Goal: Task Accomplishment & Management: Complete application form

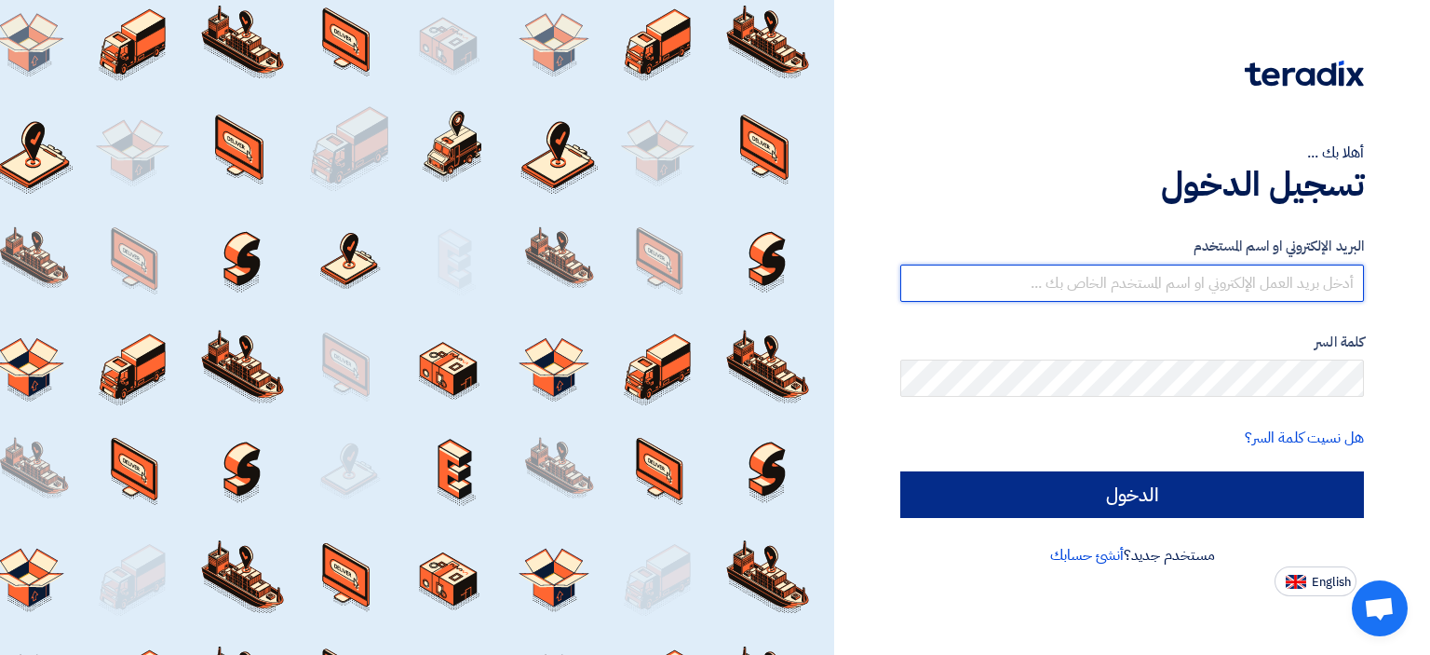
type input "[EMAIL_ADDRESS][DOMAIN_NAME]"
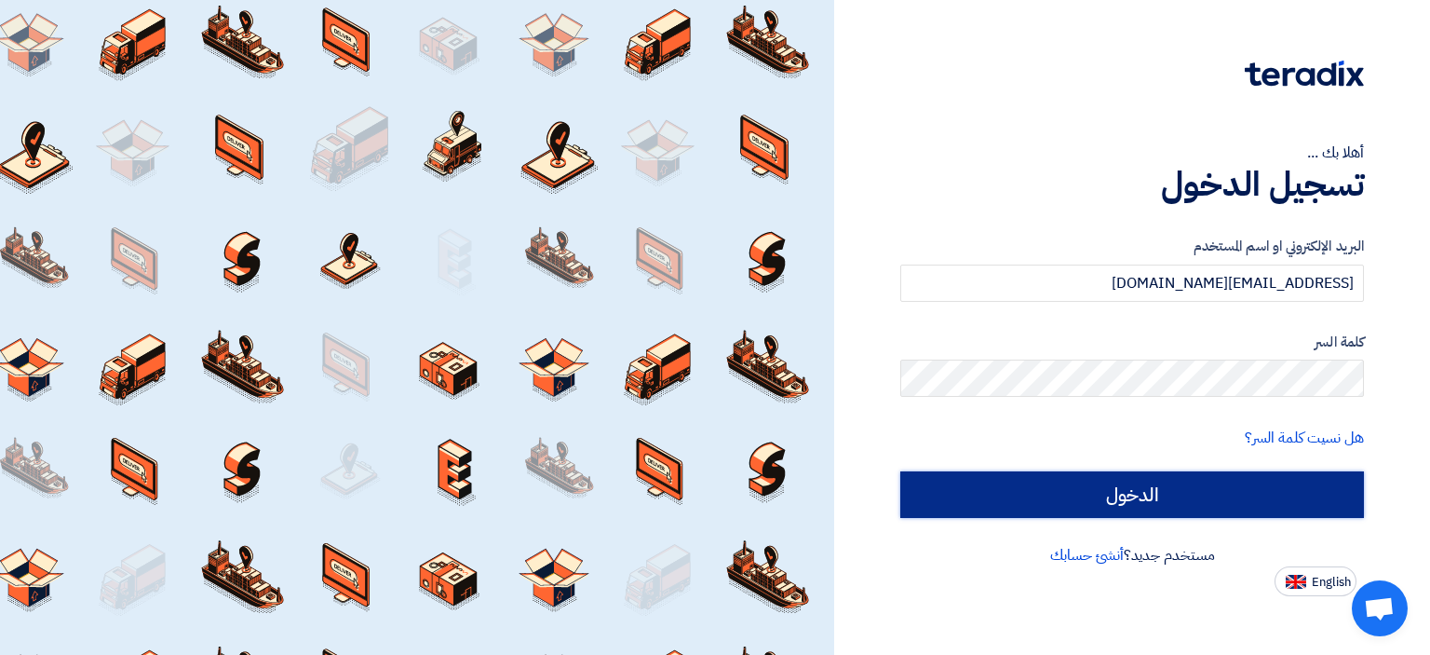
click at [1129, 491] on input "الدخول" at bounding box center [1133, 494] width 464 height 47
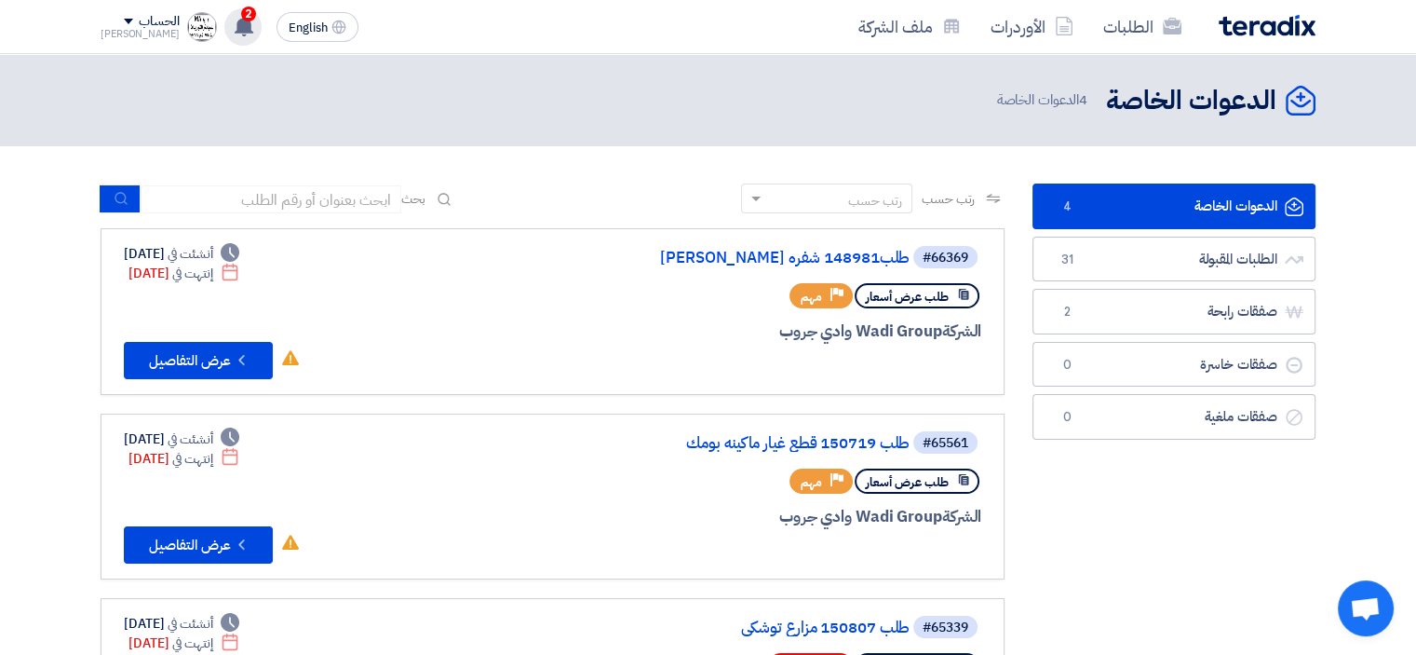
click at [235, 28] on use at bounding box center [244, 26] width 19 height 20
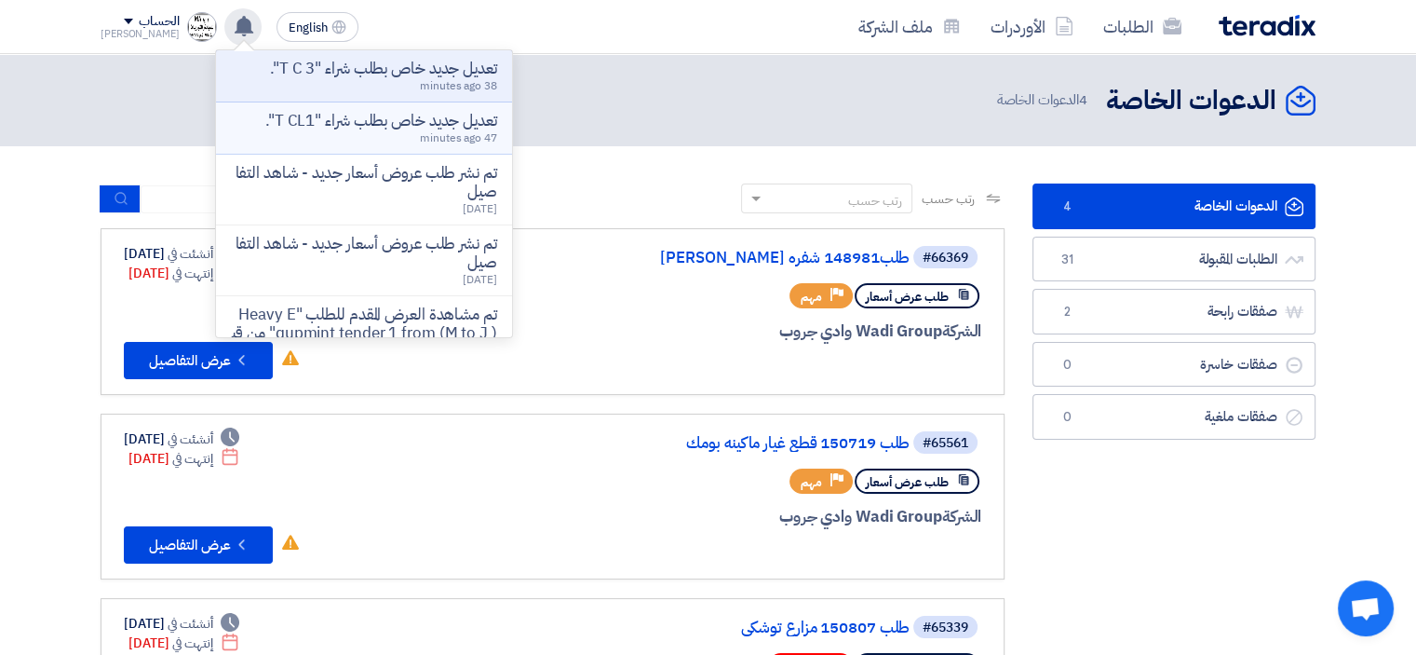
click at [364, 132] on div "تعديل جديد خاص بطلب شراء "T CL1". 47 minutes ago" at bounding box center [381, 128] width 232 height 33
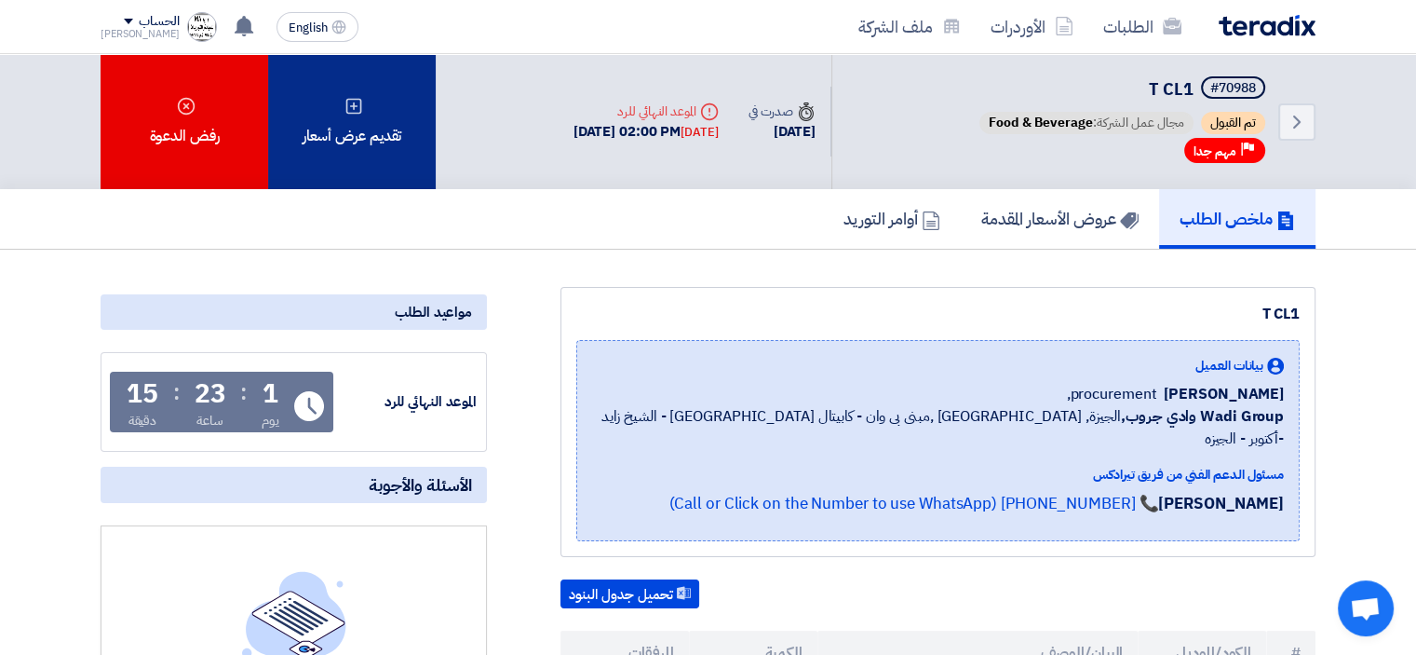
click at [373, 141] on div "تقديم عرض أسعار" at bounding box center [352, 121] width 168 height 135
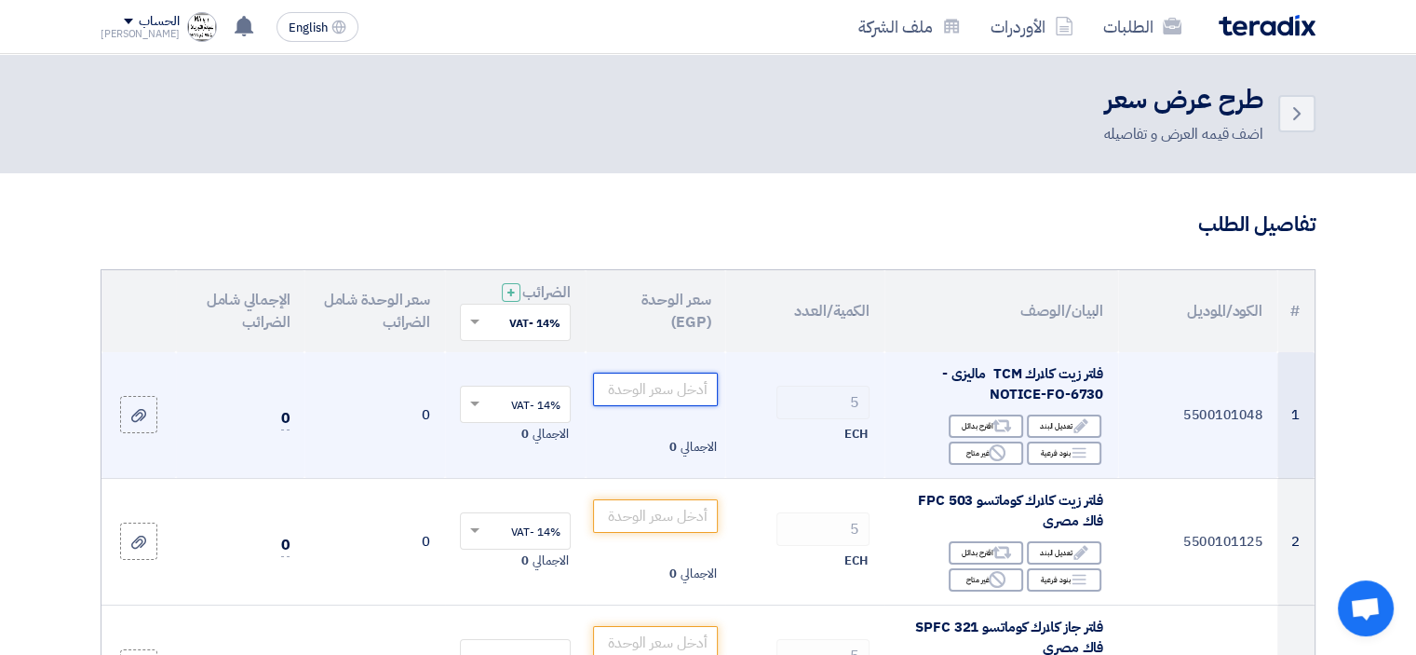
click at [644, 390] on input "number" at bounding box center [656, 390] width 126 height 34
click at [684, 390] on input "number" at bounding box center [656, 390] width 126 height 34
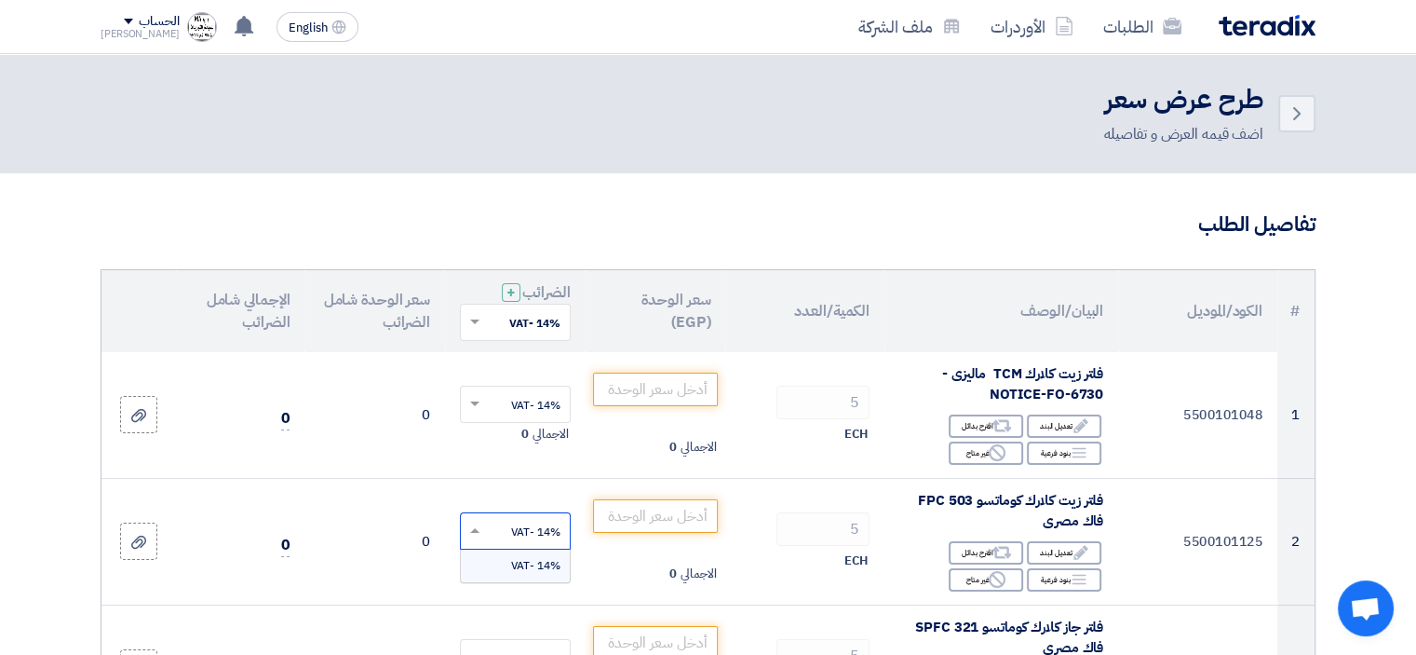
drag, startPoint x: 458, startPoint y: 654, endPoint x: 767, endPoint y: 200, distance: 548.9
click at [234, 25] on icon at bounding box center [244, 26] width 20 height 20
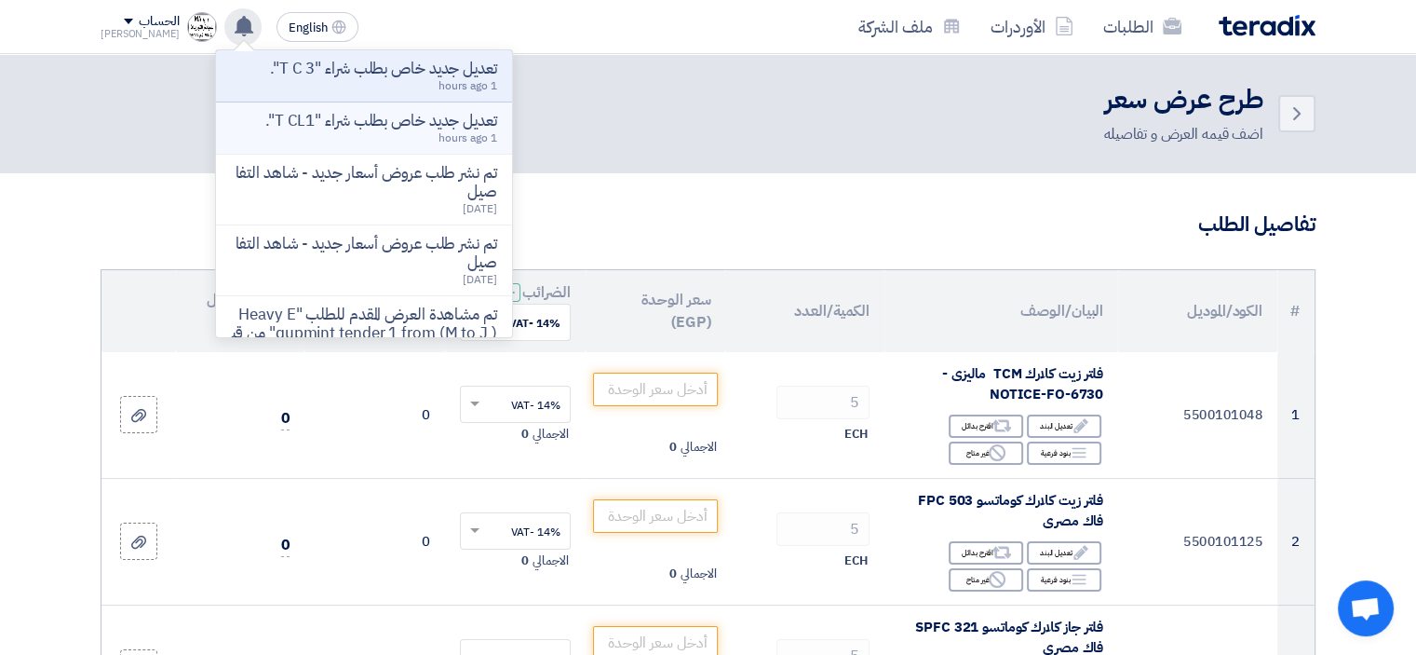
click at [365, 129] on p "تعديل جديد خاص بطلب شراء "T CL1"." at bounding box center [381, 121] width 232 height 19
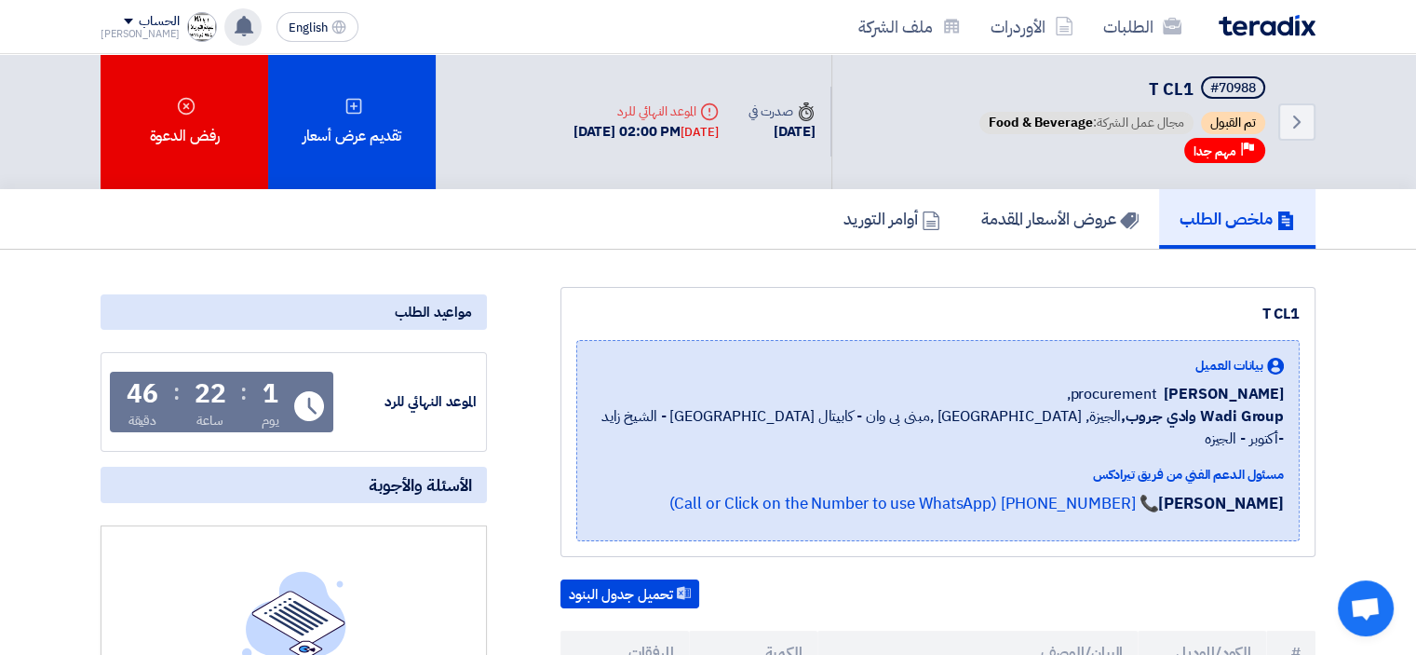
click at [235, 29] on use at bounding box center [244, 26] width 19 height 20
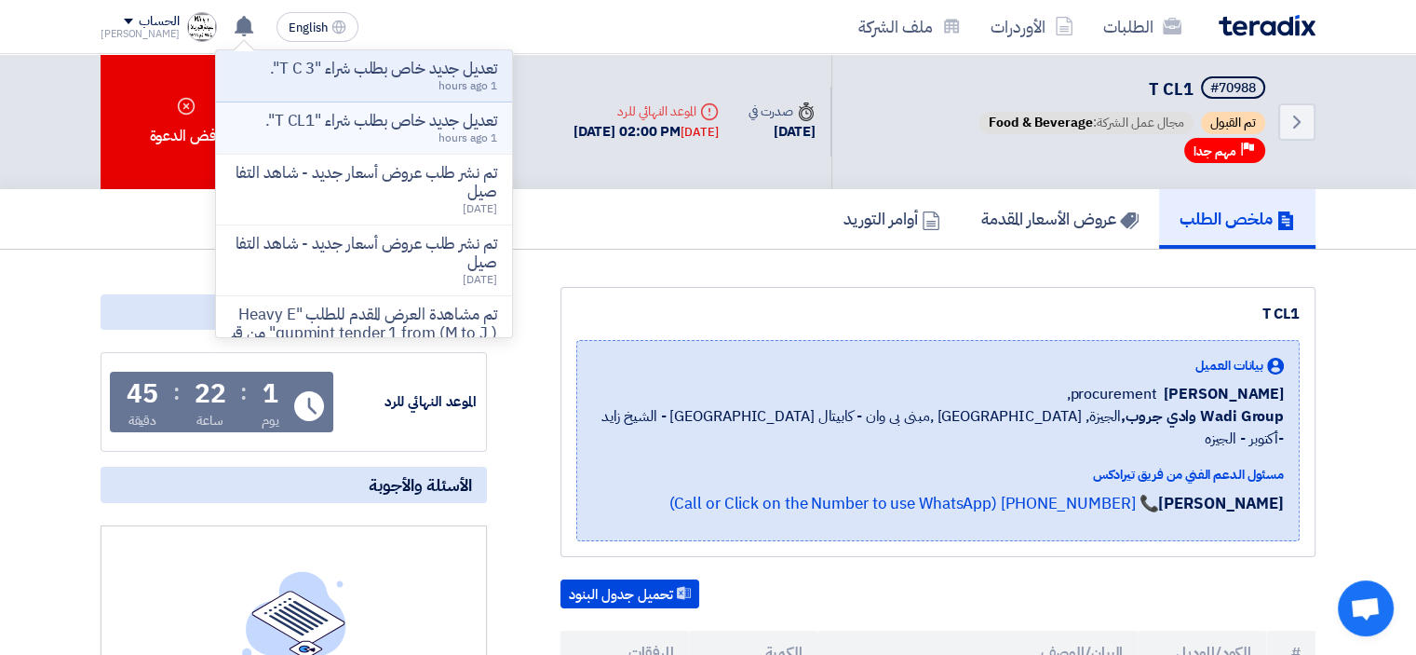
click at [354, 129] on p "تعديل جديد خاص بطلب شراء "T CL1"." at bounding box center [381, 121] width 232 height 19
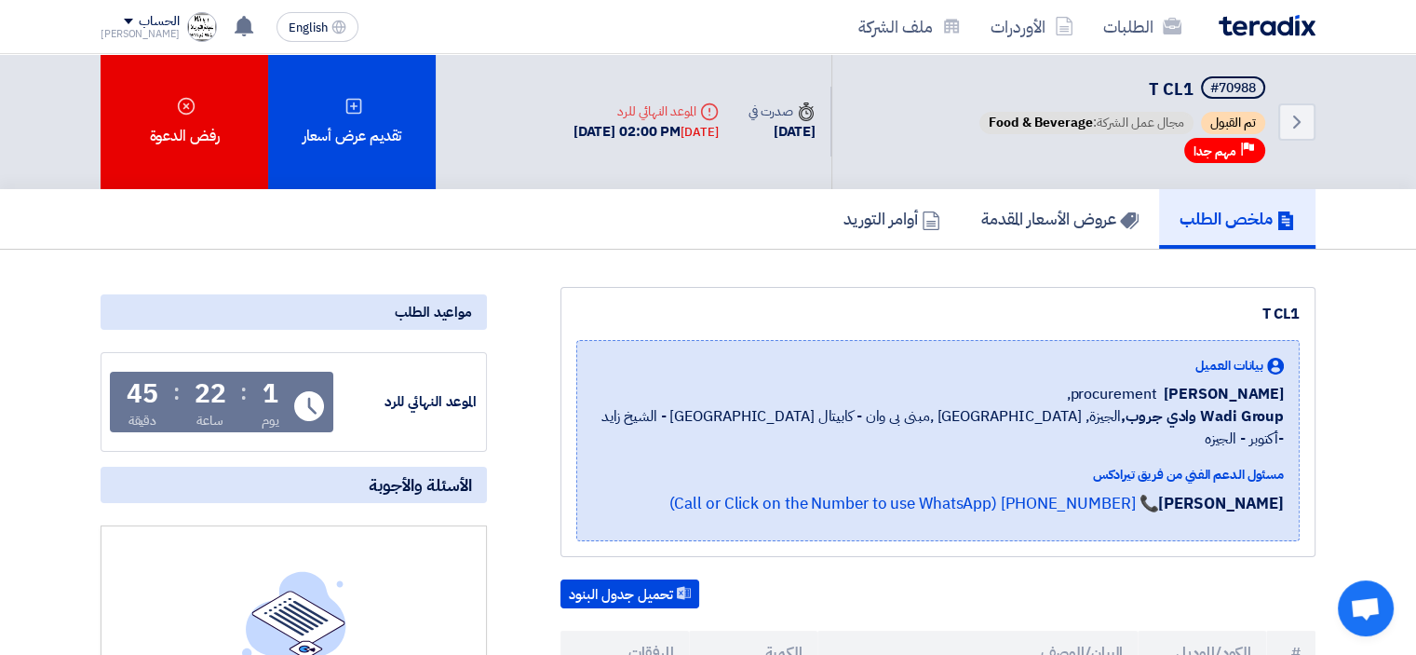
click at [224, 37] on div "تعديل جديد خاص بطلب شراء "T C 3". تعديل جديد خاص بطلب شراء "T CL1". تم نشر طلب …" at bounding box center [242, 26] width 37 height 37
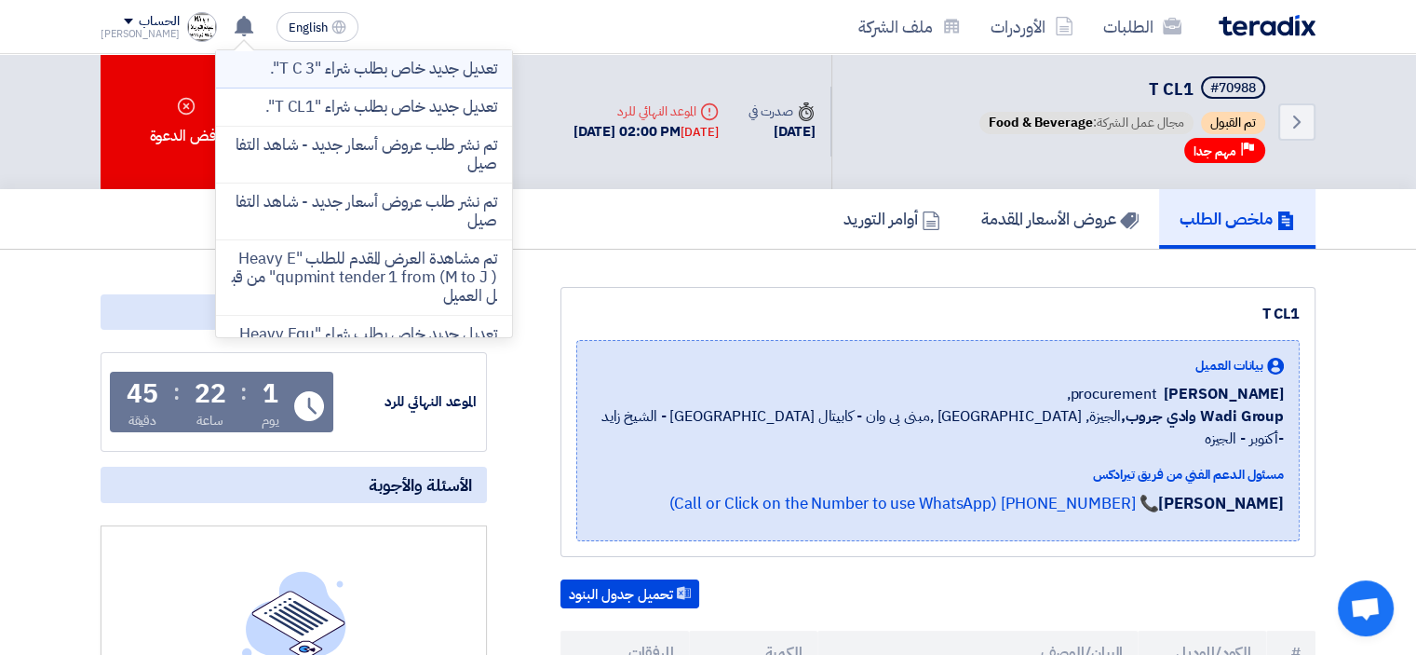
click at [384, 74] on p "تعديل جديد خاص بطلب شراء "T C 3"." at bounding box center [383, 69] width 227 height 19
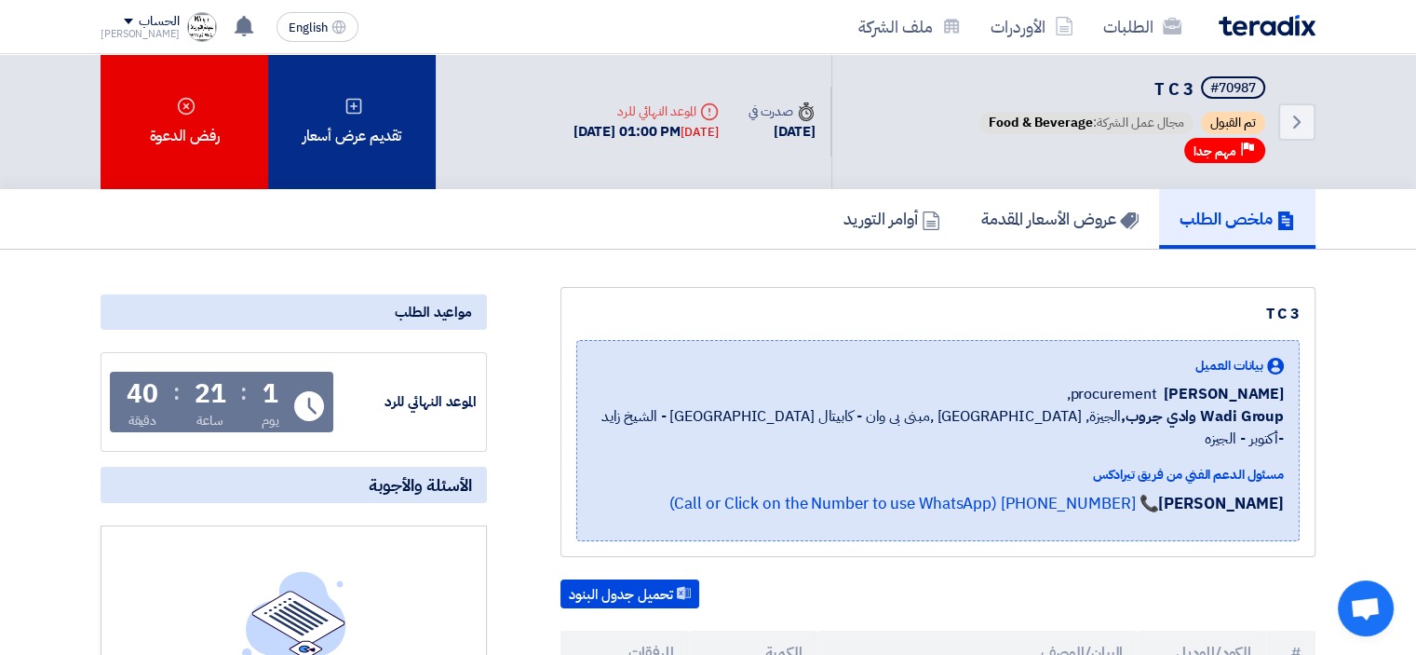
click at [352, 145] on div "تقديم عرض أسعار" at bounding box center [352, 121] width 168 height 135
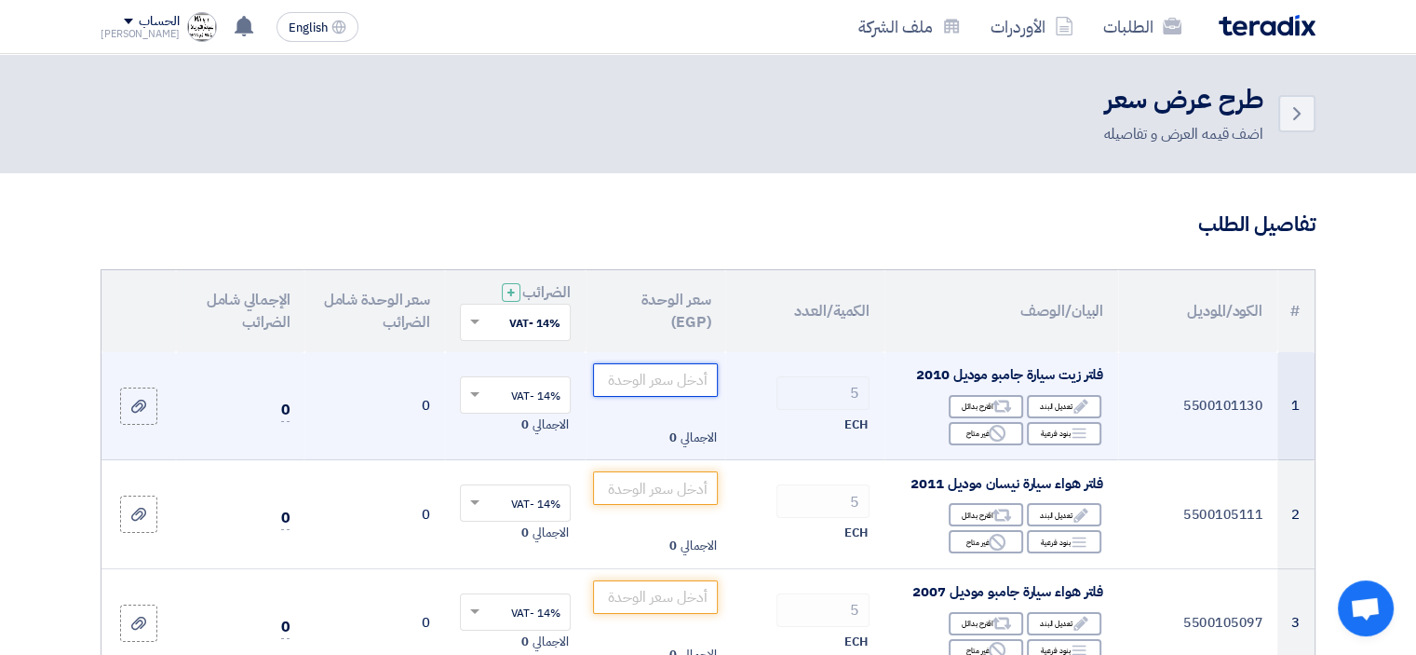
click at [652, 376] on input "number" at bounding box center [656, 380] width 126 height 34
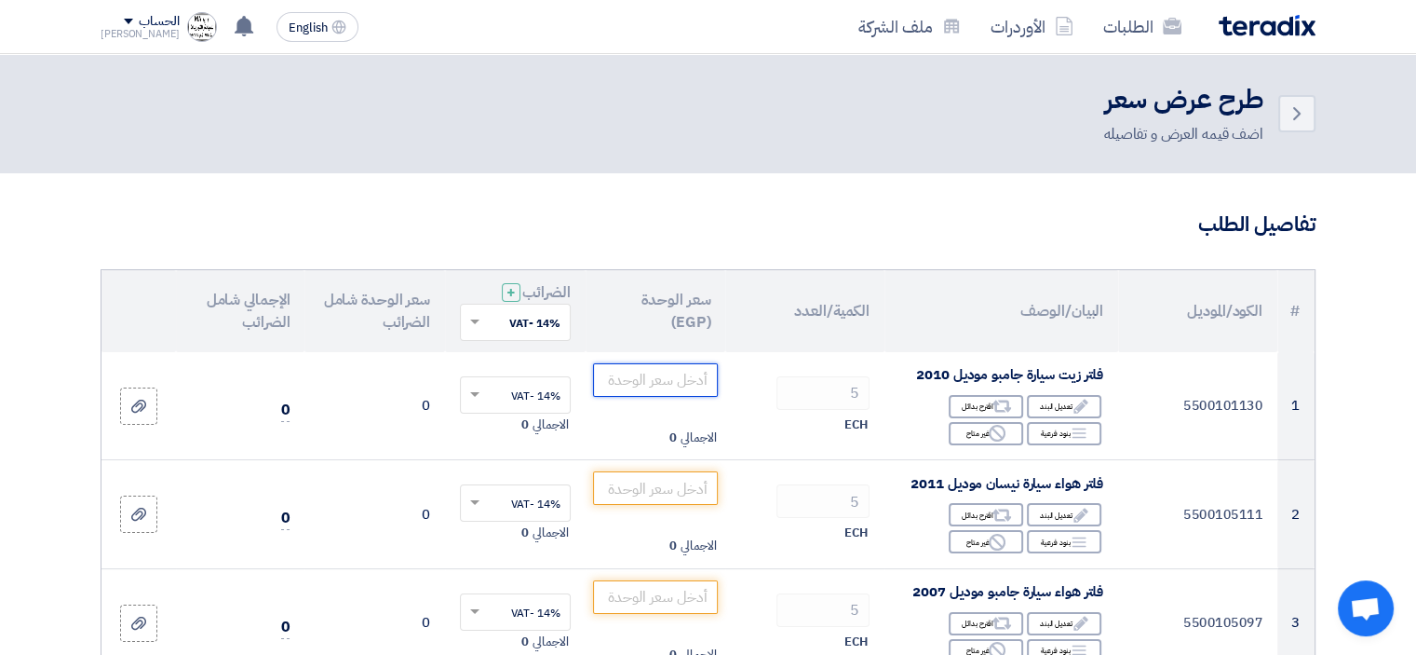
scroll to position [93, 0]
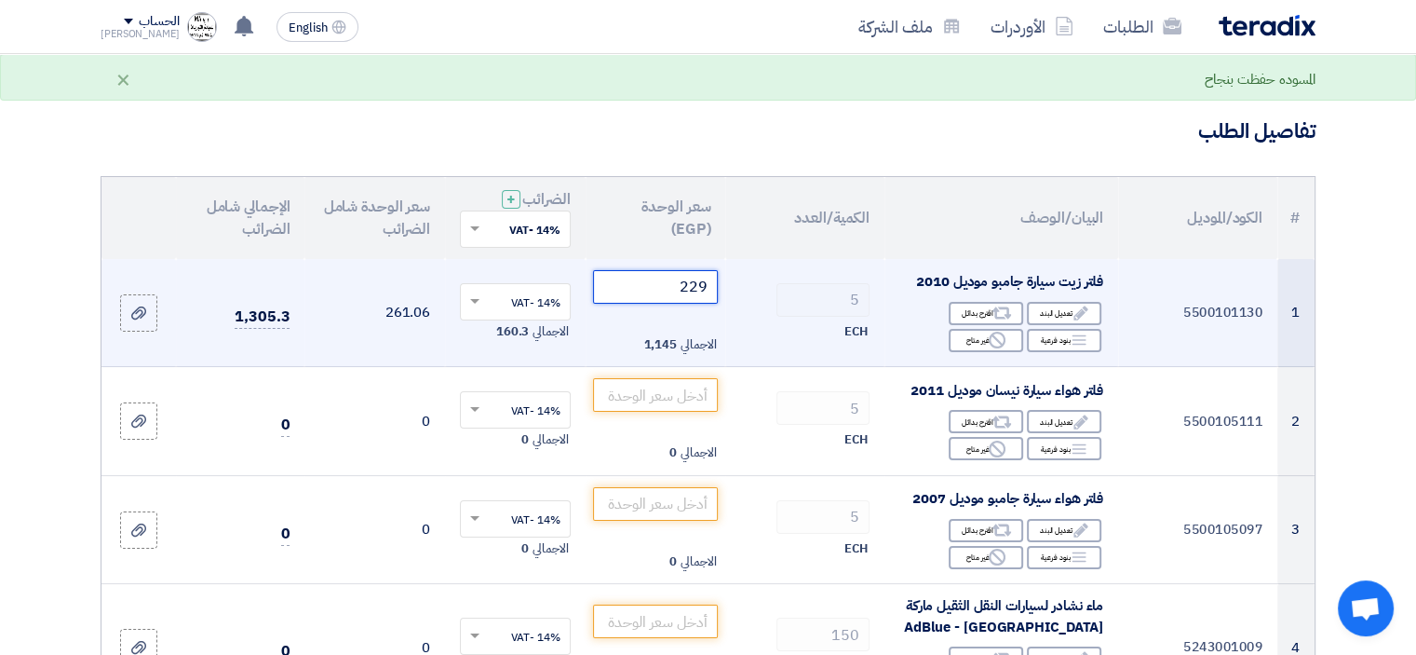
type input "230"
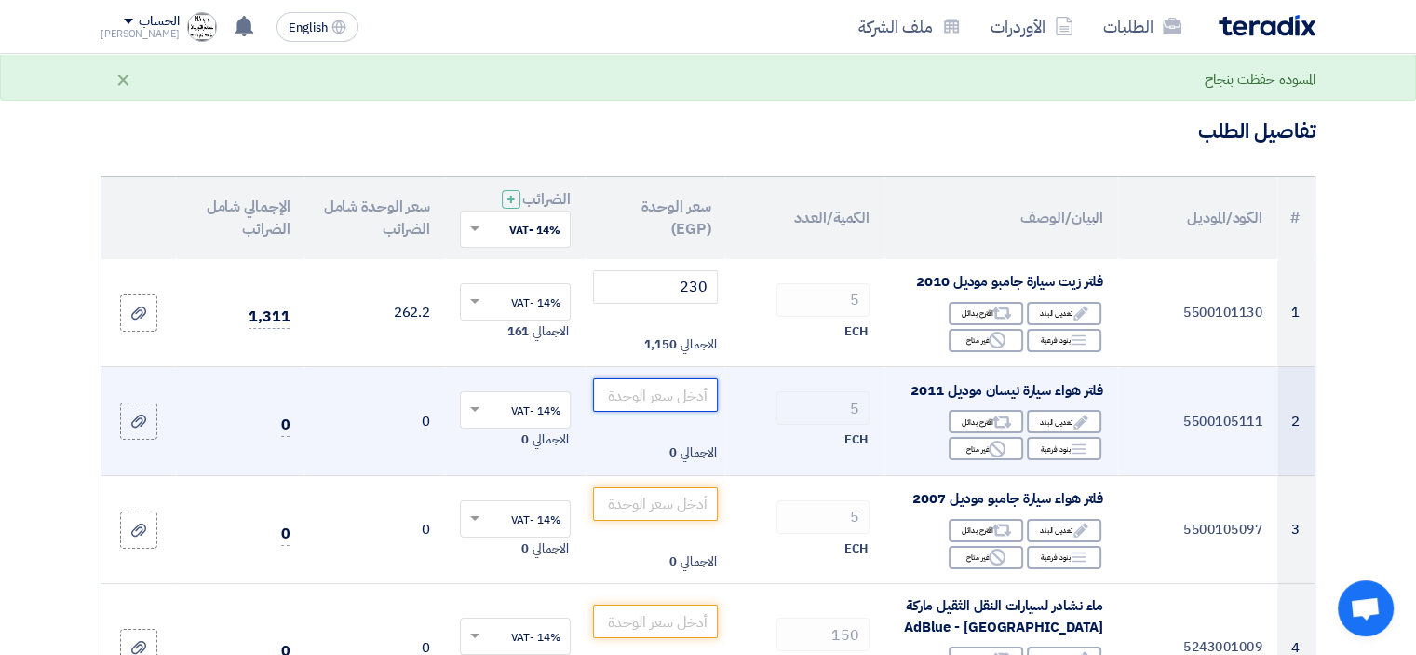
click at [687, 411] on input "number" at bounding box center [656, 395] width 126 height 34
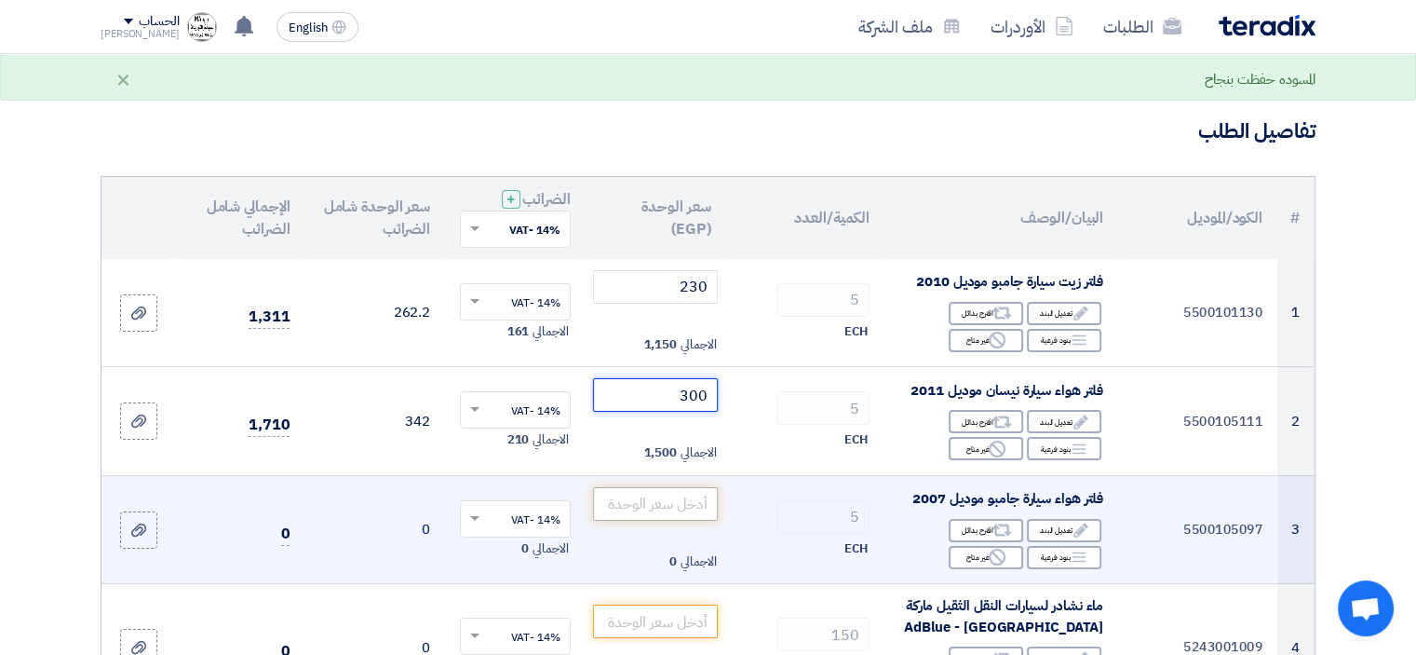
type input "300"
click at [684, 498] on input "number" at bounding box center [656, 504] width 126 height 34
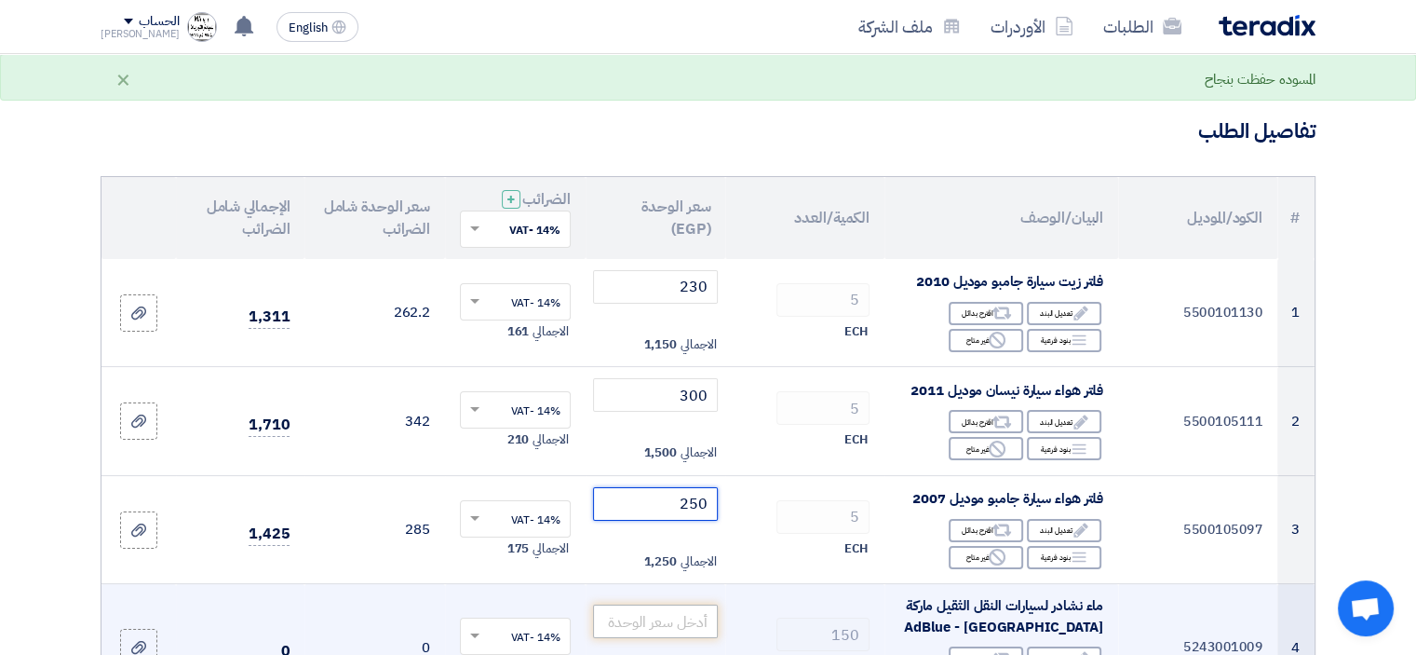
type input "250"
click at [644, 615] on input "number" at bounding box center [656, 621] width 126 height 34
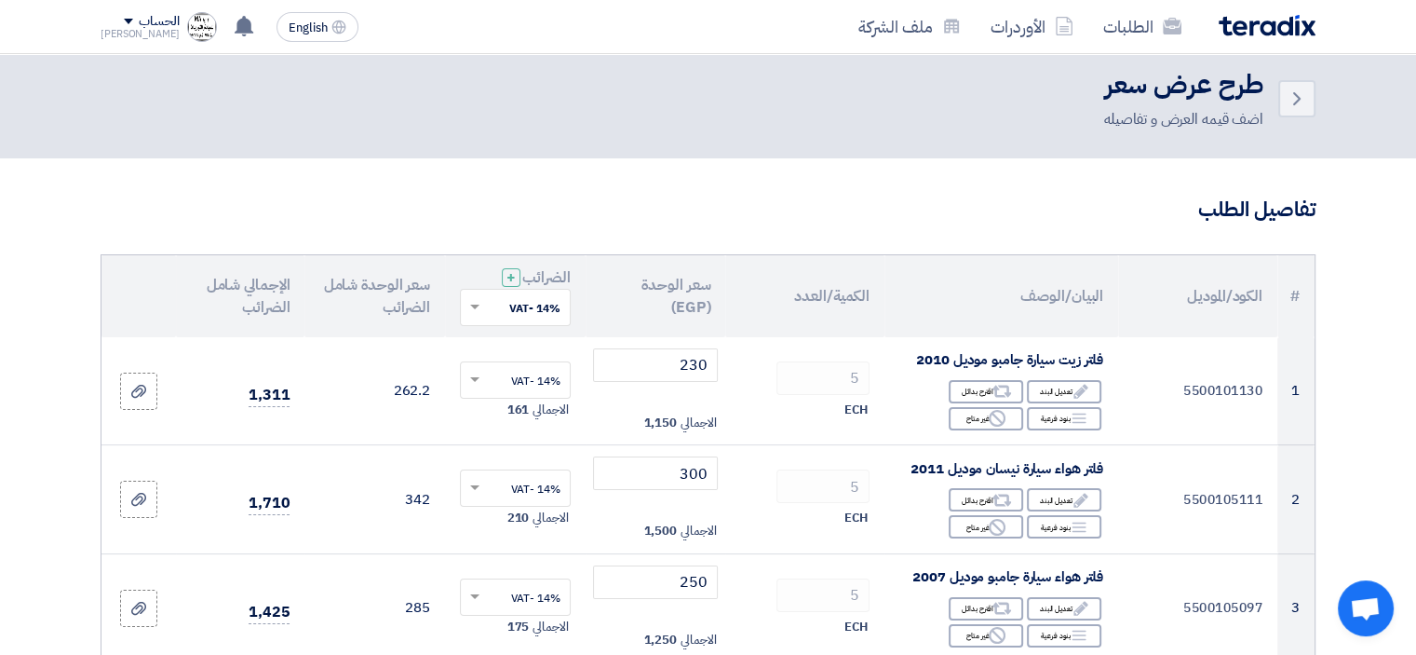
scroll to position [0, 0]
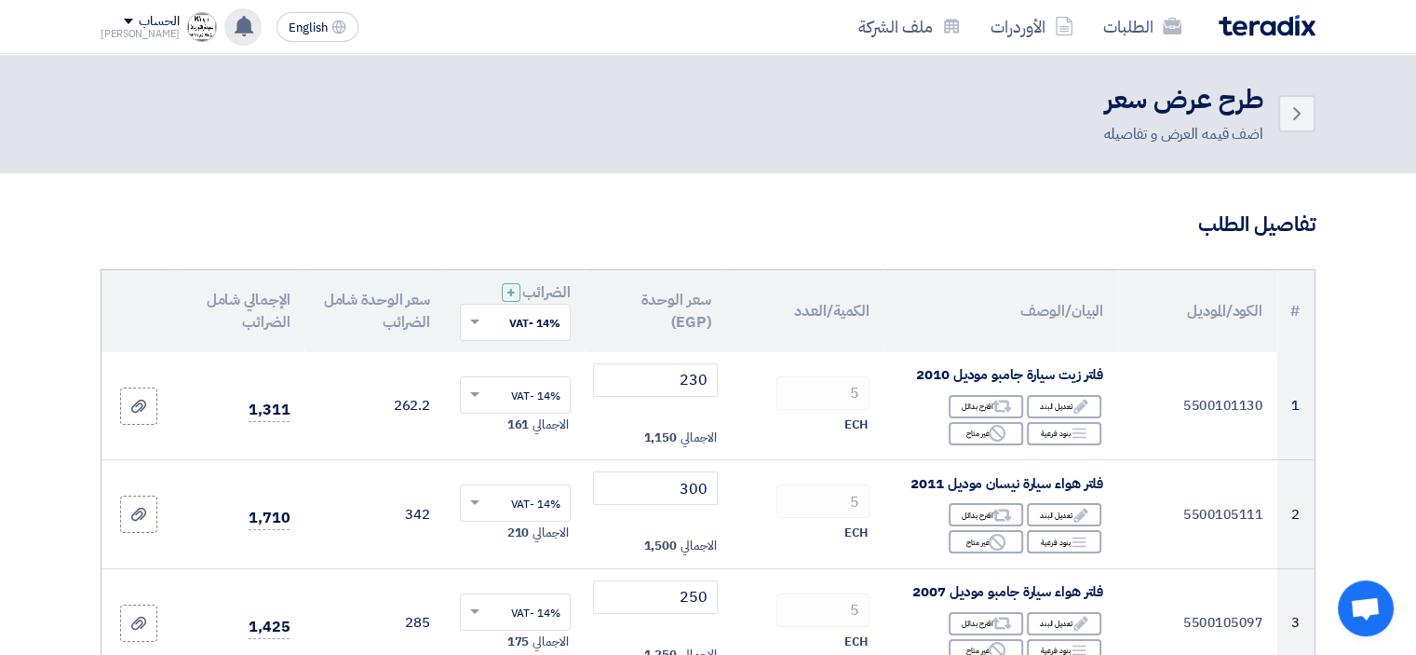
type input "1500"
click at [235, 24] on use at bounding box center [244, 26] width 19 height 20
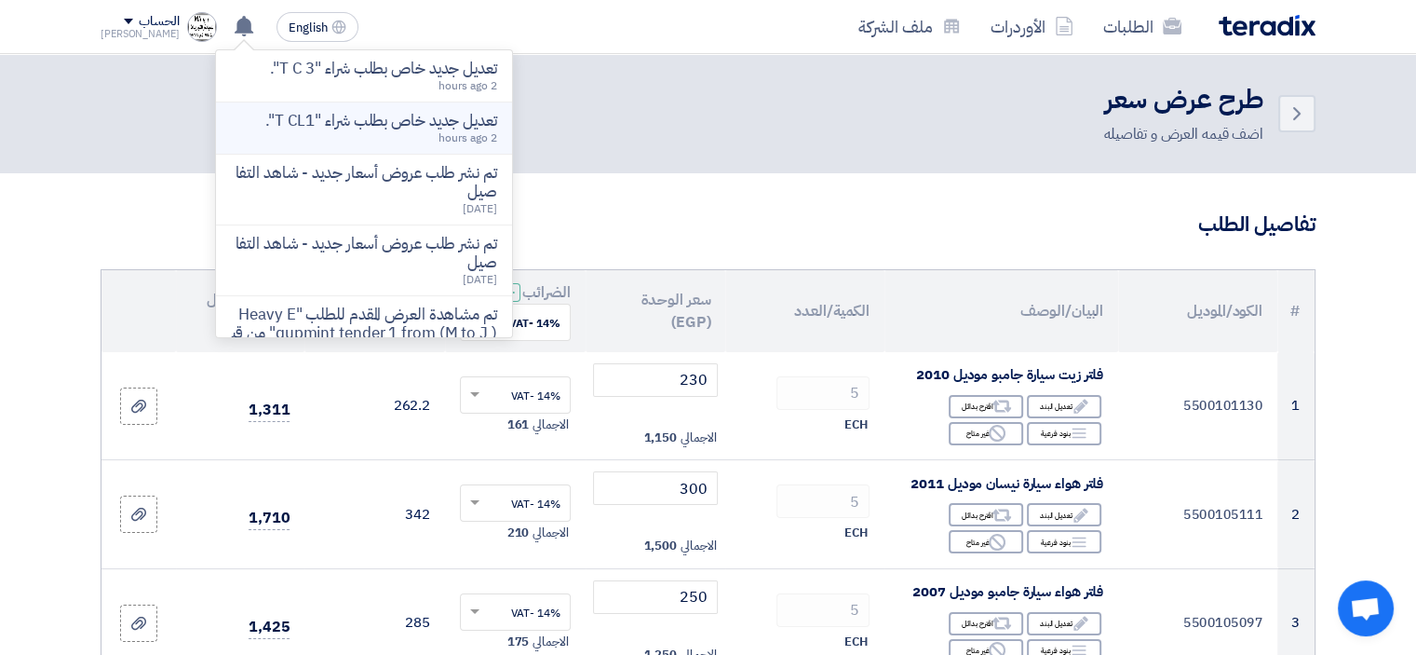
click at [332, 122] on p "تعديل جديد خاص بطلب شراء "T CL1"." at bounding box center [381, 121] width 232 height 19
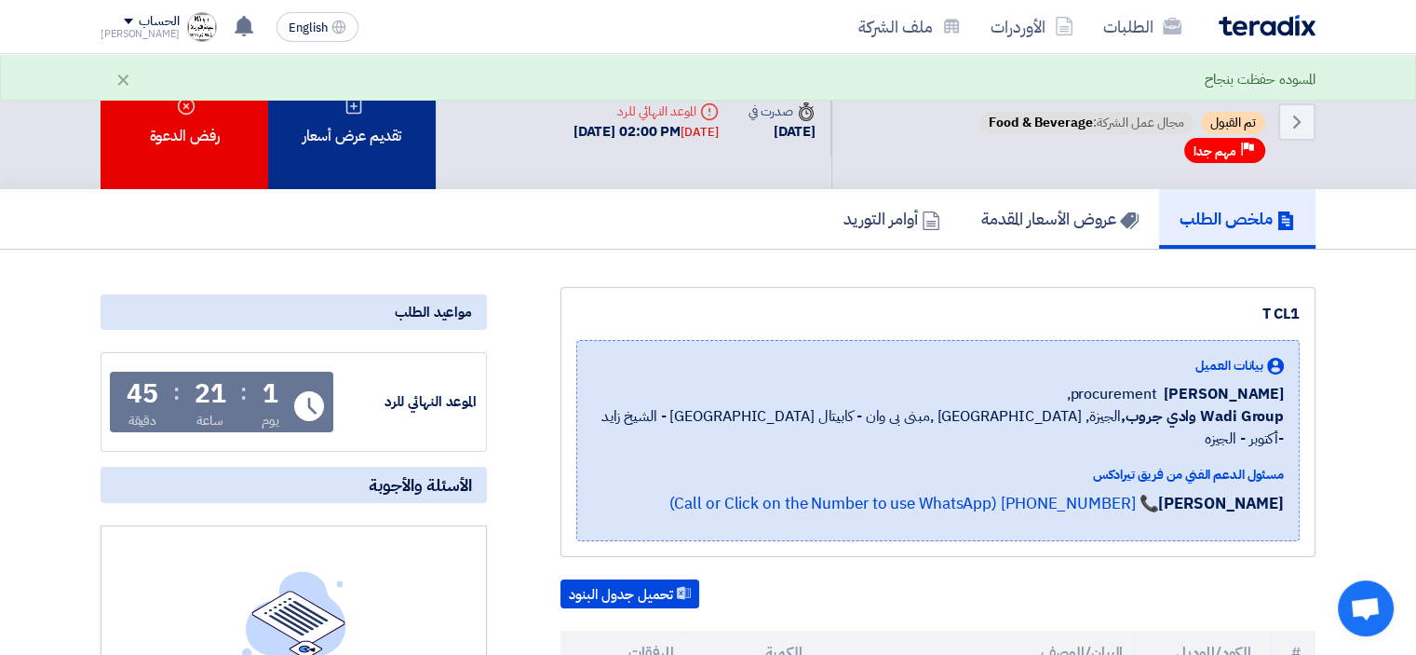
click at [354, 141] on div "تقديم عرض أسعار" at bounding box center [352, 121] width 168 height 135
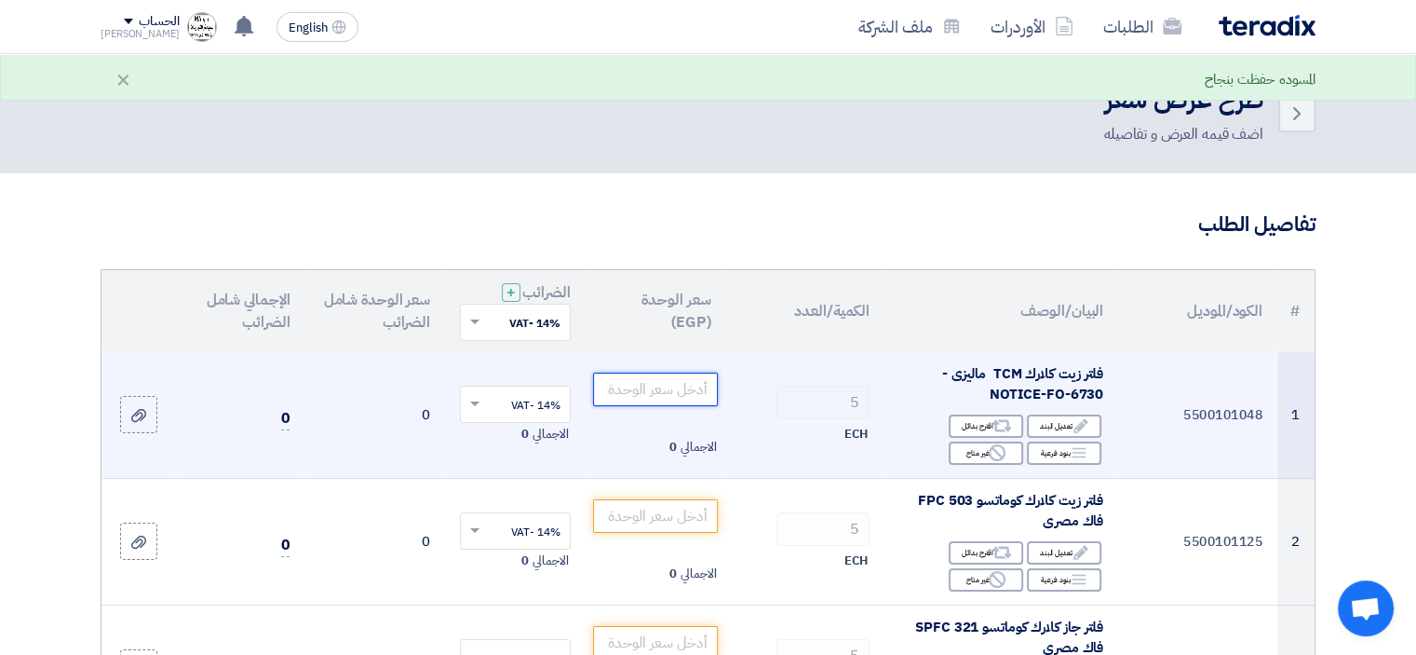
click at [665, 384] on input "number" at bounding box center [656, 390] width 126 height 34
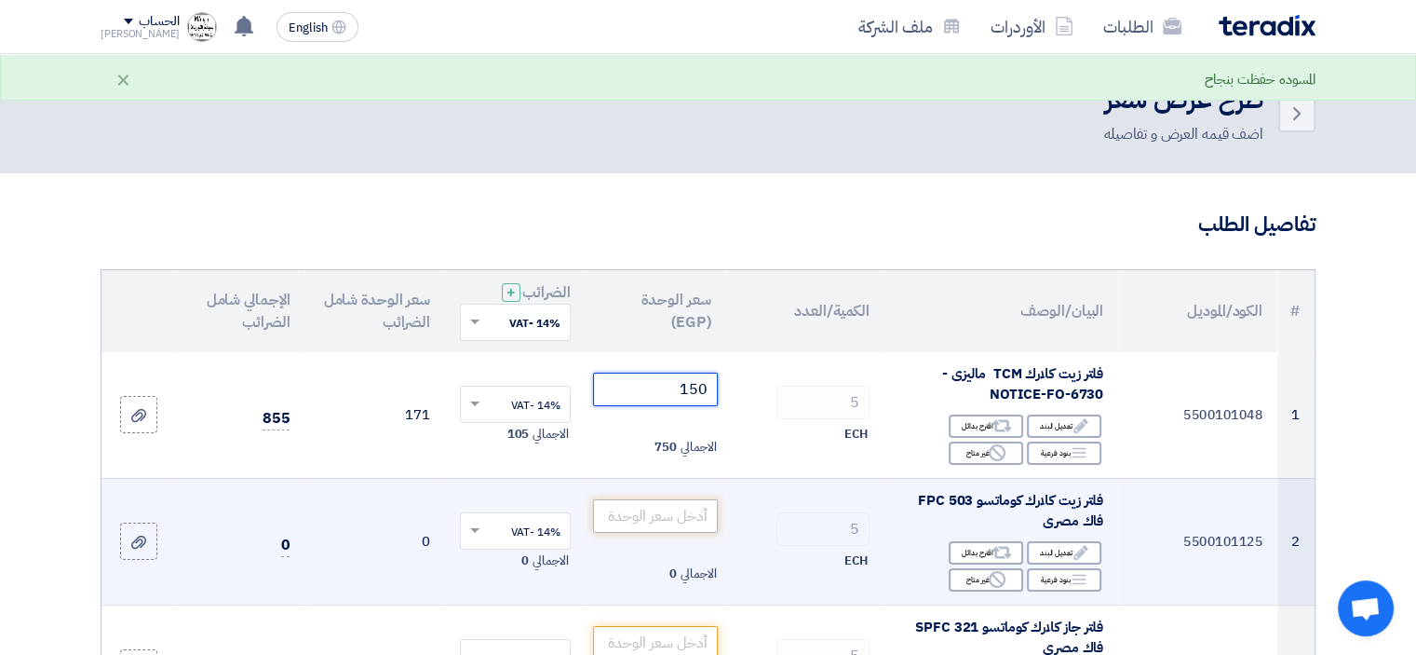
type input "150"
click at [661, 517] on input "number" at bounding box center [656, 516] width 126 height 34
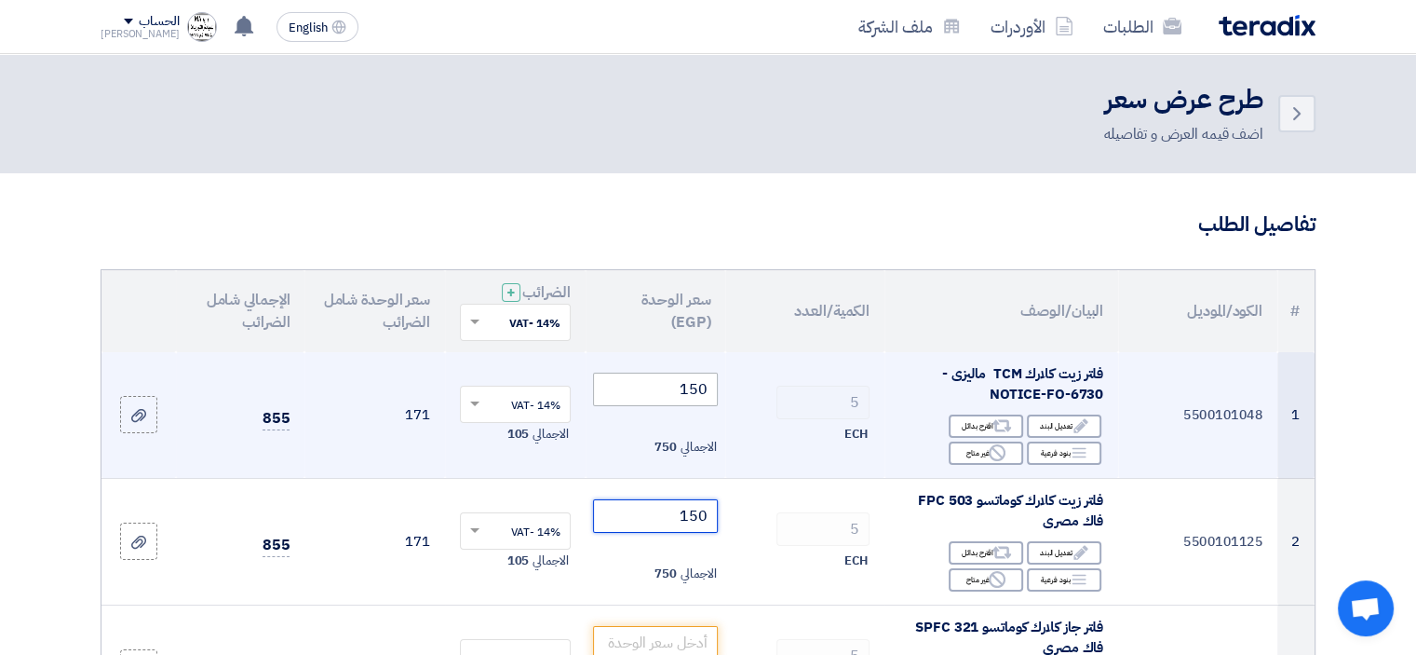
type input "150"
click at [680, 385] on input "150" at bounding box center [656, 390] width 126 height 34
click at [679, 386] on input "150" at bounding box center [656, 390] width 126 height 34
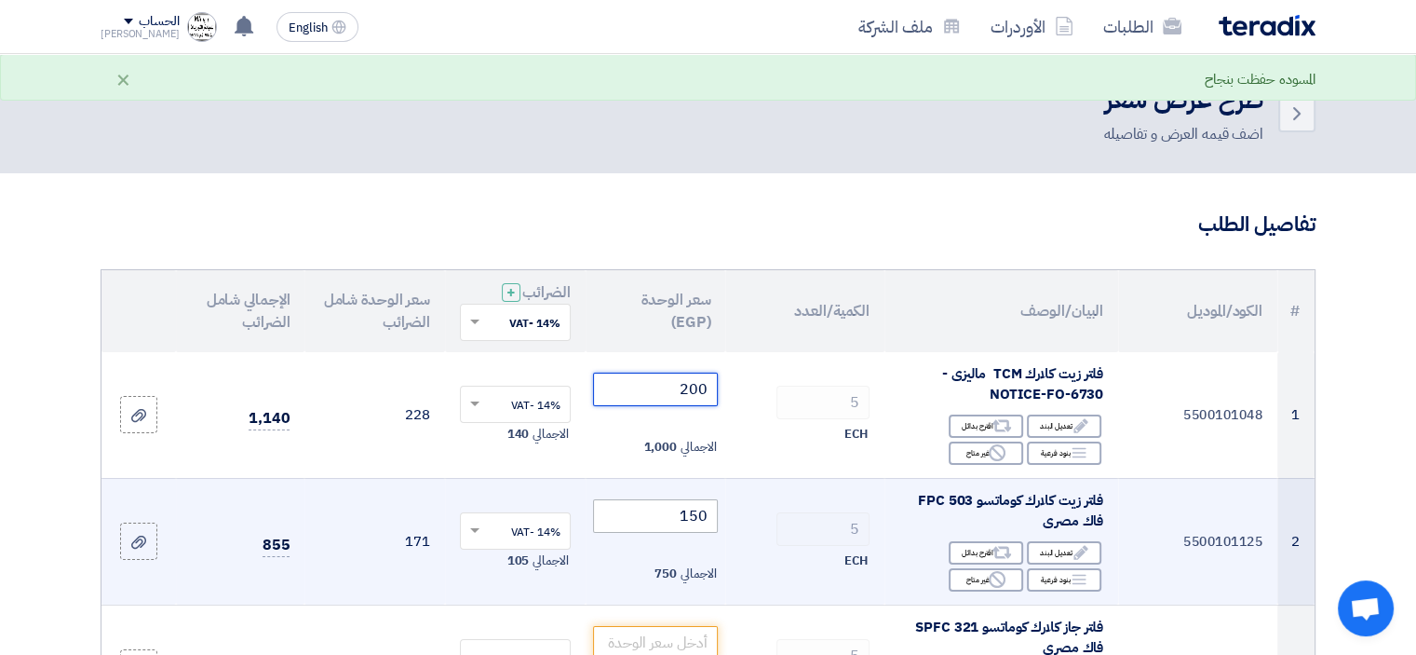
type input "200"
click at [674, 513] on input "150" at bounding box center [656, 516] width 126 height 34
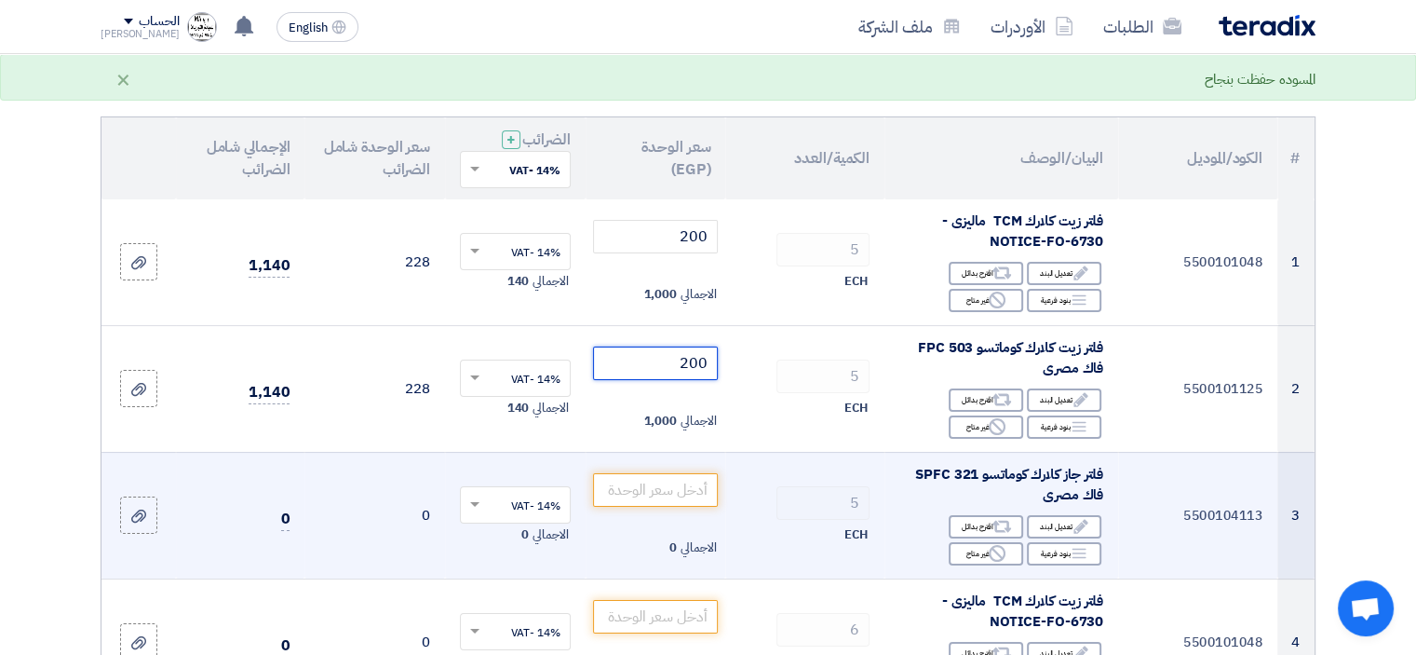
scroll to position [186, 0]
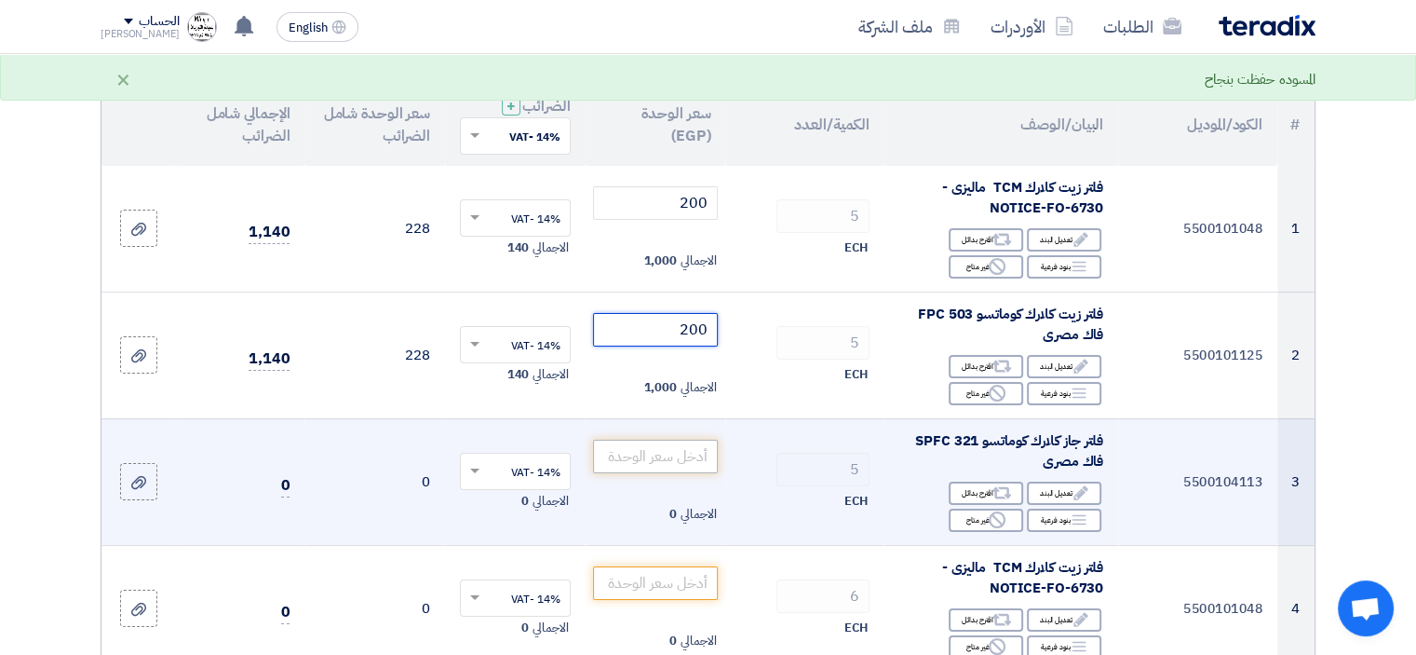
type input "200"
click at [680, 457] on input "number" at bounding box center [656, 457] width 126 height 34
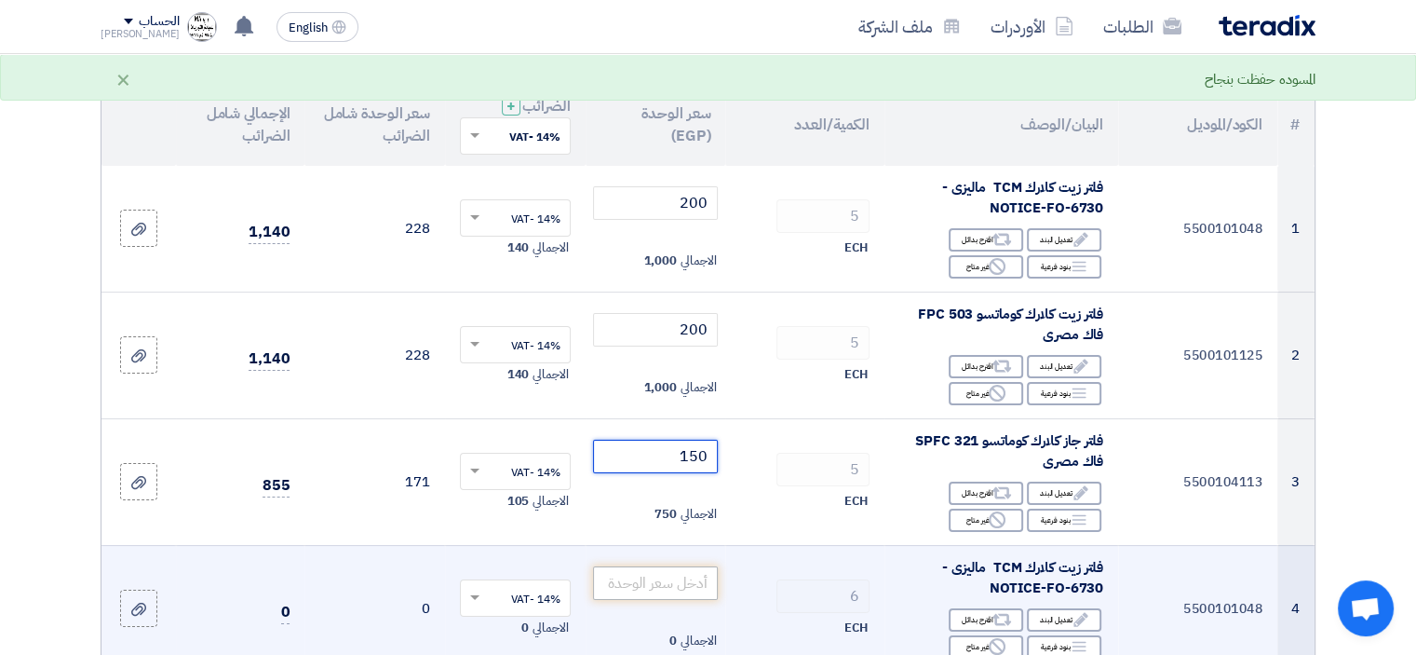
type input "150"
click at [686, 589] on input "number" at bounding box center [656, 583] width 126 height 34
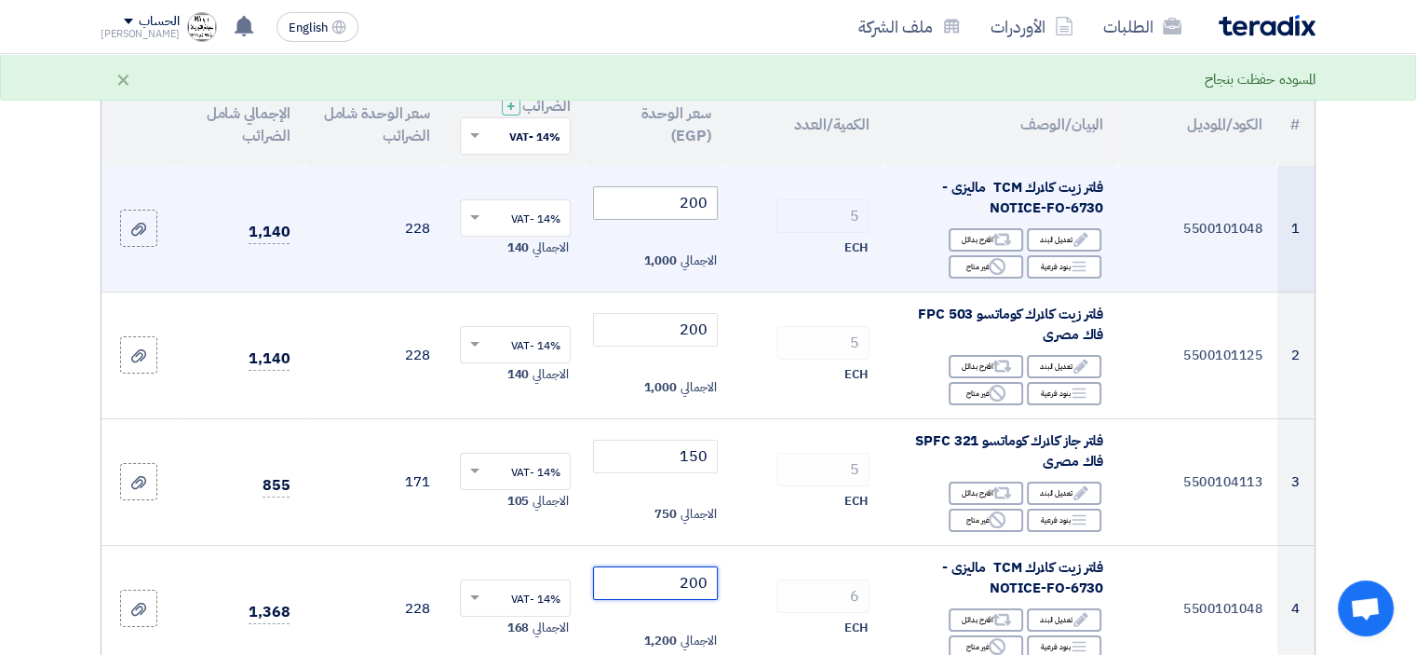
type input "200"
click at [678, 194] on input "200" at bounding box center [656, 203] width 126 height 34
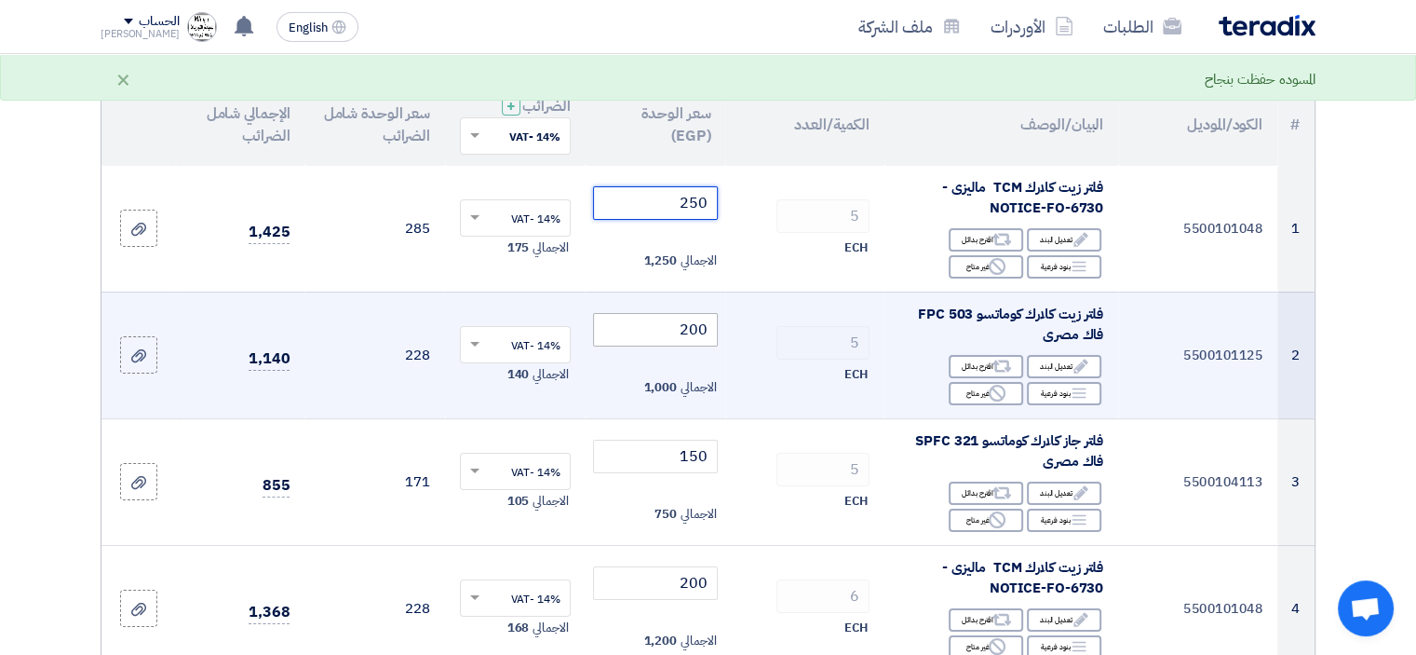
type input "250"
click at [696, 331] on input "200" at bounding box center [656, 330] width 126 height 34
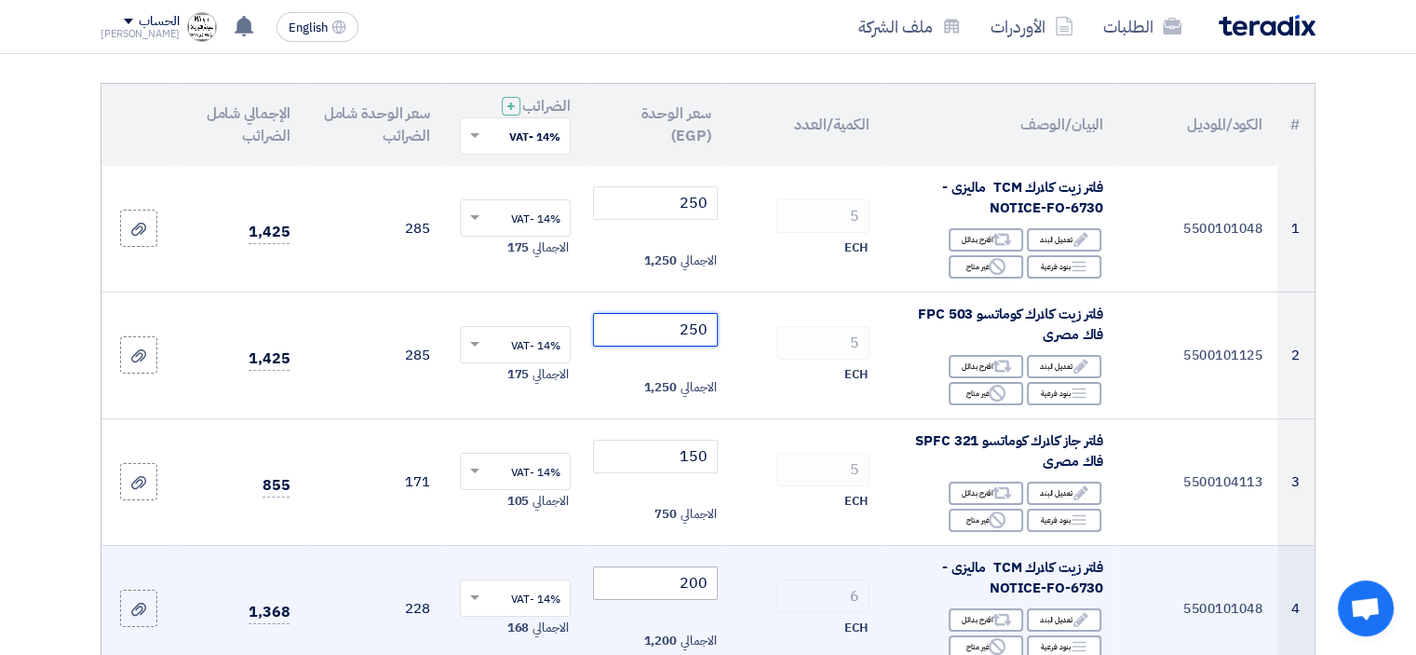
type input "250"
click at [681, 590] on input "200" at bounding box center [656, 583] width 126 height 34
click at [702, 590] on input "200" at bounding box center [656, 583] width 126 height 34
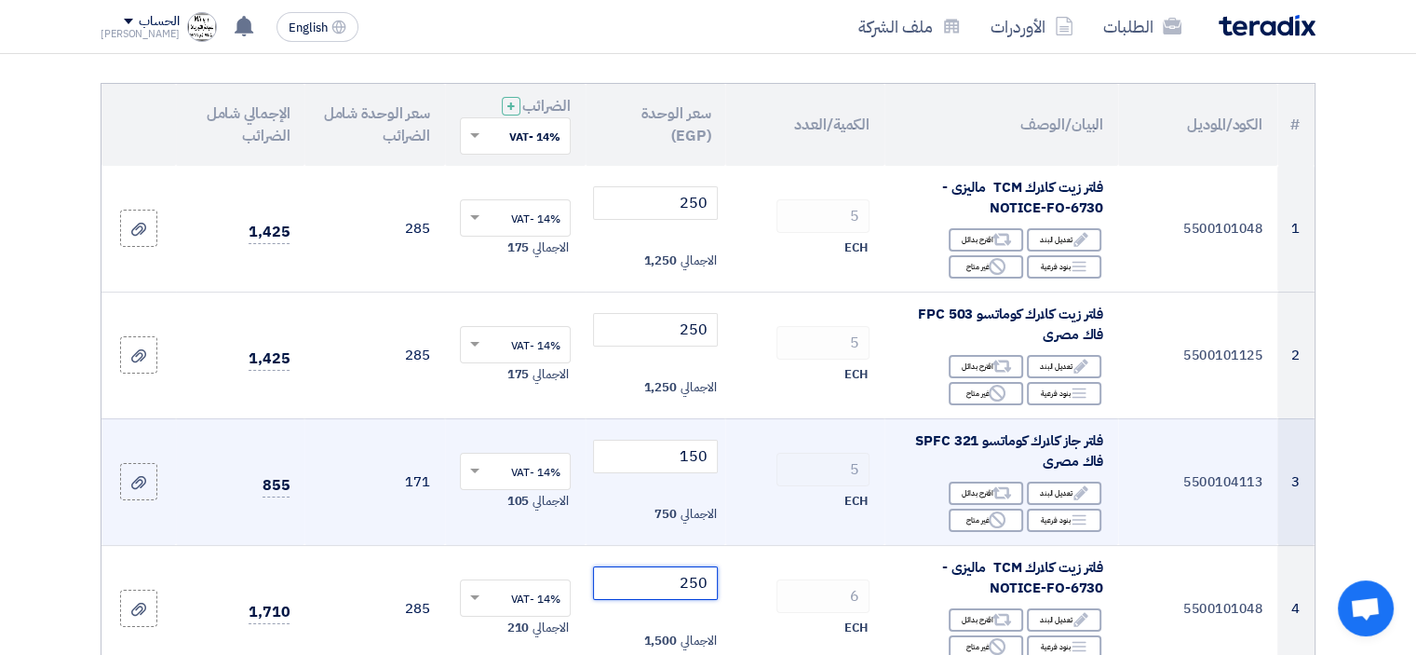
type input "250"
click at [737, 491] on td "5 ECH" at bounding box center [804, 481] width 159 height 127
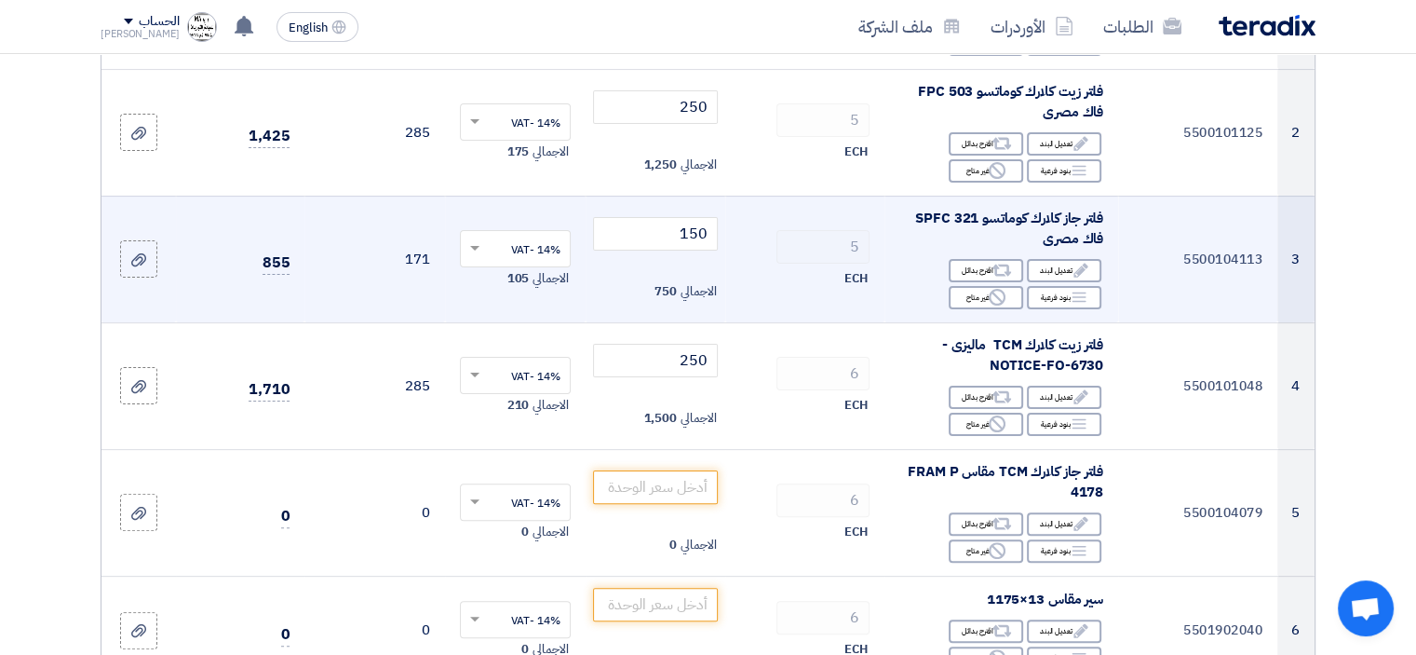
scroll to position [466, 0]
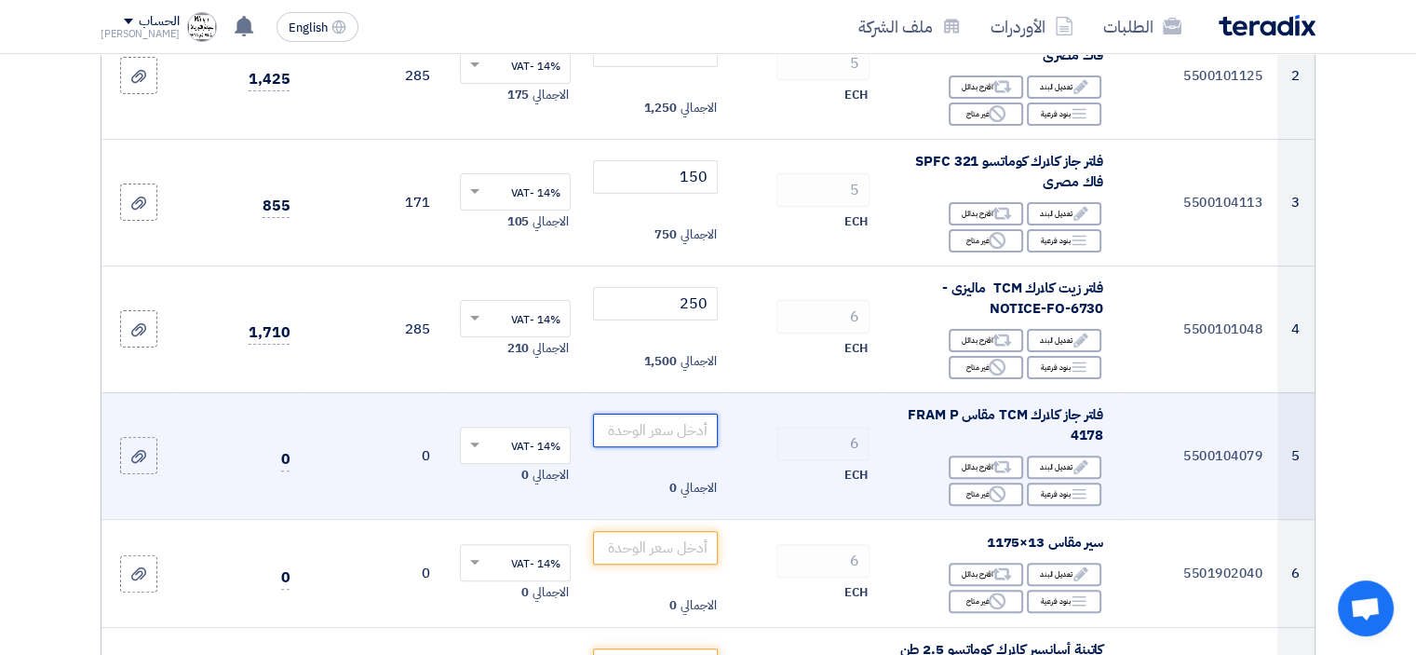
click at [663, 427] on input "number" at bounding box center [656, 430] width 126 height 34
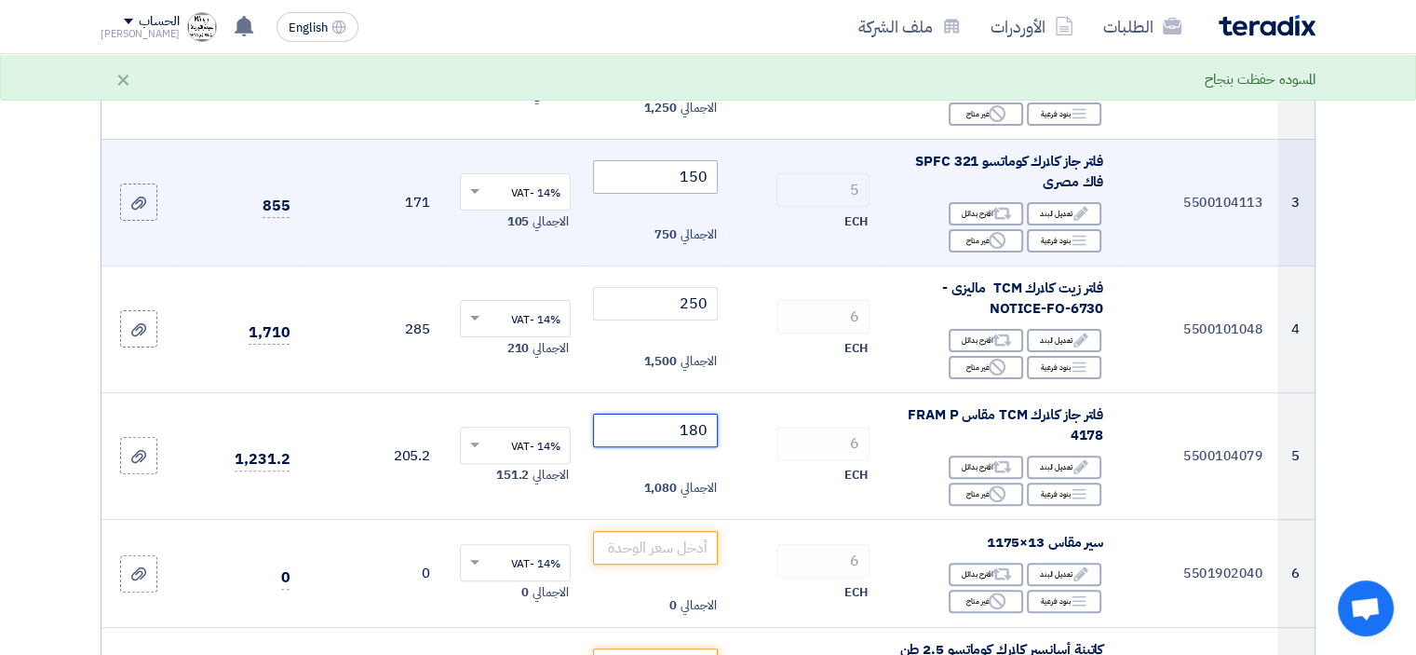
type input "180"
click at [684, 178] on input "150" at bounding box center [656, 177] width 126 height 34
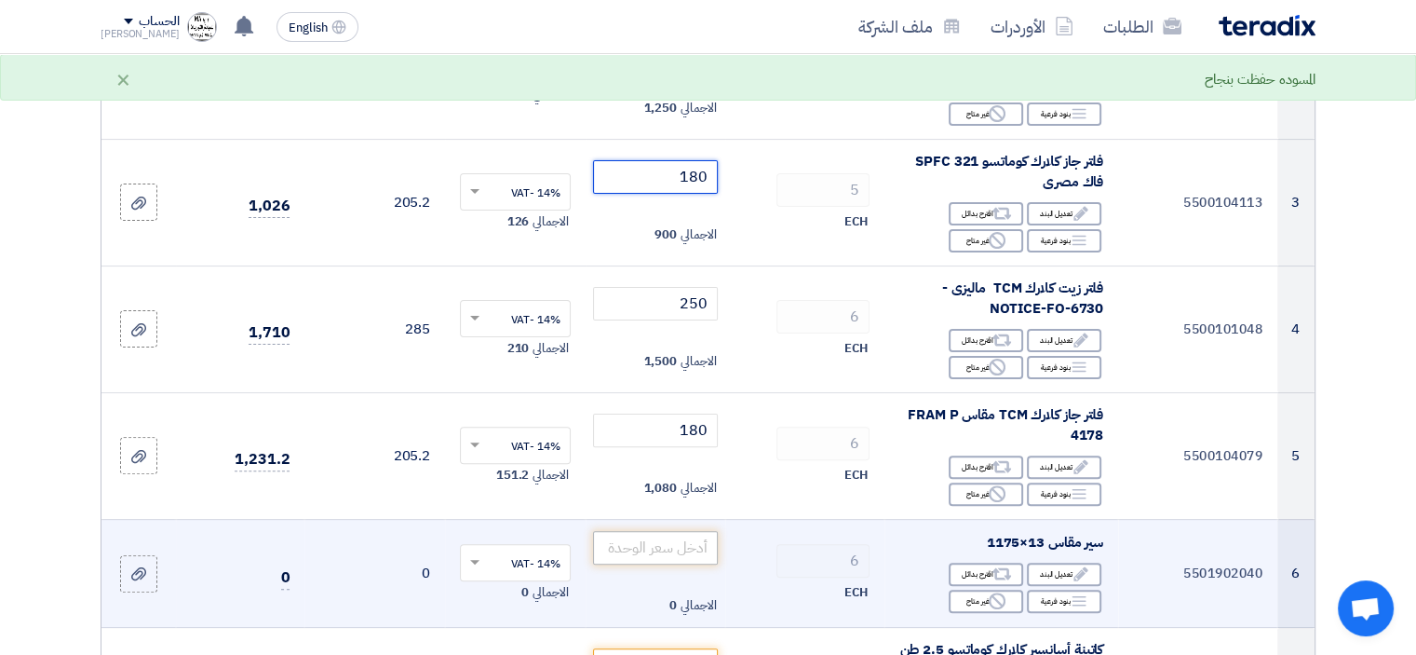
type input "180"
click at [695, 550] on input "number" at bounding box center [656, 548] width 126 height 34
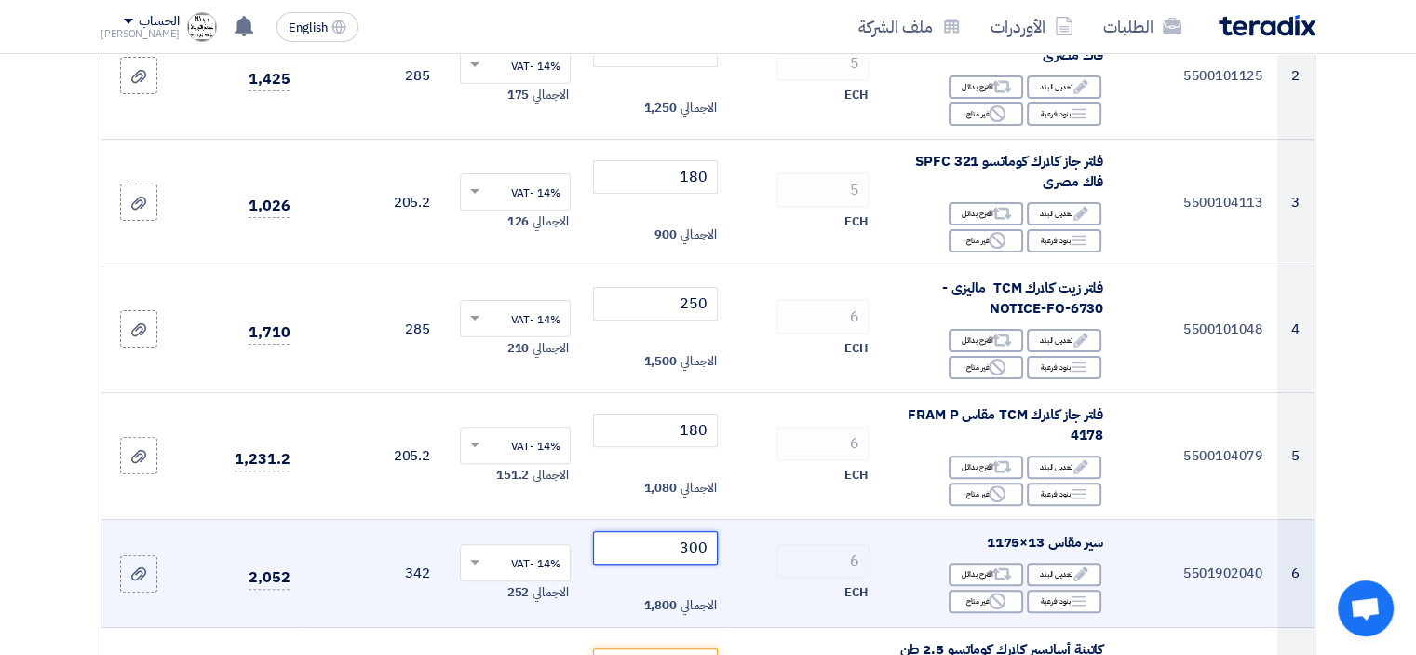
type input "300"
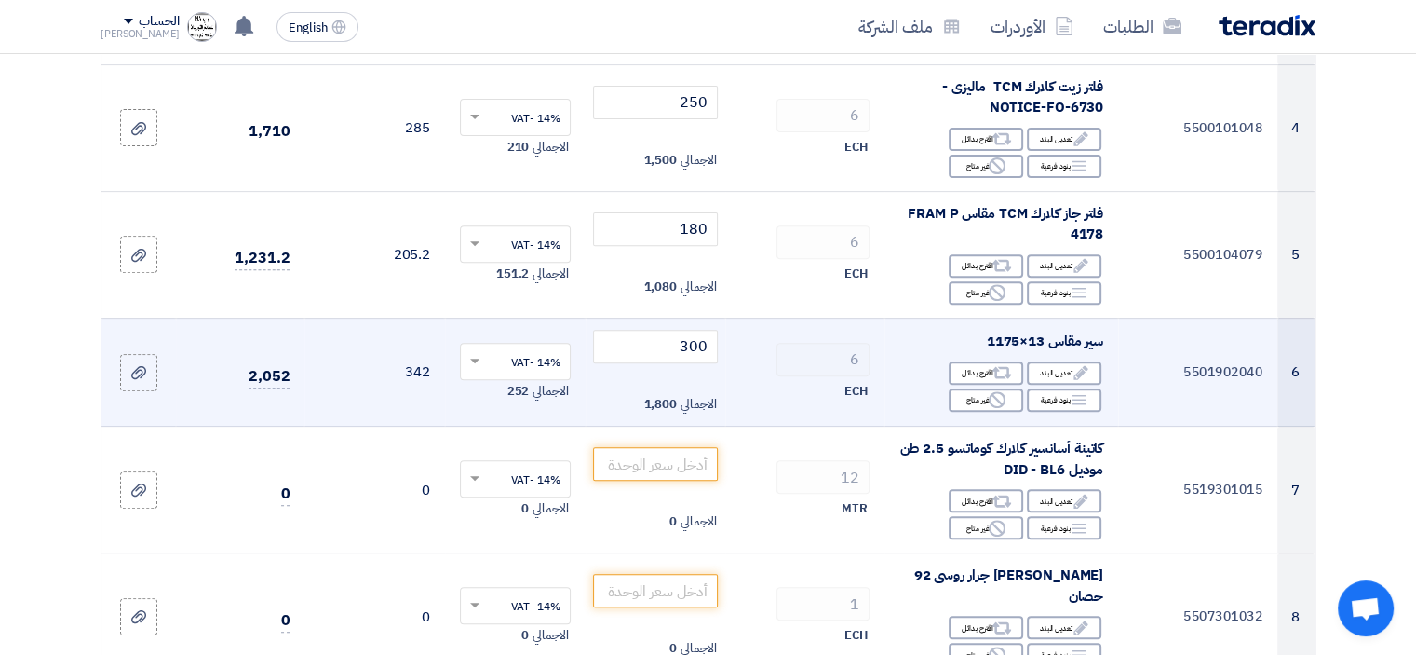
scroll to position [745, 0]
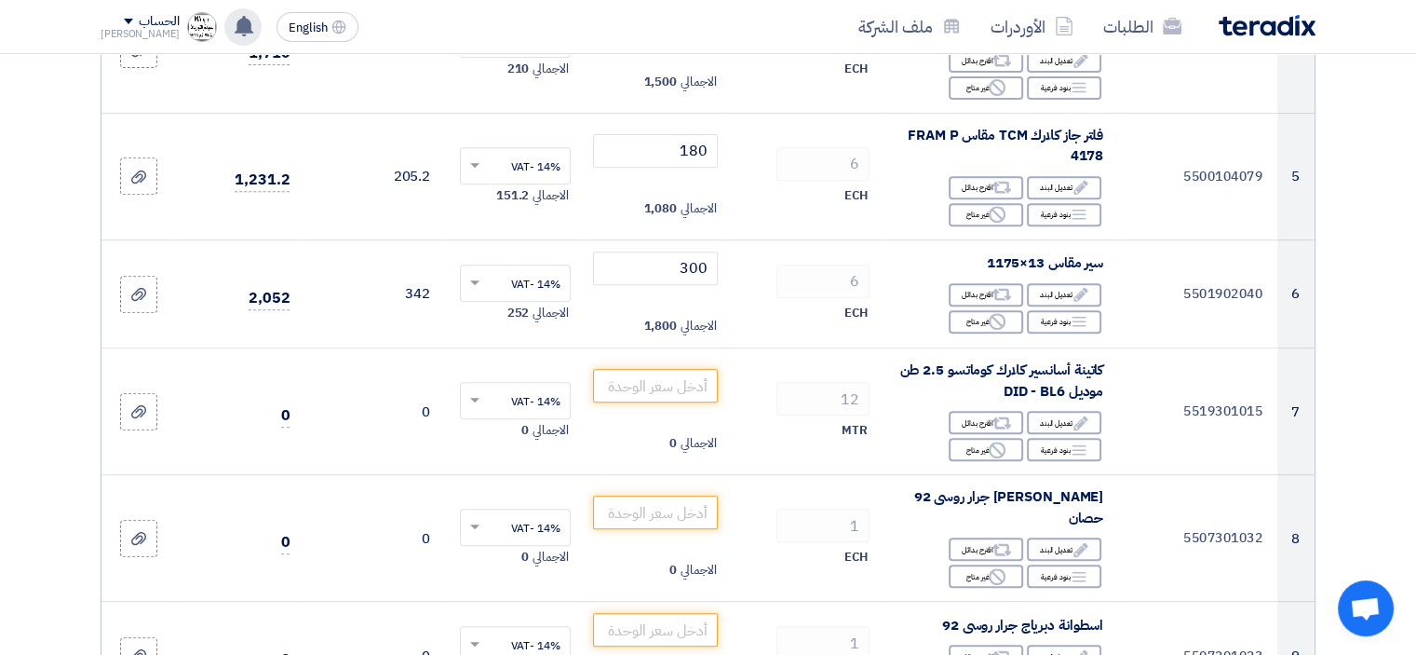
click at [234, 34] on icon at bounding box center [244, 26] width 20 height 20
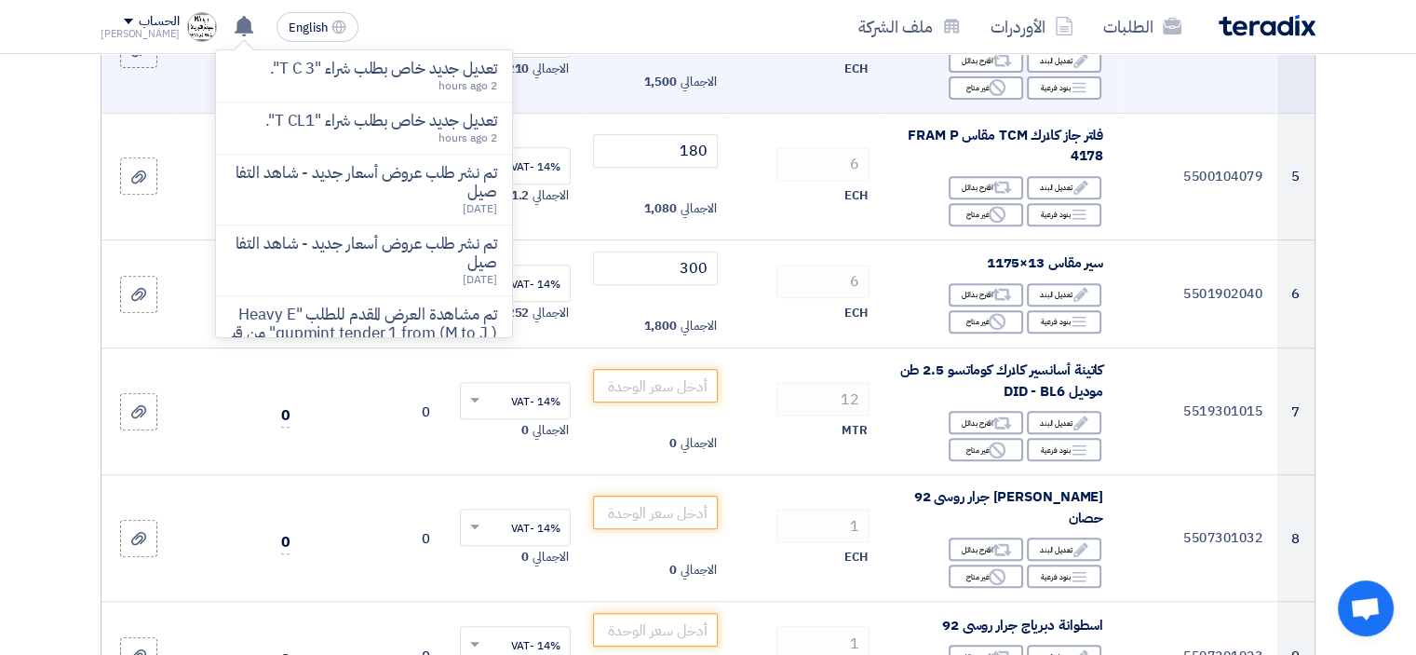
click at [406, 75] on p "تعديل جديد خاص بطلب شراء "T C 3"." at bounding box center [383, 69] width 227 height 19
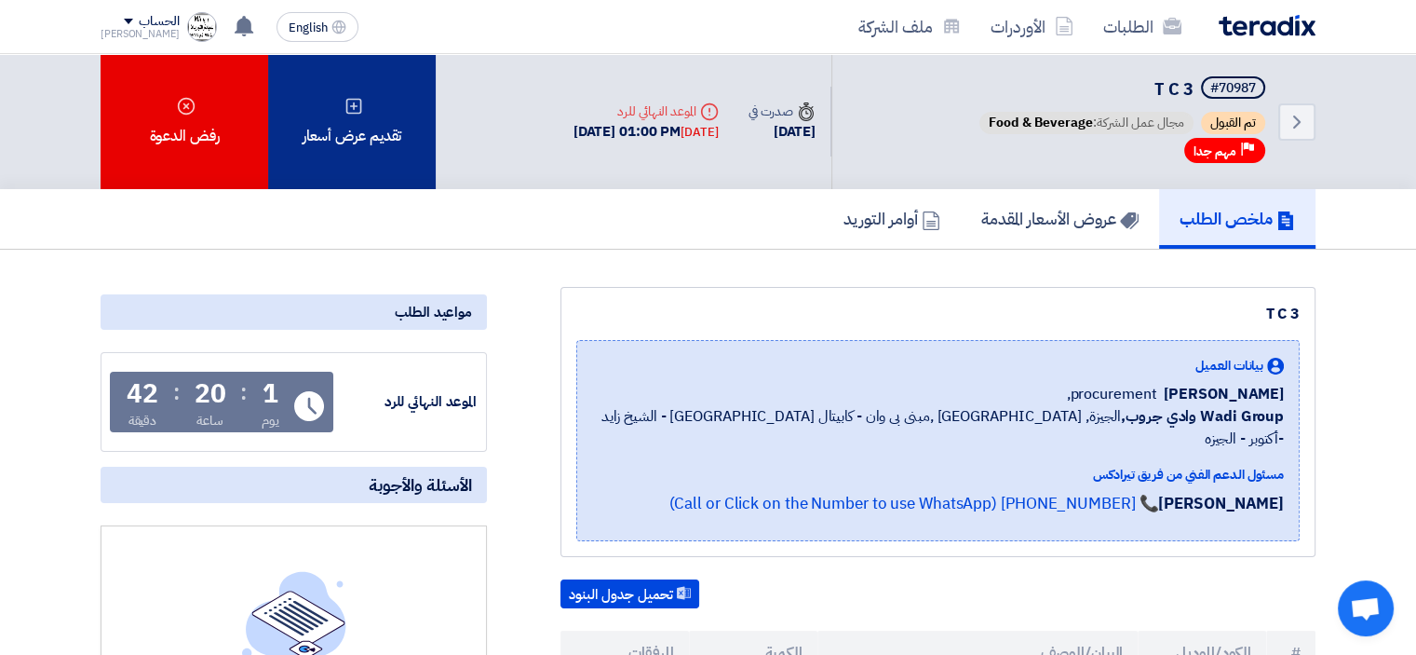
click at [339, 121] on div "تقديم عرض أسعار" at bounding box center [352, 121] width 168 height 135
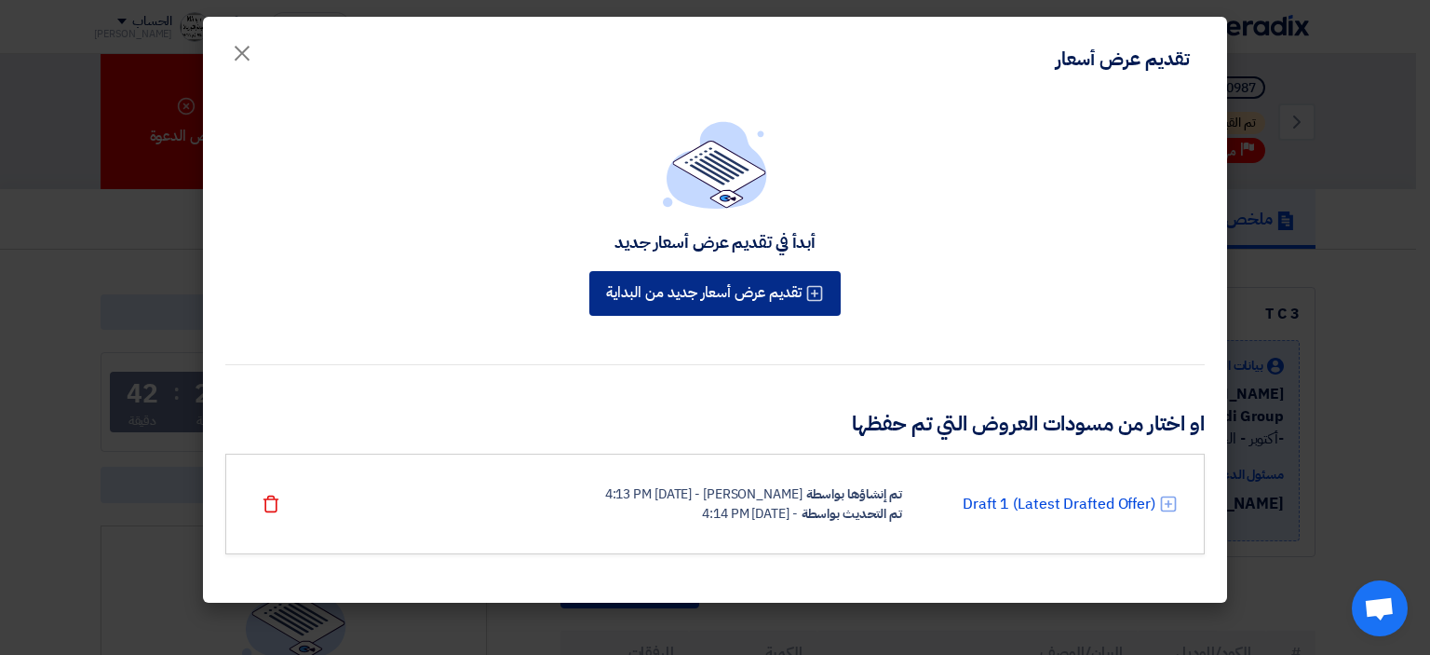
click at [708, 293] on button "تقديم عرض أسعار جديد من البداية" at bounding box center [714, 293] width 251 height 45
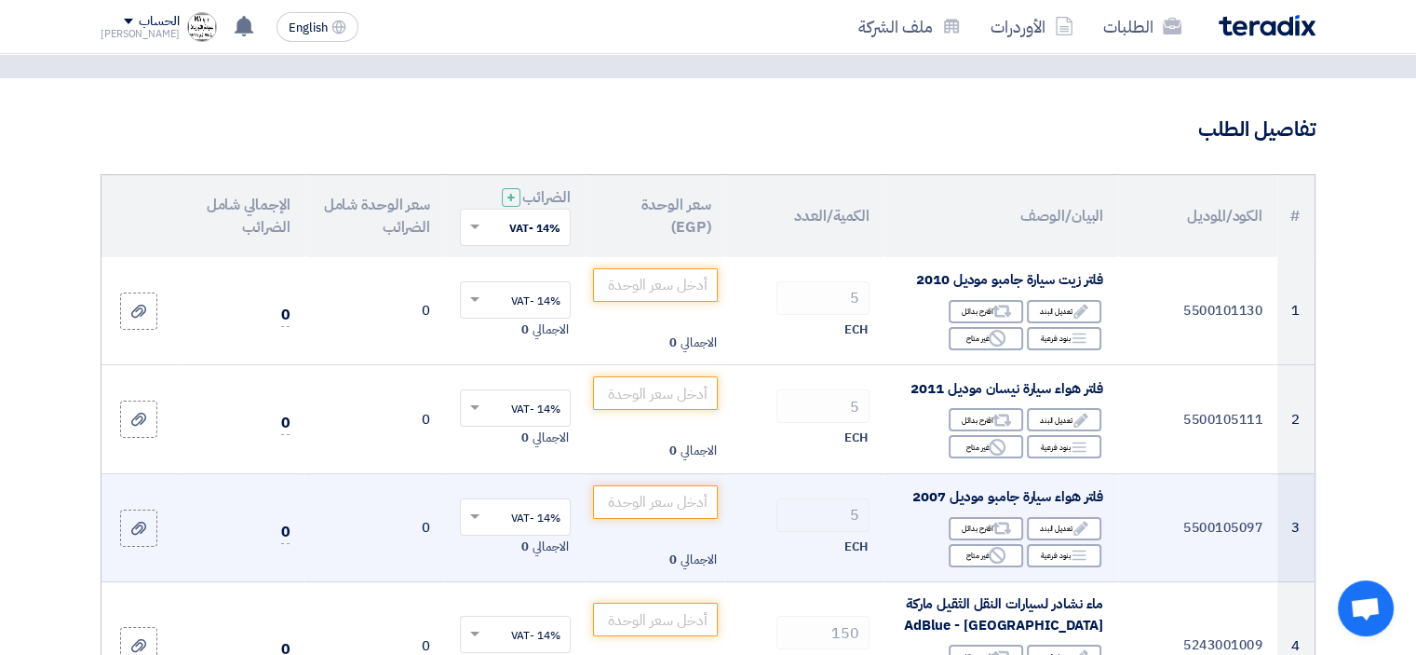
scroll to position [93, 0]
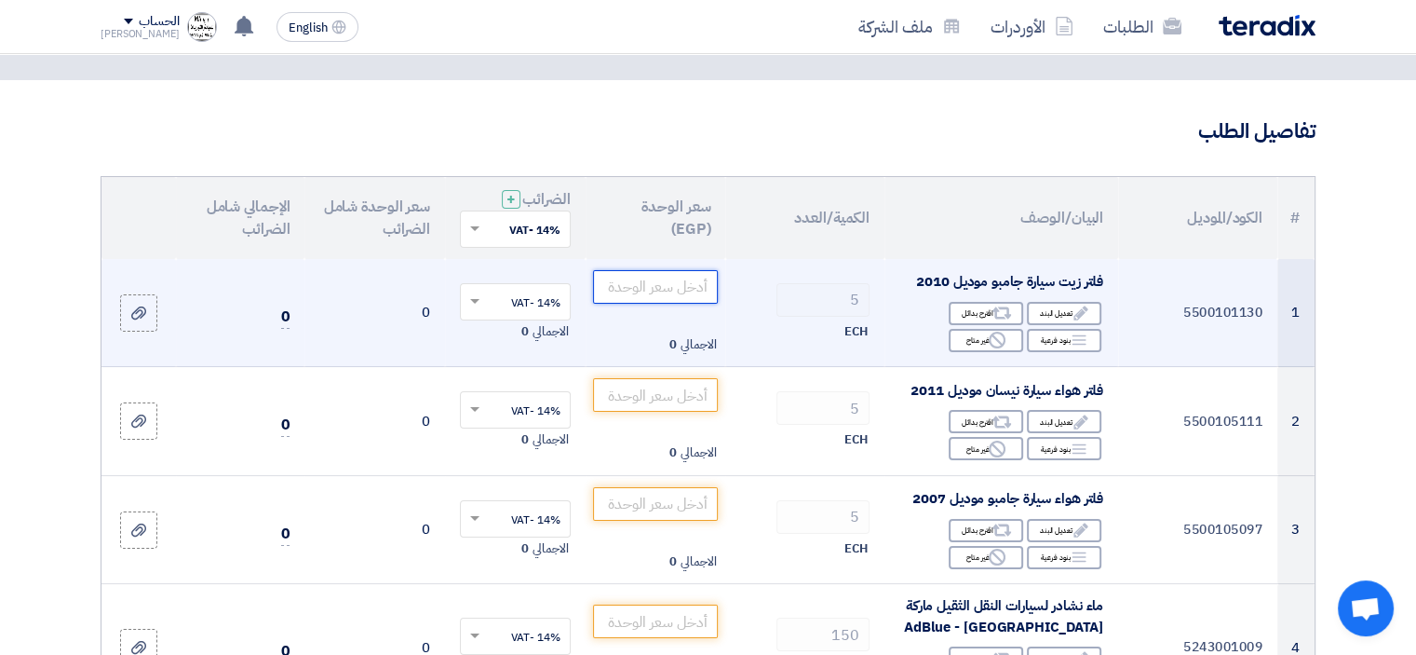
click at [676, 281] on input "number" at bounding box center [656, 287] width 126 height 34
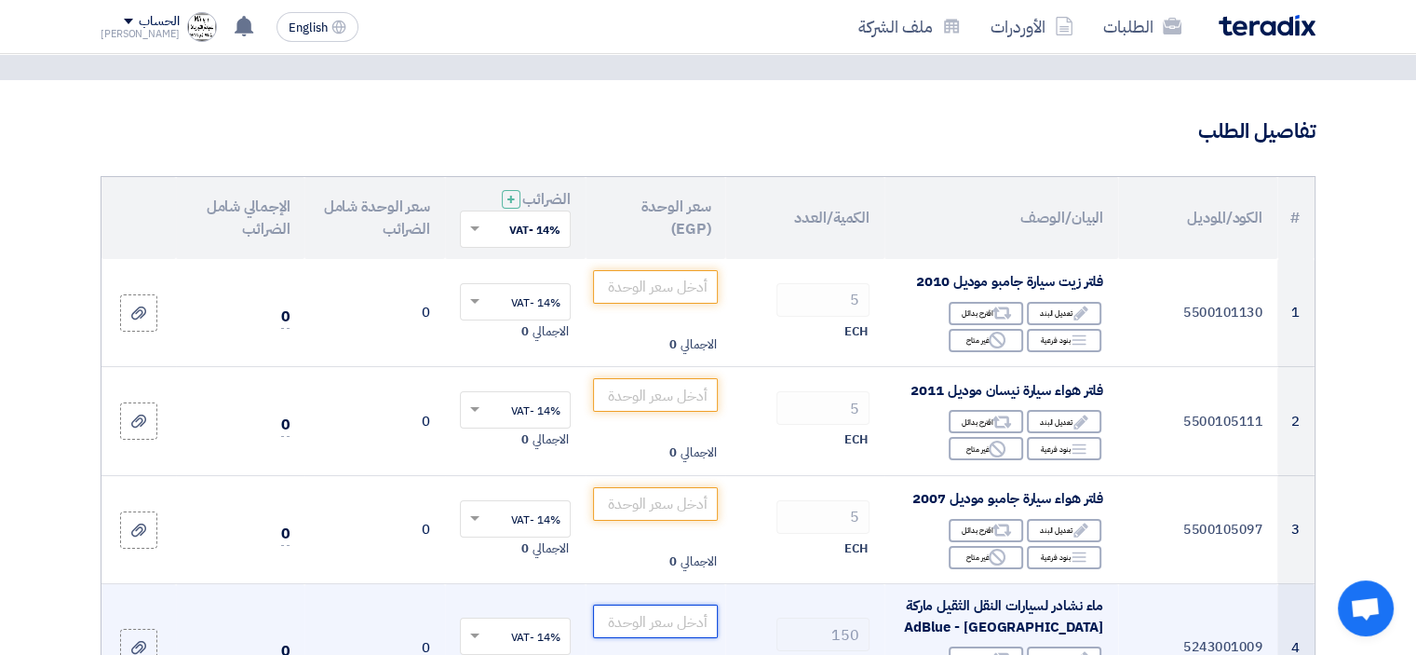
click at [651, 618] on input "number" at bounding box center [656, 621] width 126 height 34
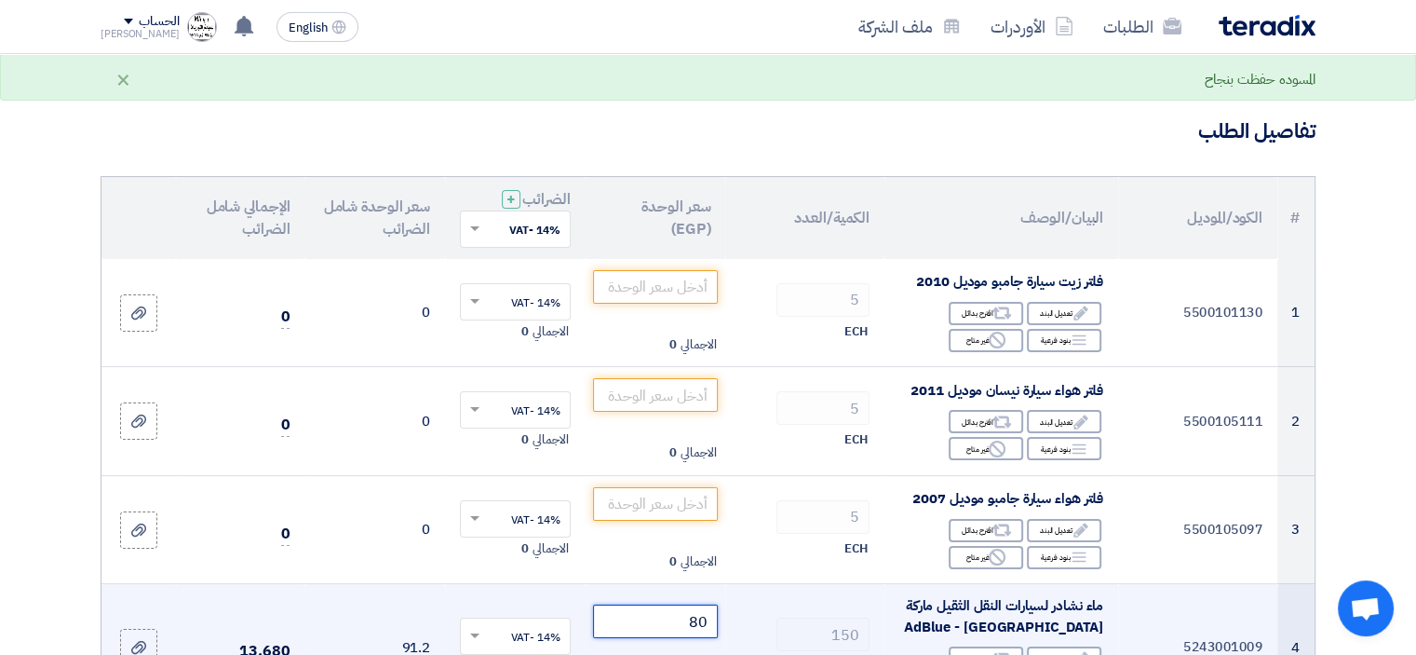
type input "80"
click at [820, 597] on td "150 LTR" at bounding box center [804, 647] width 159 height 127
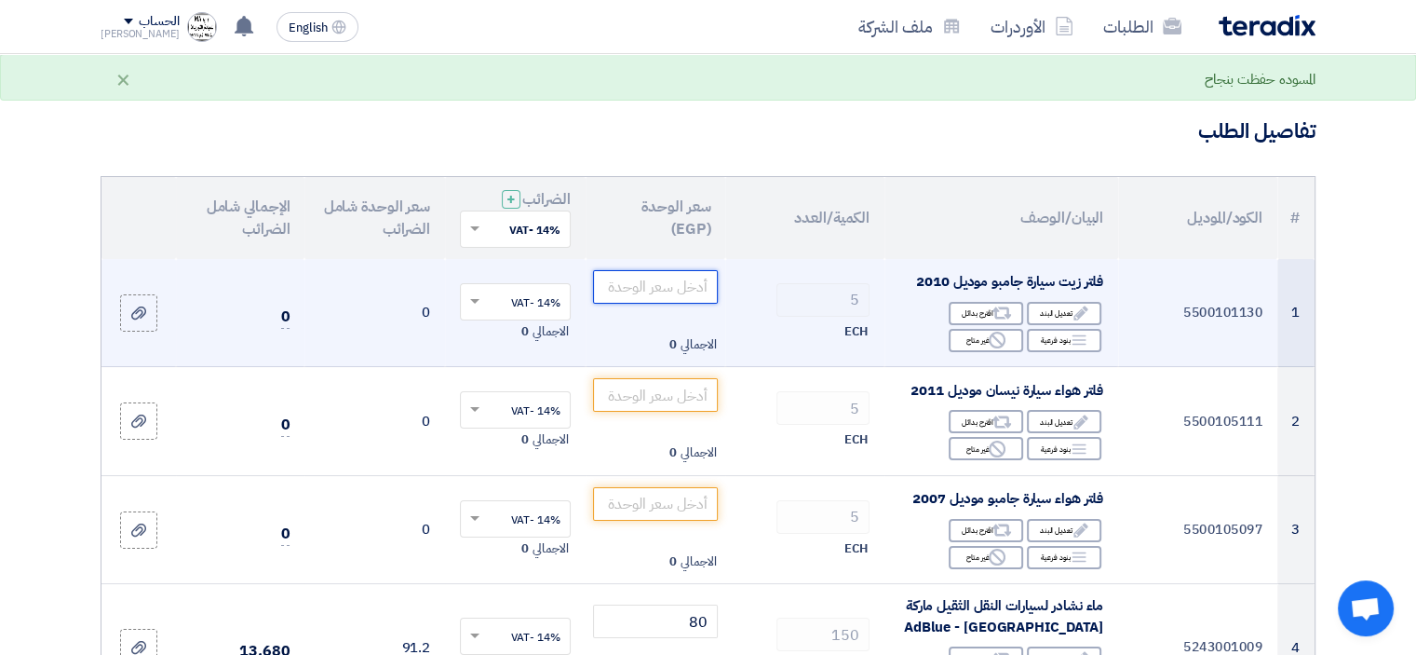
click at [648, 288] on input "number" at bounding box center [656, 287] width 126 height 34
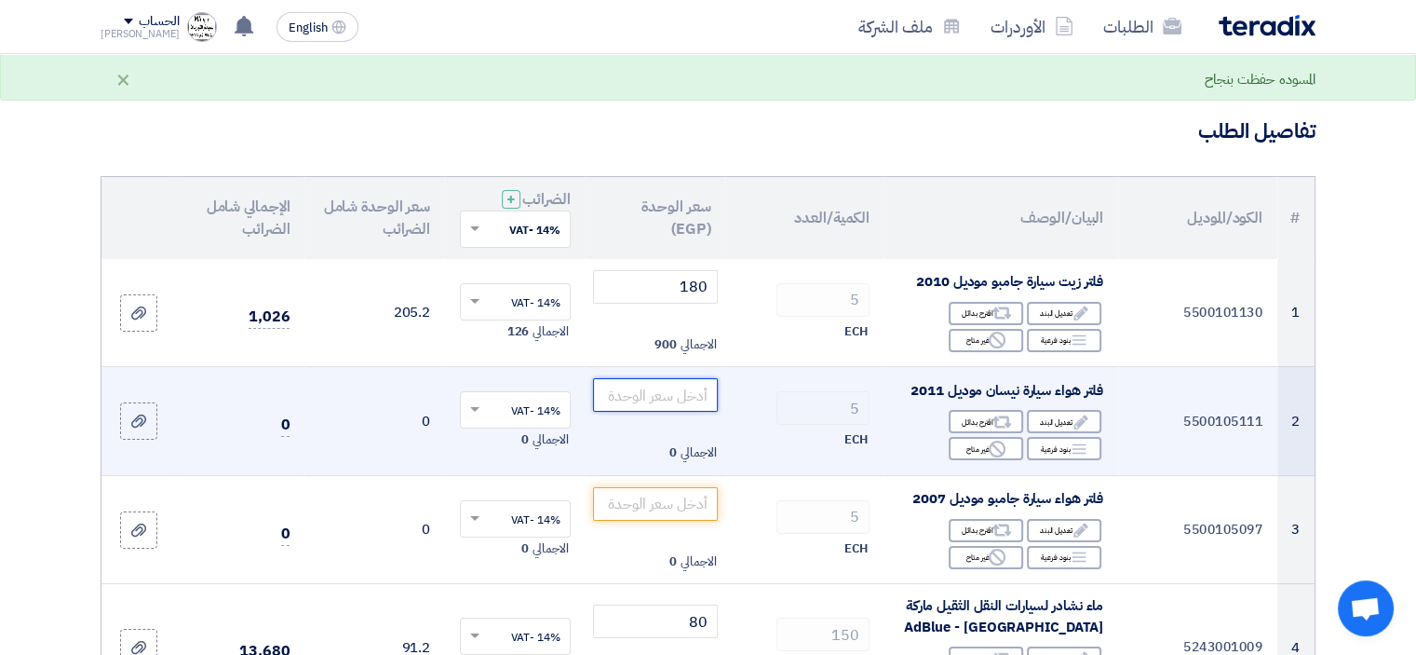
click at [652, 400] on input "number" at bounding box center [656, 395] width 126 height 34
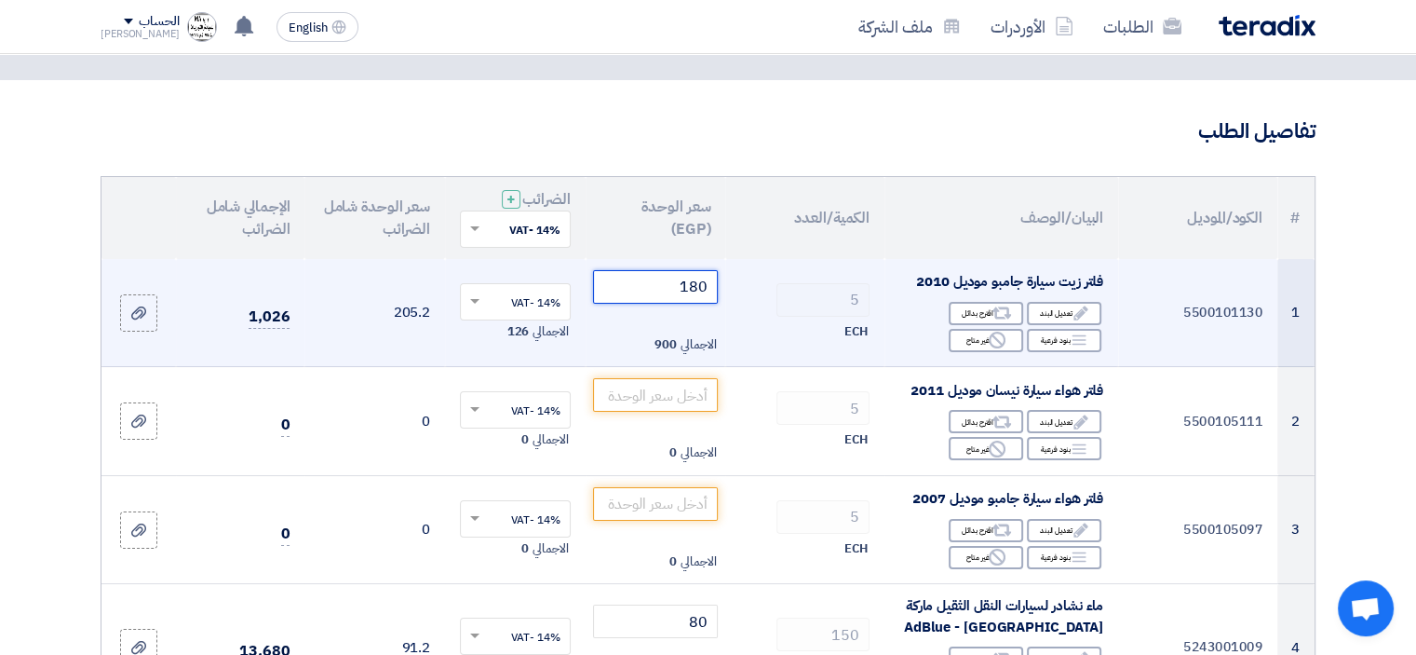
click at [648, 291] on input "180" at bounding box center [656, 287] width 126 height 34
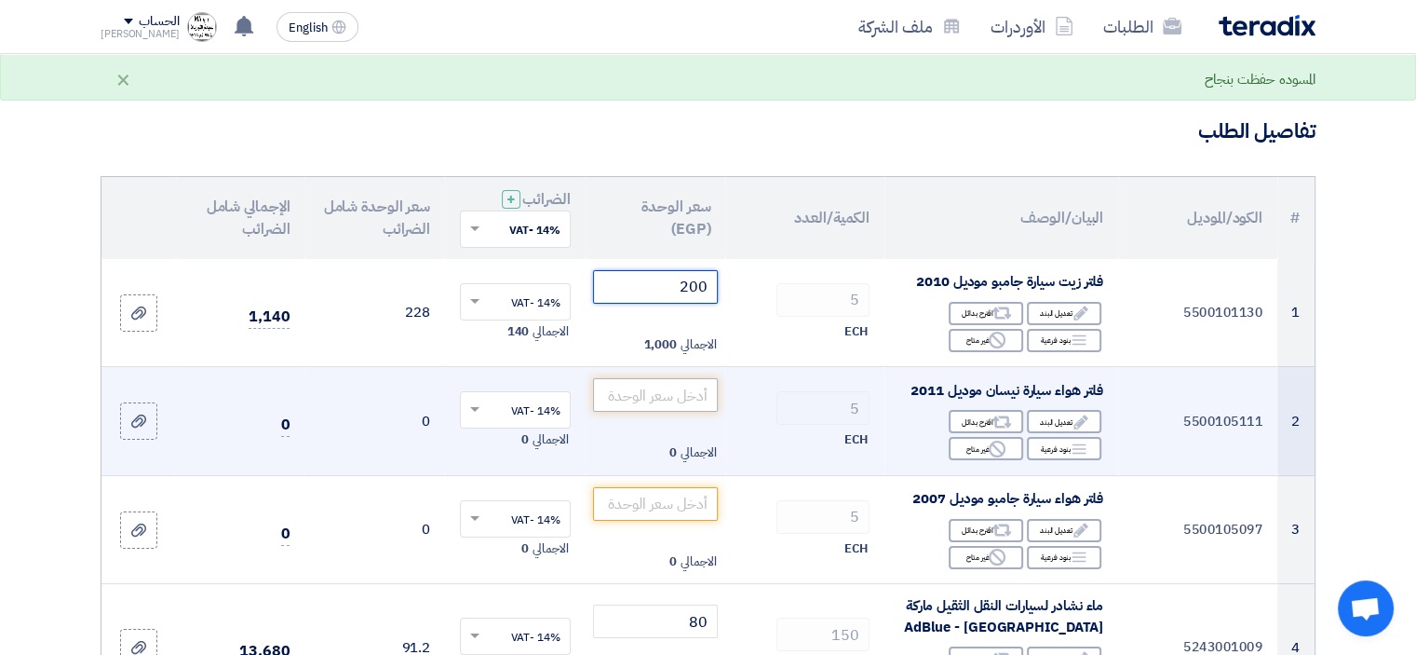
type input "200"
click at [669, 392] on input "number" at bounding box center [656, 395] width 126 height 34
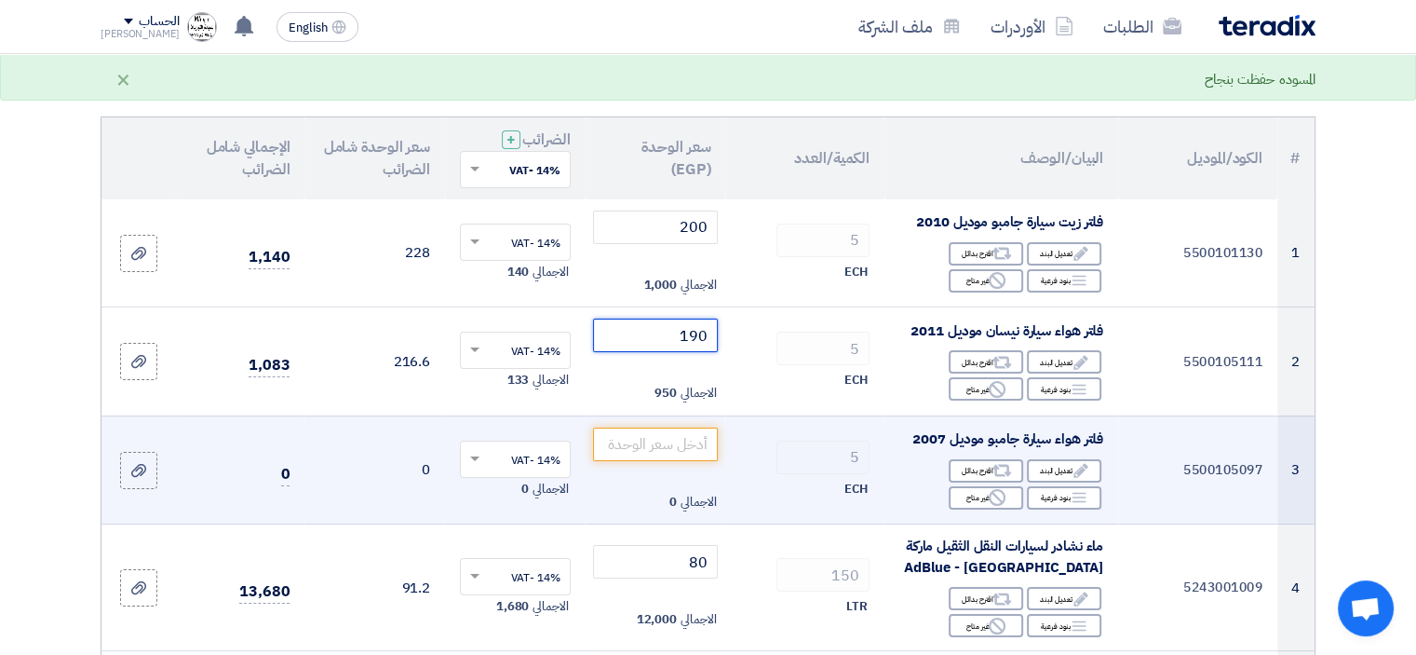
scroll to position [186, 0]
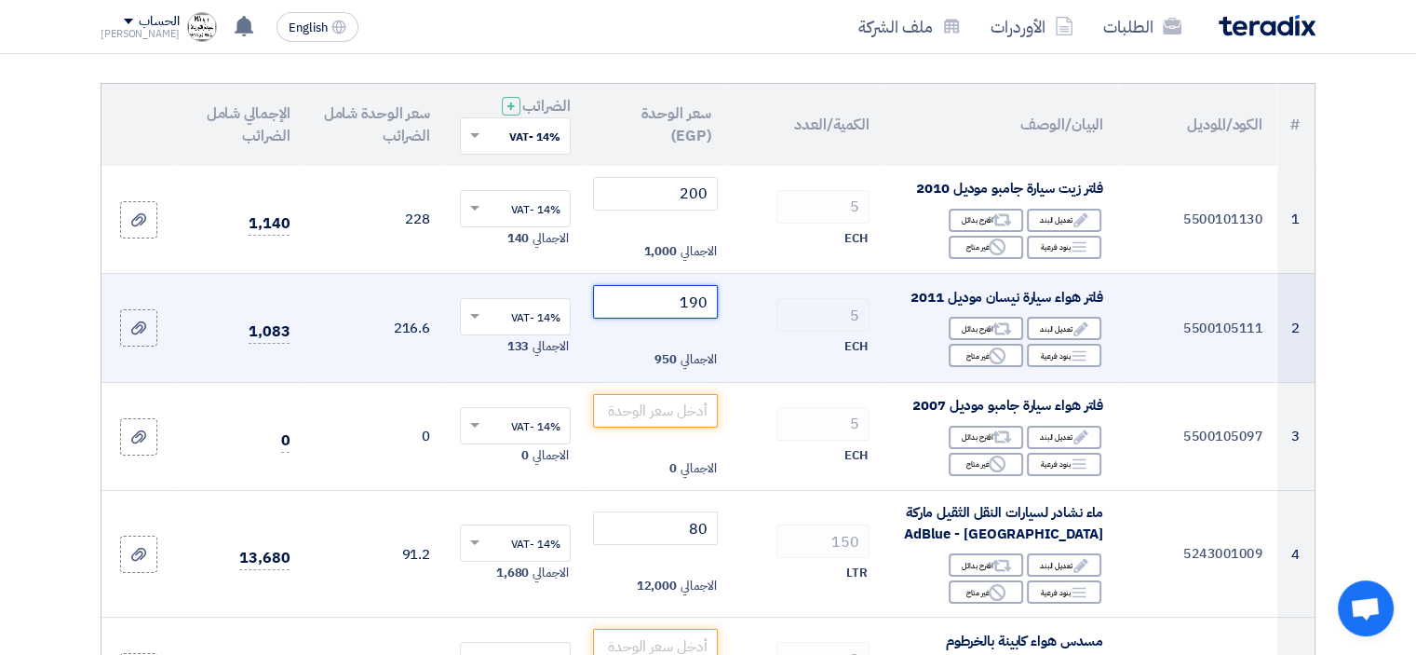
click at [646, 292] on input "190" at bounding box center [656, 302] width 126 height 34
click at [646, 293] on input "190" at bounding box center [656, 302] width 126 height 34
click at [646, 294] on input "190" at bounding box center [656, 302] width 126 height 34
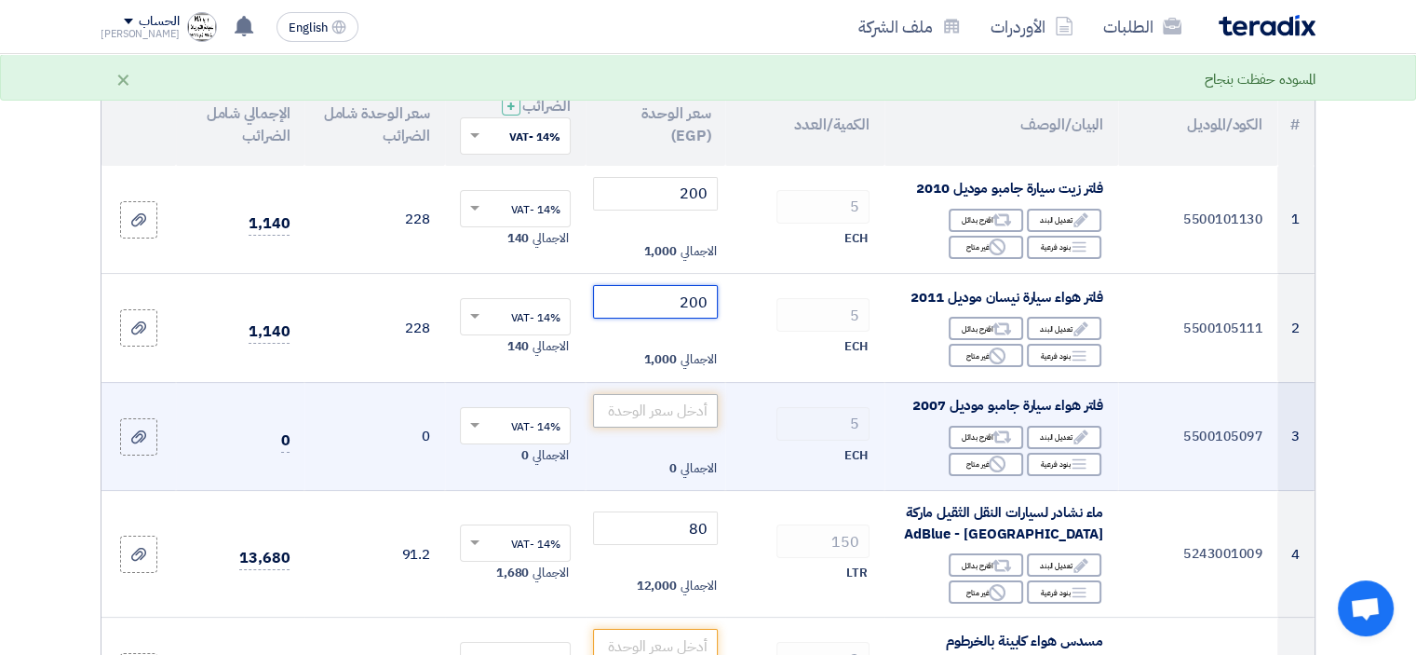
type input "200"
click at [660, 410] on input "number" at bounding box center [656, 411] width 126 height 34
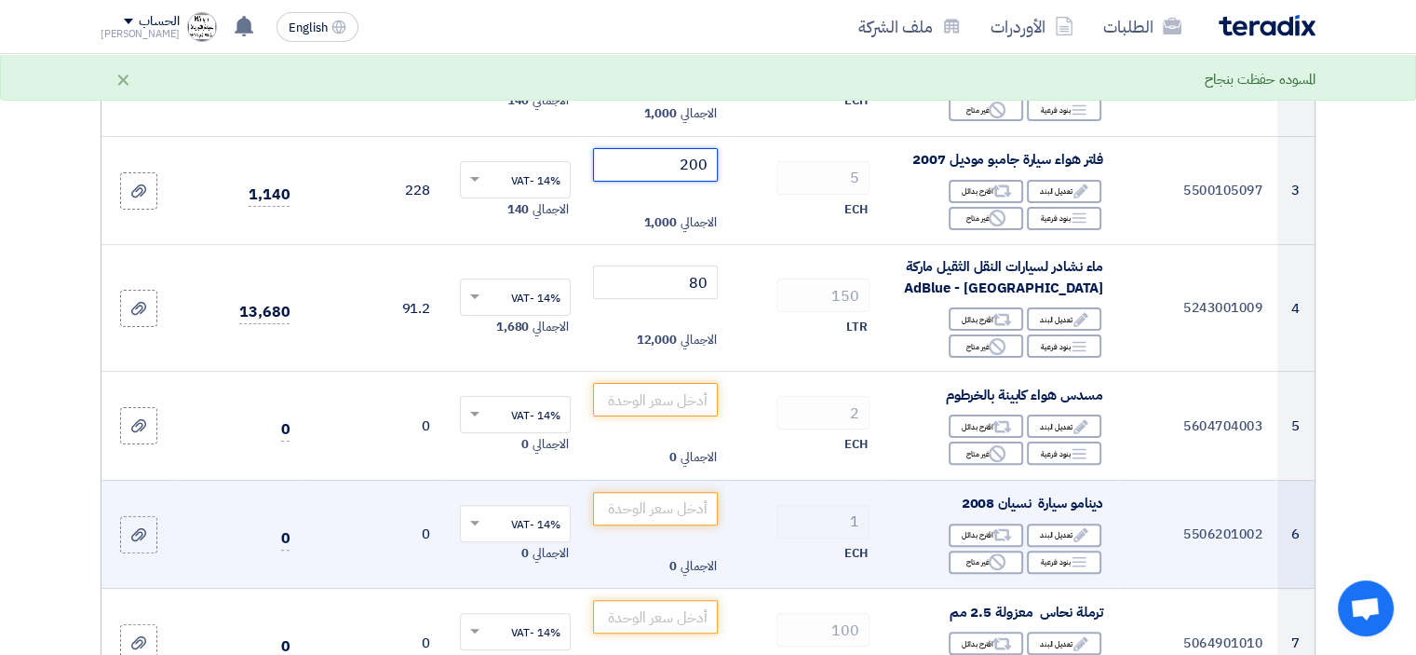
scroll to position [466, 0]
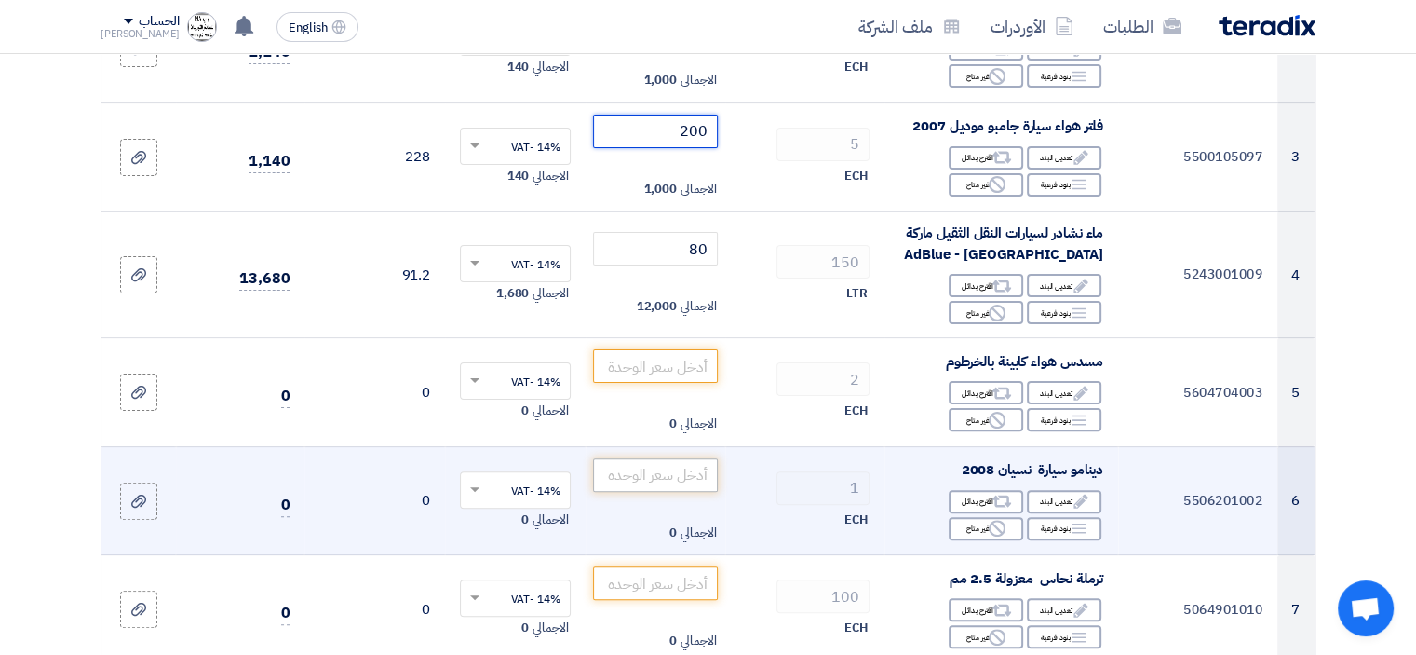
type input "200"
click at [646, 472] on input "number" at bounding box center [656, 475] width 126 height 34
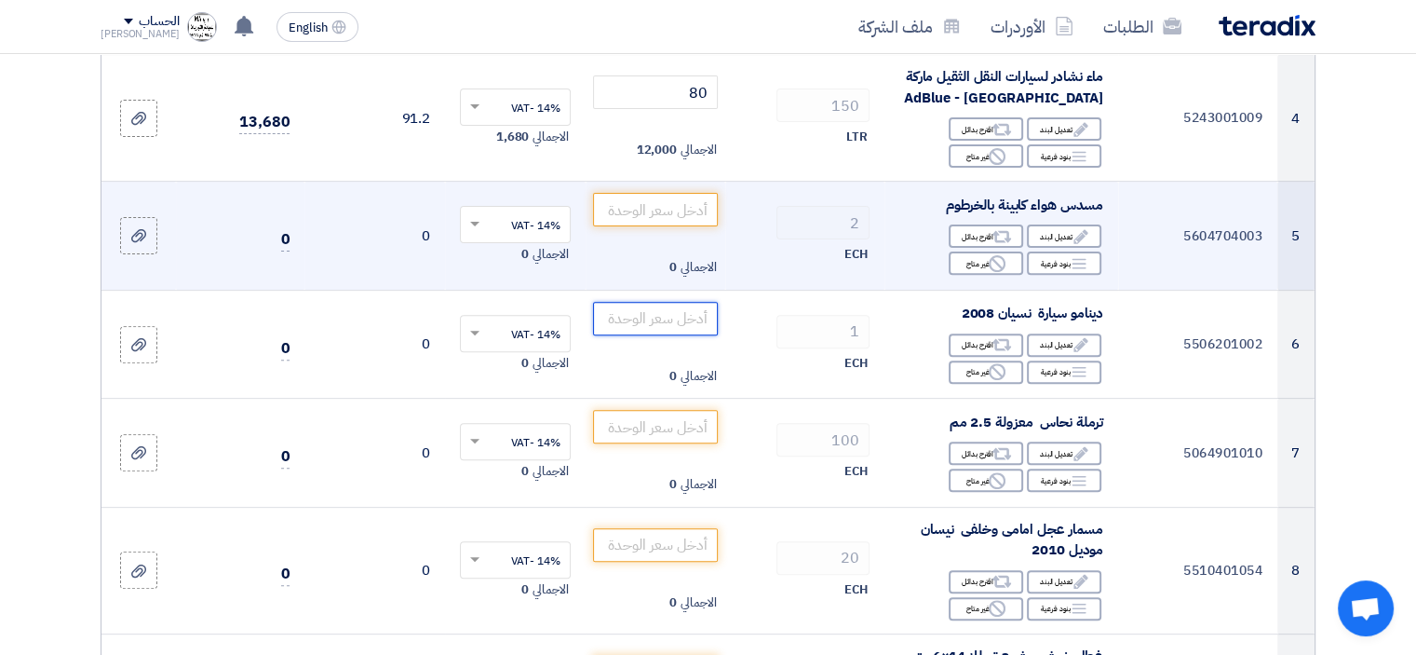
scroll to position [652, 0]
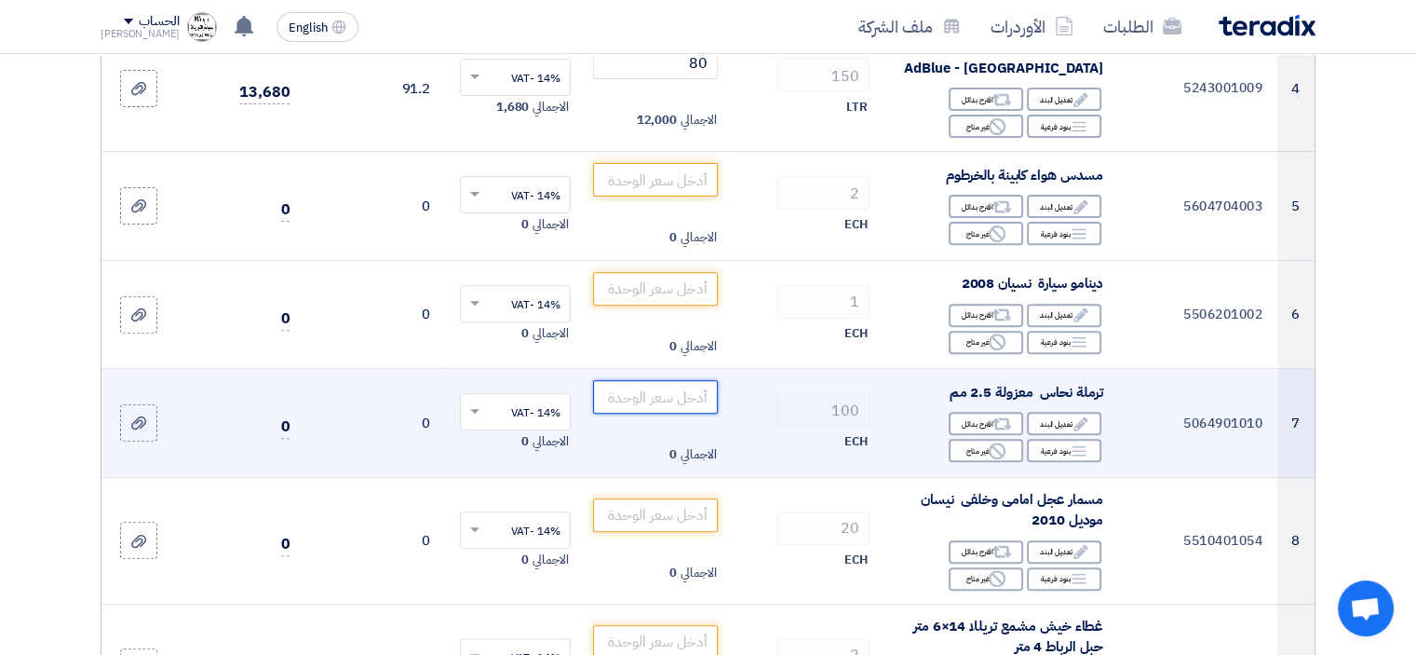
click at [700, 387] on input "number" at bounding box center [656, 397] width 126 height 34
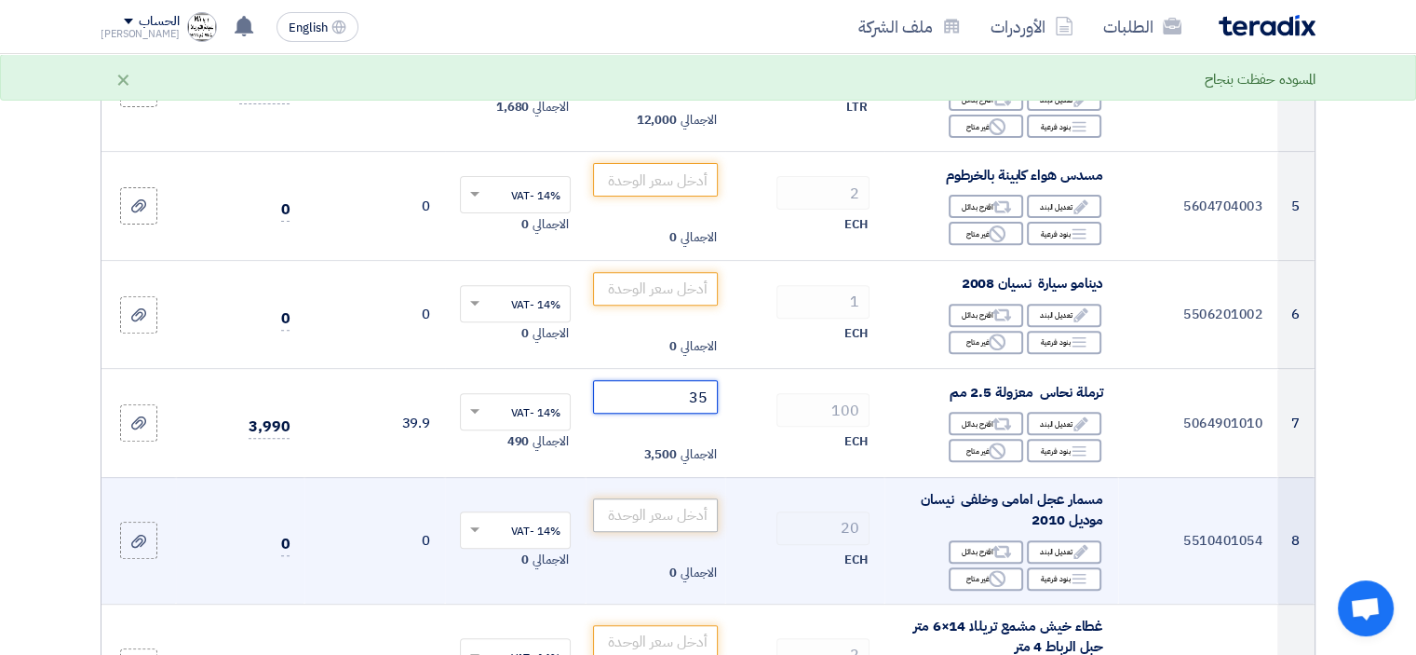
type input "35"
click at [677, 517] on input "number" at bounding box center [656, 515] width 126 height 34
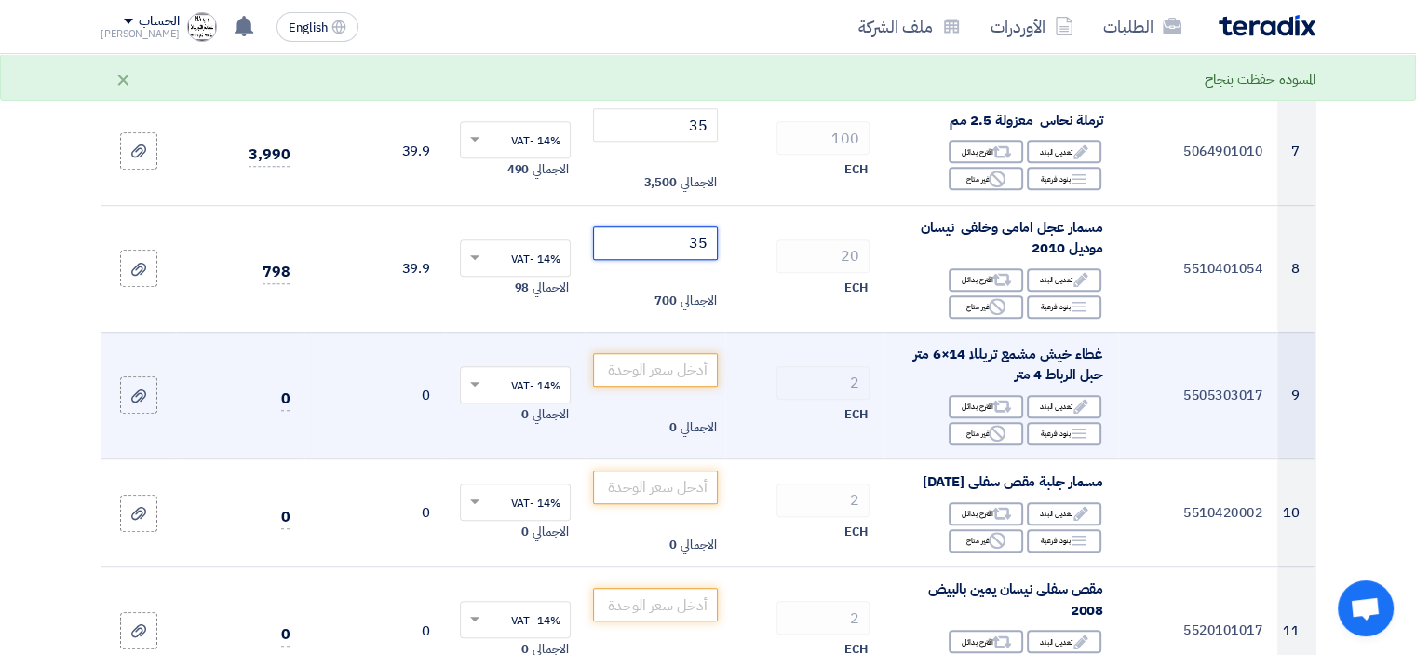
scroll to position [931, 0]
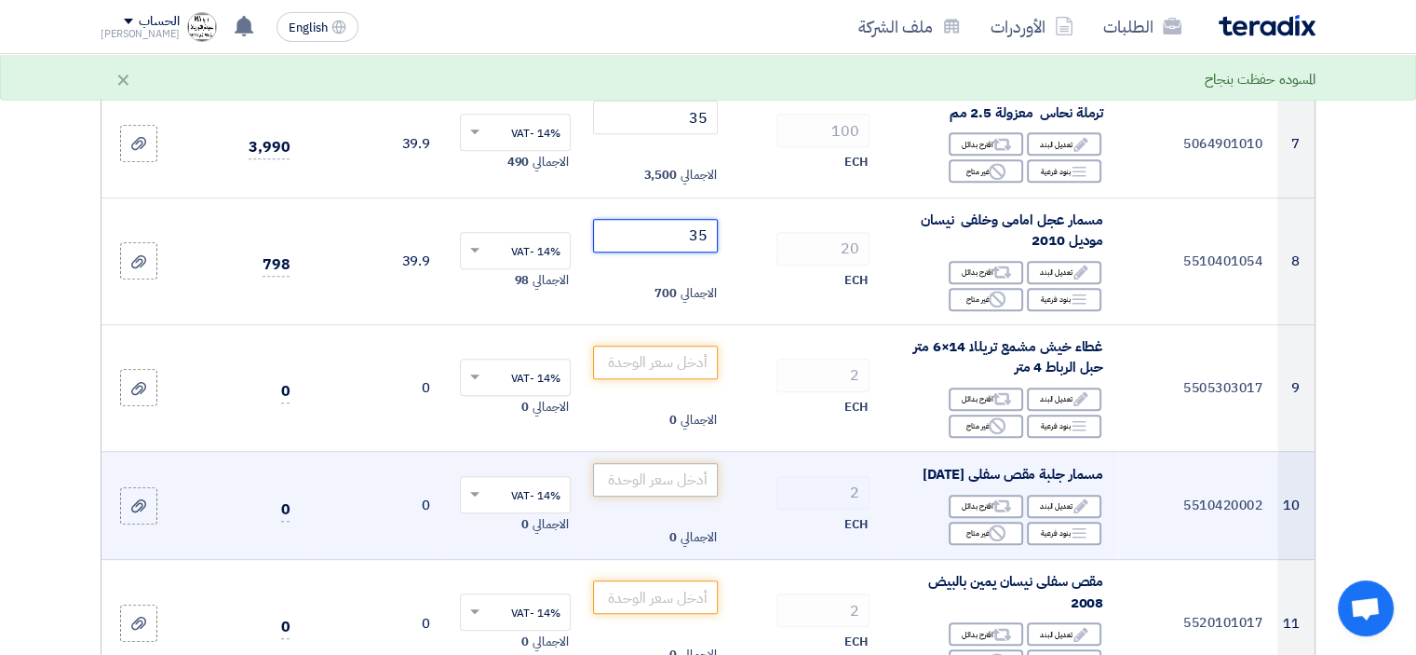
type input "35"
click at [696, 490] on input "number" at bounding box center [656, 480] width 126 height 34
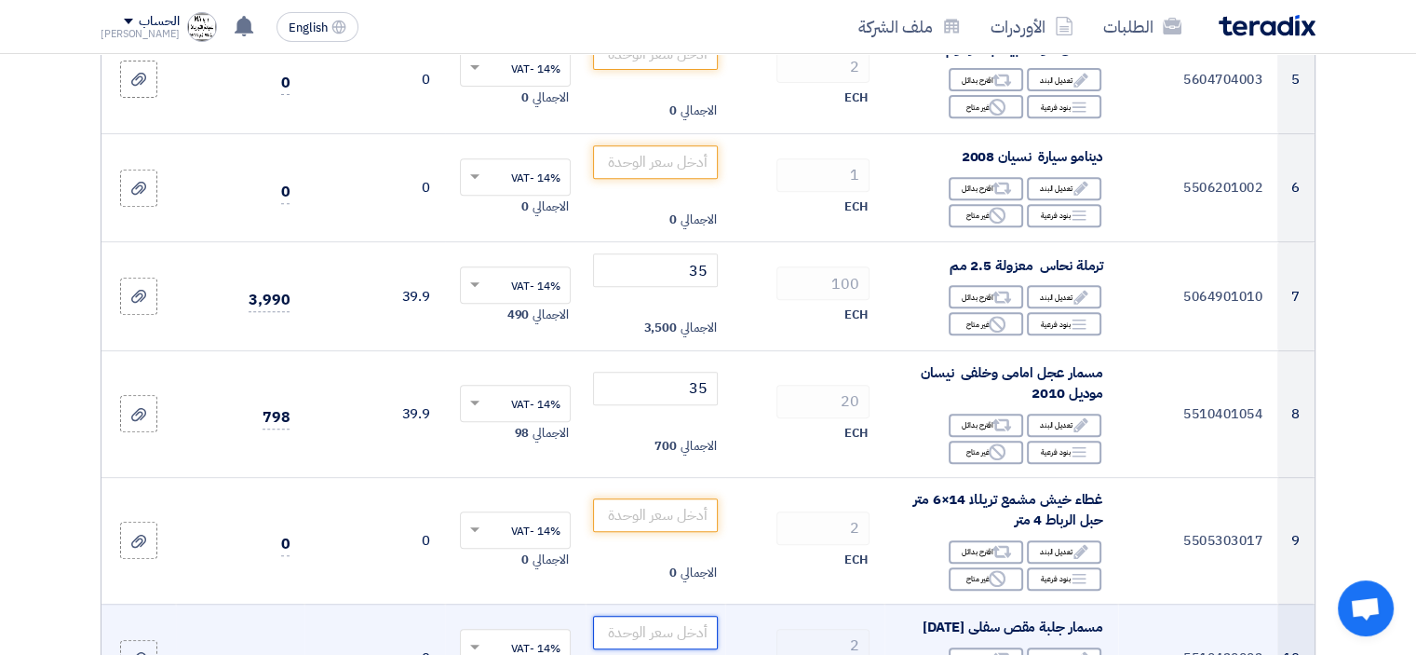
scroll to position [745, 0]
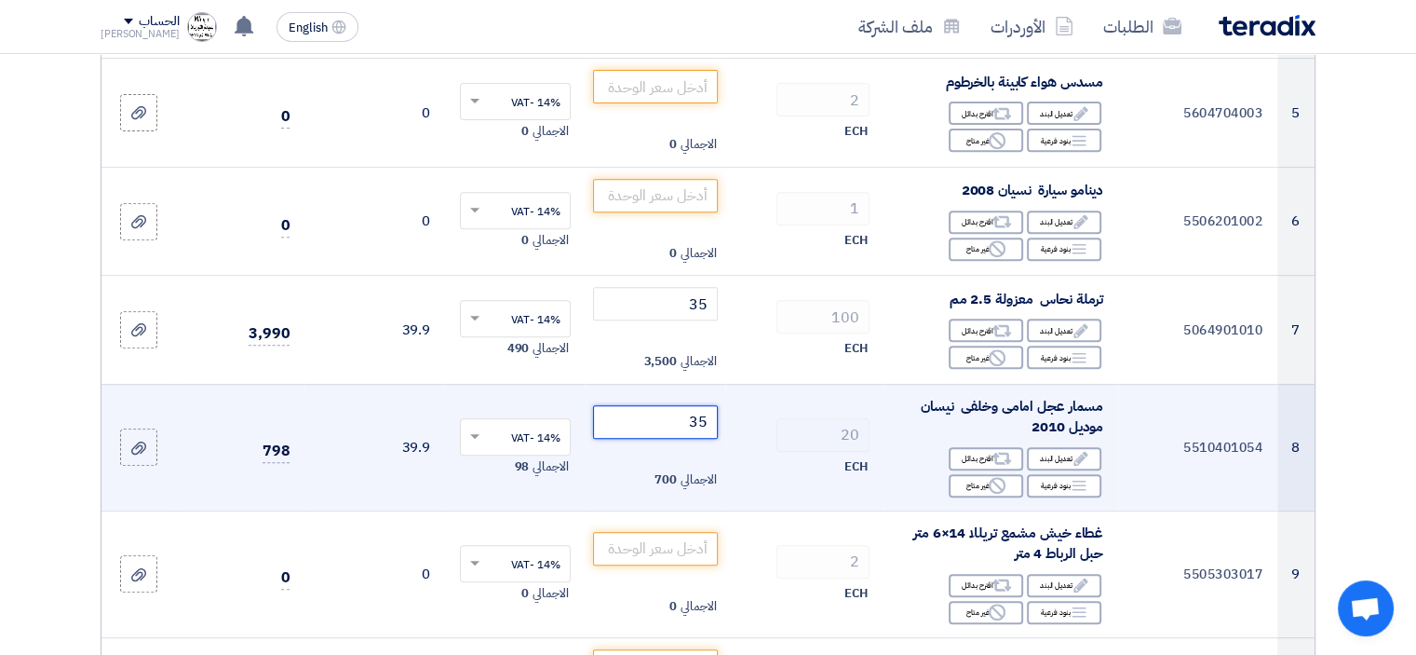
click at [652, 416] on input "35" at bounding box center [656, 422] width 126 height 34
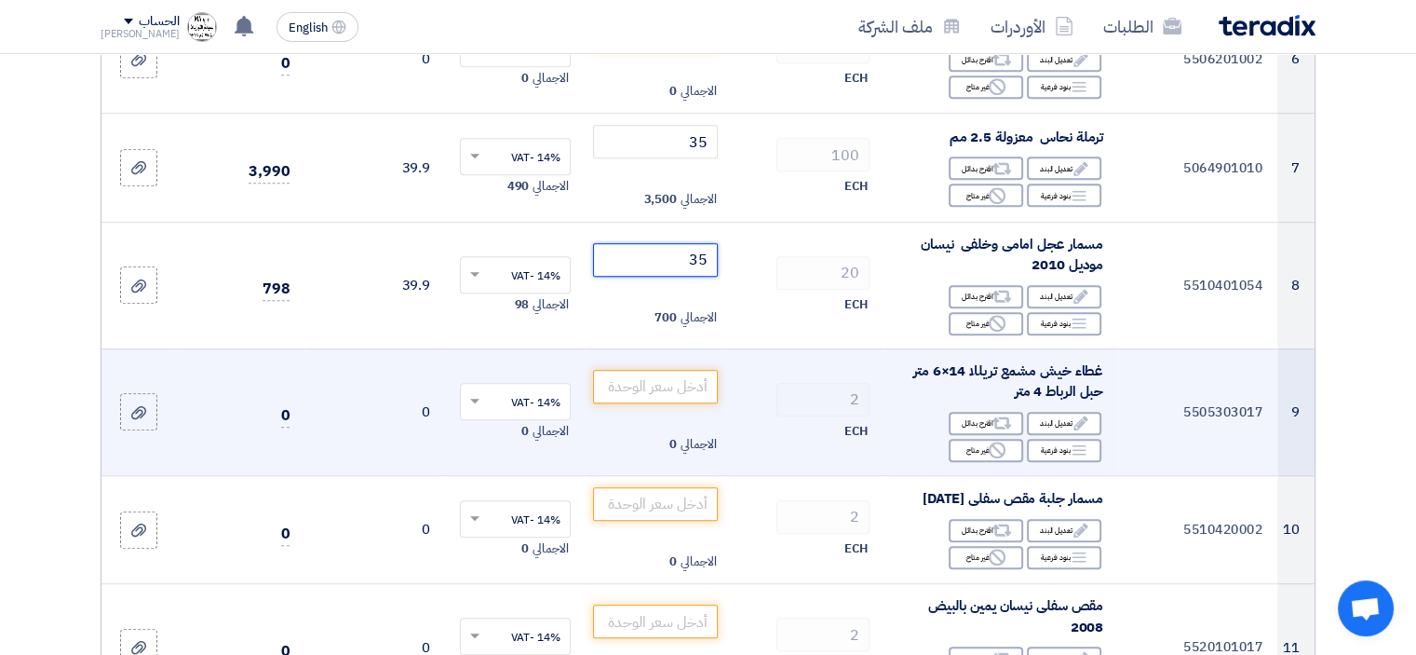
scroll to position [931, 0]
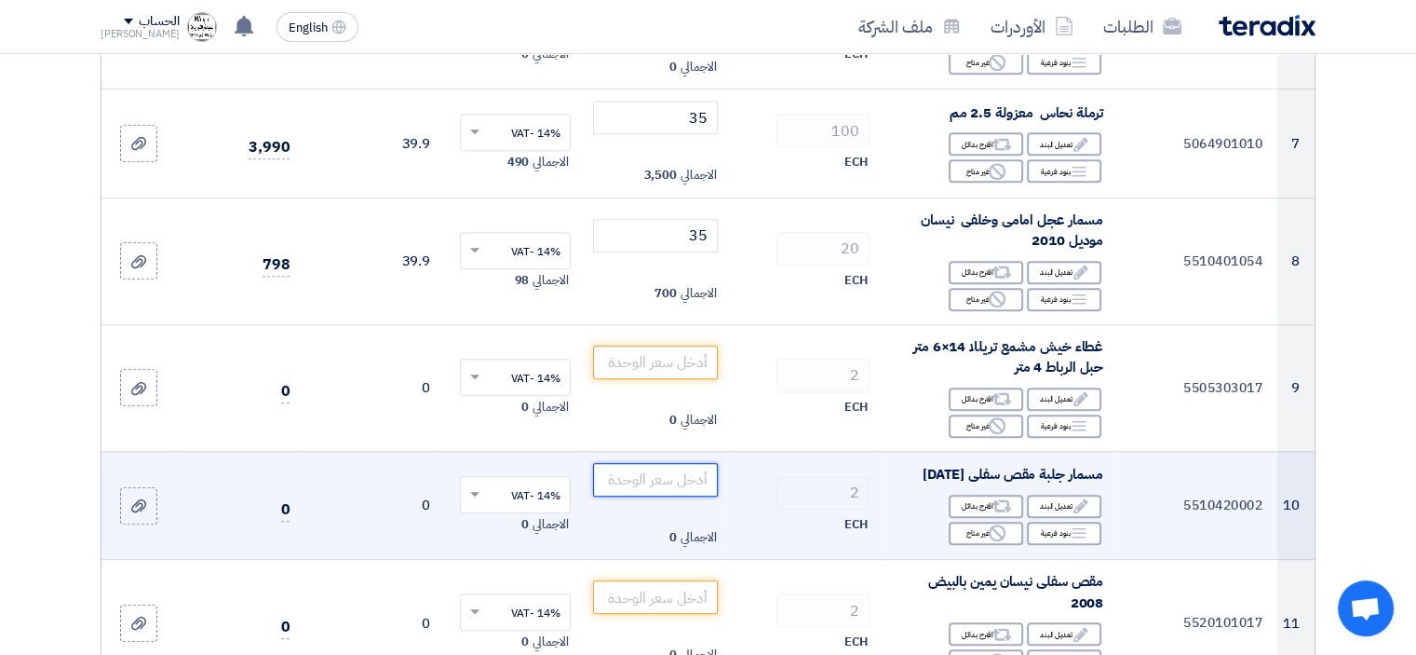
click at [691, 491] on input "number" at bounding box center [656, 480] width 126 height 34
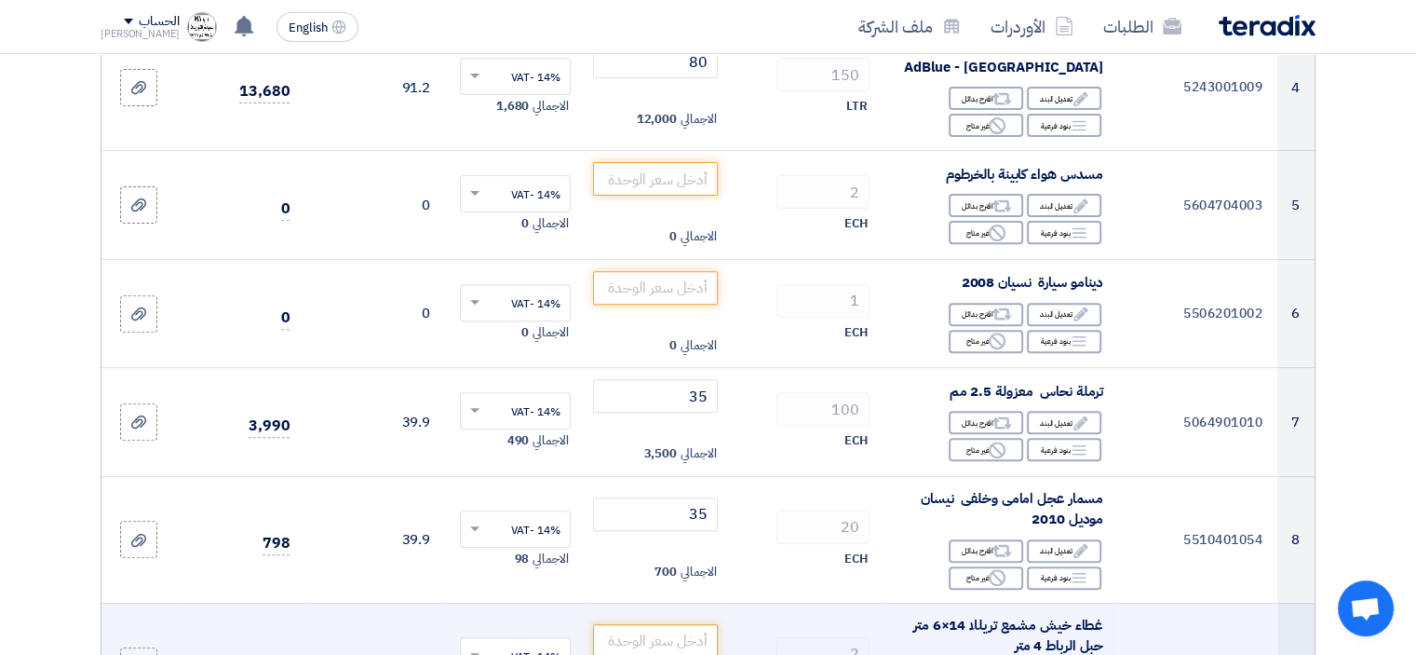
scroll to position [652, 0]
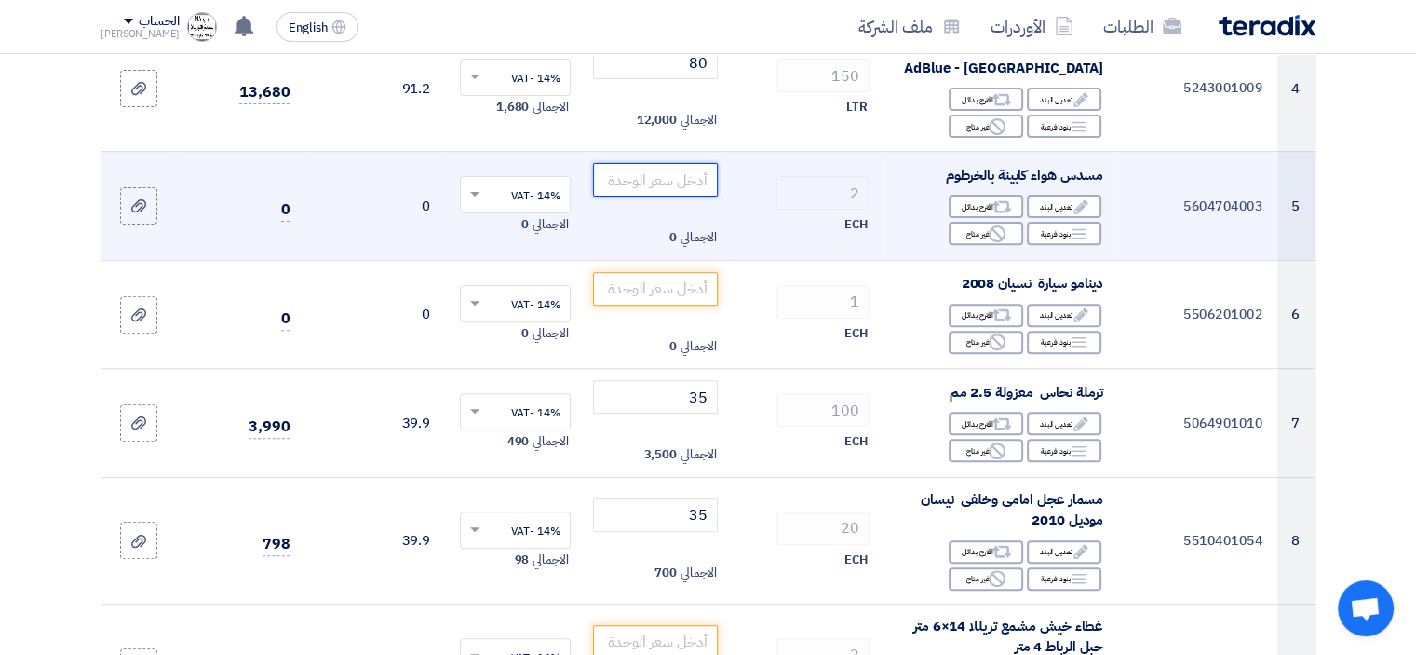
click at [678, 174] on input "number" at bounding box center [656, 180] width 126 height 34
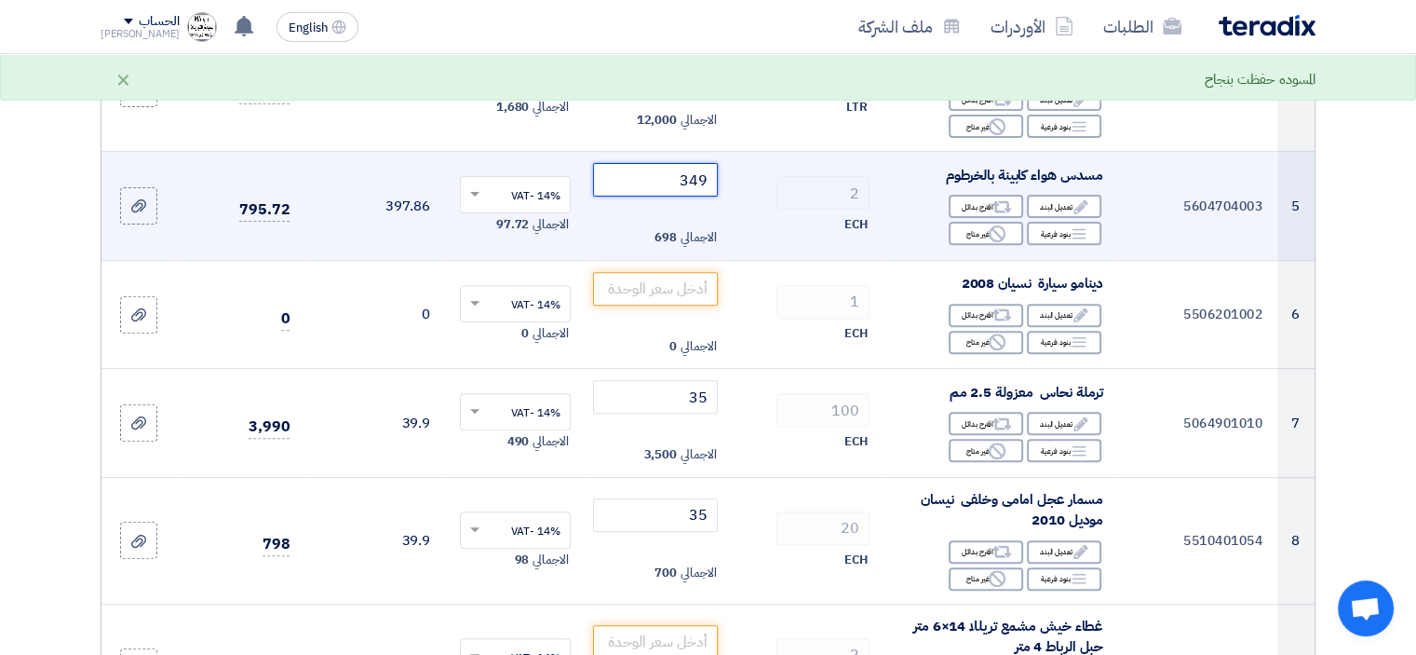
type input "350"
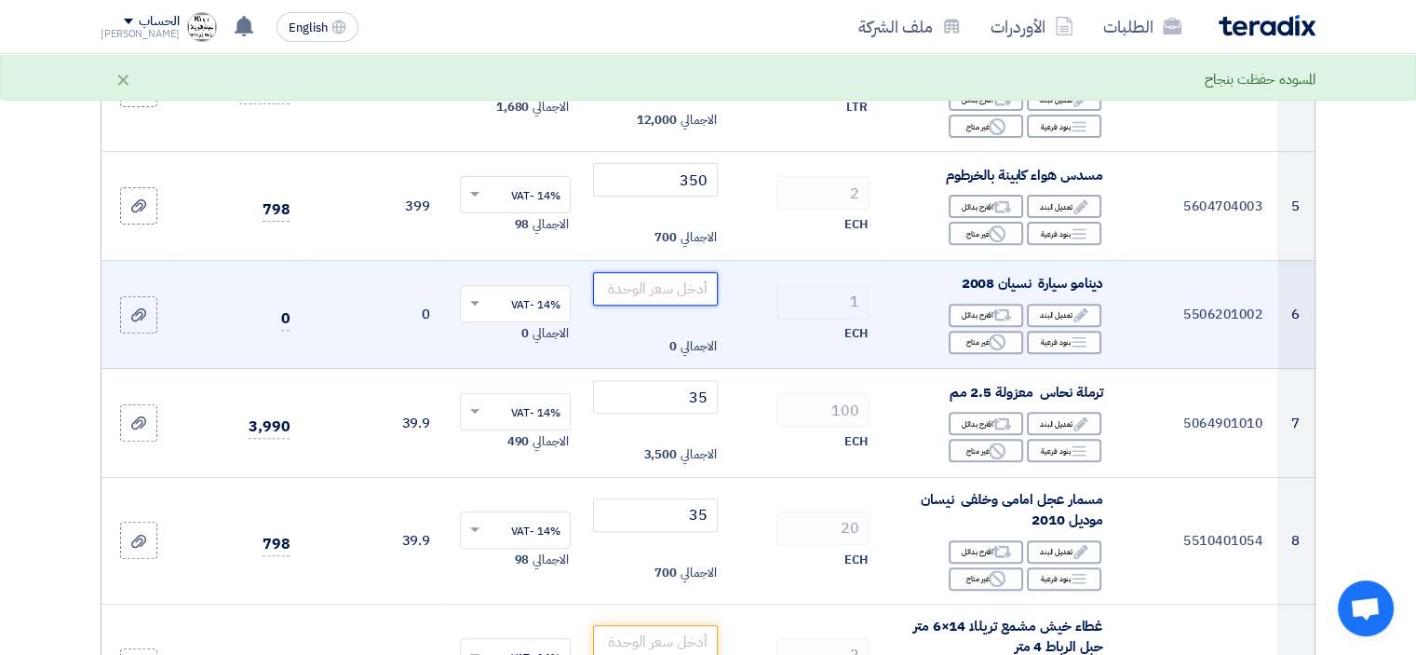
click at [666, 295] on input "number" at bounding box center [656, 289] width 126 height 34
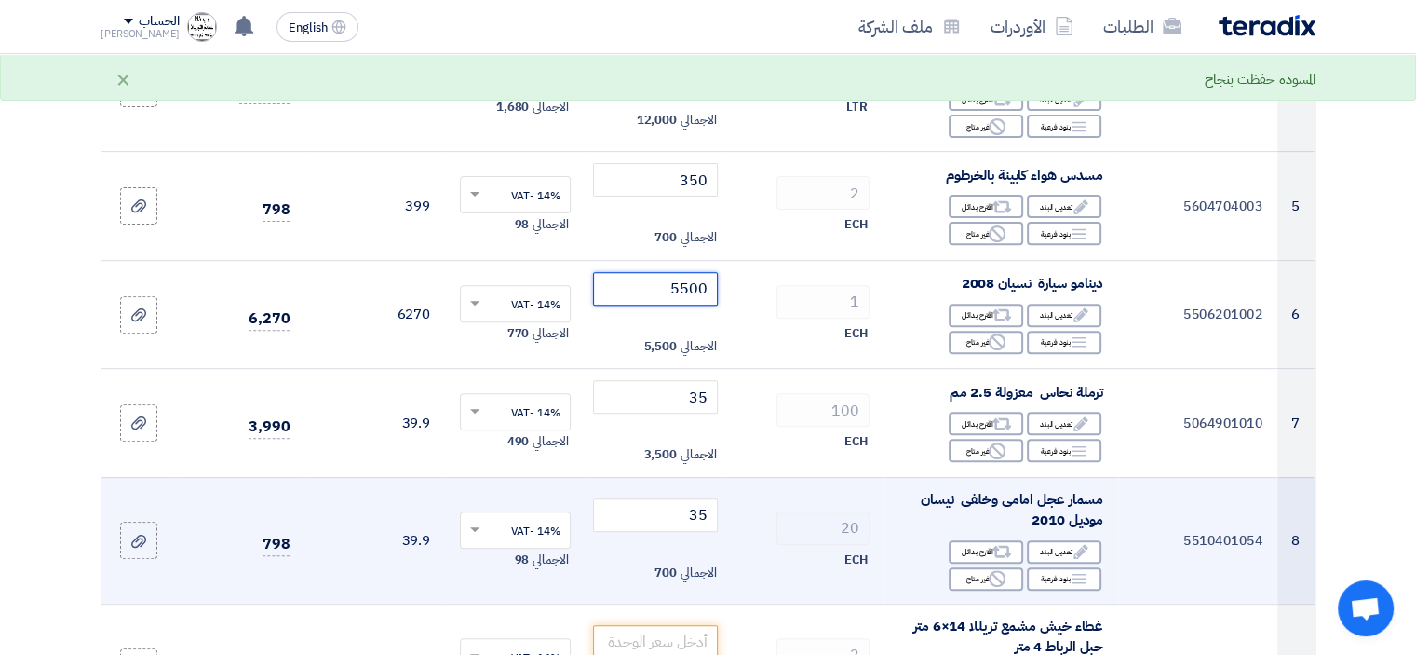
type input "5500"
click at [741, 523] on div "20" at bounding box center [804, 528] width 129 height 34
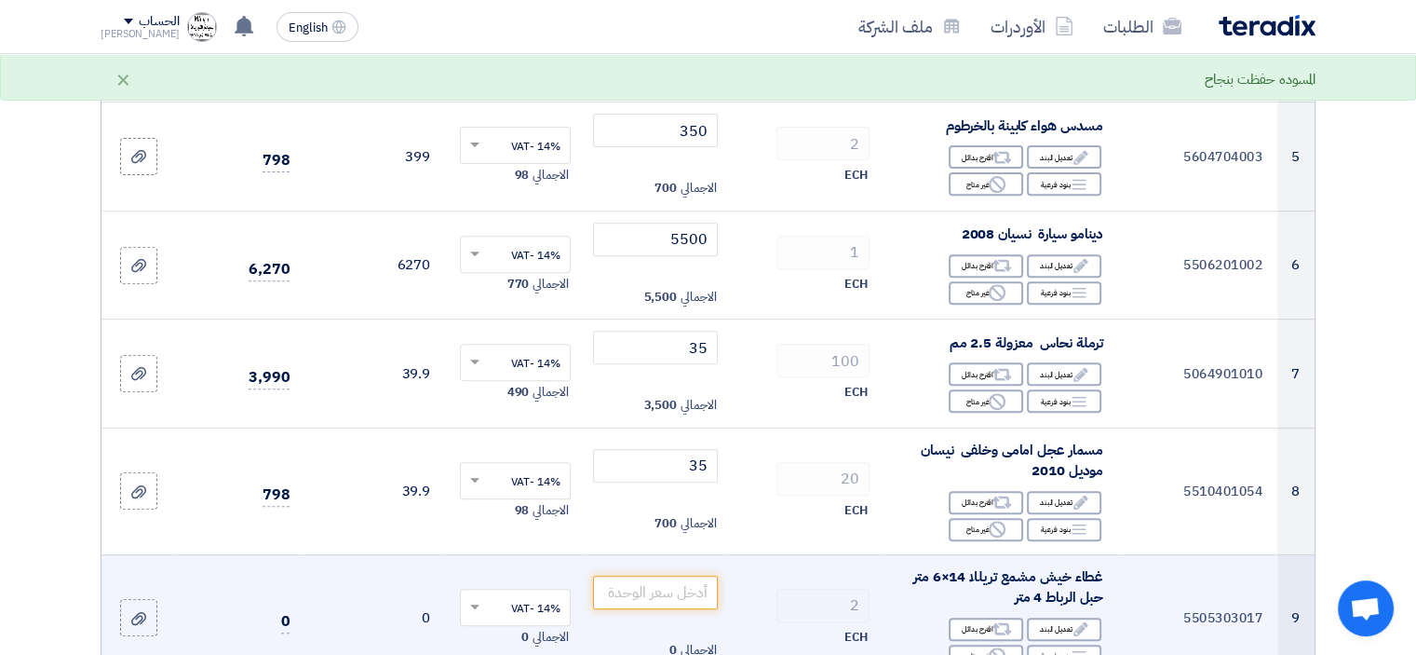
scroll to position [838, 0]
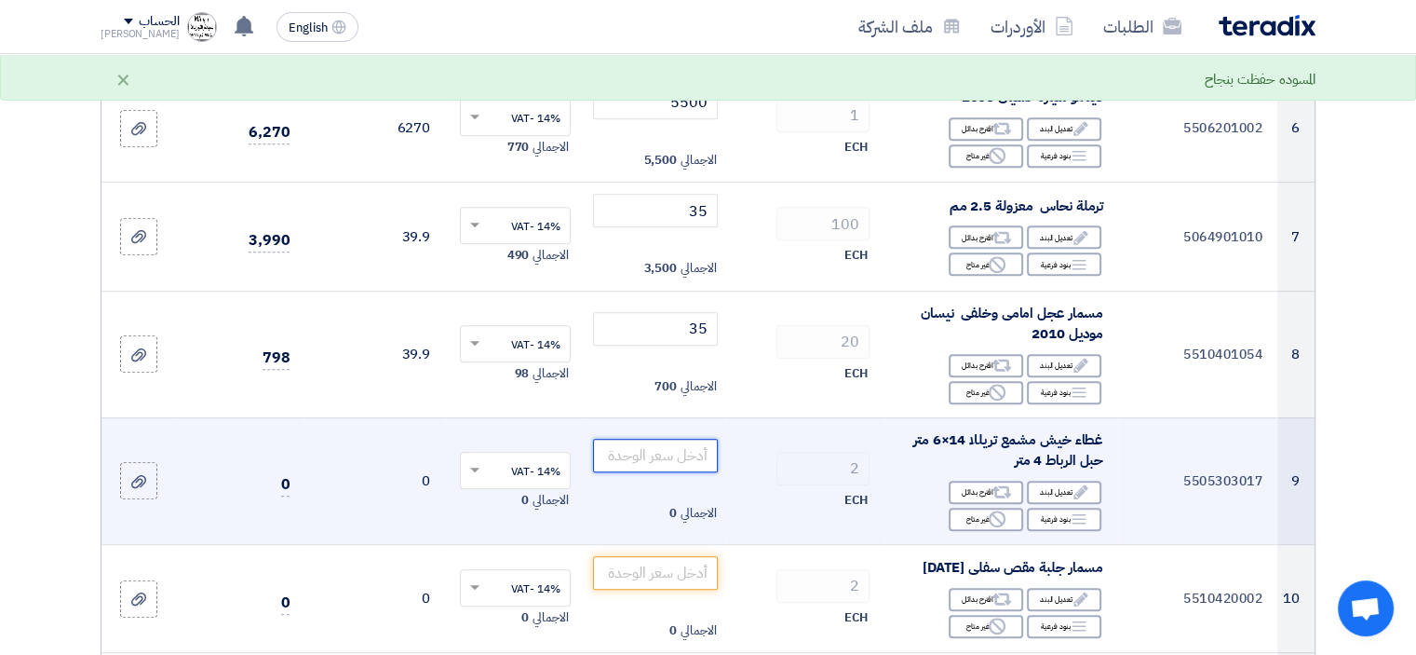
click at [681, 442] on input "number" at bounding box center [656, 456] width 126 height 34
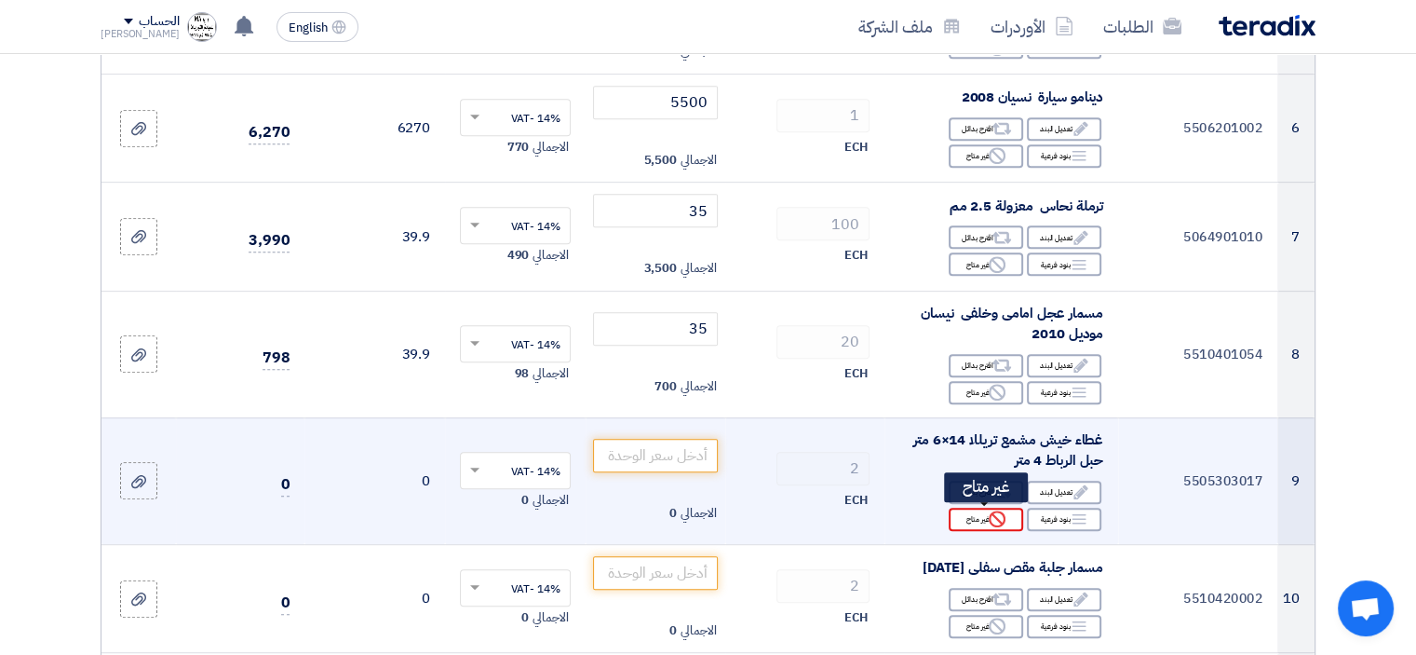
click at [972, 520] on div "Reject غير متاح" at bounding box center [986, 519] width 75 height 23
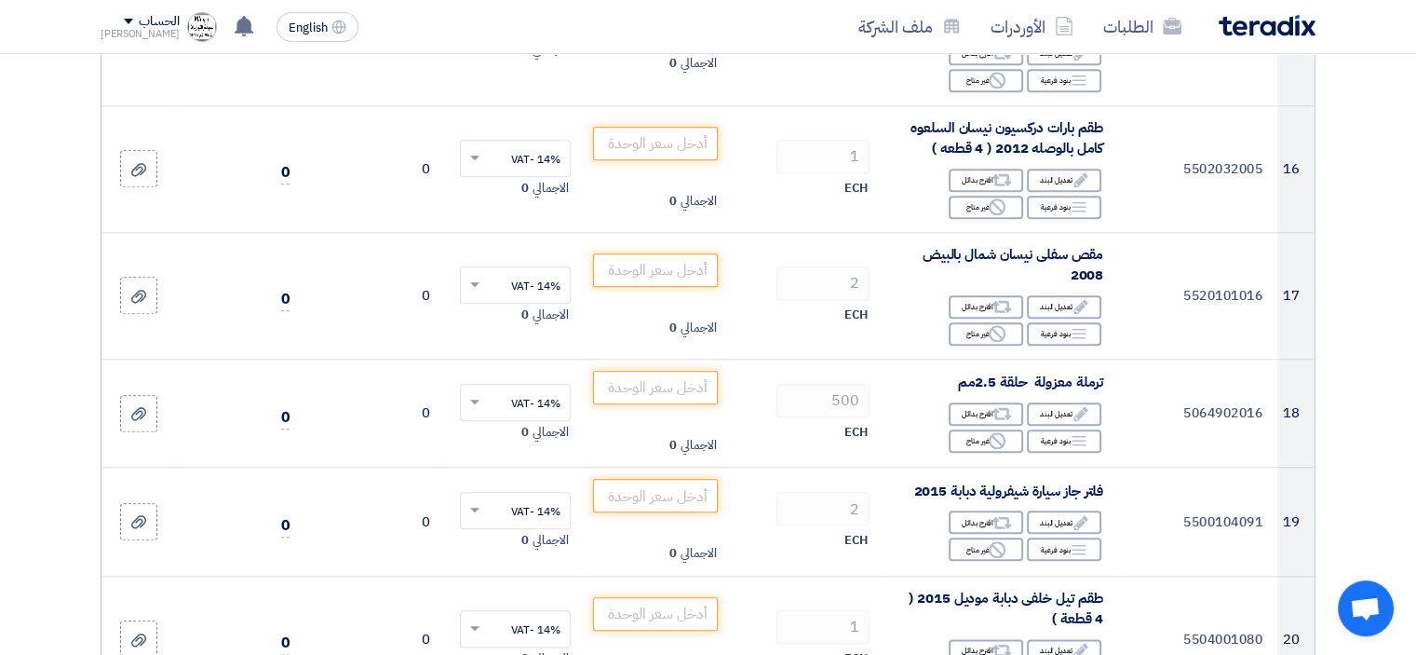
scroll to position [2049, 0]
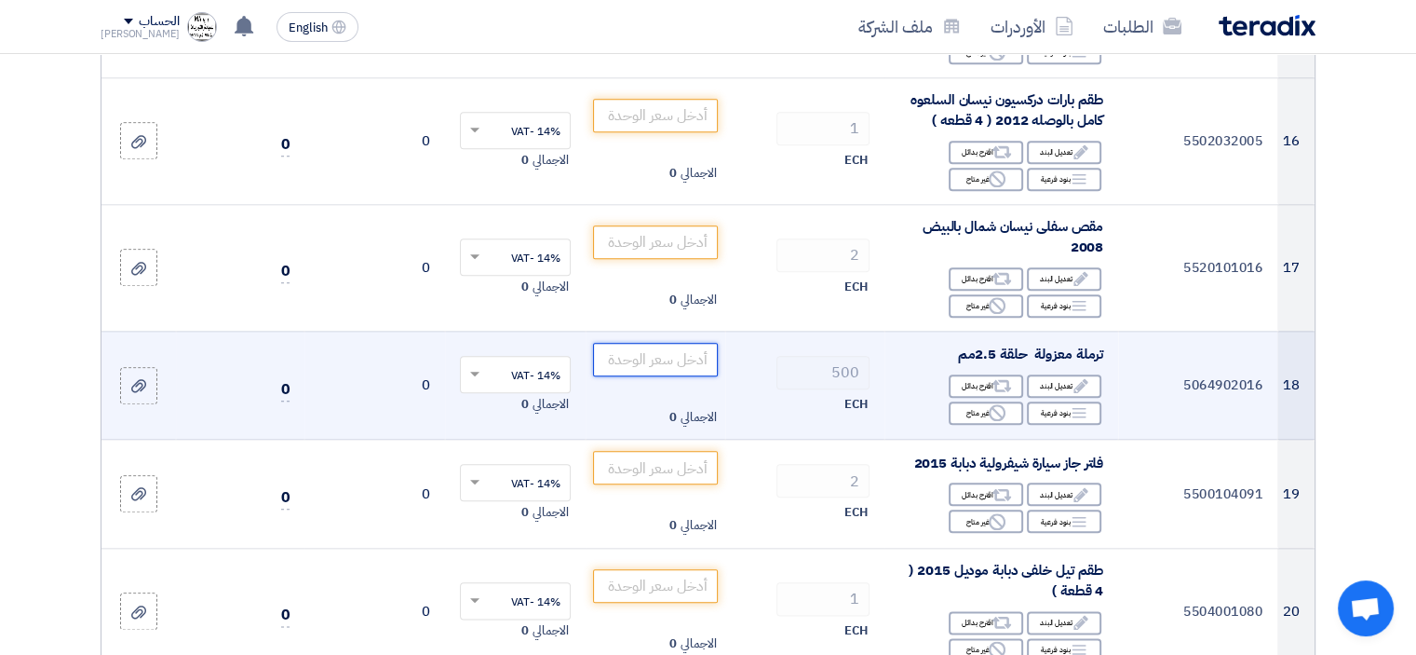
click at [681, 345] on input "number" at bounding box center [656, 360] width 126 height 34
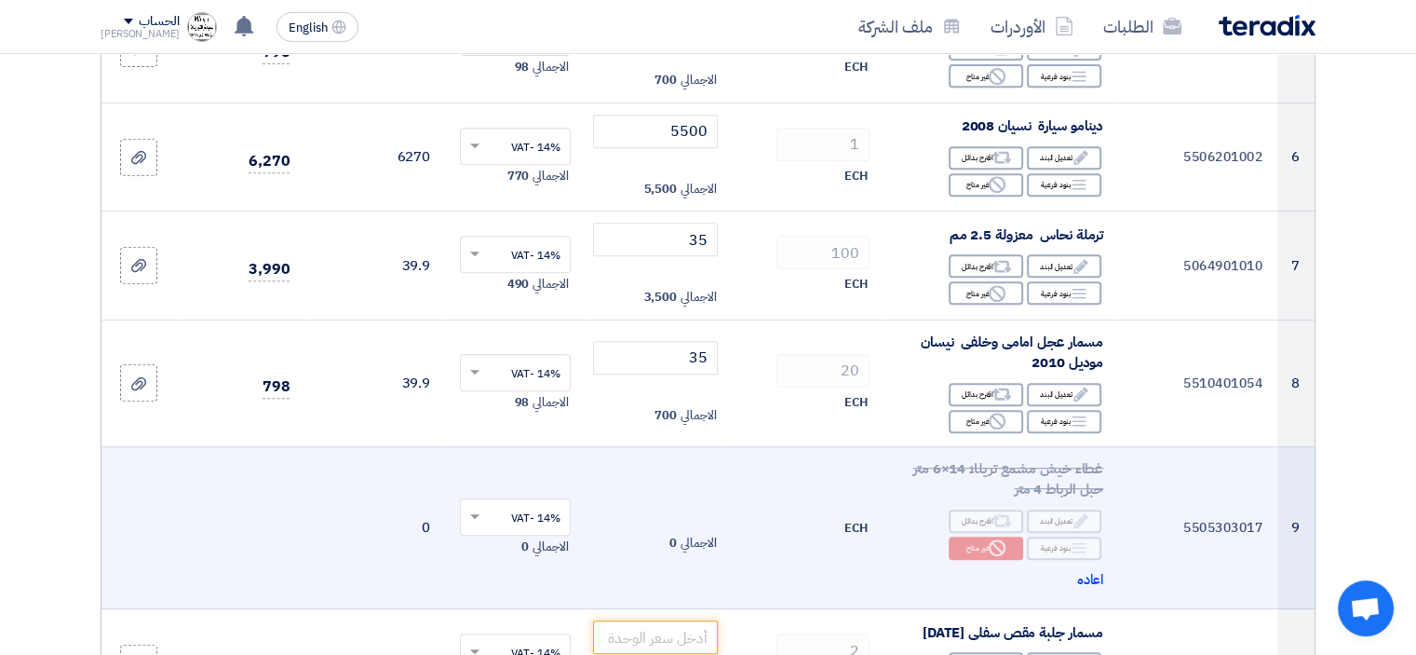
scroll to position [1024, 0]
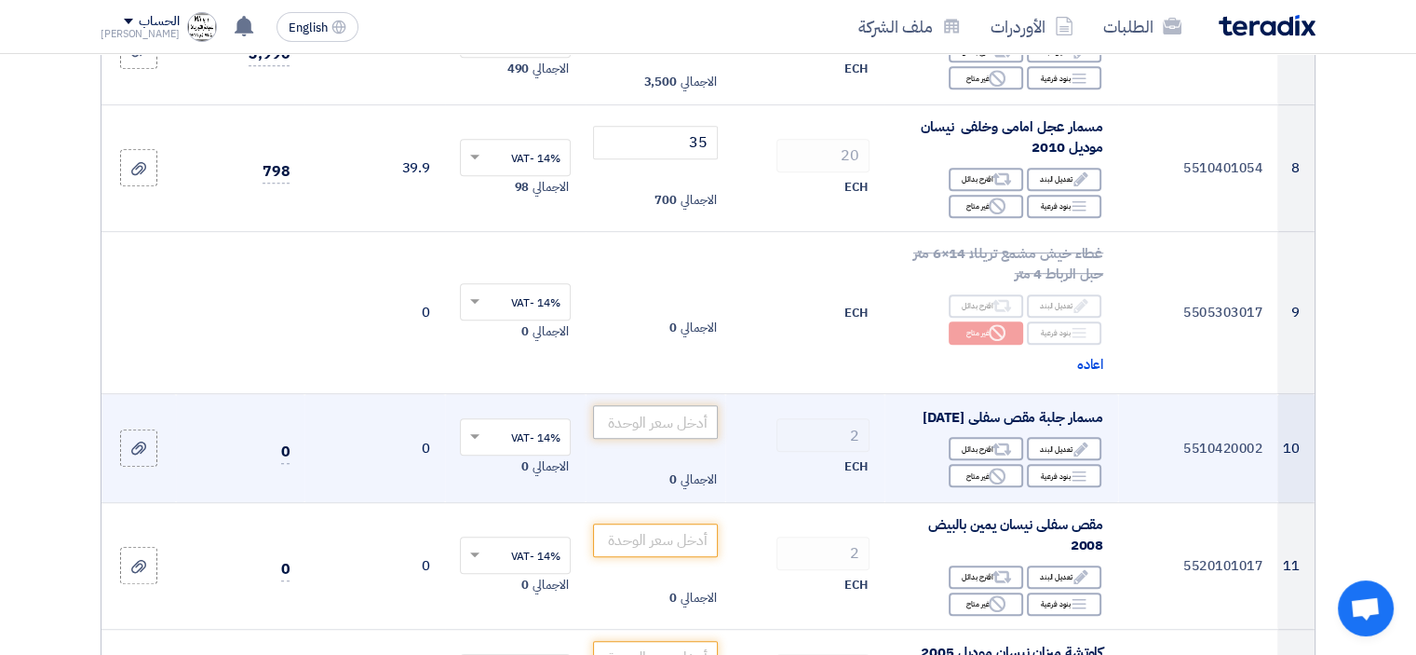
type input "35"
click at [681, 431] on input "number" at bounding box center [656, 422] width 126 height 34
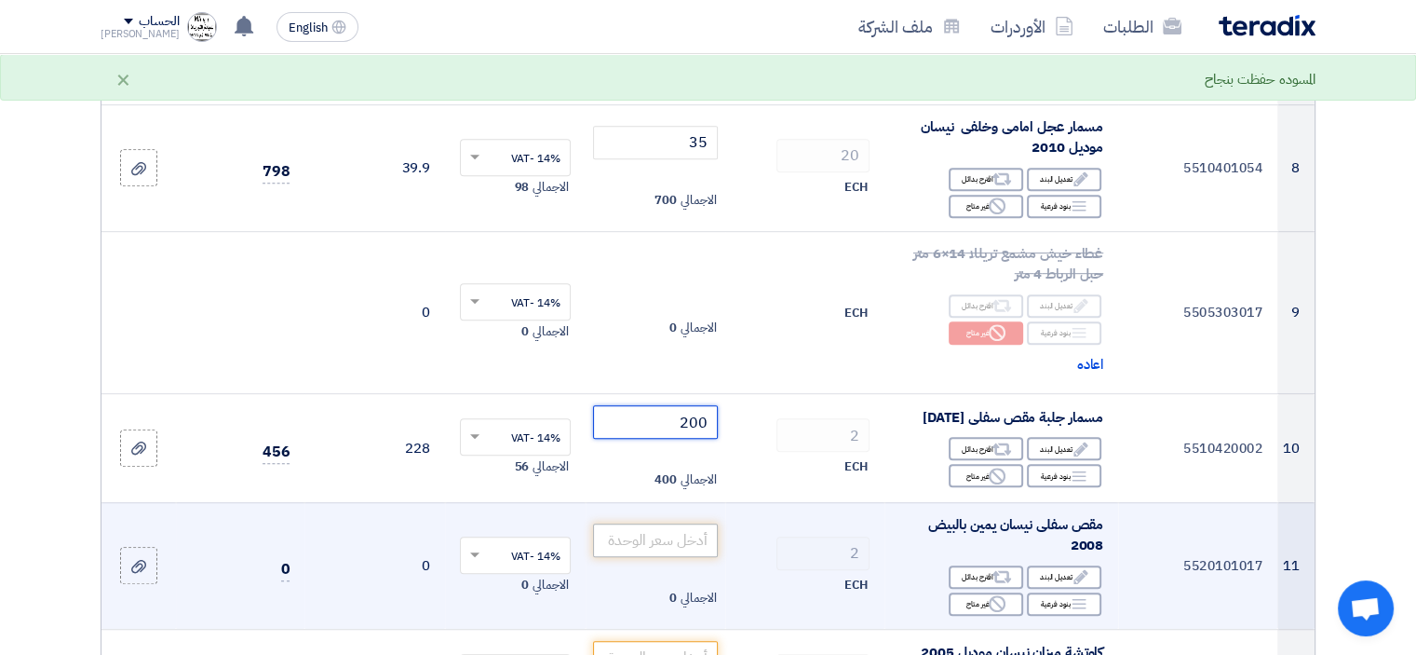
type input "200"
click at [689, 547] on input "number" at bounding box center [656, 540] width 126 height 34
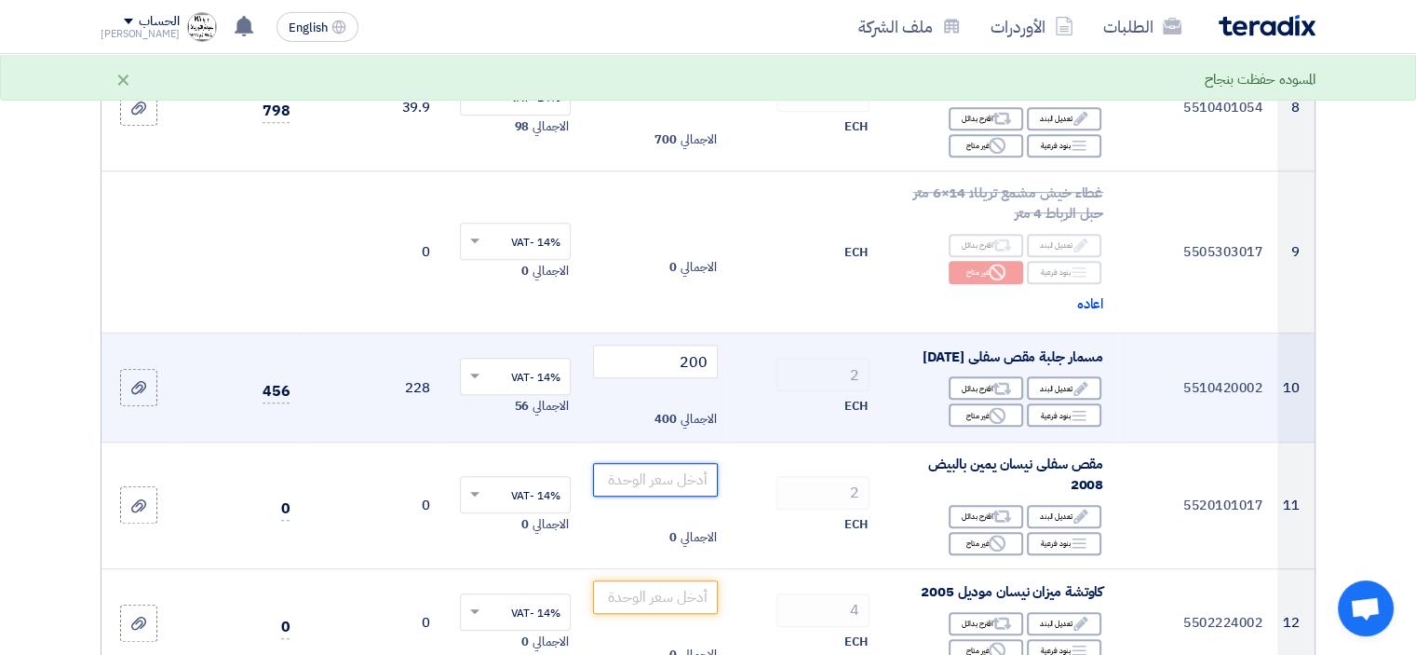
scroll to position [1118, 0]
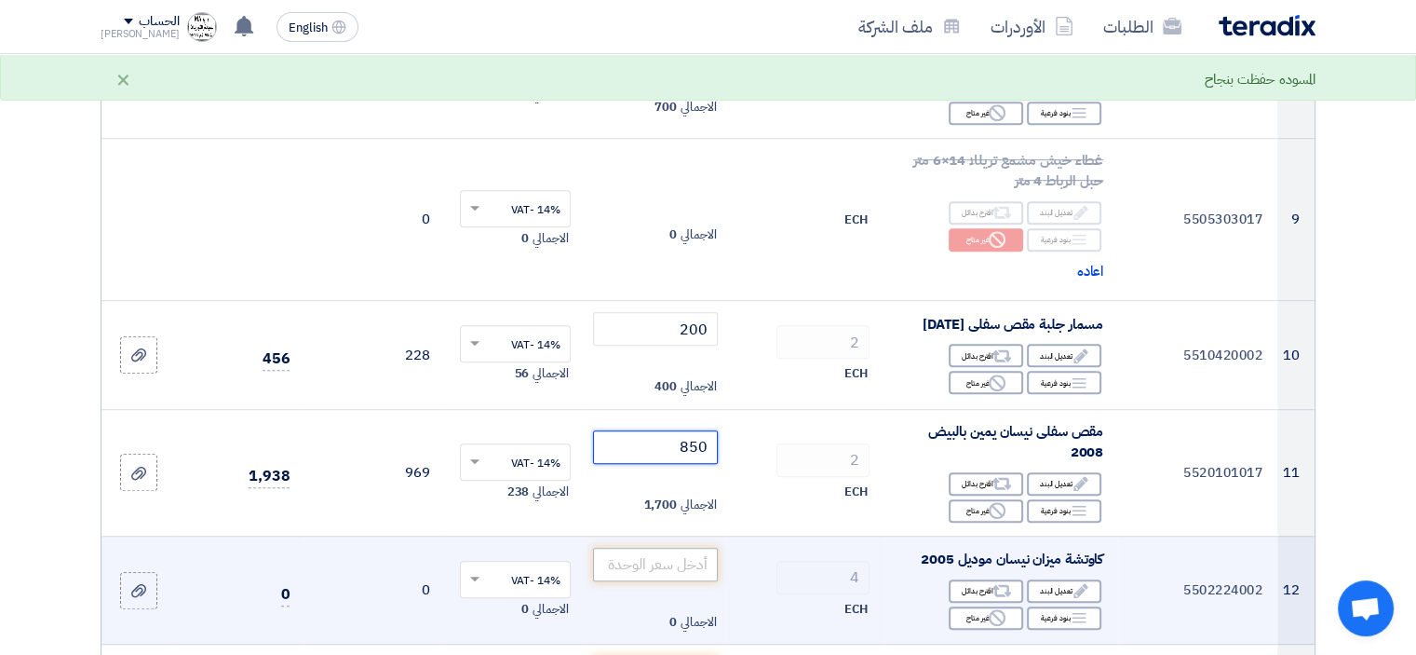
type input "850"
click at [689, 576] on input "number" at bounding box center [656, 565] width 126 height 34
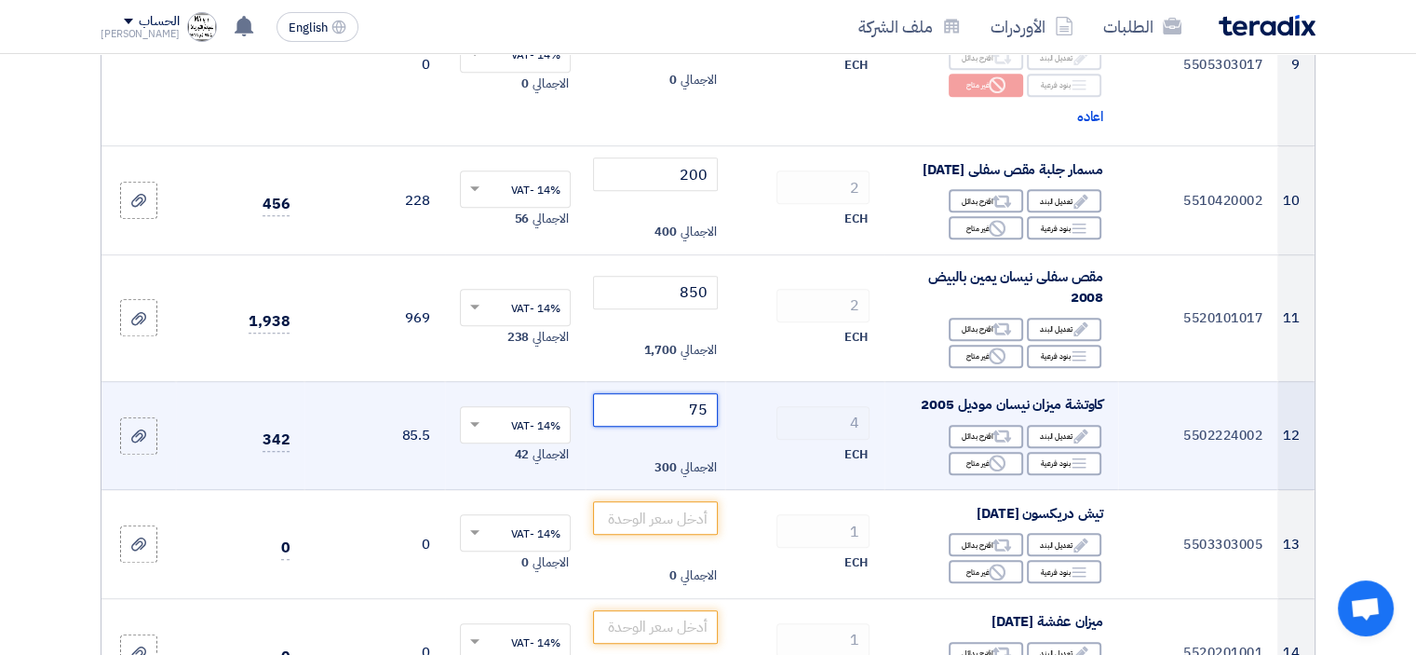
scroll to position [1304, 0]
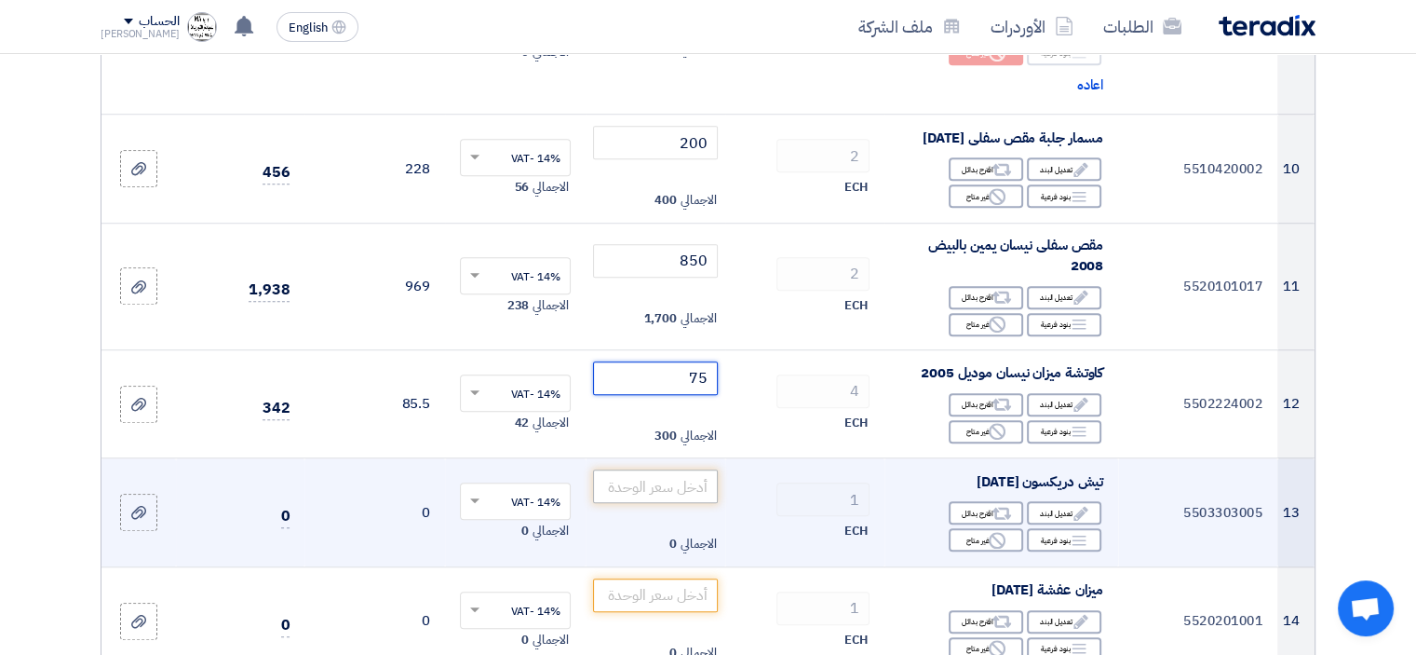
type input "75"
click at [696, 497] on input "number" at bounding box center [656, 486] width 126 height 34
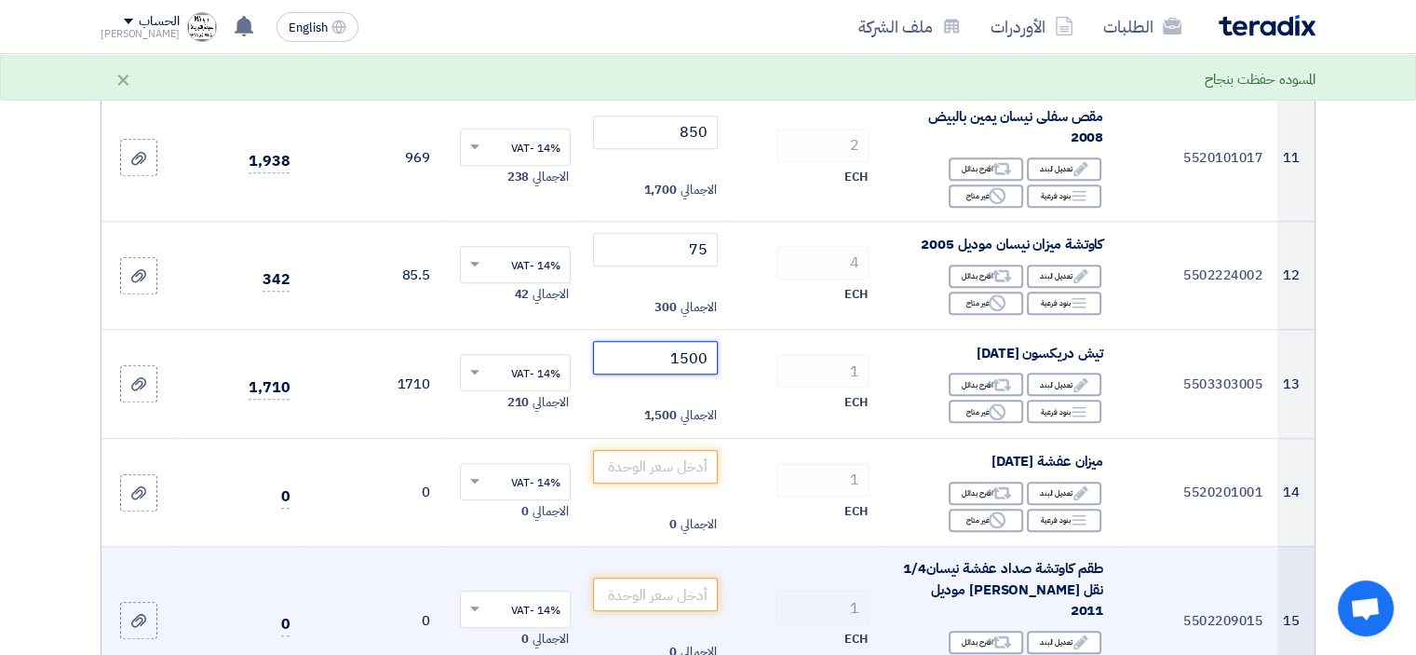
scroll to position [1490, 0]
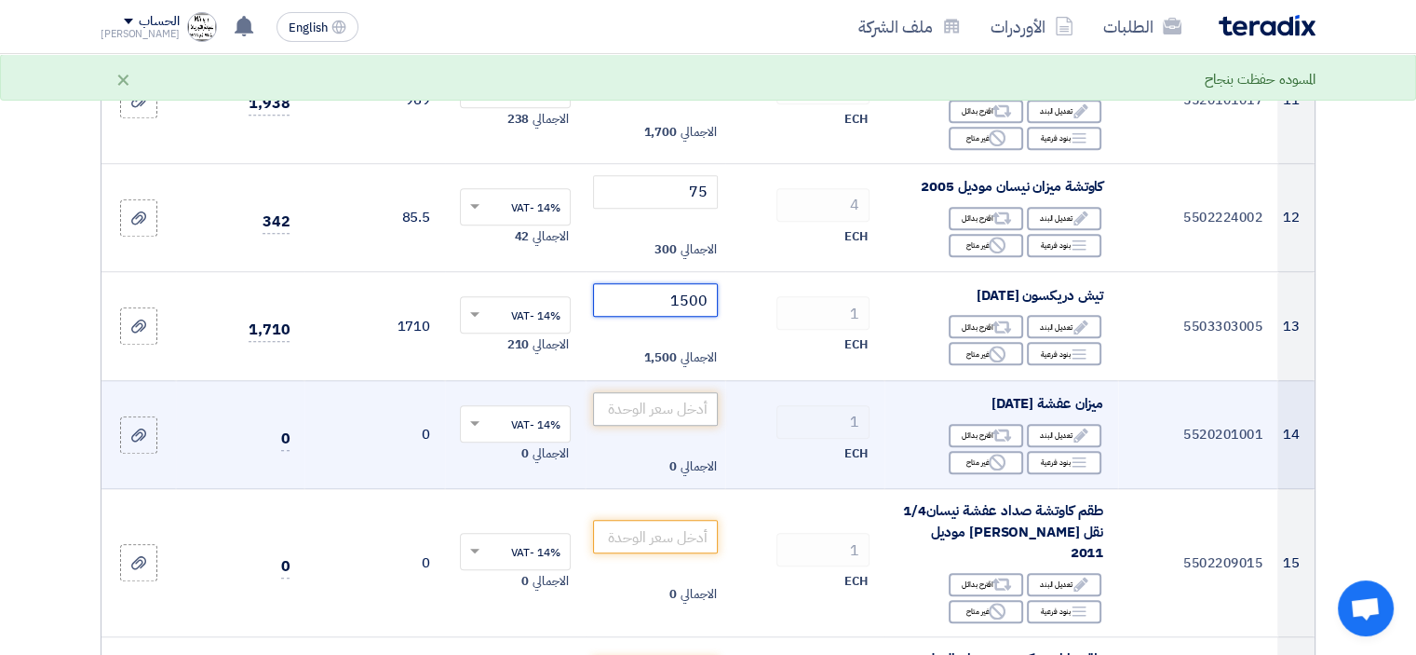
type input "1500"
click at [699, 426] on input "number" at bounding box center [656, 409] width 126 height 34
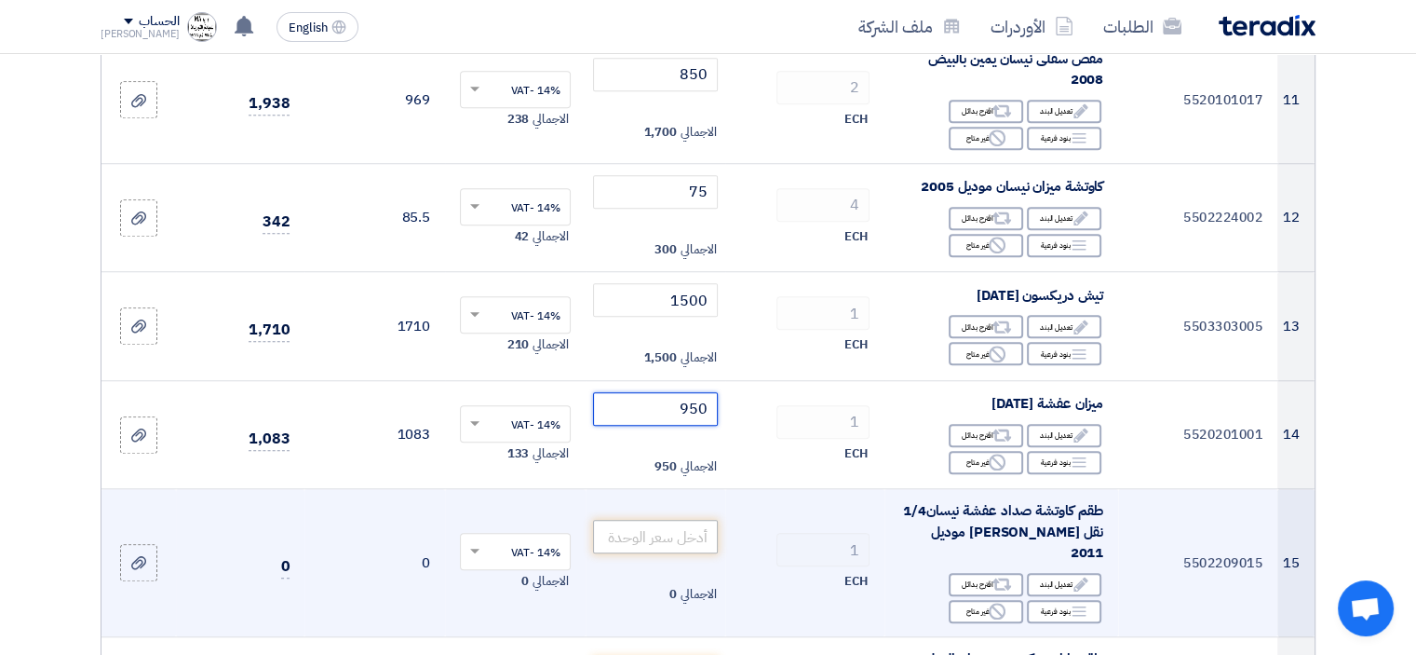
type input "950"
click at [682, 536] on input "number" at bounding box center [656, 537] width 126 height 34
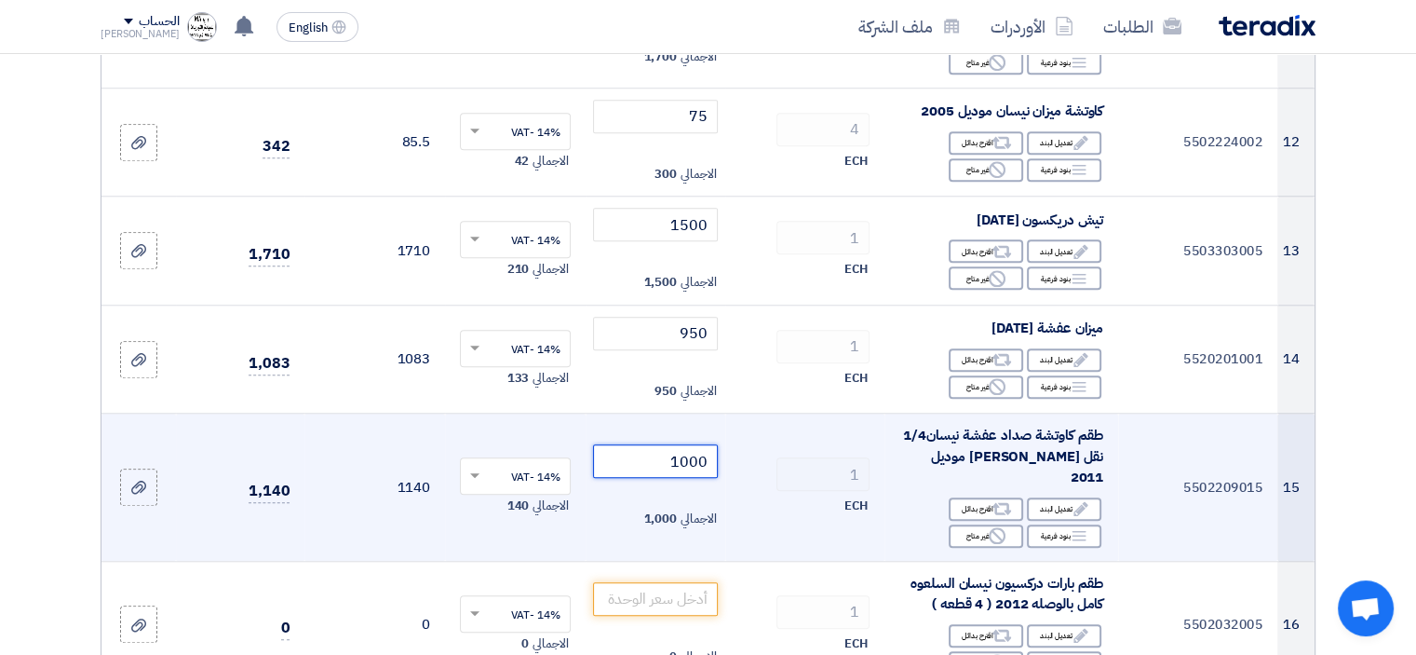
scroll to position [1676, 0]
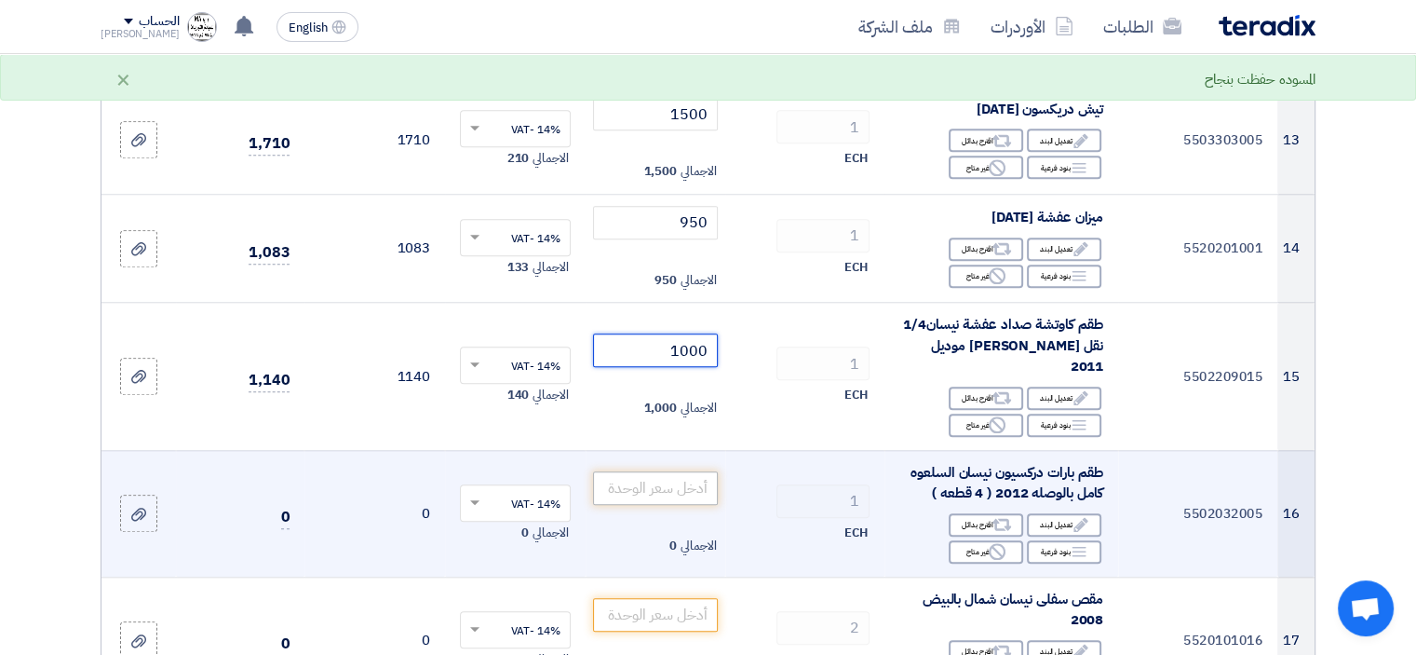
type input "1000"
click at [689, 472] on input "number" at bounding box center [656, 488] width 126 height 34
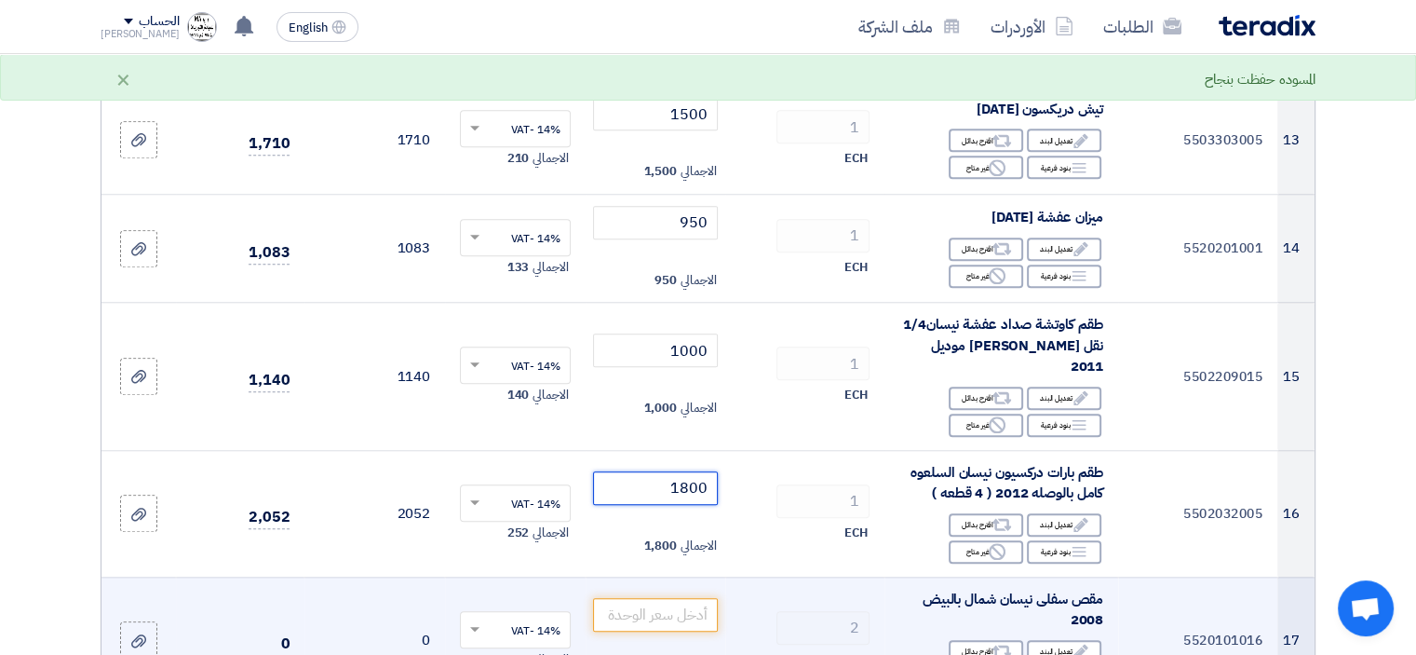
type input "1800"
click at [834, 588] on td "2 ECH" at bounding box center [804, 639] width 159 height 127
click at [649, 609] on input "number" at bounding box center [656, 615] width 126 height 34
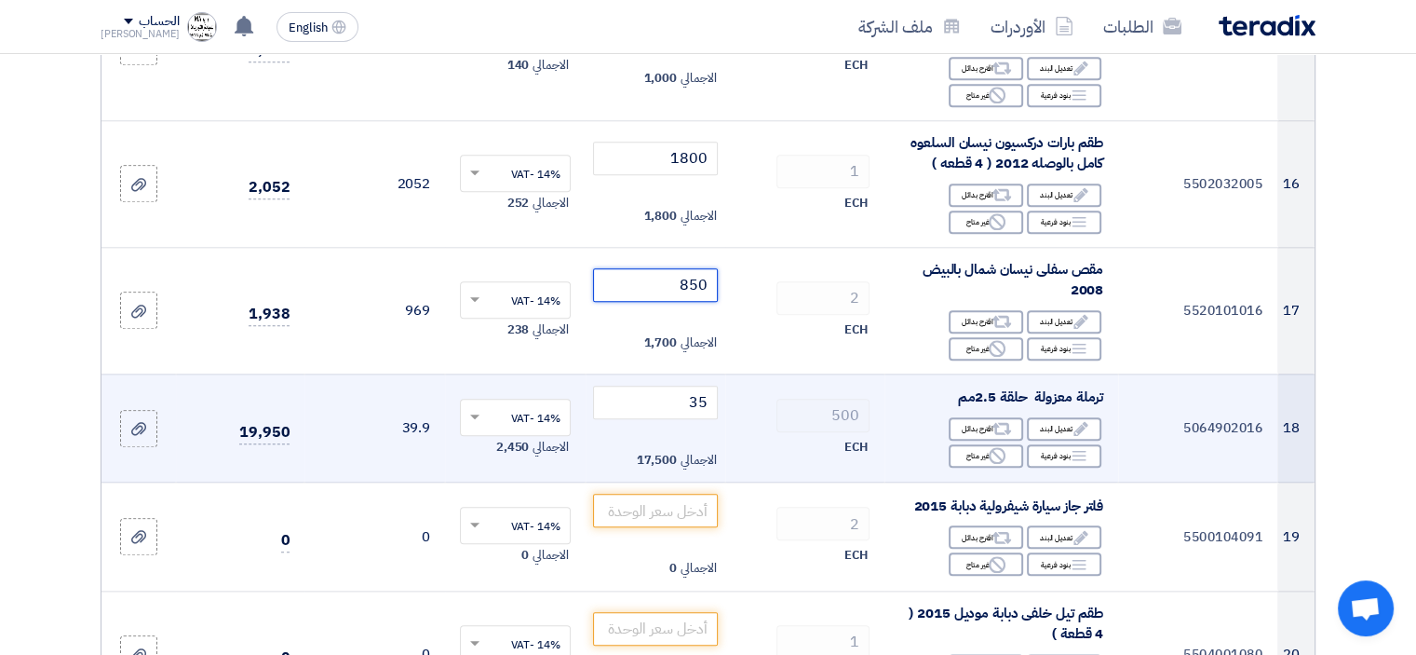
scroll to position [2049, 0]
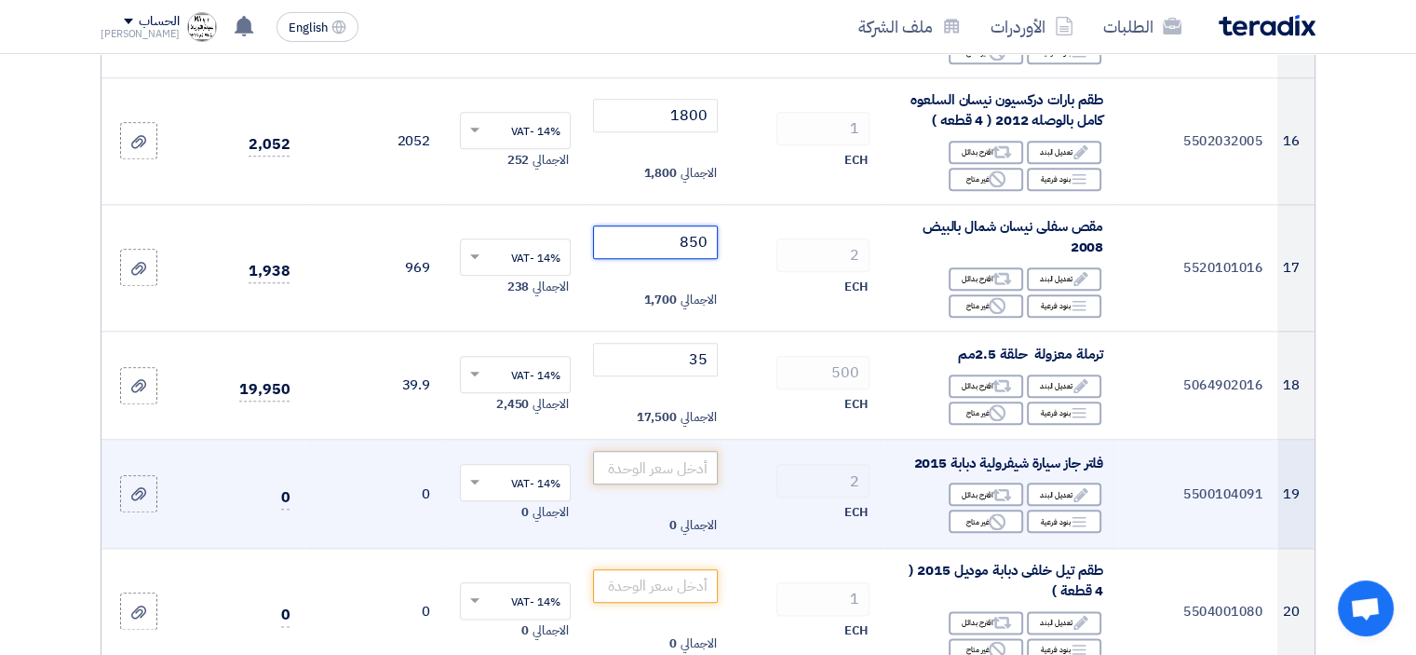
type input "850"
click at [673, 467] on input "number" at bounding box center [656, 468] width 126 height 34
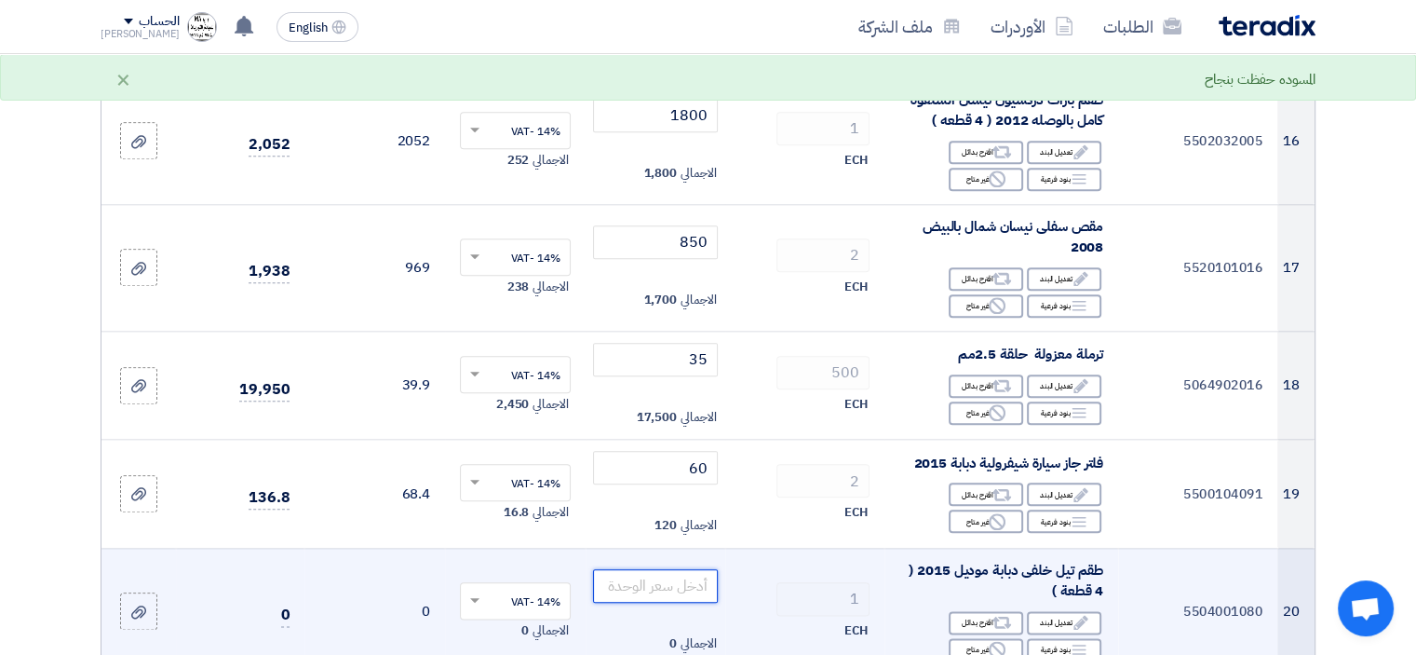
click at [678, 582] on input "number" at bounding box center [656, 586] width 126 height 34
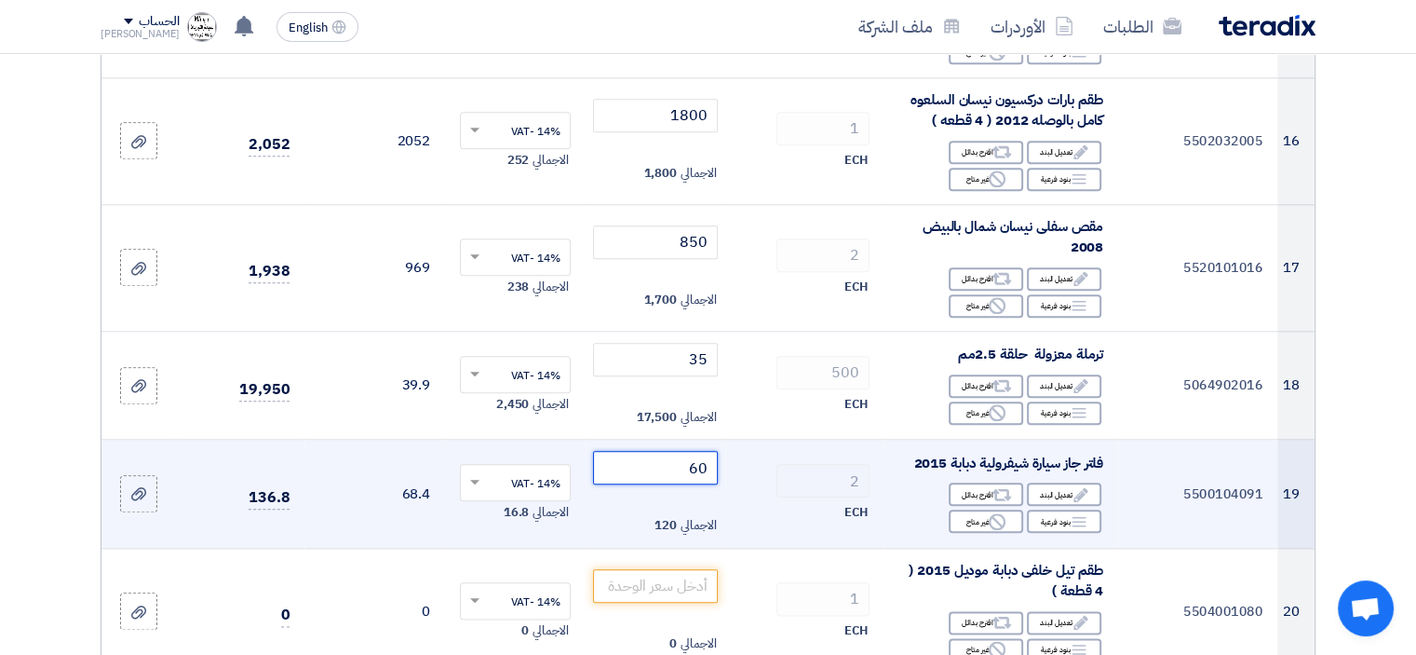
click at [704, 468] on input "60" at bounding box center [656, 468] width 126 height 34
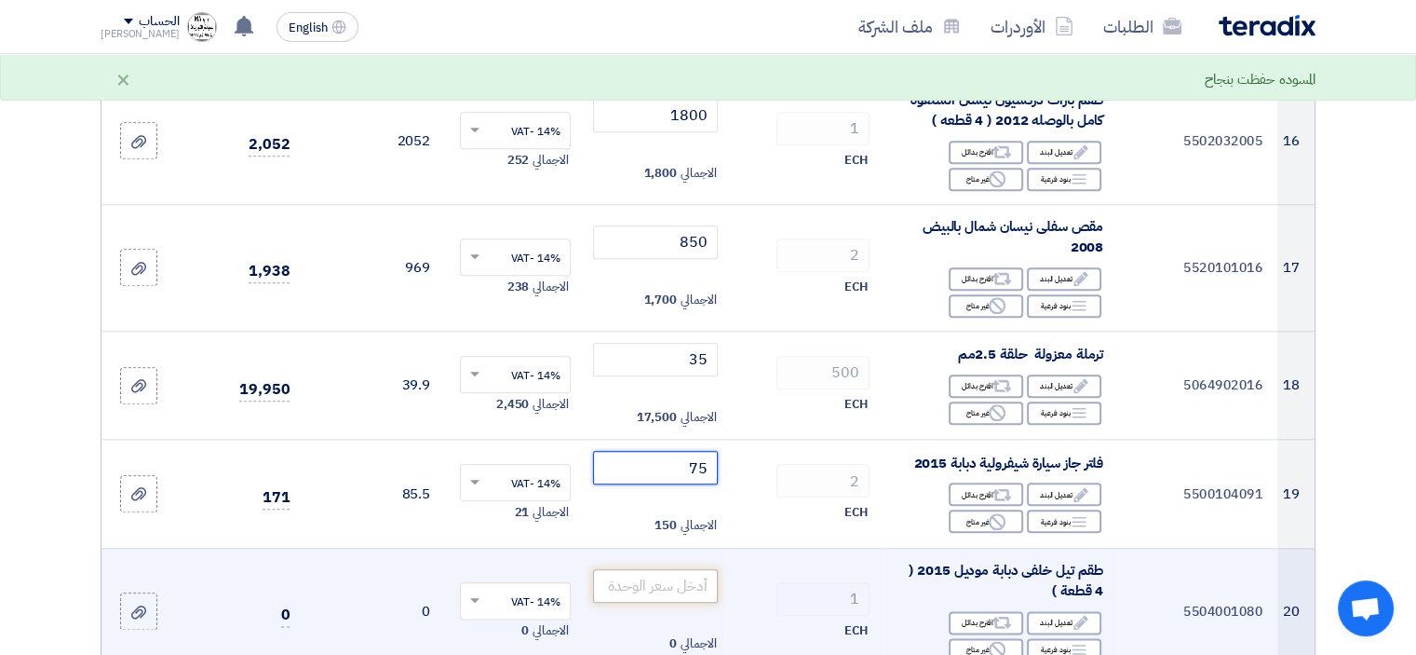
type input "75"
click at [673, 584] on input "number" at bounding box center [656, 586] width 126 height 34
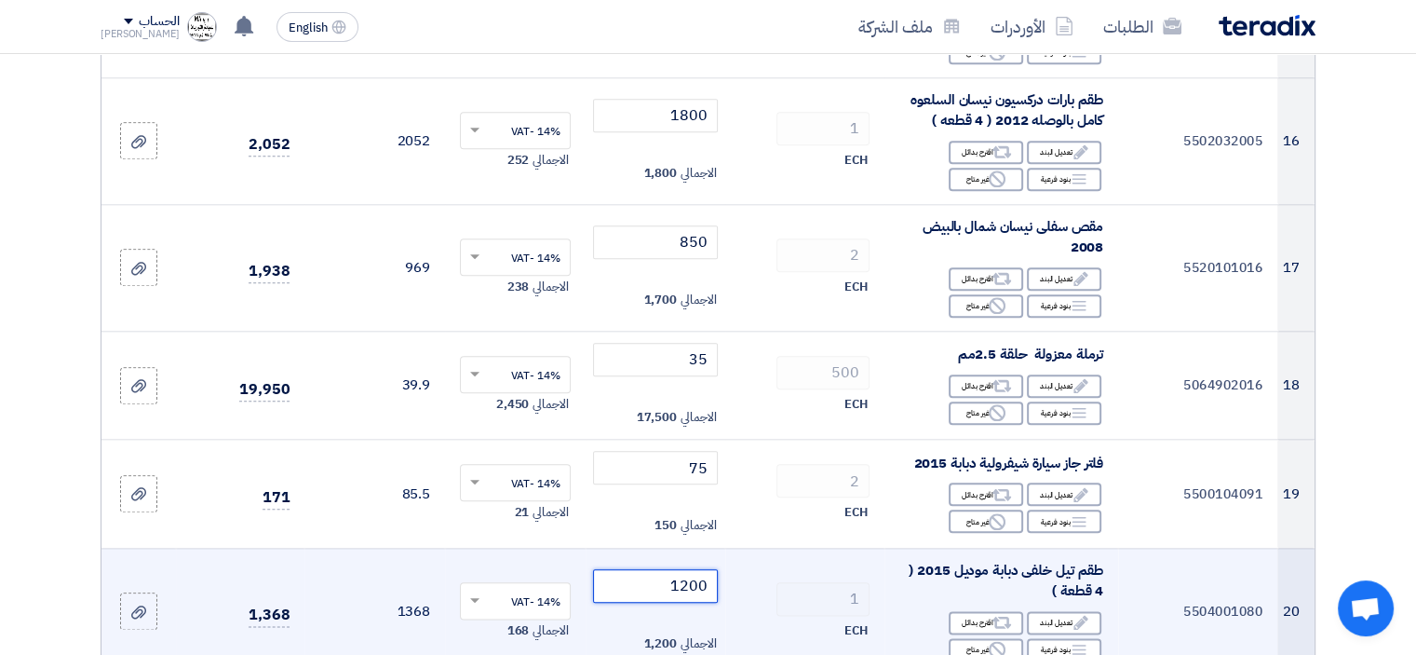
type input "1200"
click at [744, 582] on div "1" at bounding box center [804, 599] width 129 height 34
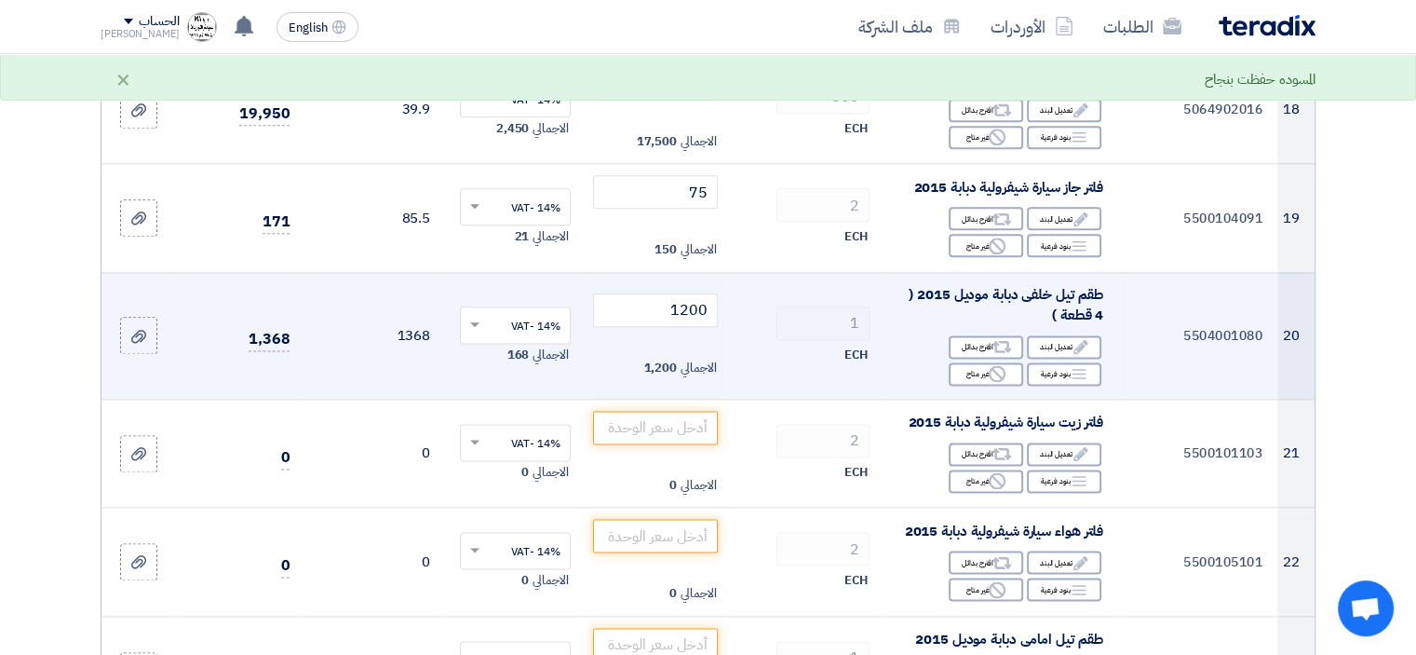
scroll to position [2328, 0]
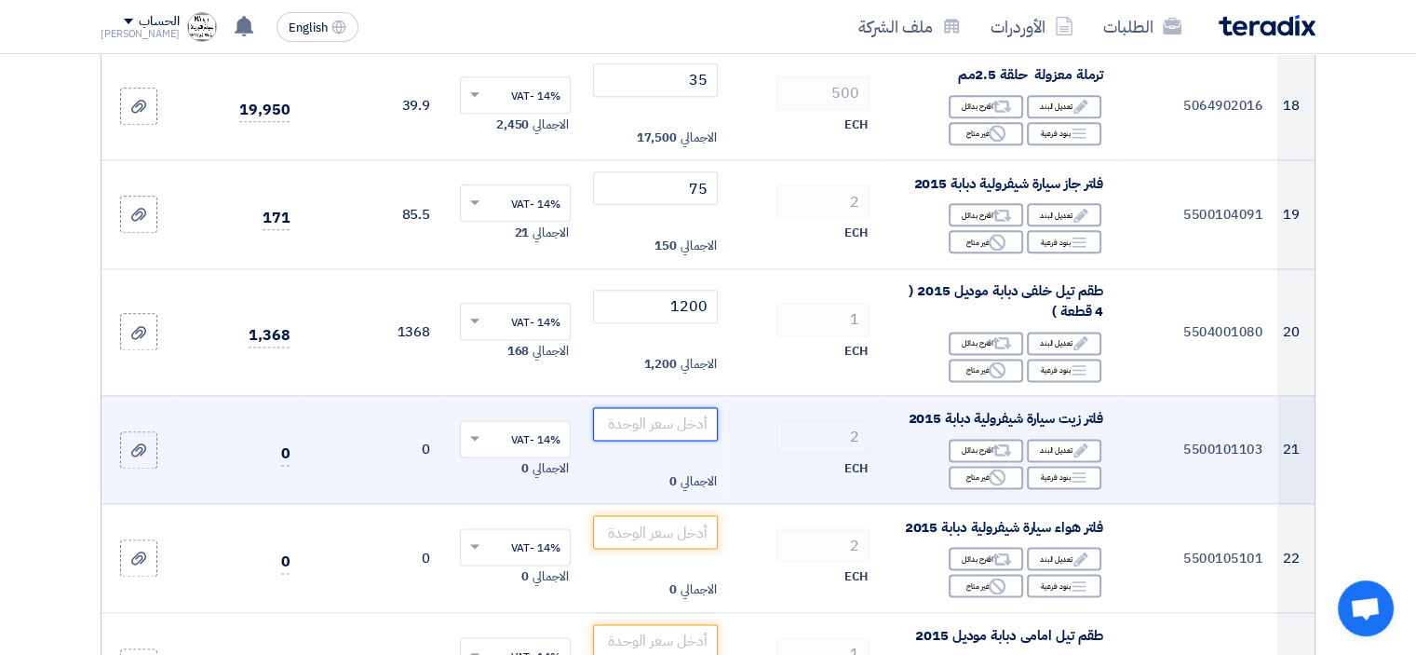
click at [671, 413] on input "number" at bounding box center [656, 424] width 126 height 34
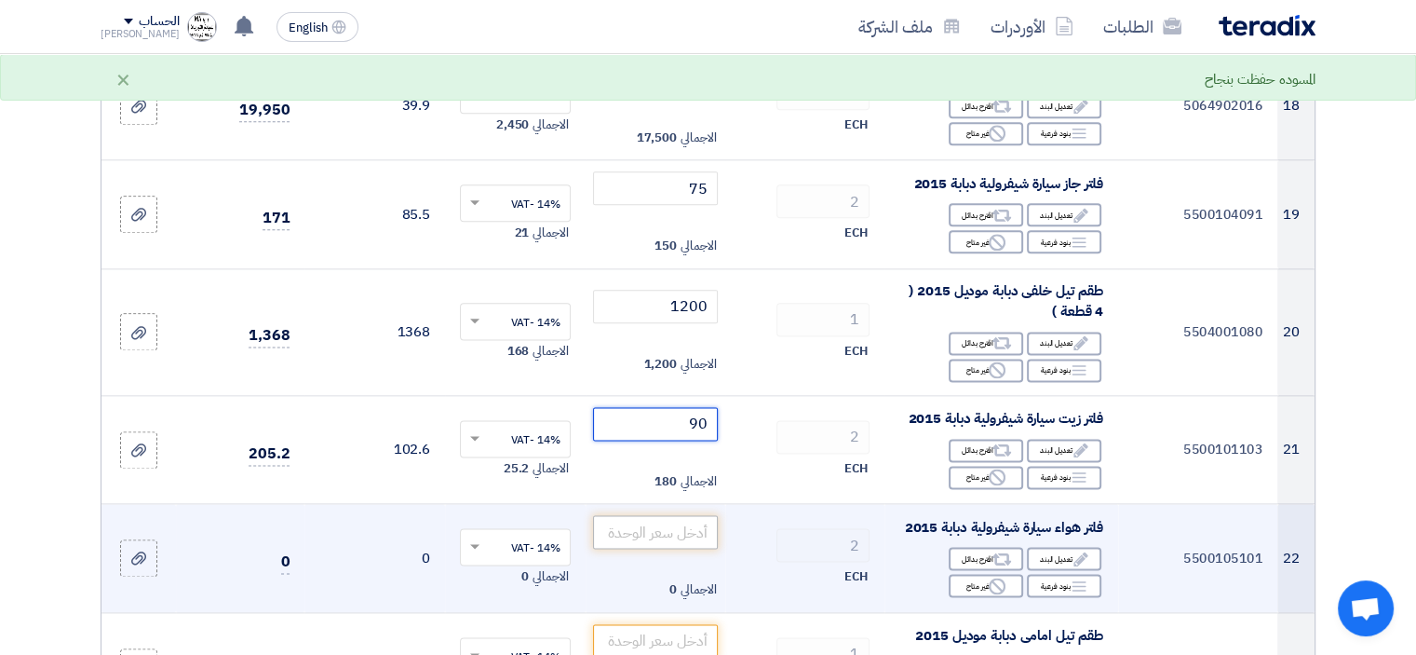
type input "90"
click at [685, 528] on input "number" at bounding box center [656, 532] width 126 height 34
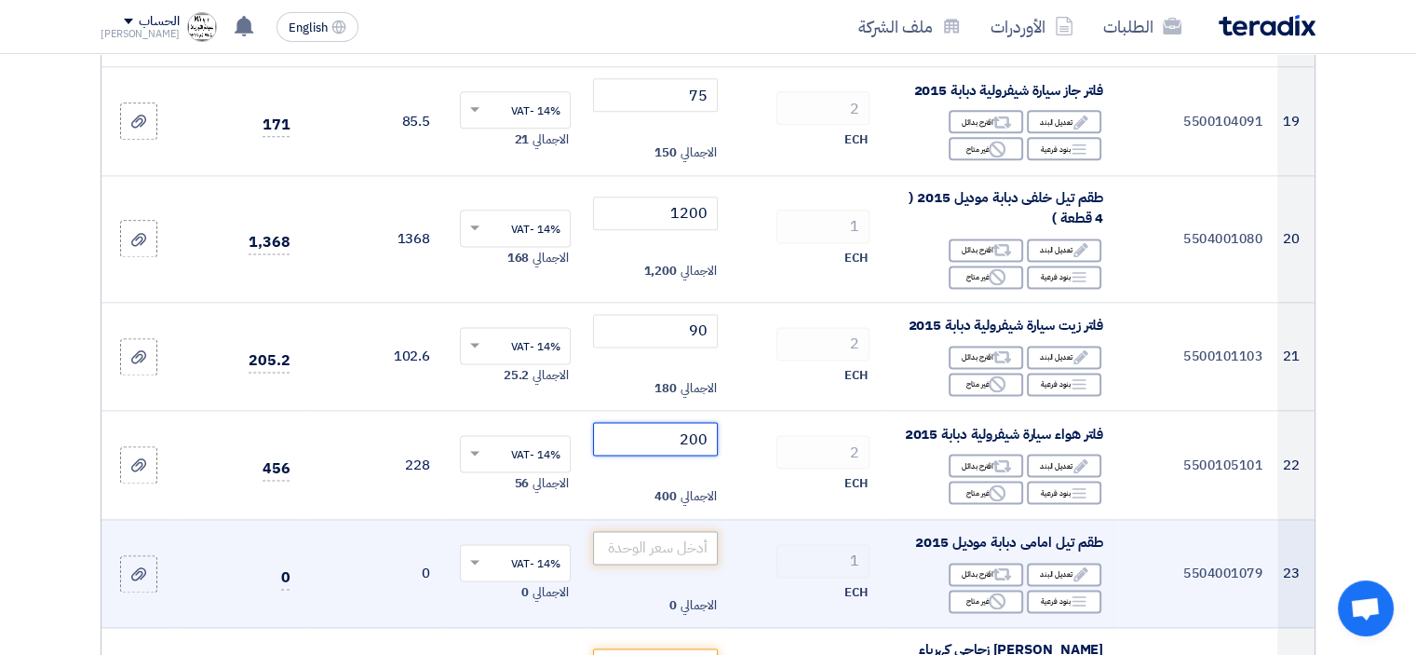
type input "200"
click at [693, 543] on input "number" at bounding box center [656, 548] width 126 height 34
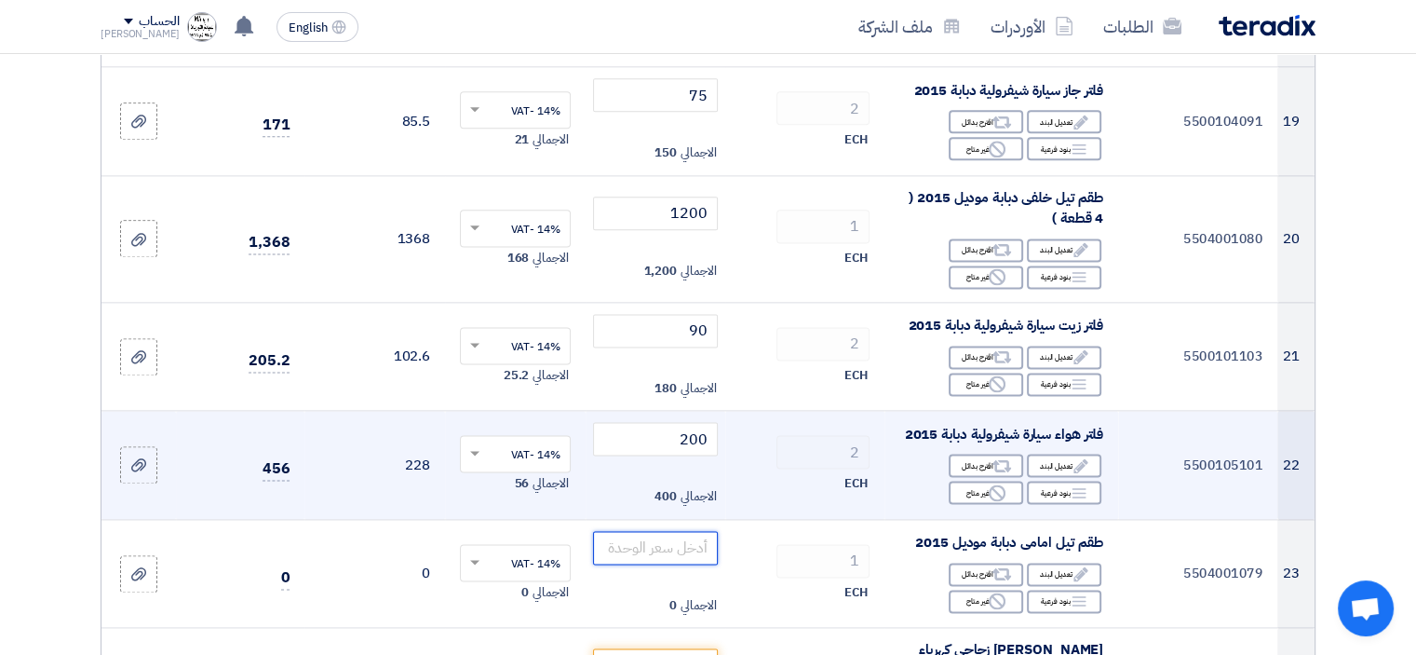
scroll to position [2514, 0]
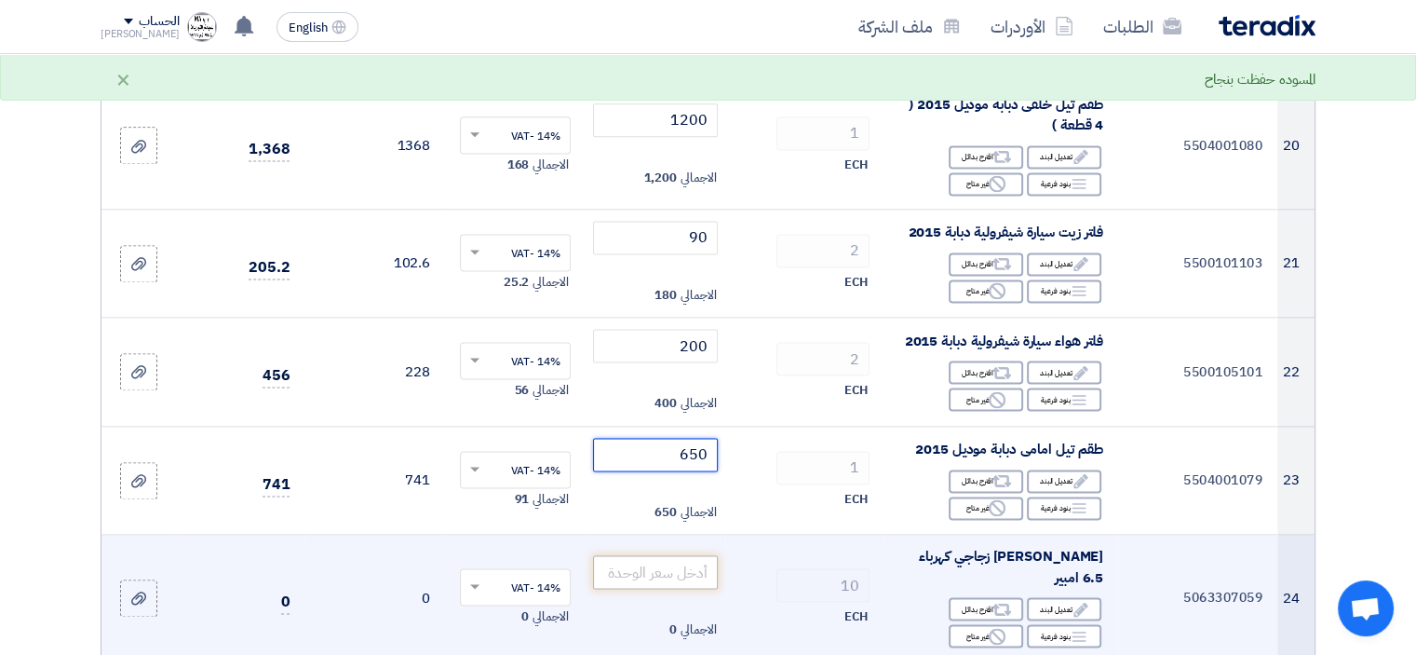
type input "650"
click at [685, 555] on input "number" at bounding box center [656, 572] width 126 height 34
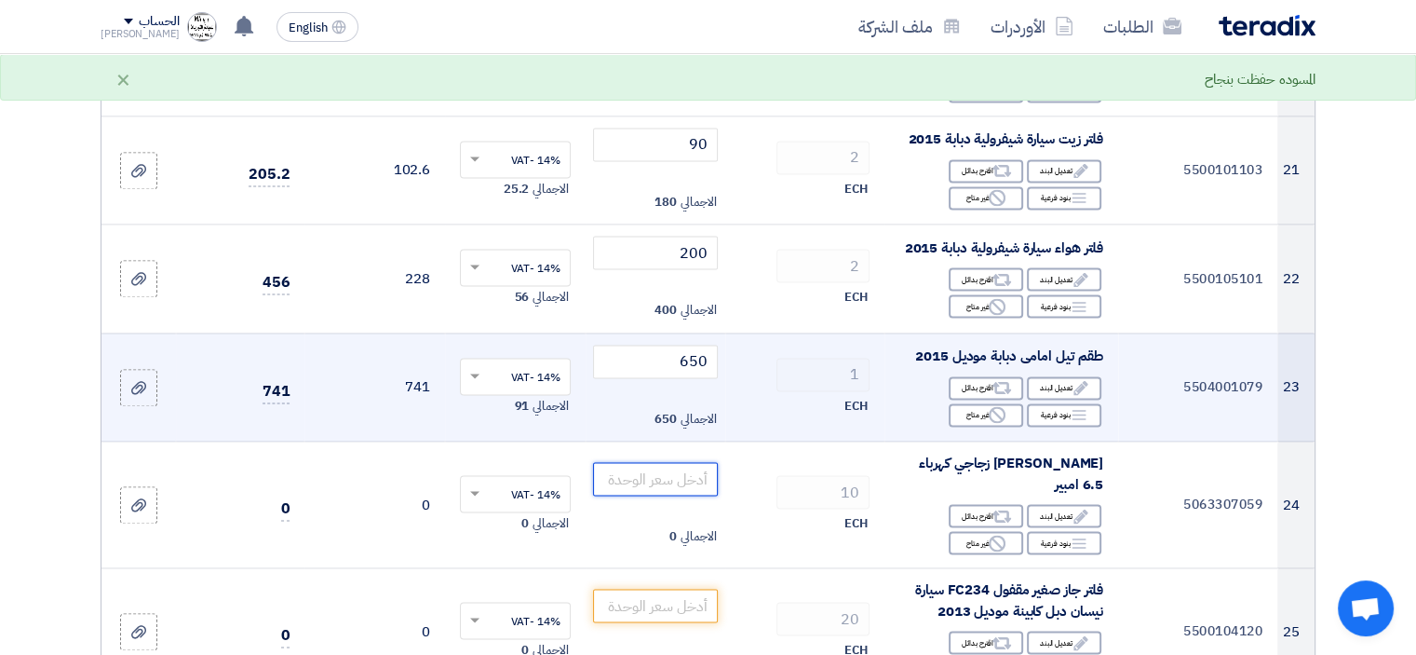
scroll to position [2701, 0]
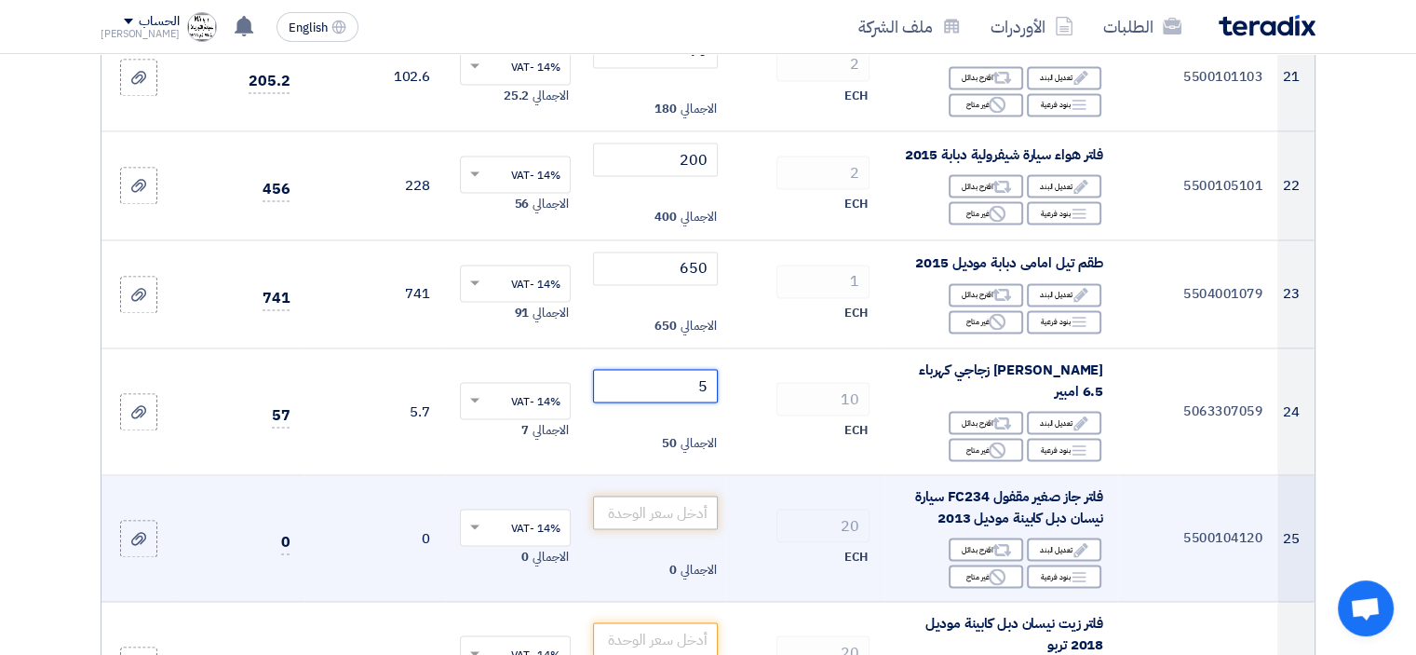
type input "5"
click at [671, 495] on input "number" at bounding box center [656, 512] width 126 height 34
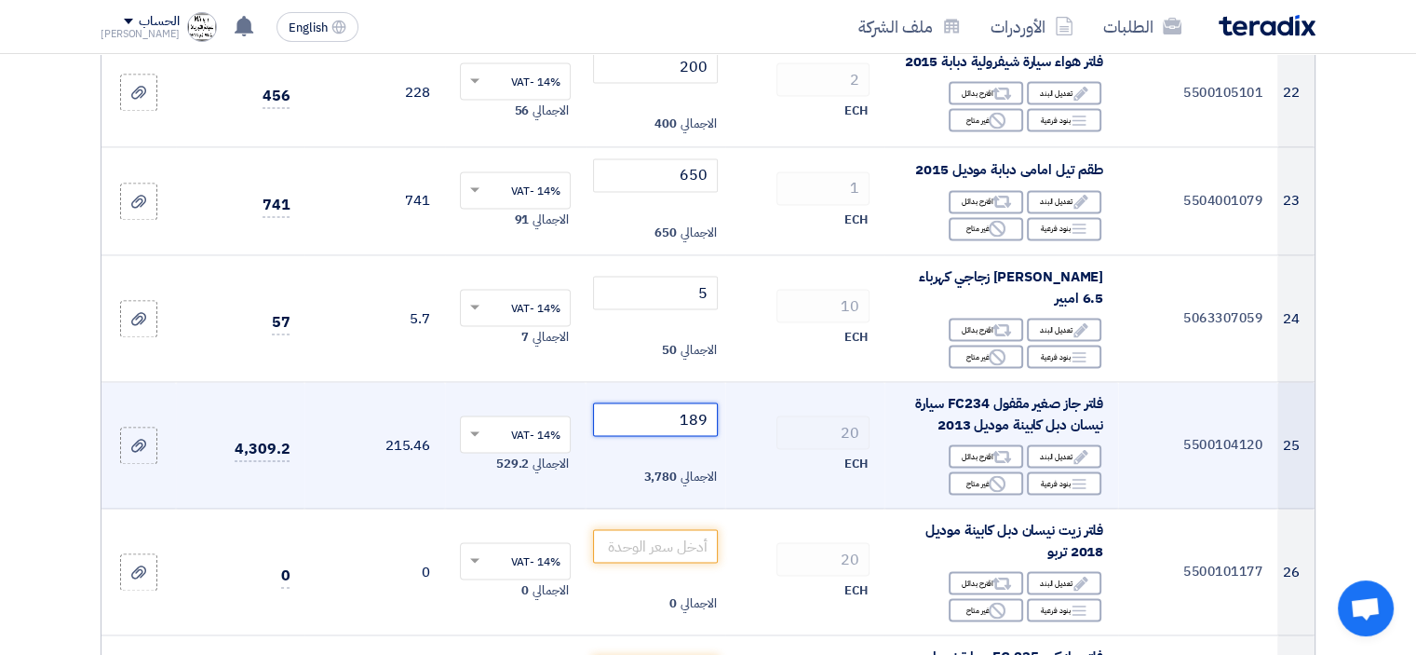
type input "190"
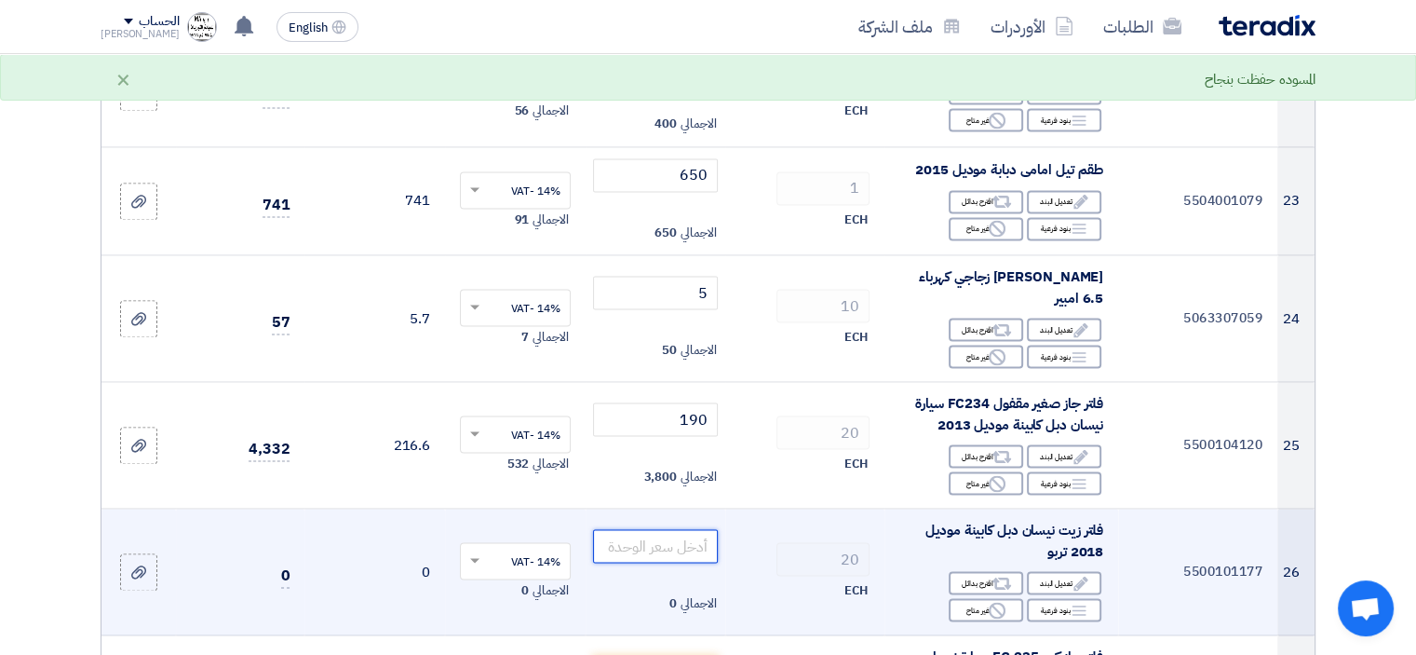
click at [700, 529] on input "number" at bounding box center [656, 546] width 126 height 34
type input "150"
click at [741, 542] on div "20" at bounding box center [804, 559] width 129 height 34
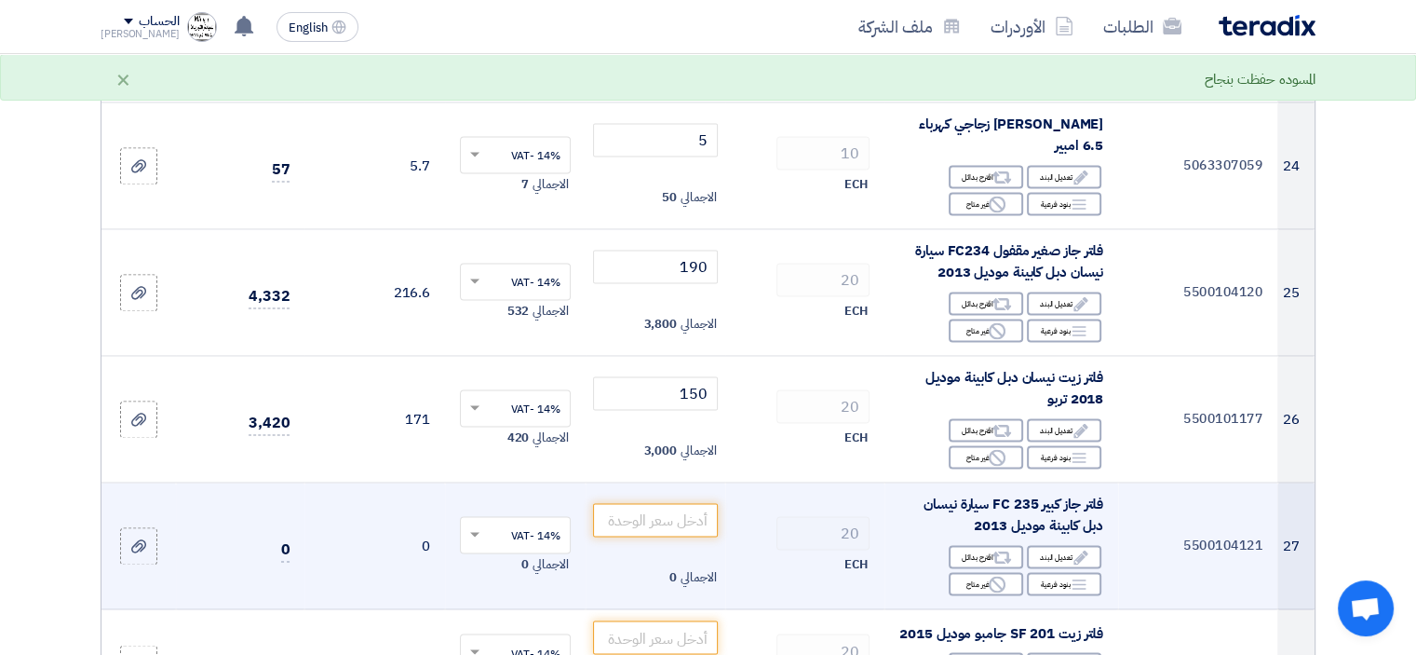
scroll to position [2980, 0]
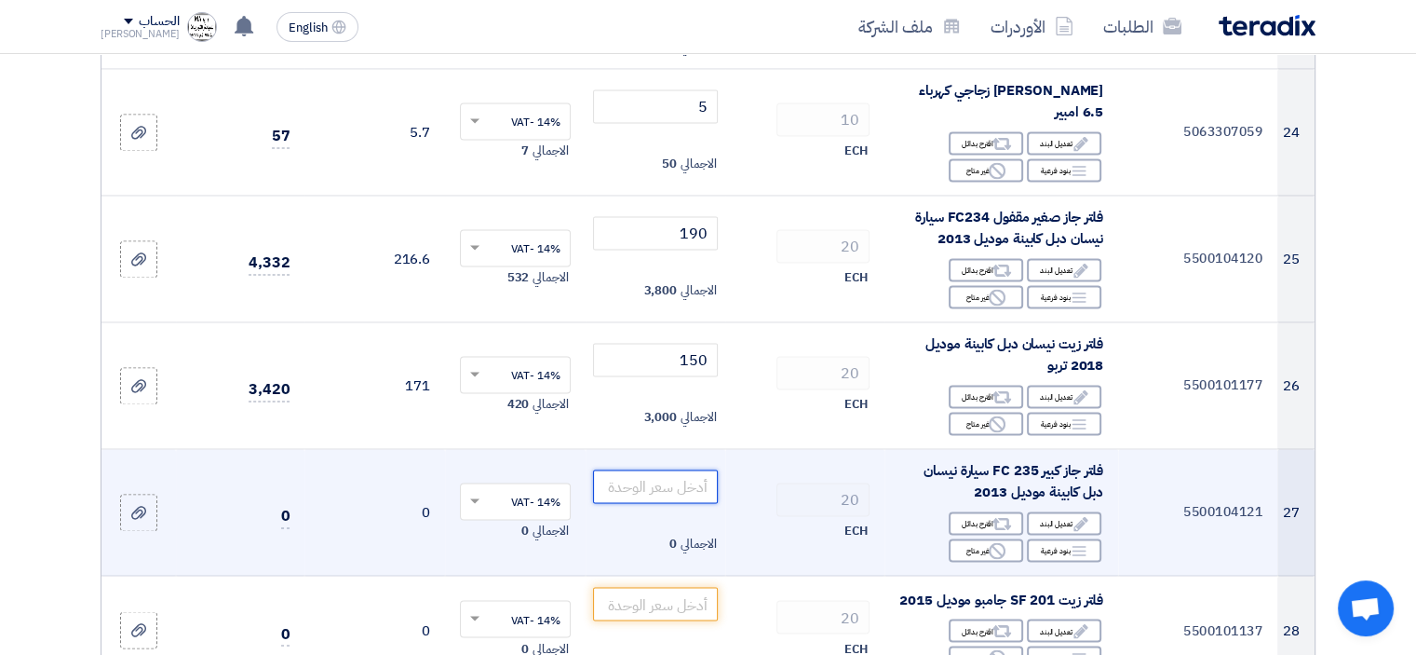
click at [678, 469] on input "number" at bounding box center [656, 486] width 126 height 34
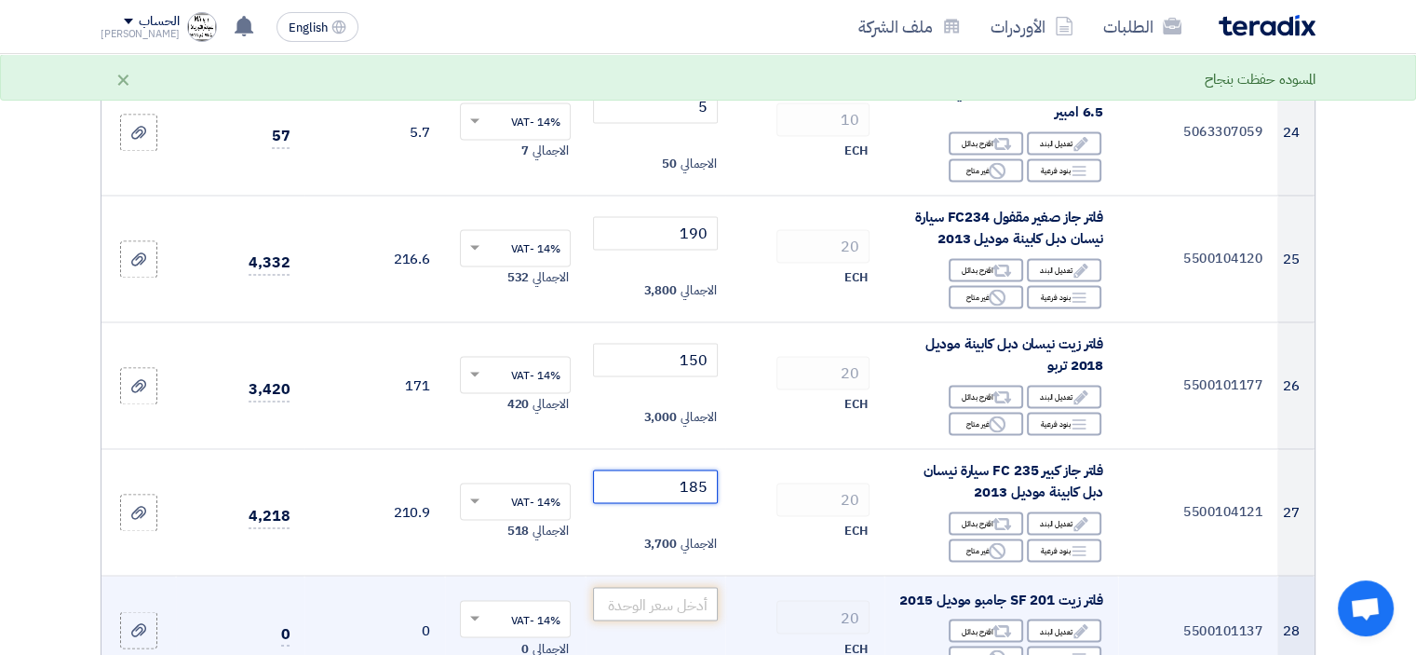
type input "185"
click at [664, 587] on input "number" at bounding box center [656, 604] width 126 height 34
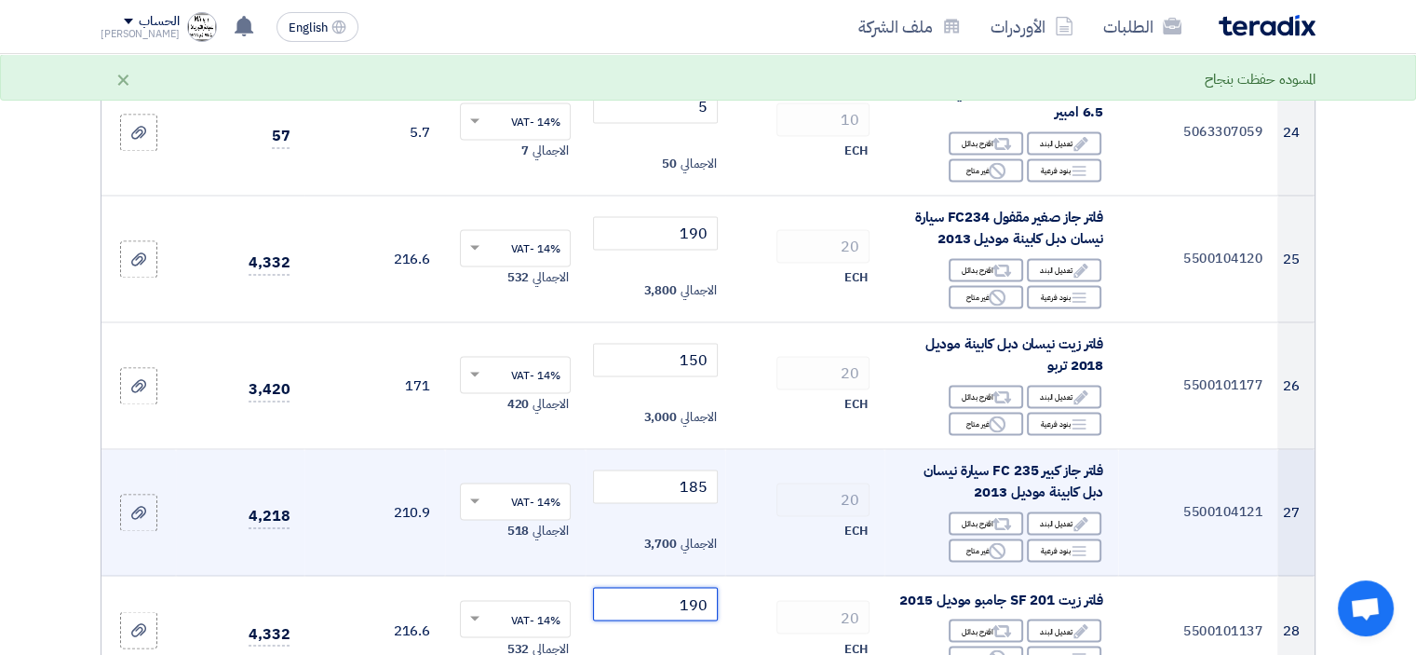
type input "190"
click at [771, 543] on td "20 ECH" at bounding box center [804, 512] width 159 height 127
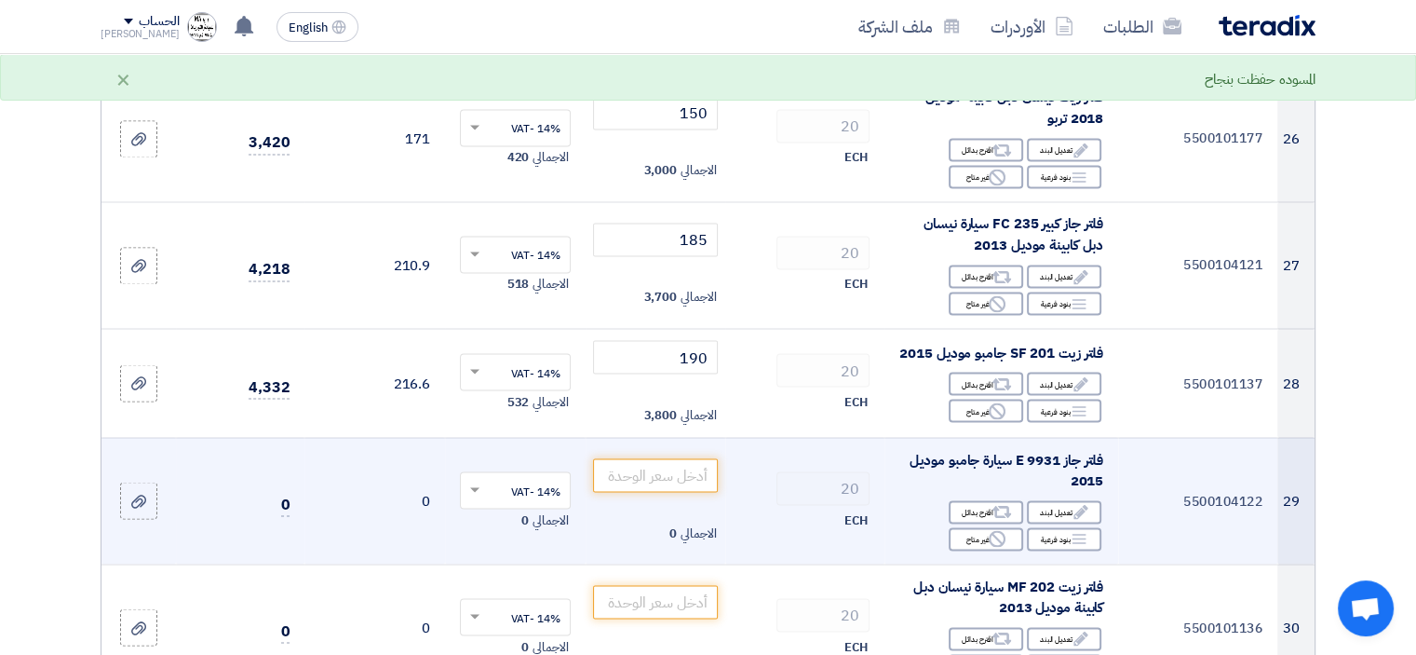
scroll to position [3259, 0]
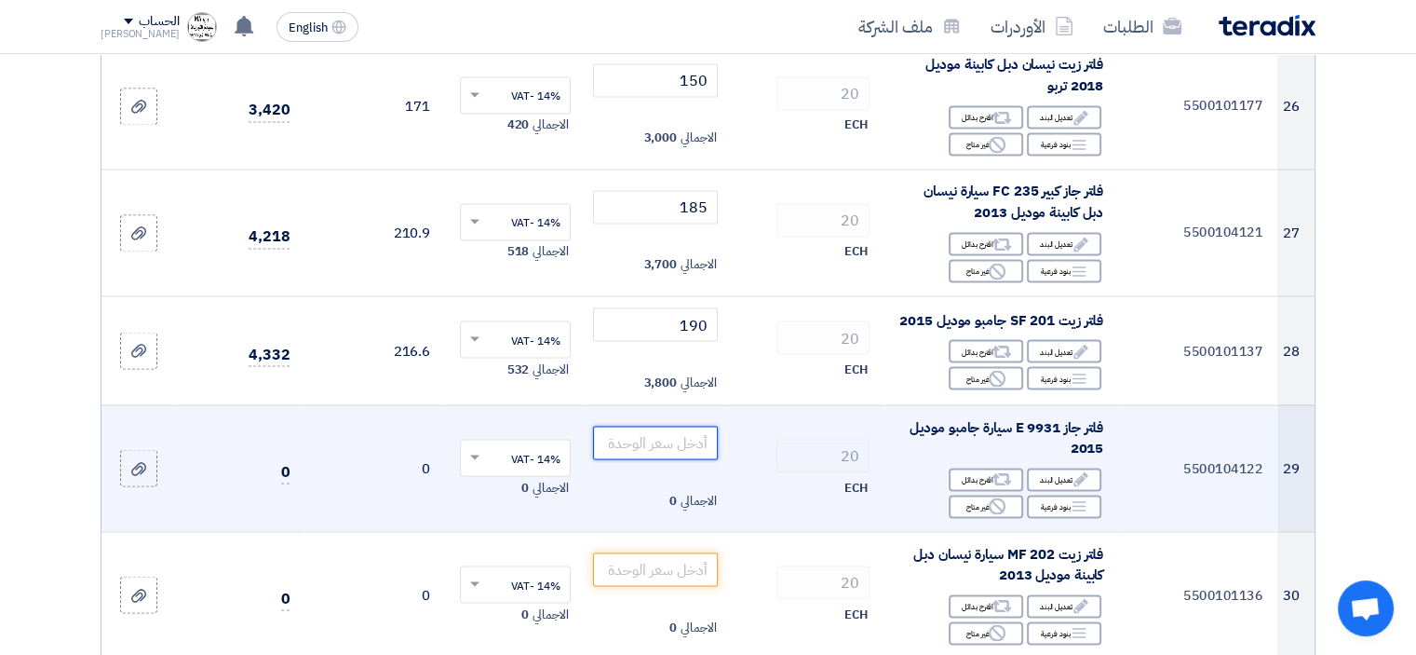
click at [673, 429] on input "number" at bounding box center [656, 443] width 126 height 34
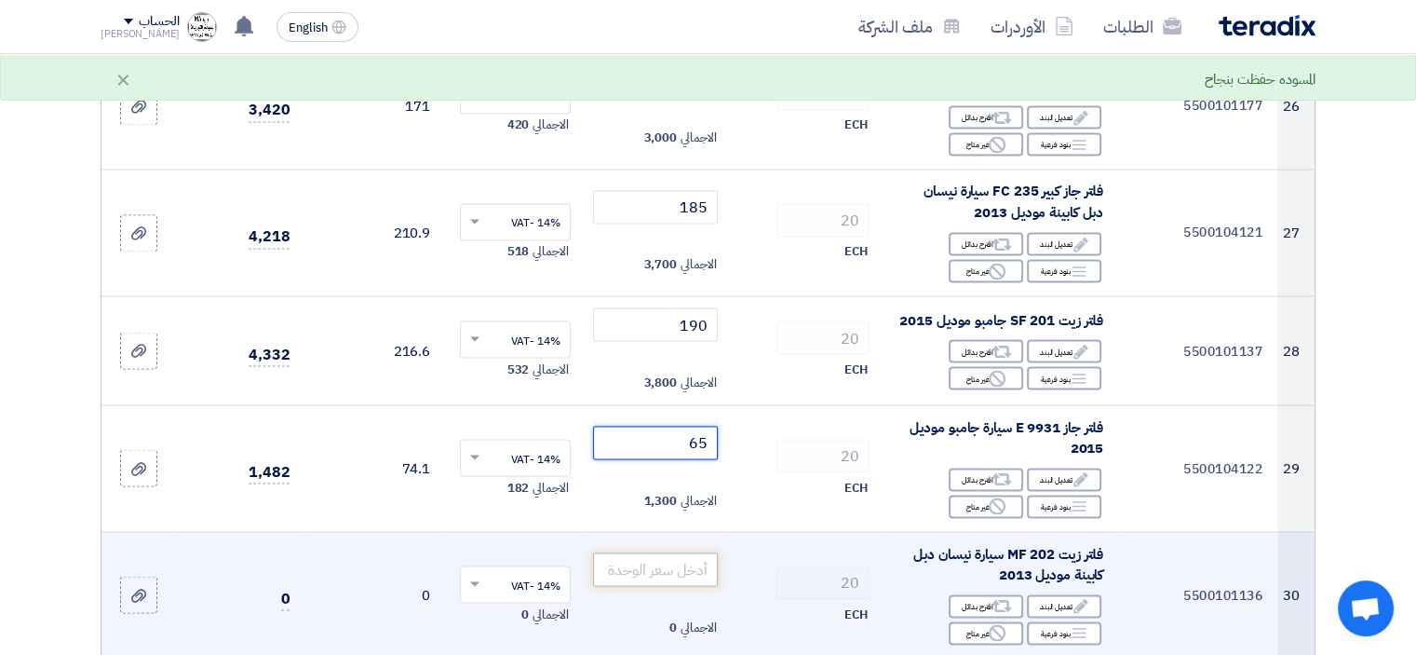
type input "65"
click at [693, 562] on input "number" at bounding box center [656, 569] width 126 height 34
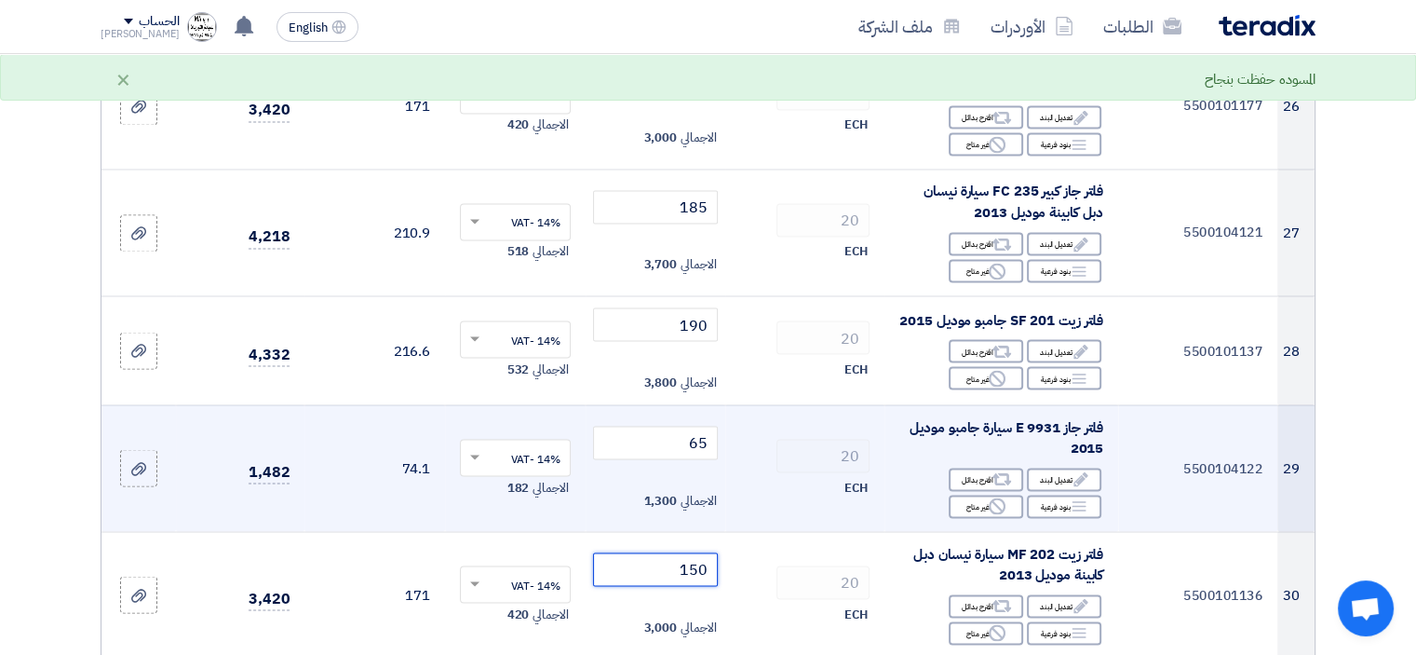
type input "150"
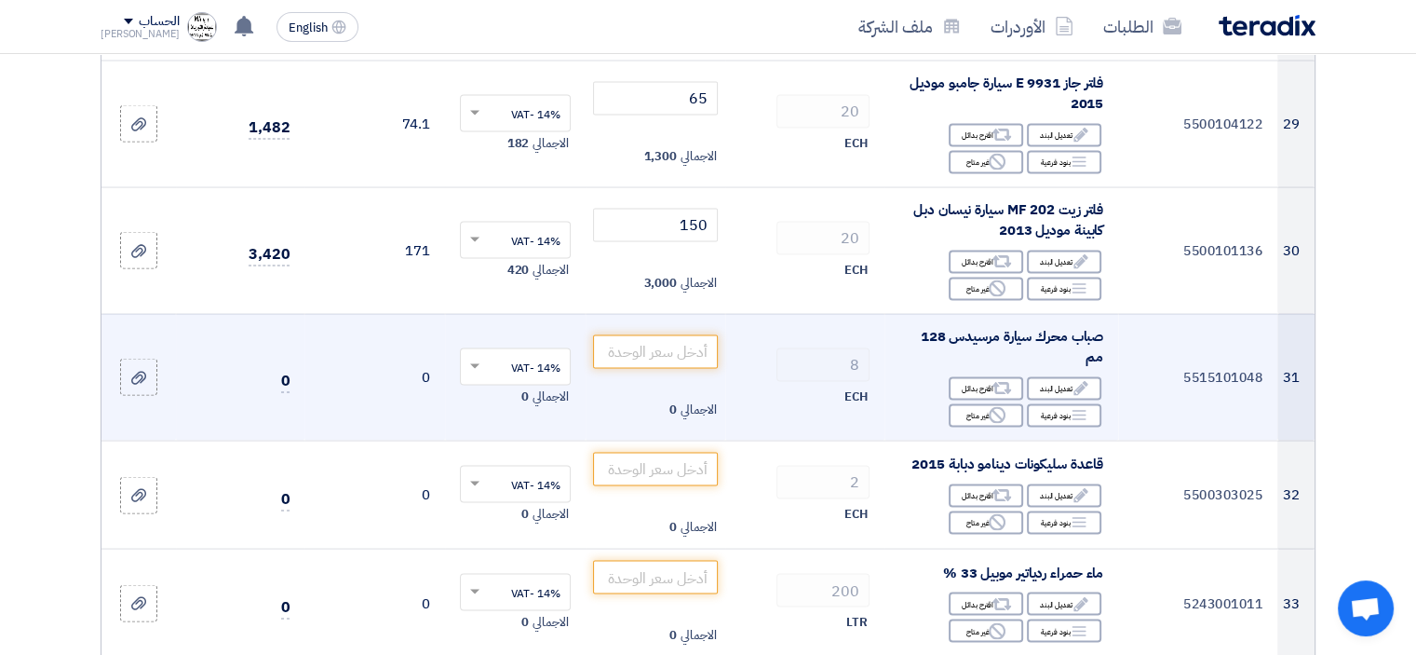
scroll to position [3632, 0]
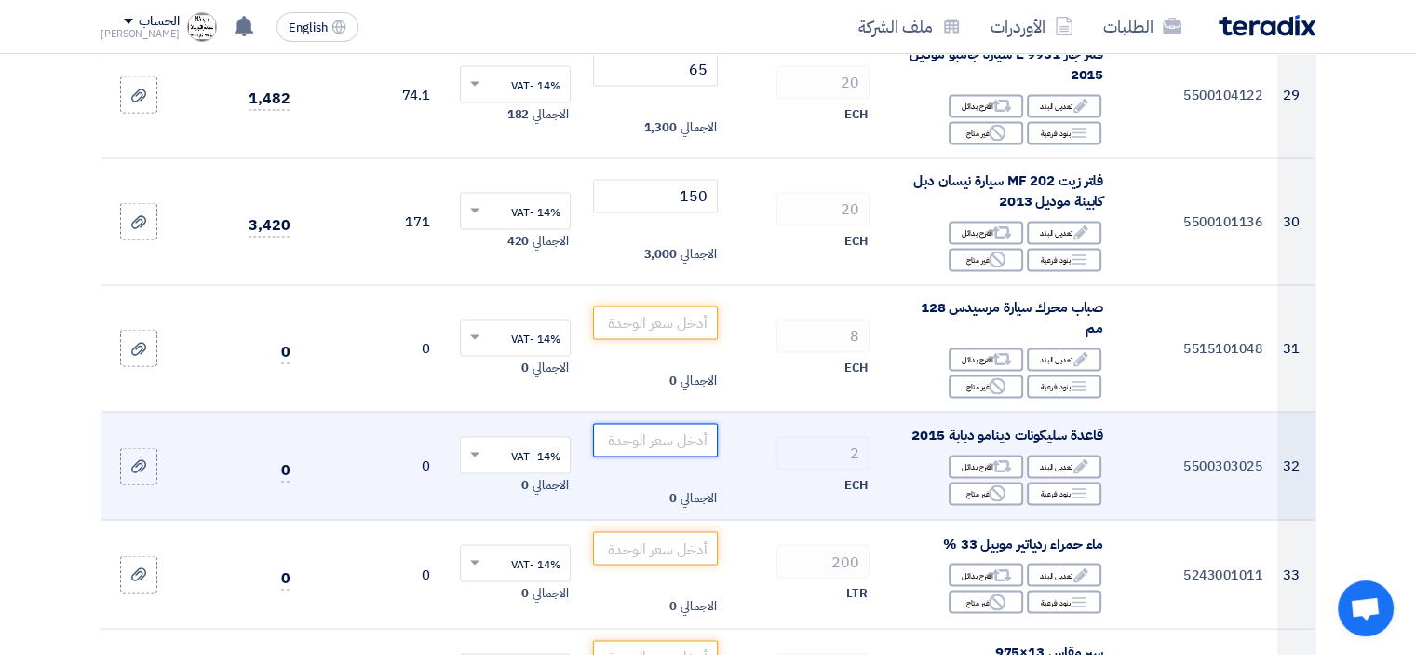
click at [671, 439] on input "number" at bounding box center [656, 441] width 126 height 34
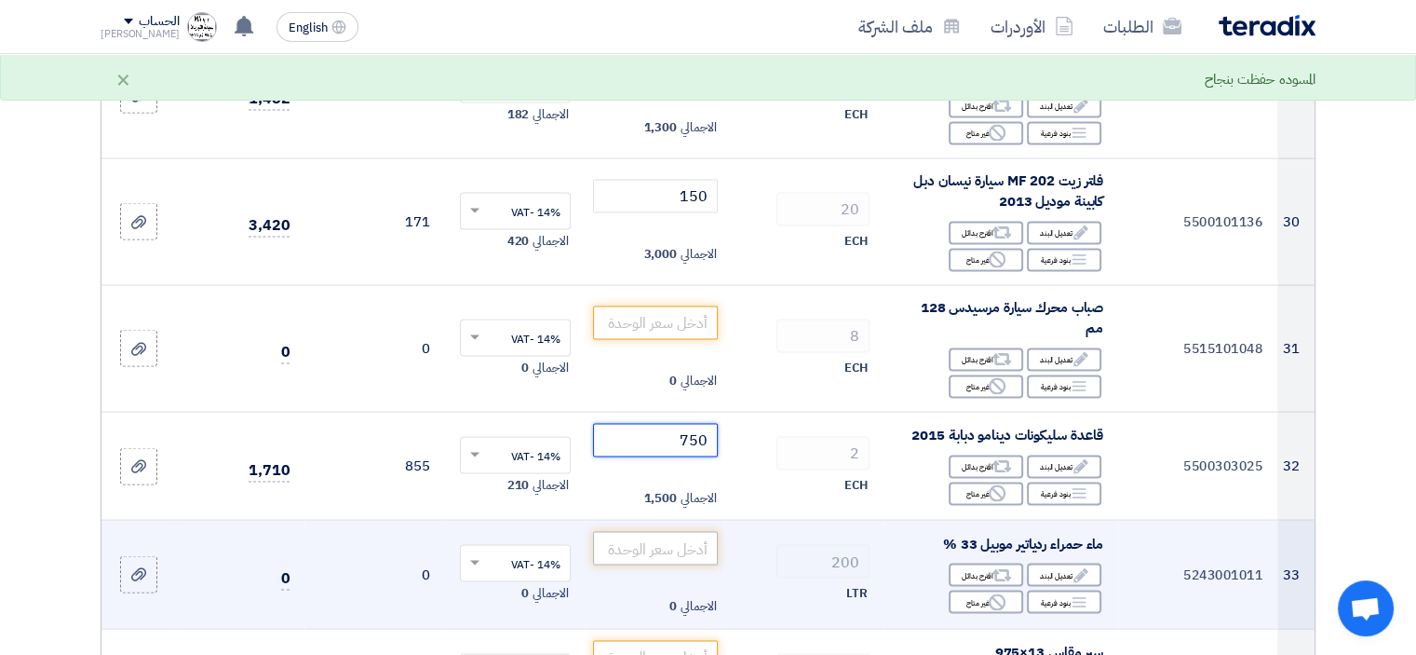
type input "750"
click at [663, 539] on input "number" at bounding box center [656, 549] width 126 height 34
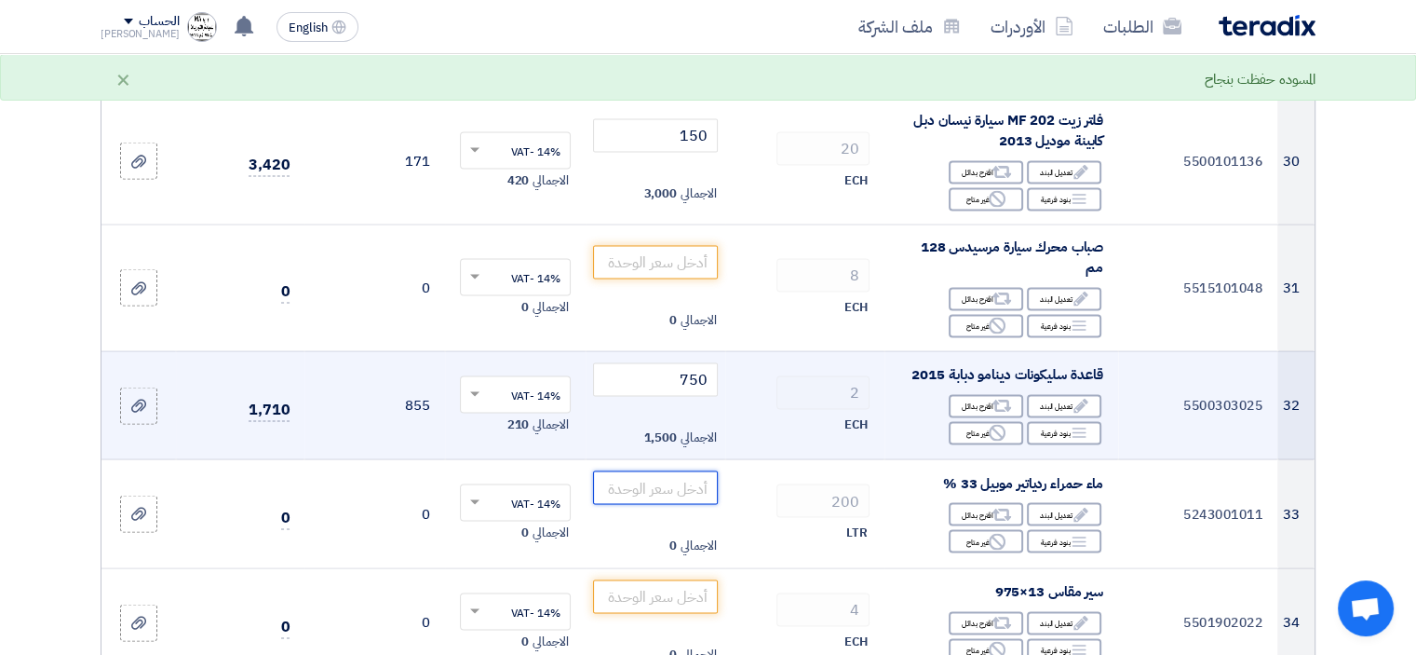
scroll to position [3725, 0]
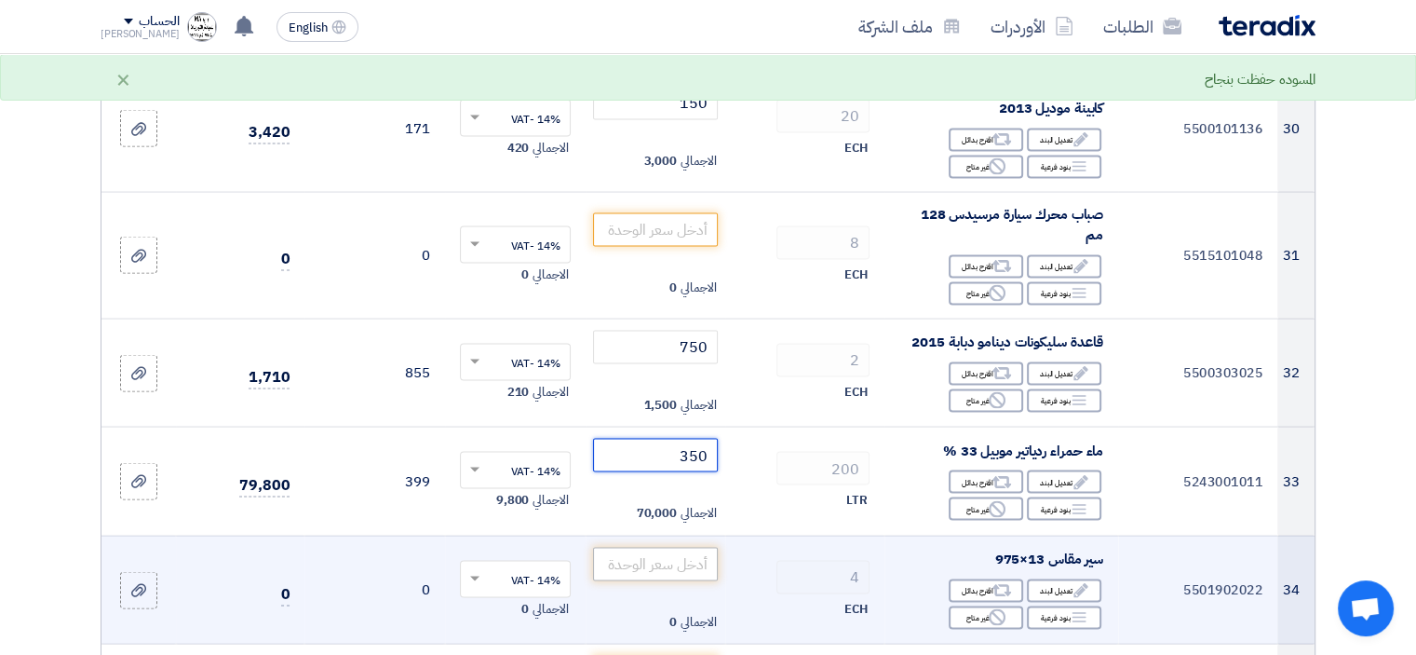
type input "350"
click at [686, 557] on input "number" at bounding box center [656, 565] width 126 height 34
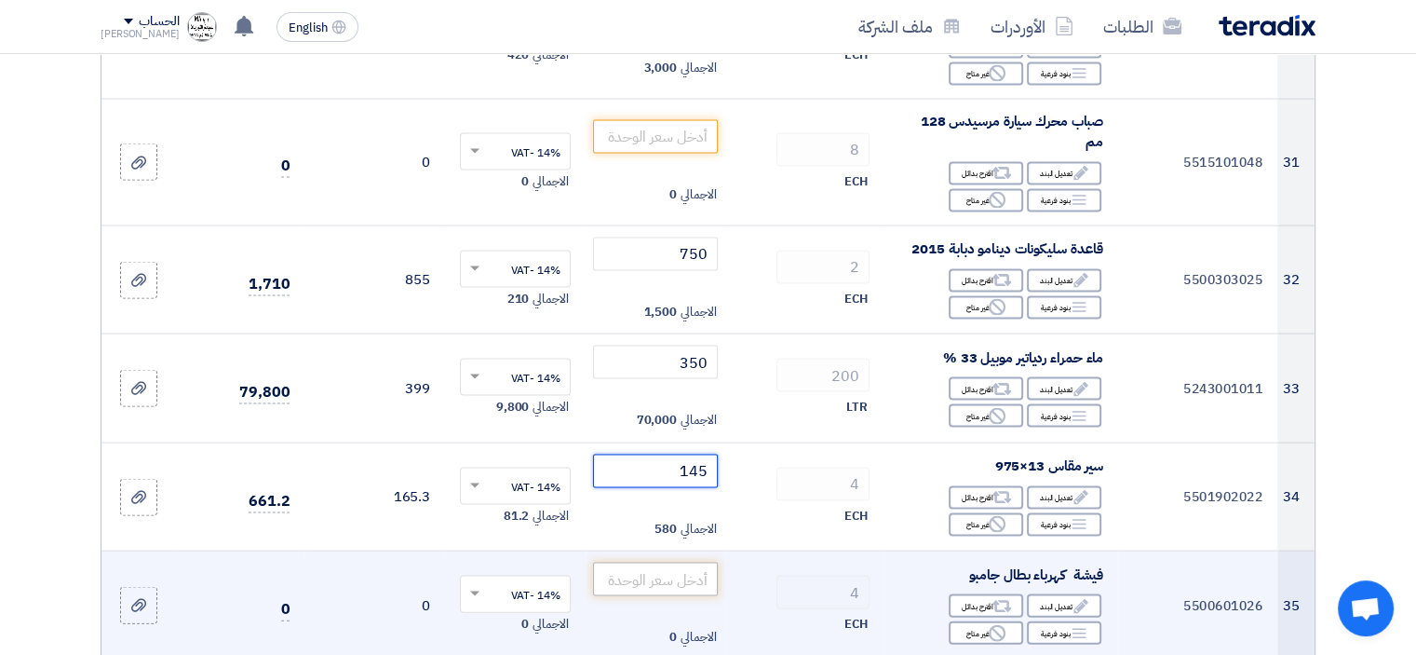
type input "145"
click at [652, 569] on input "number" at bounding box center [656, 579] width 126 height 34
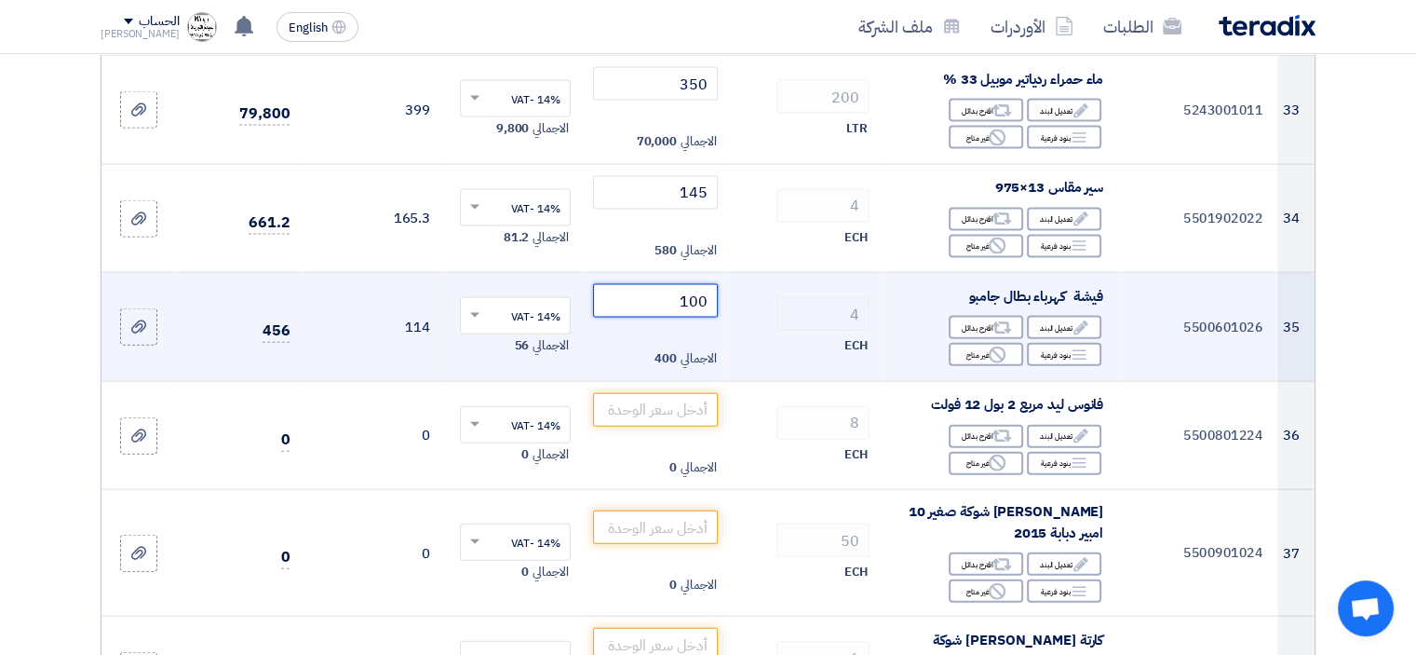
scroll to position [4098, 0]
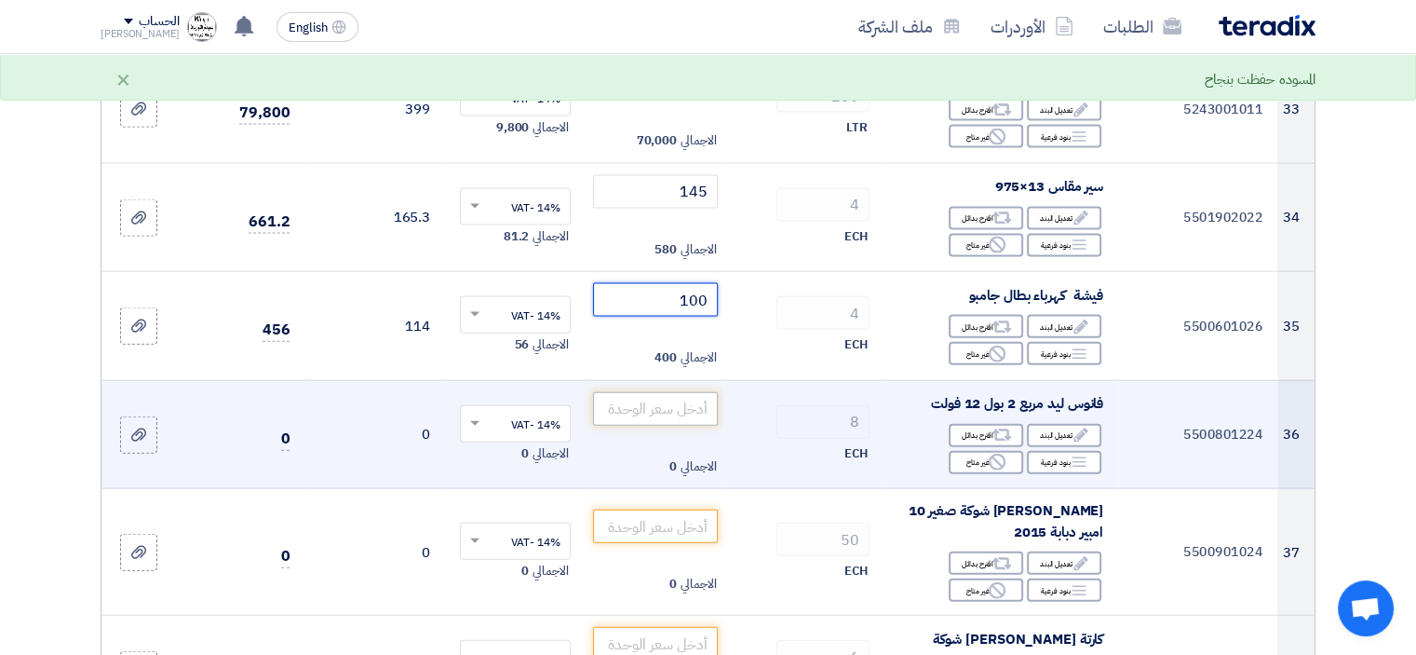
type input "100"
click at [678, 397] on input "number" at bounding box center [656, 409] width 126 height 34
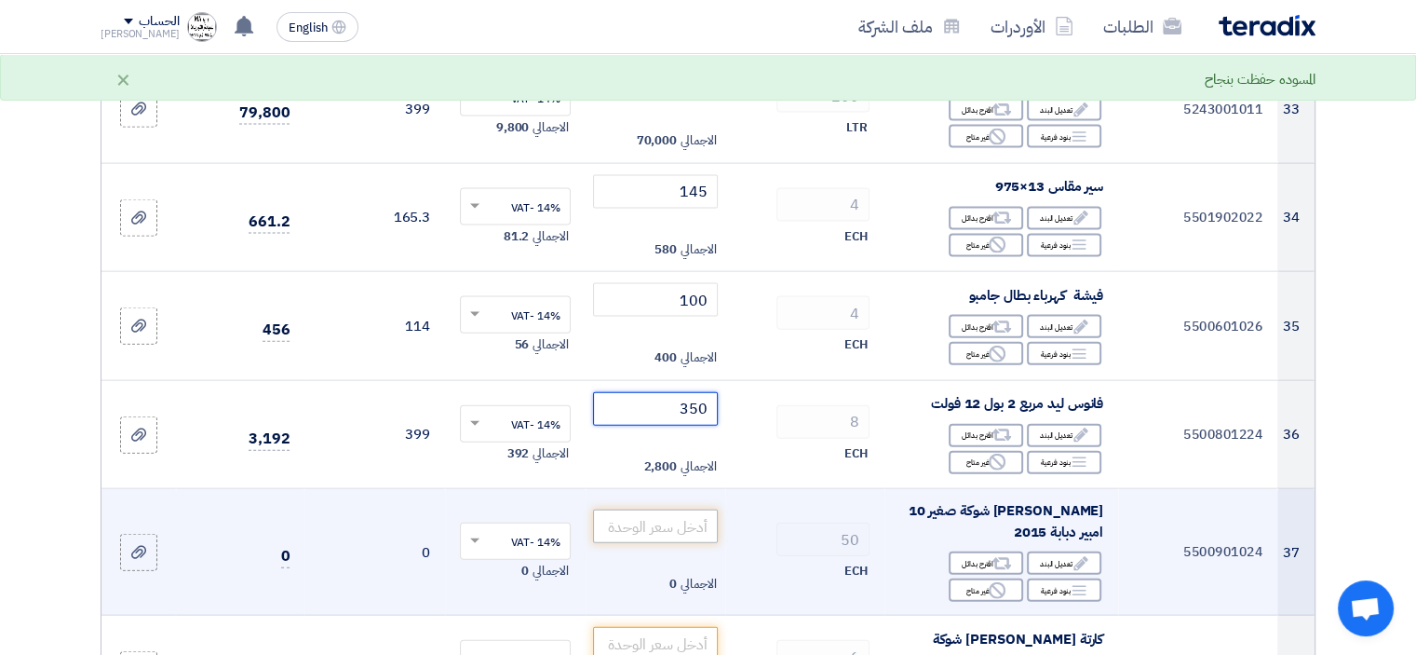
type input "350"
click at [695, 518] on input "number" at bounding box center [656, 526] width 126 height 34
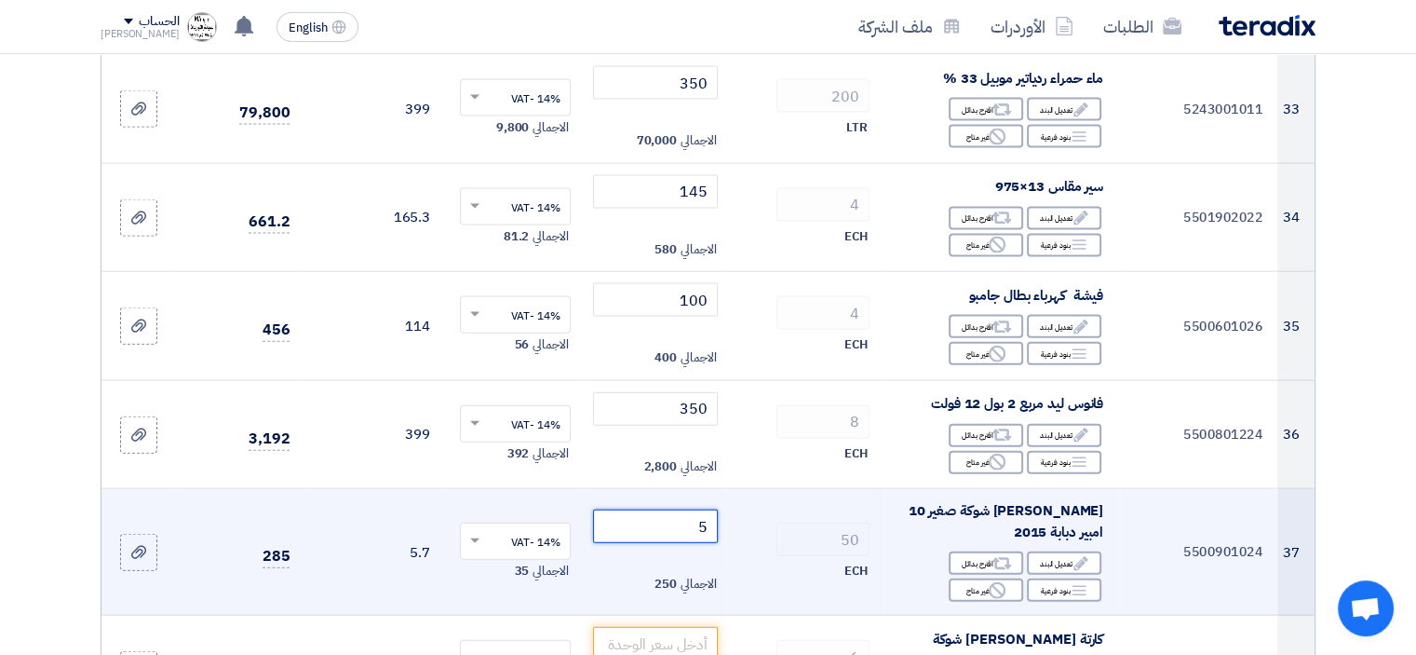
type input "5"
click at [837, 573] on td "50 ECH" at bounding box center [804, 552] width 159 height 127
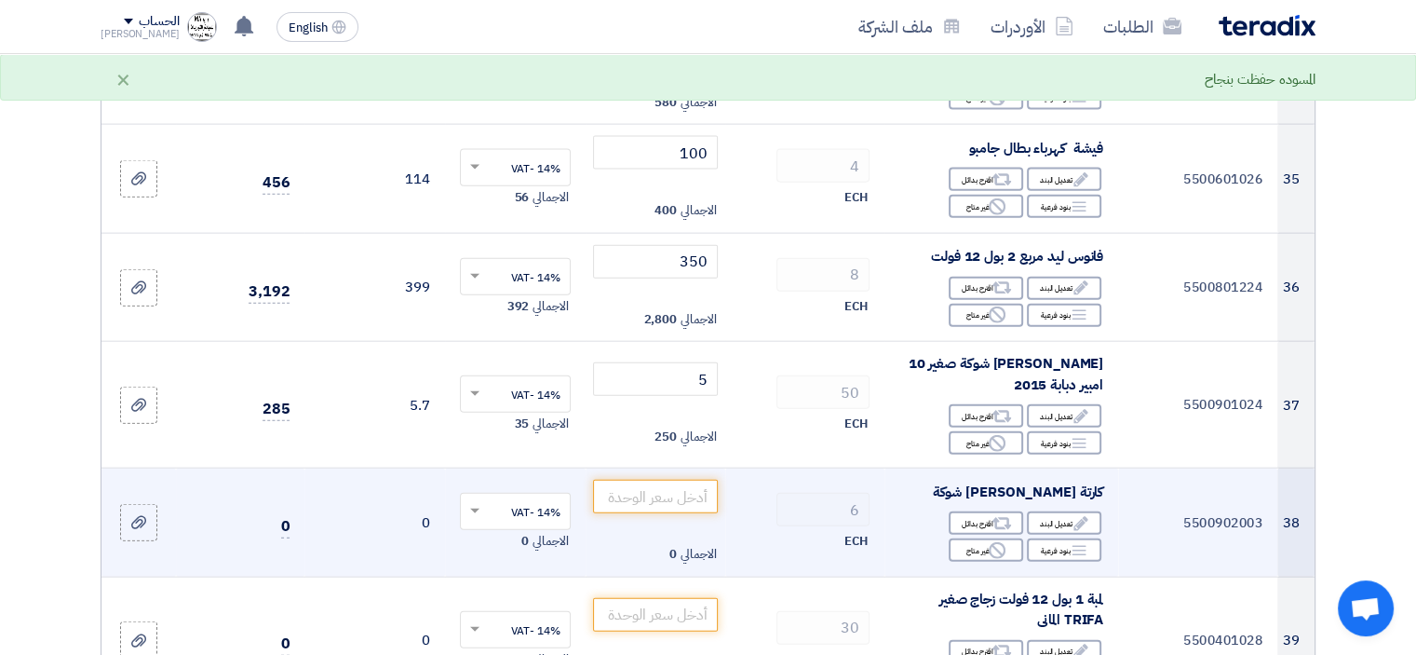
scroll to position [4284, 0]
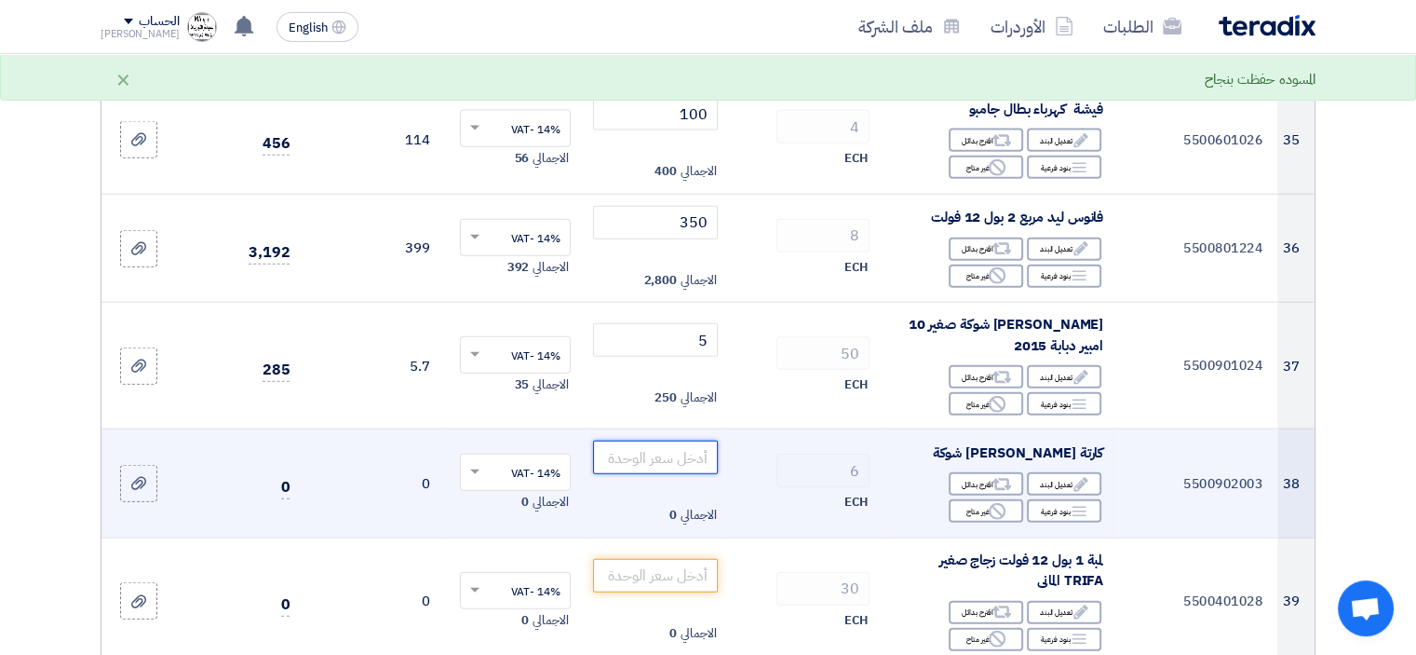
click at [666, 440] on input "number" at bounding box center [656, 457] width 126 height 34
type input "2"
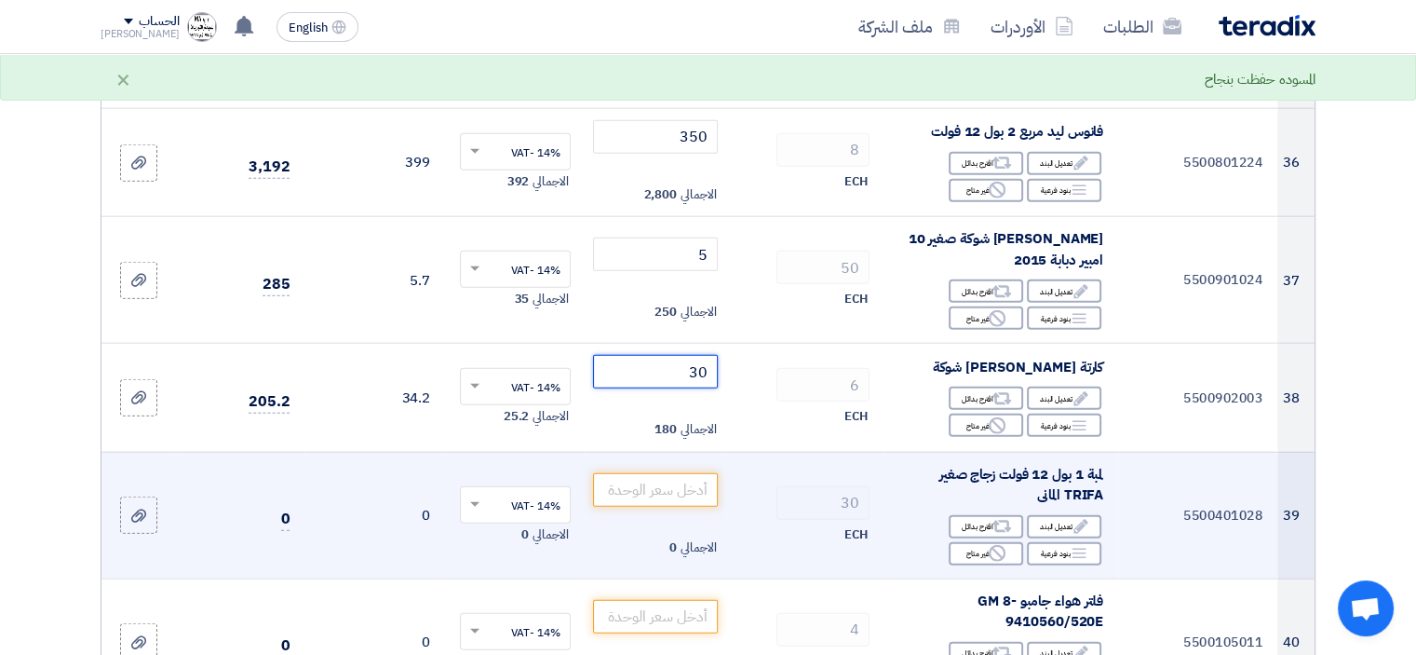
scroll to position [4470, 0]
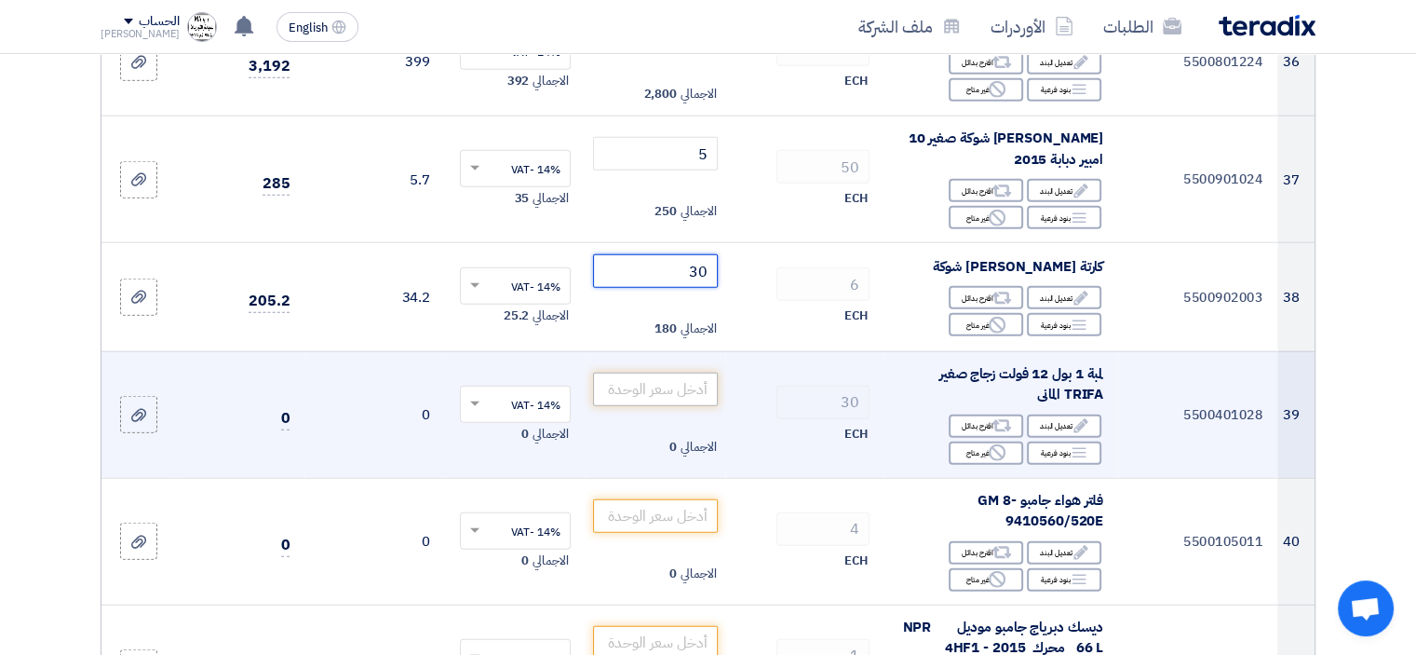
type input "30"
click at [670, 380] on input "number" at bounding box center [656, 390] width 126 height 34
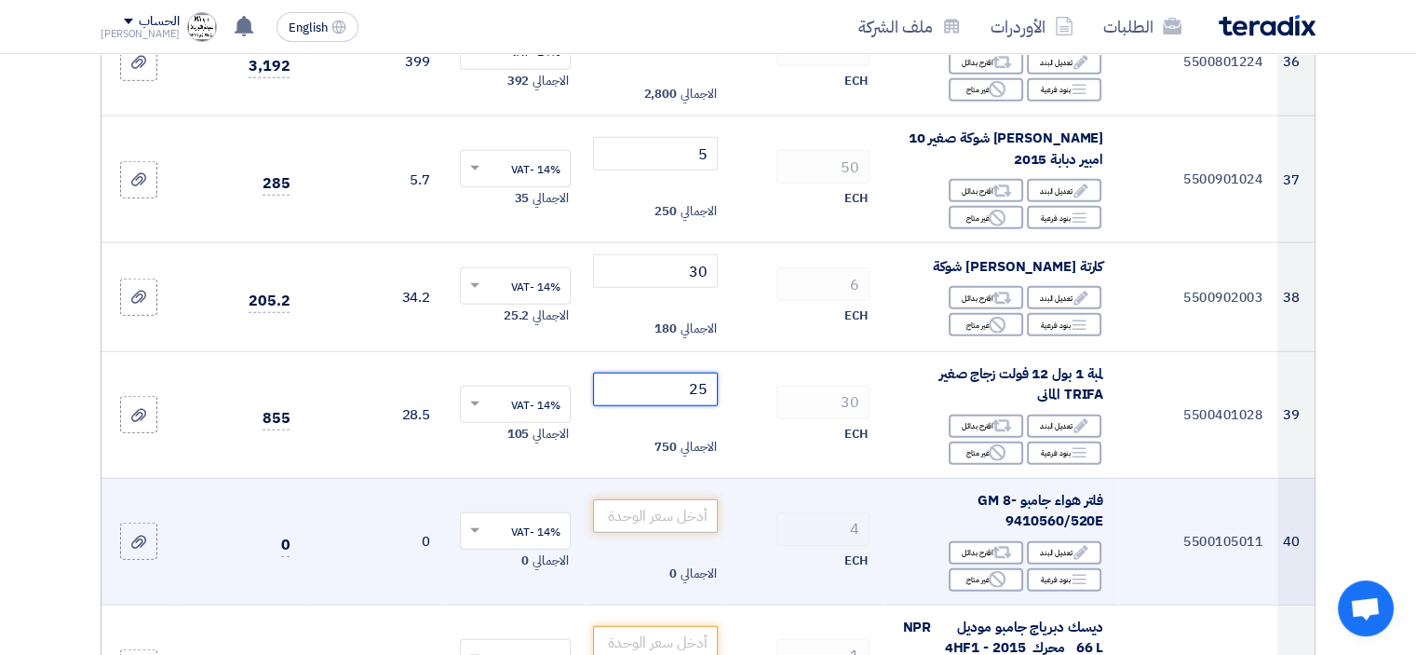
type input "25"
click at [701, 510] on input "number" at bounding box center [656, 516] width 126 height 34
type input "350"
click at [749, 535] on td "4 ECH" at bounding box center [804, 541] width 159 height 127
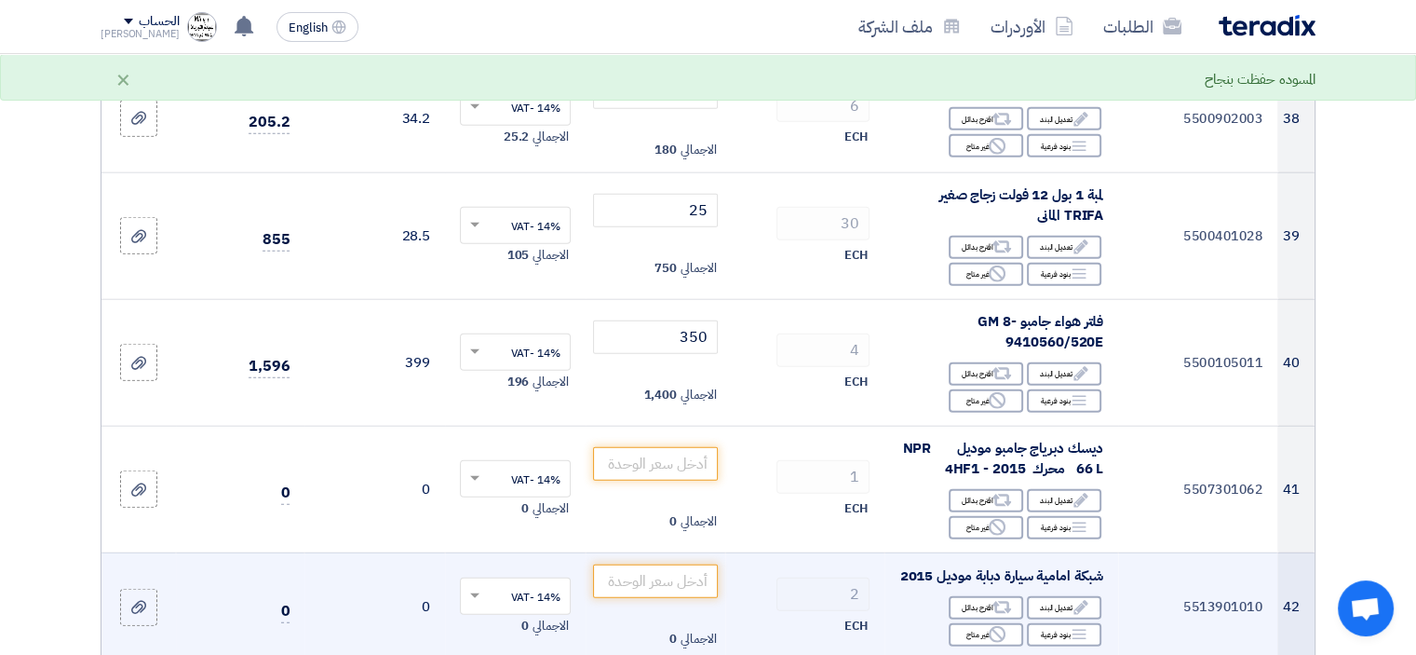
scroll to position [4656, 0]
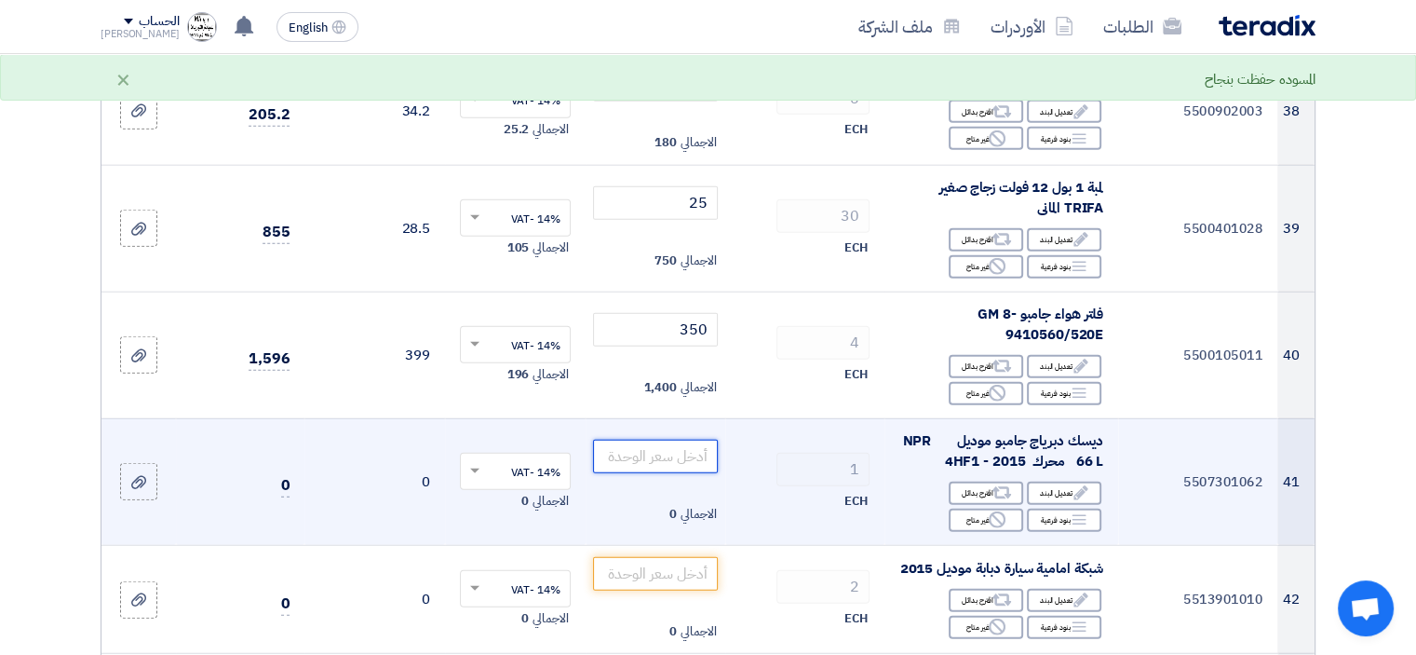
click at [684, 440] on input "number" at bounding box center [656, 457] width 126 height 34
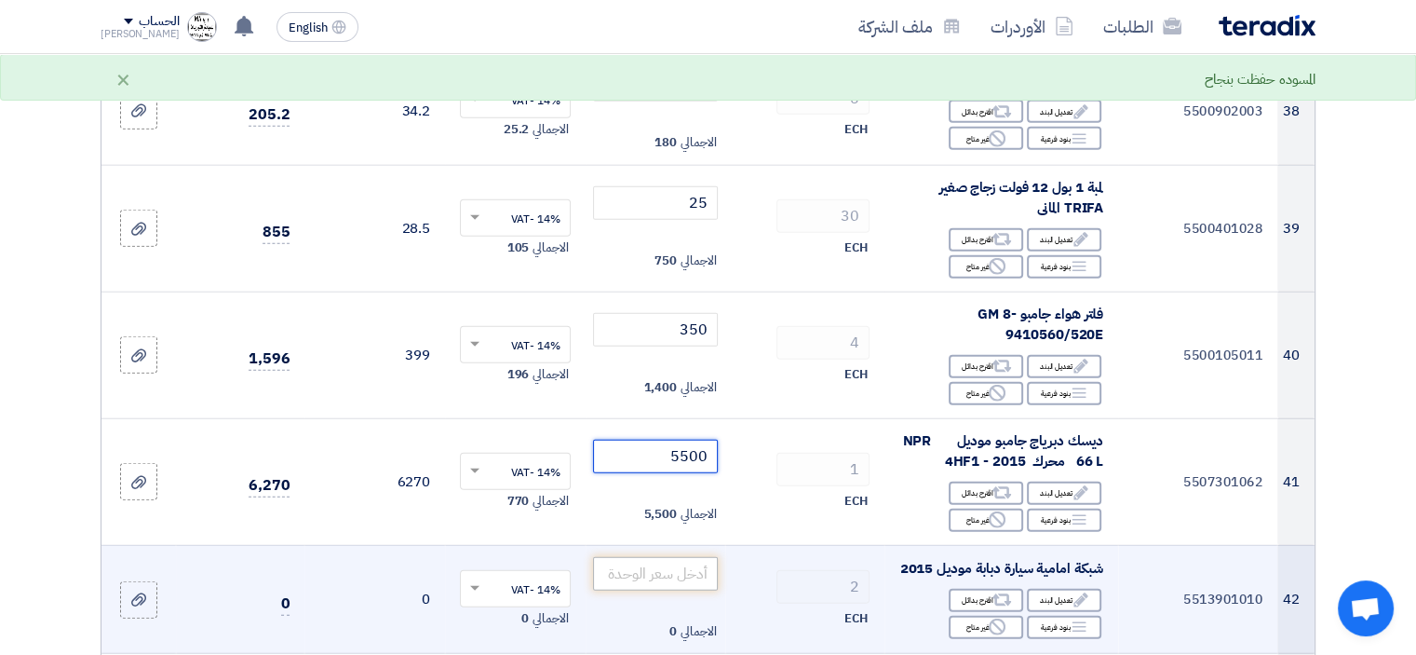
type input "5500"
click at [651, 570] on input "number" at bounding box center [656, 574] width 126 height 34
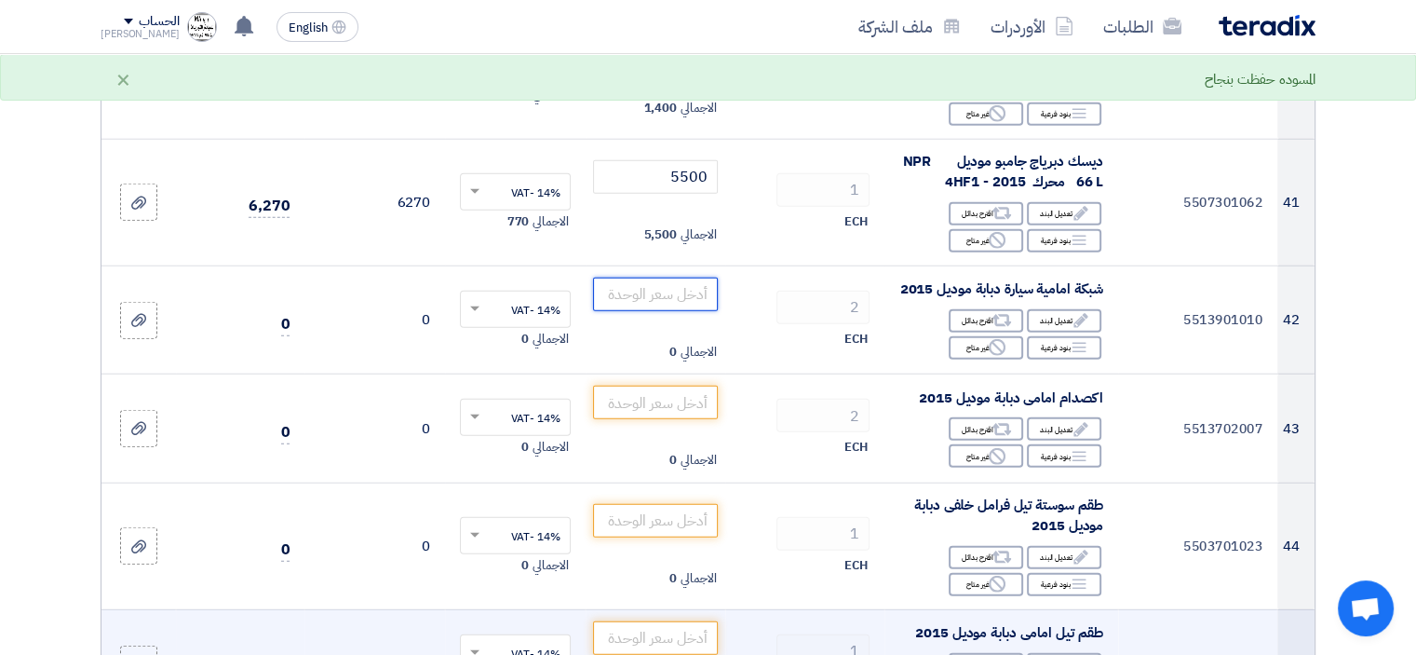
scroll to position [5029, 0]
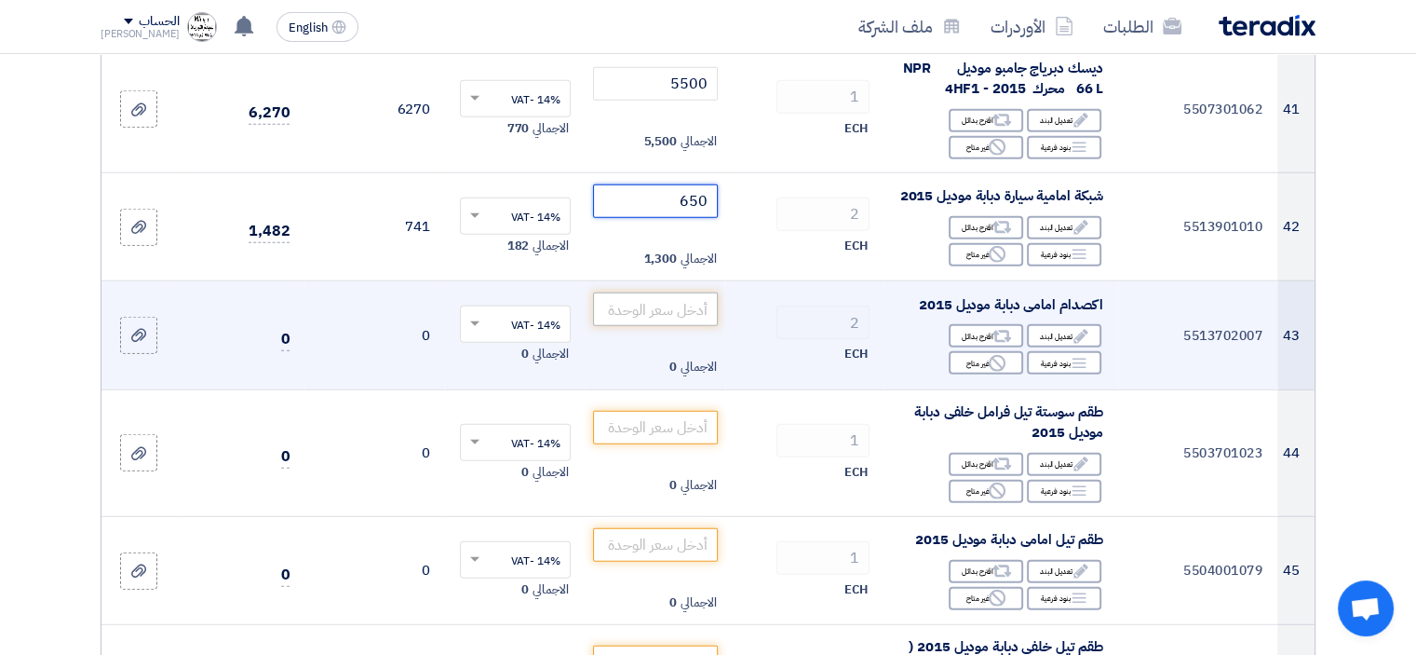
type input "650"
click at [651, 305] on input "number" at bounding box center [656, 309] width 126 height 34
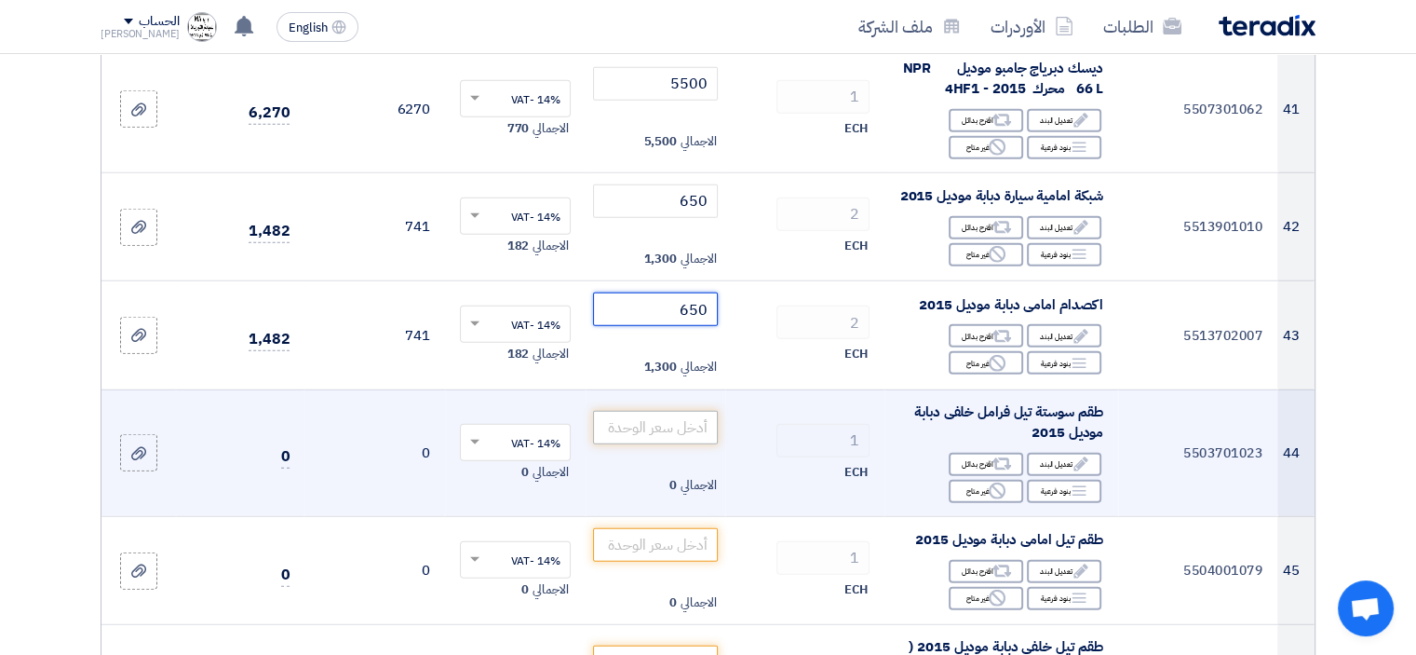
type input "650"
click at [677, 427] on input "number" at bounding box center [656, 428] width 126 height 34
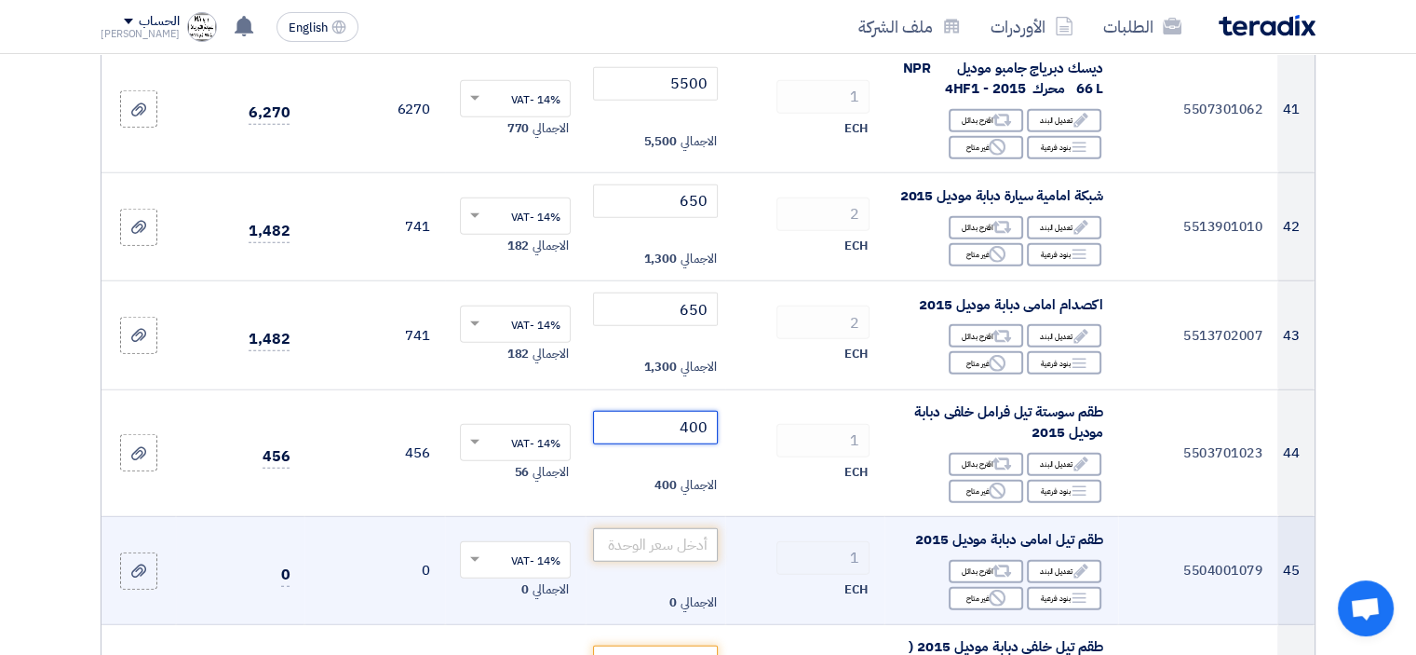
type input "400"
click at [662, 547] on input "number" at bounding box center [656, 545] width 126 height 34
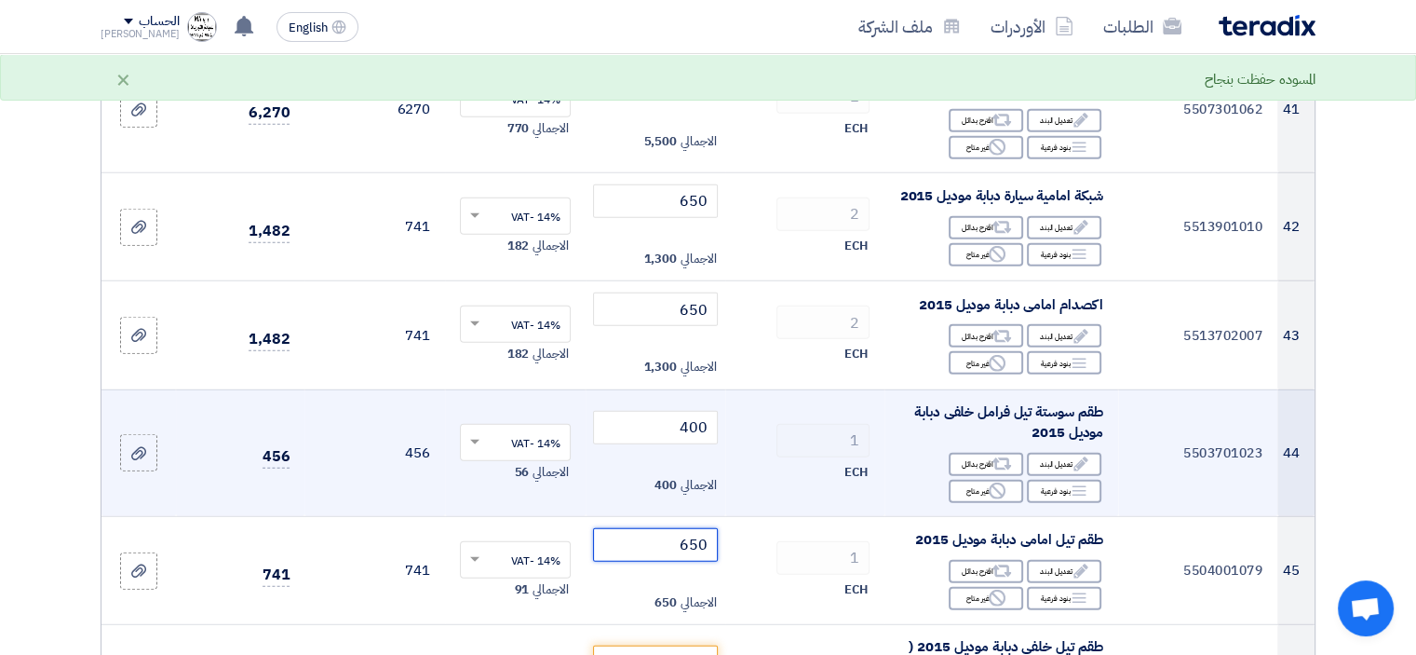
type input "650"
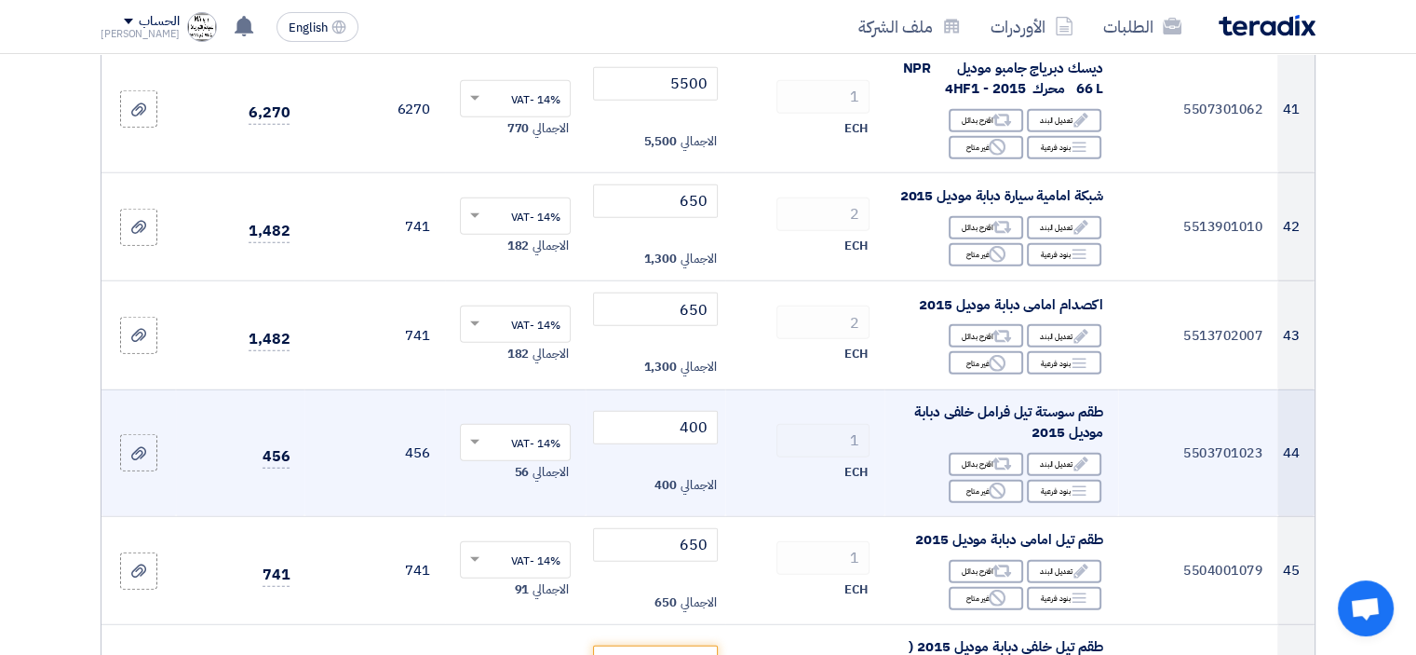
click at [793, 481] on div "ECH" at bounding box center [804, 472] width 129 height 22
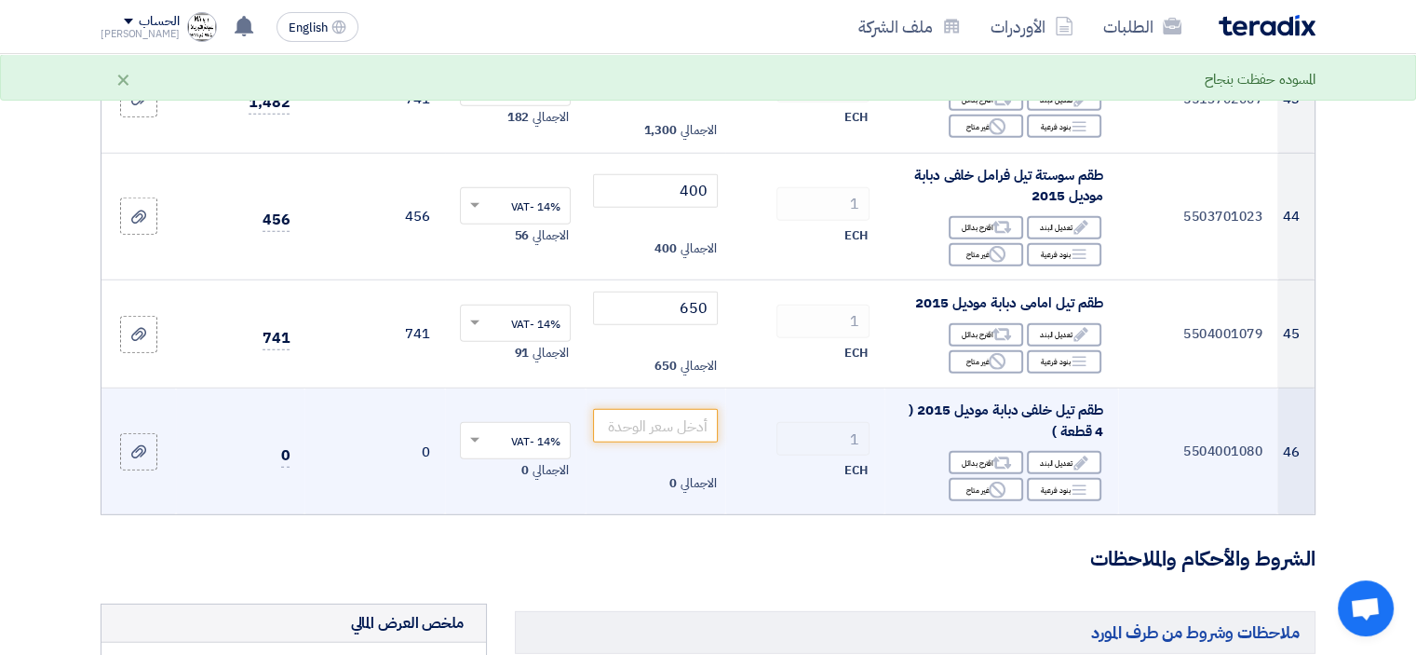
scroll to position [5308, 0]
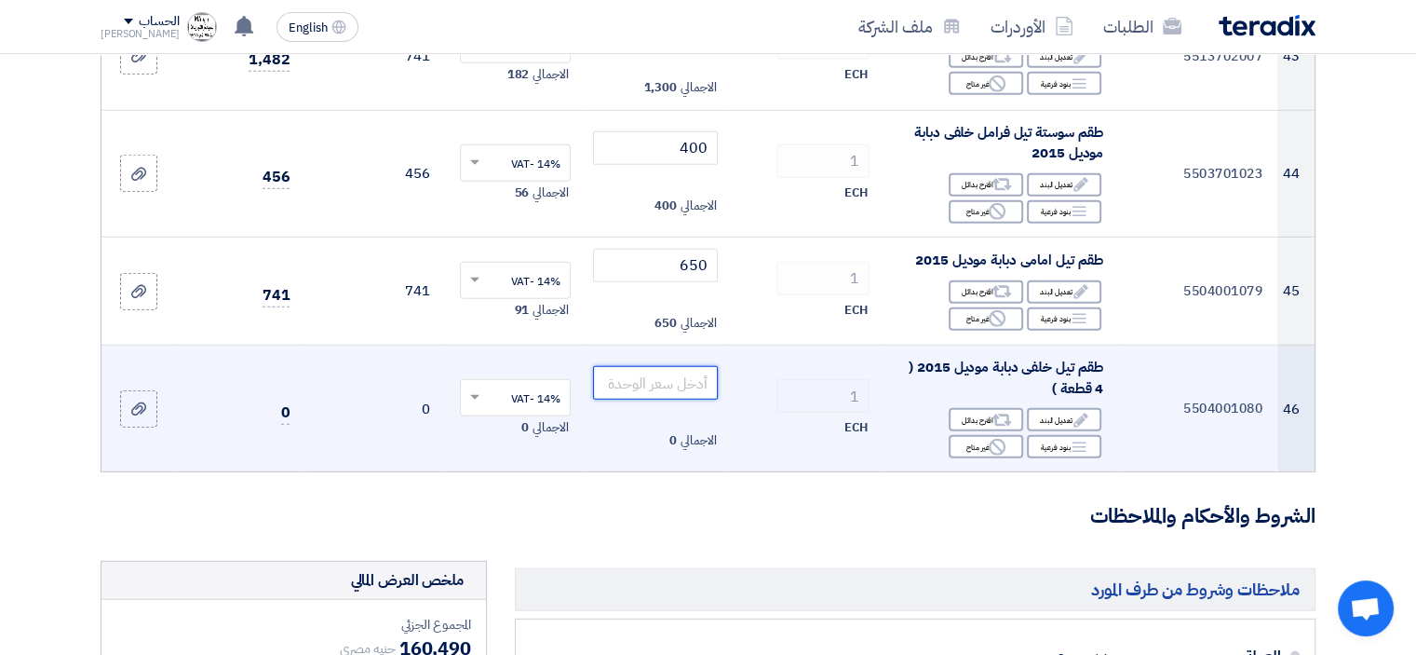
click at [667, 395] on input "number" at bounding box center [656, 383] width 126 height 34
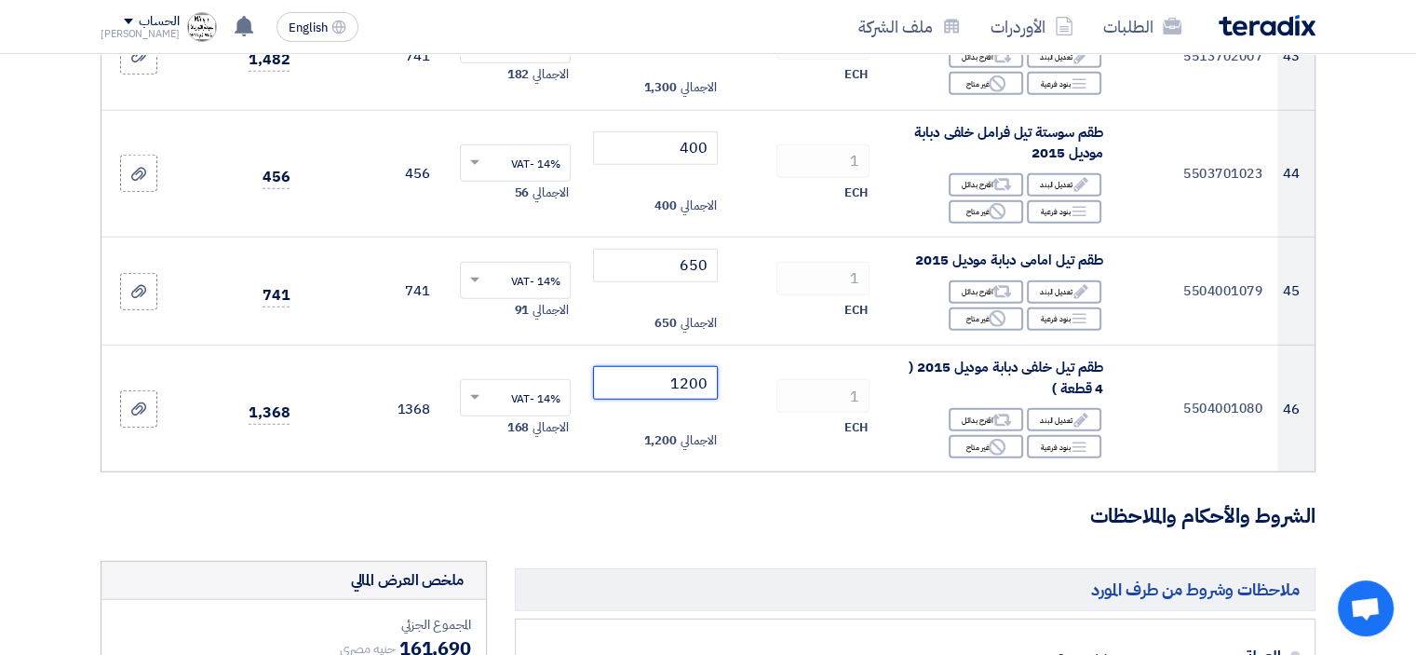
type input "1200"
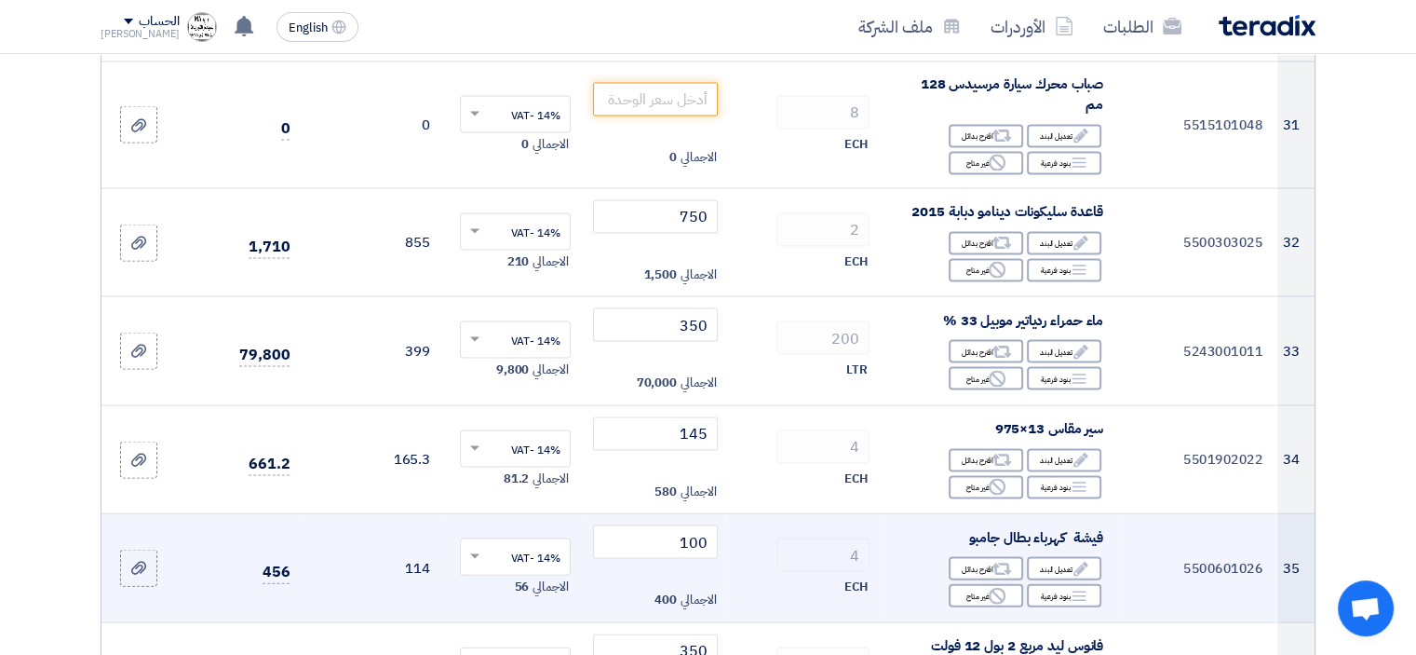
scroll to position [3539, 0]
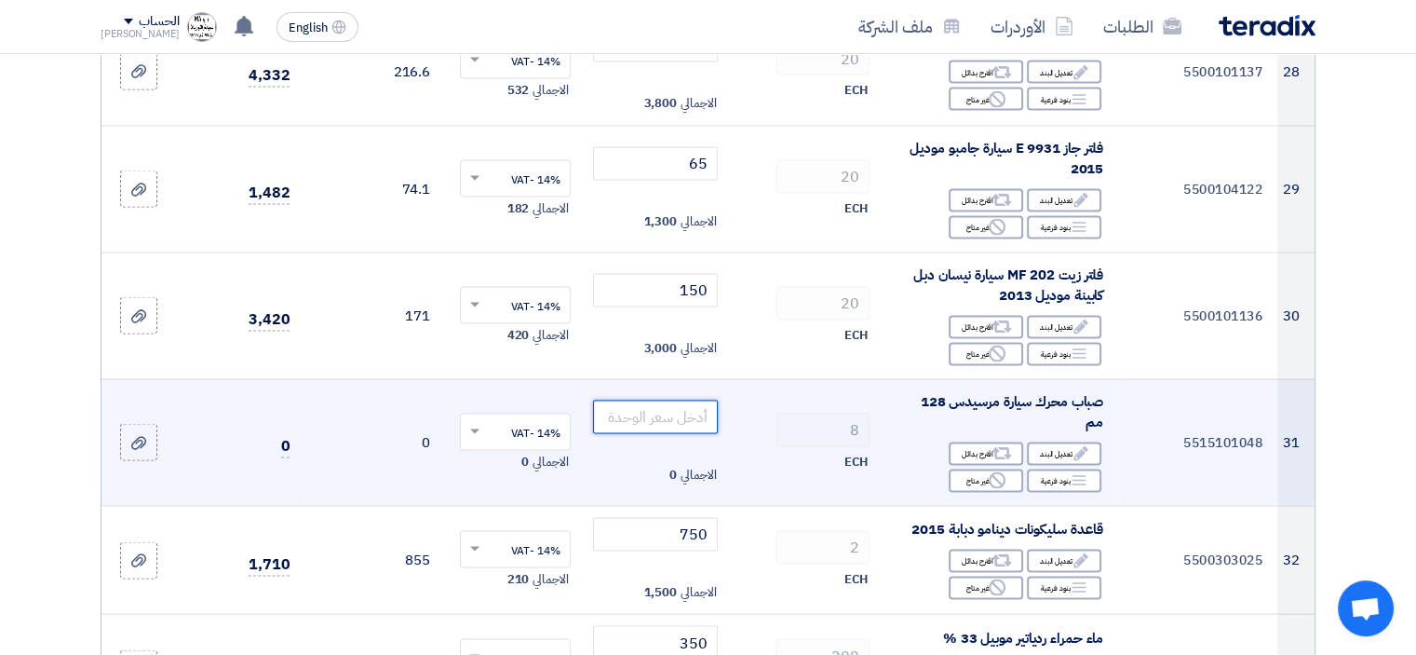
click at [671, 414] on input "number" at bounding box center [656, 417] width 126 height 34
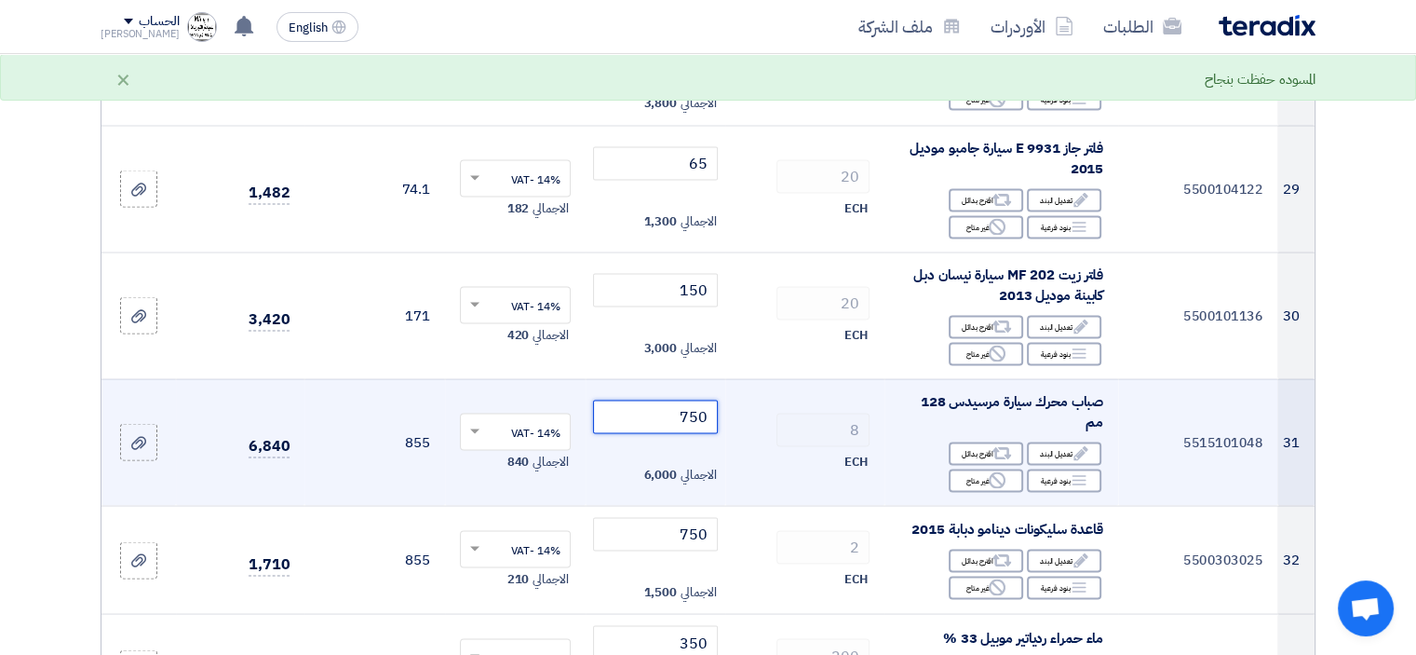
type input "750"
click at [771, 464] on td "8 ECH" at bounding box center [804, 441] width 159 height 127
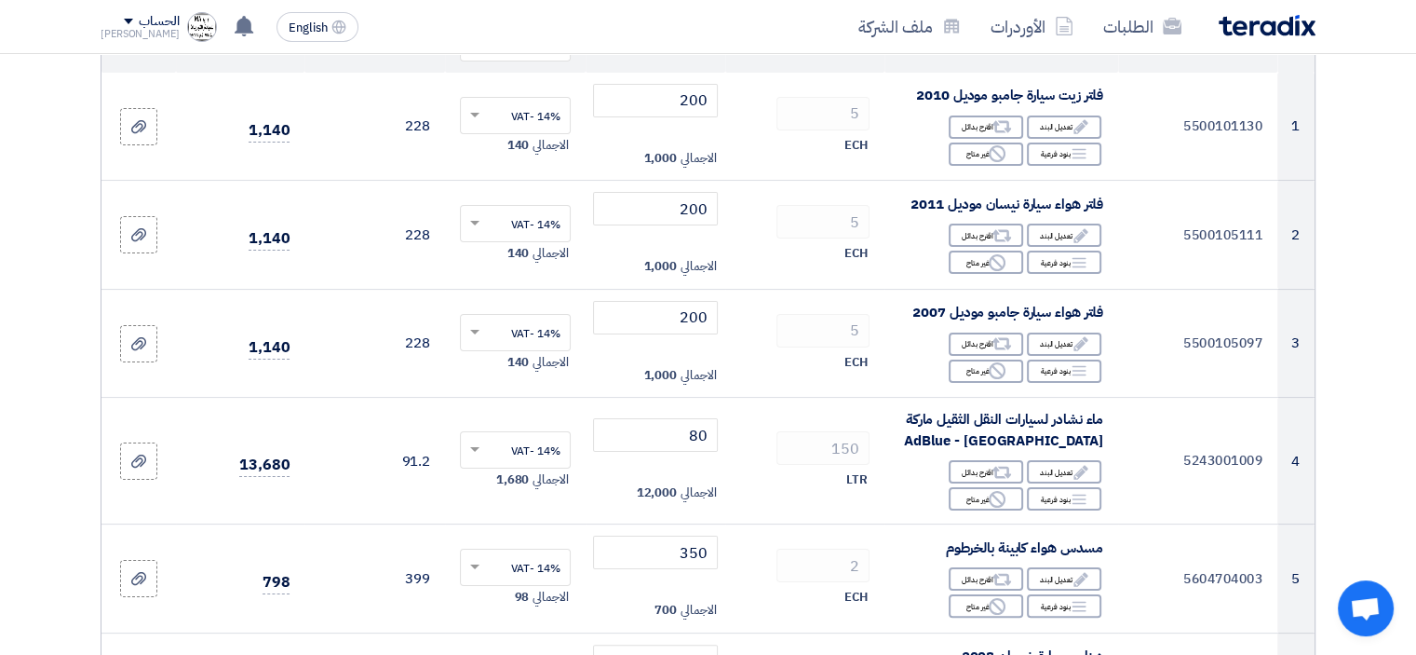
scroll to position [0, 0]
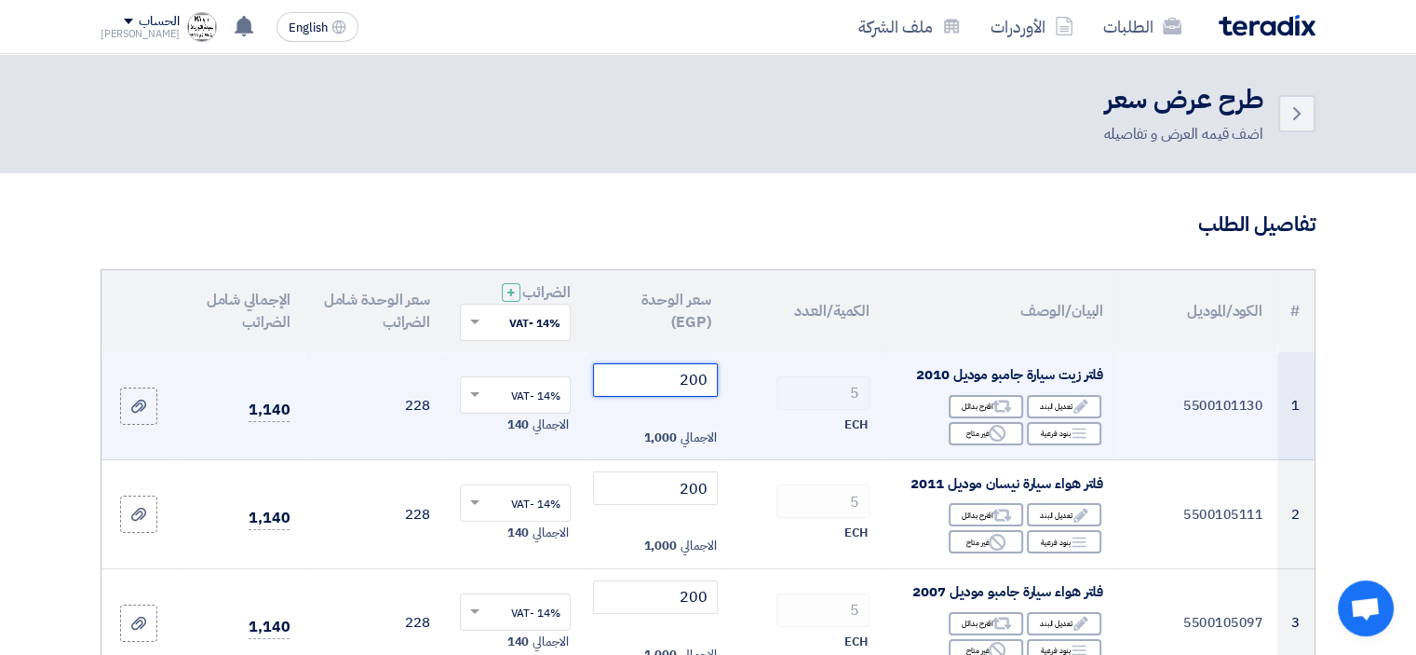
click at [644, 383] on input "200" at bounding box center [656, 380] width 126 height 34
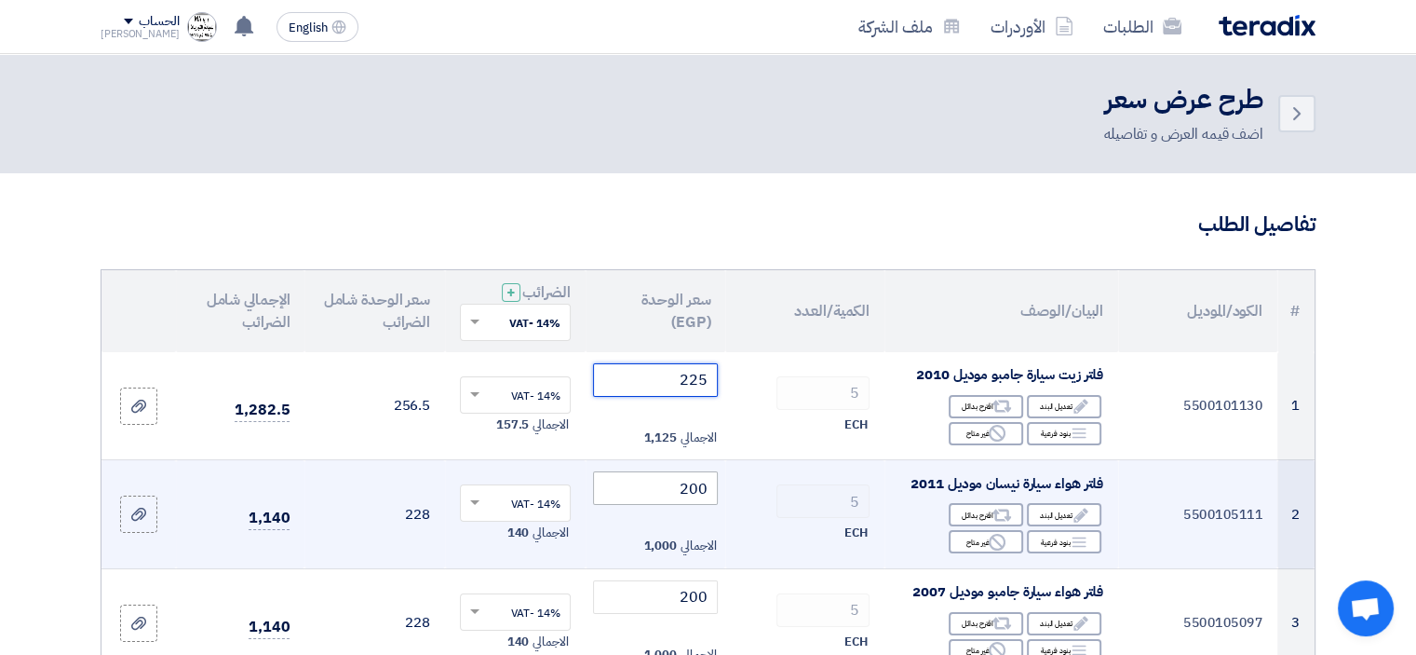
type input "225"
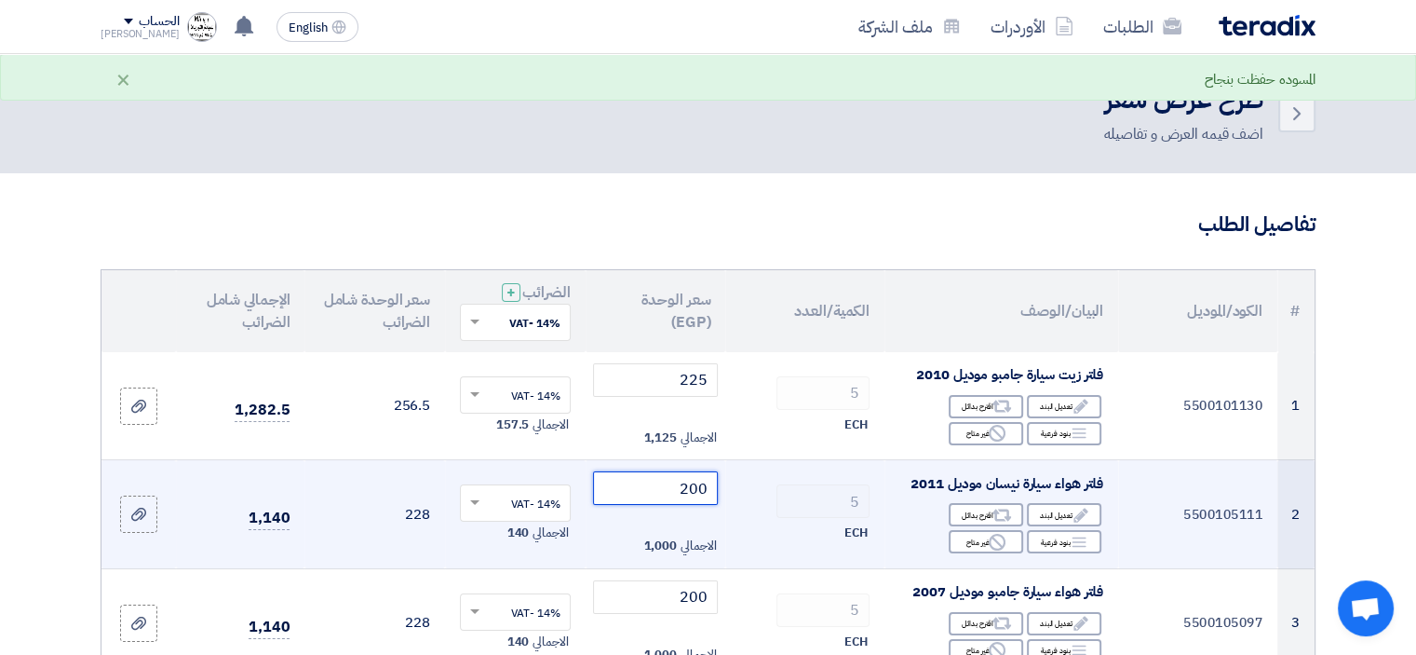
click at [660, 484] on input "200" at bounding box center [656, 488] width 126 height 34
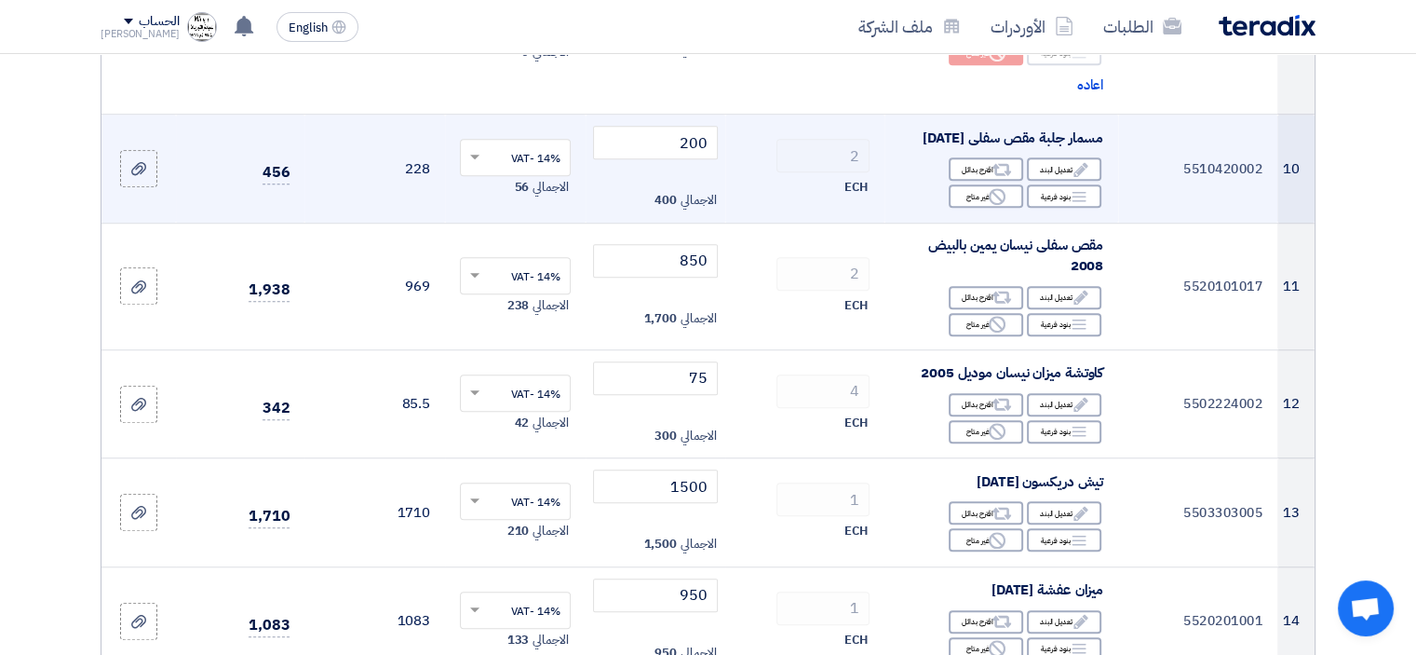
scroll to position [1397, 0]
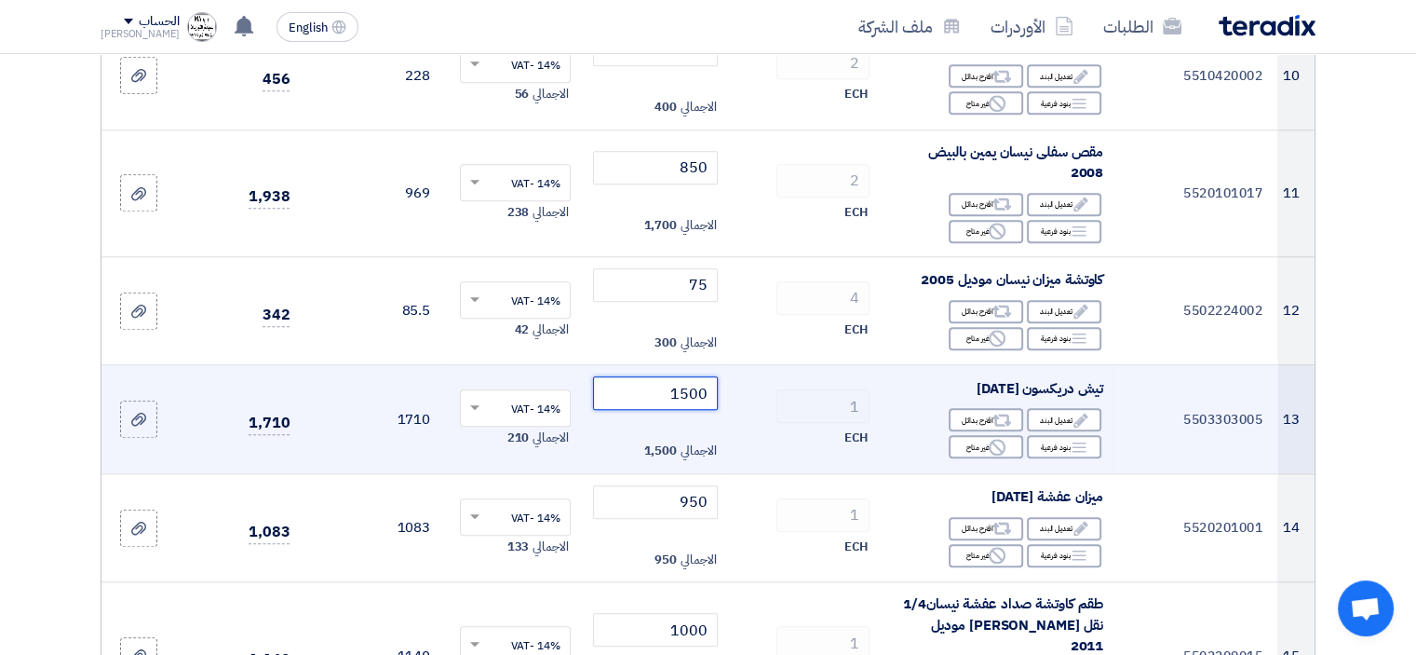
click at [652, 410] on input "1500" at bounding box center [656, 393] width 126 height 34
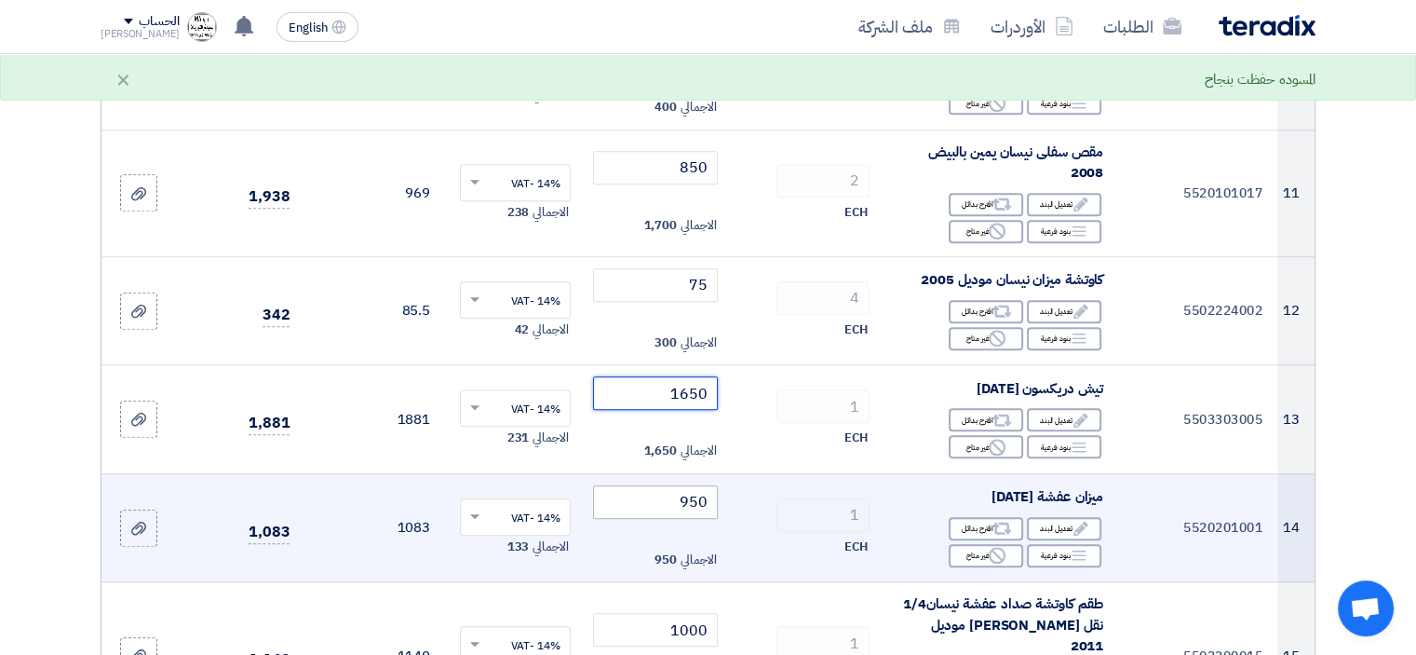
type input "1650"
click at [671, 512] on input "950" at bounding box center [656, 502] width 126 height 34
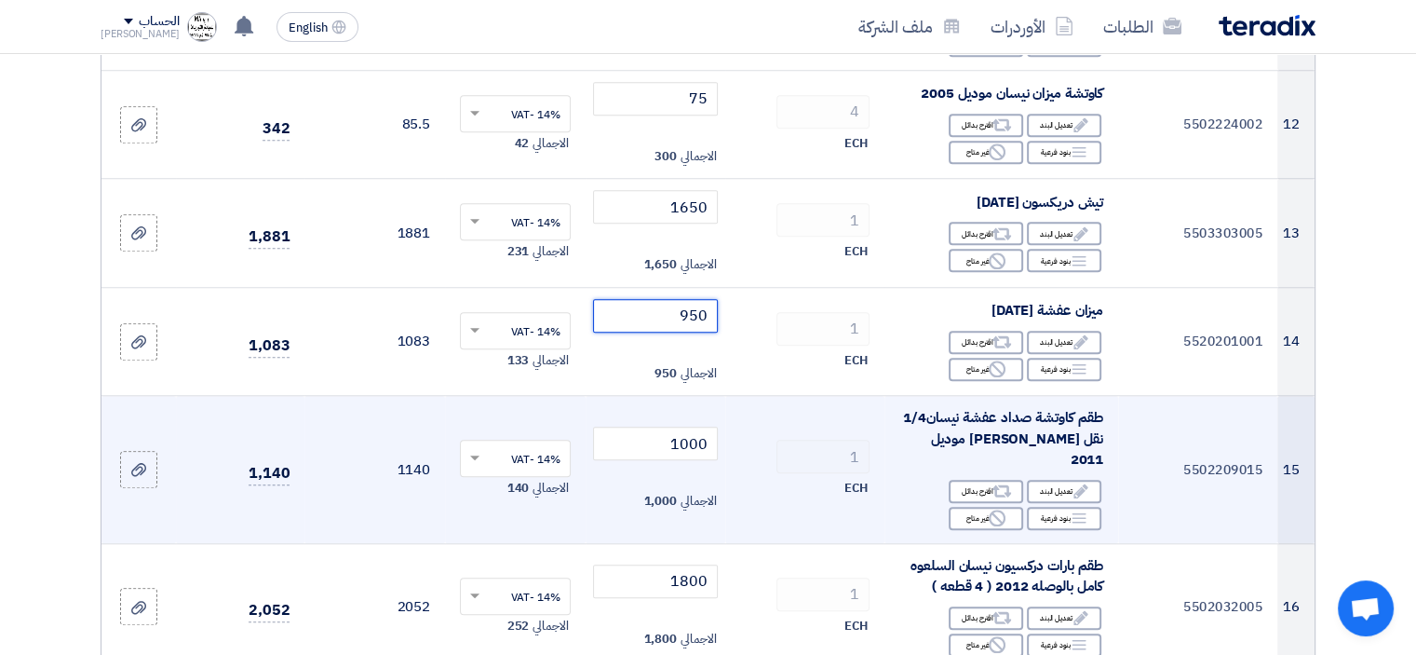
scroll to position [1676, 0]
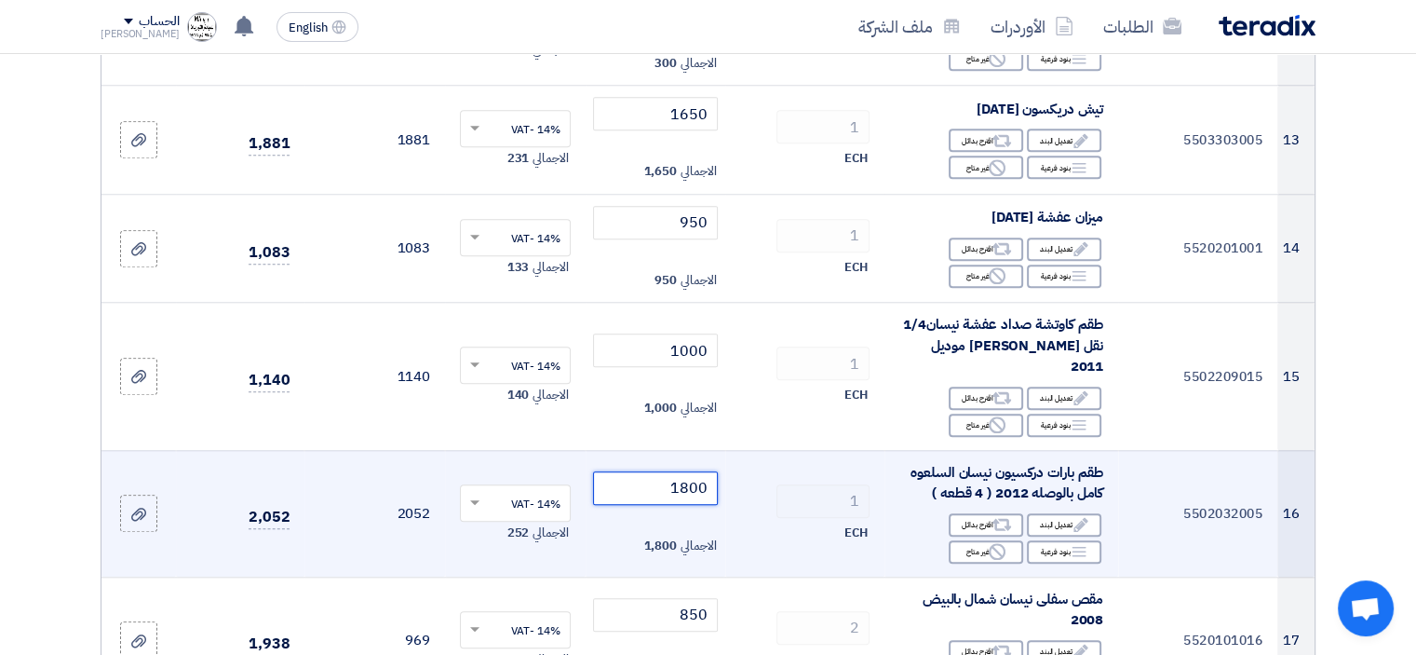
click at [669, 487] on input "1800" at bounding box center [656, 488] width 126 height 34
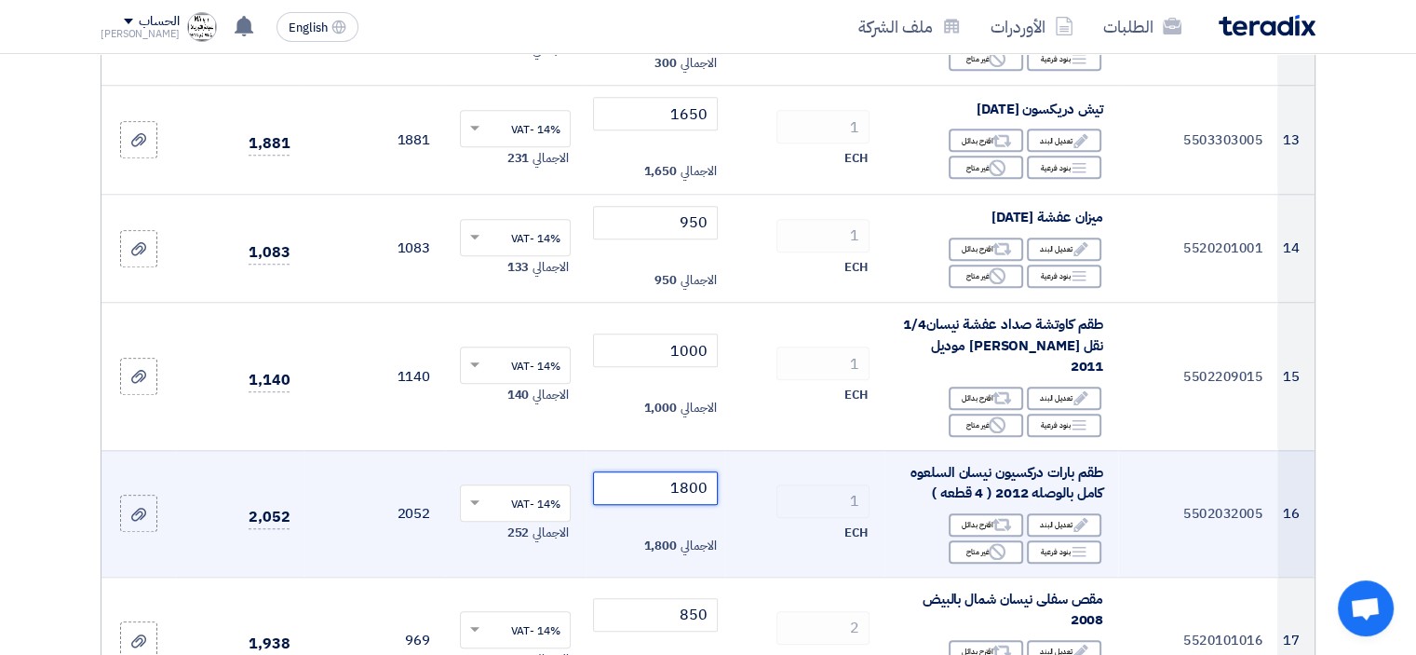
click at [669, 487] on input "1800" at bounding box center [656, 488] width 126 height 34
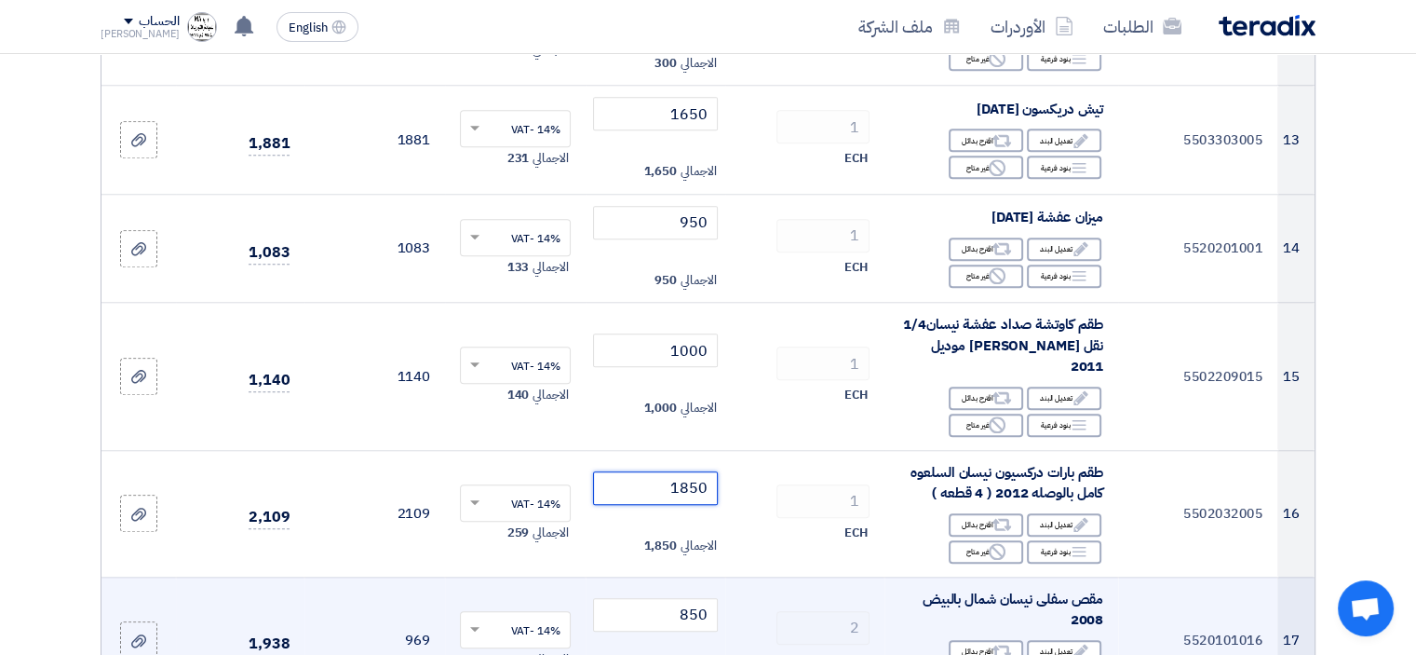
type input "1850"
click at [684, 585] on td "850 الاجمالي 1,700" at bounding box center [656, 639] width 141 height 127
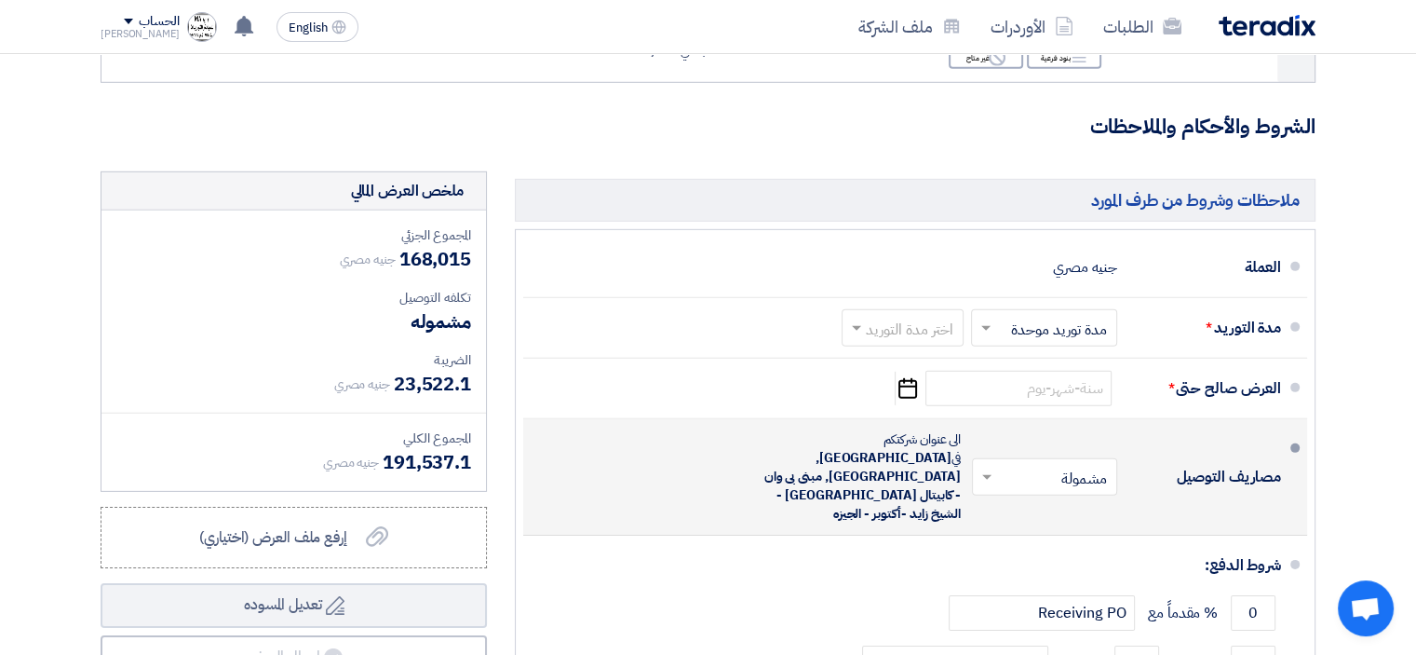
scroll to position [5681, 0]
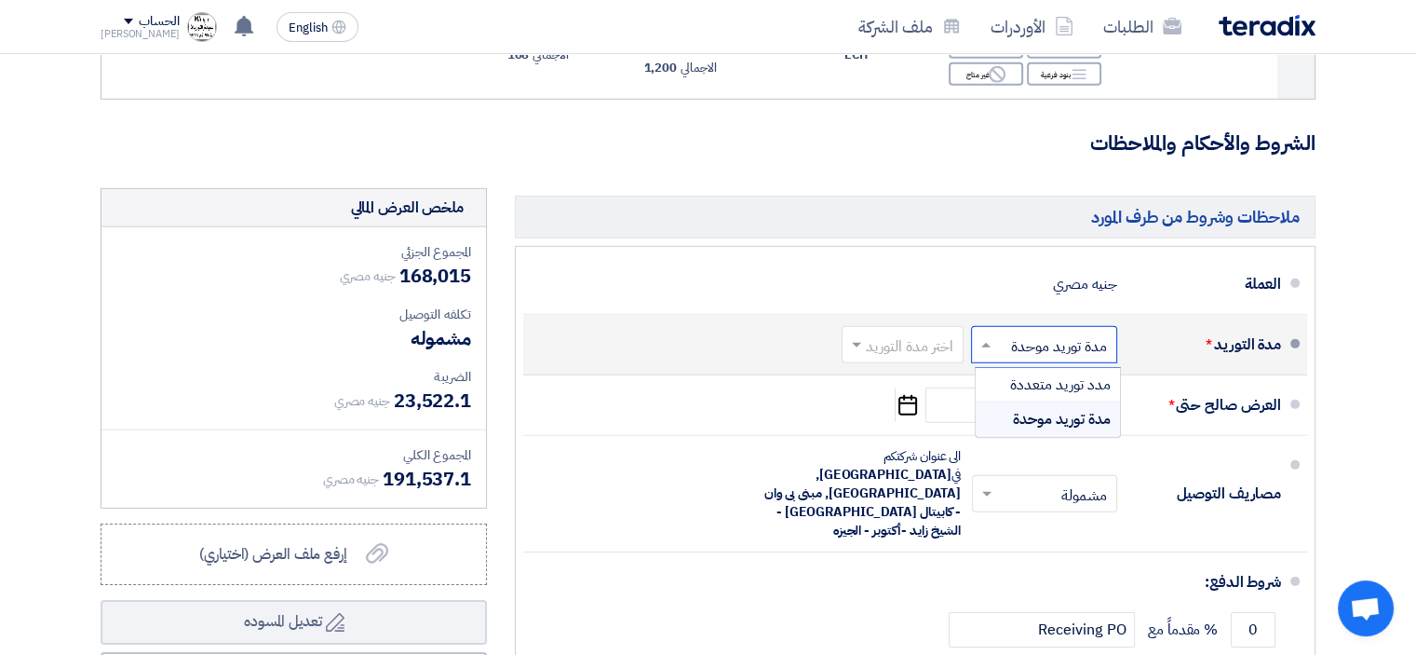
click at [996, 352] on input "text" at bounding box center [1040, 345] width 137 height 27
drag, startPoint x: 1032, startPoint y: 427, endPoint x: 991, endPoint y: 420, distance: 41.5
click at [1032, 427] on span "مدة توريد موحدة" at bounding box center [1062, 419] width 98 height 22
click at [887, 353] on input "text" at bounding box center [899, 345] width 113 height 27
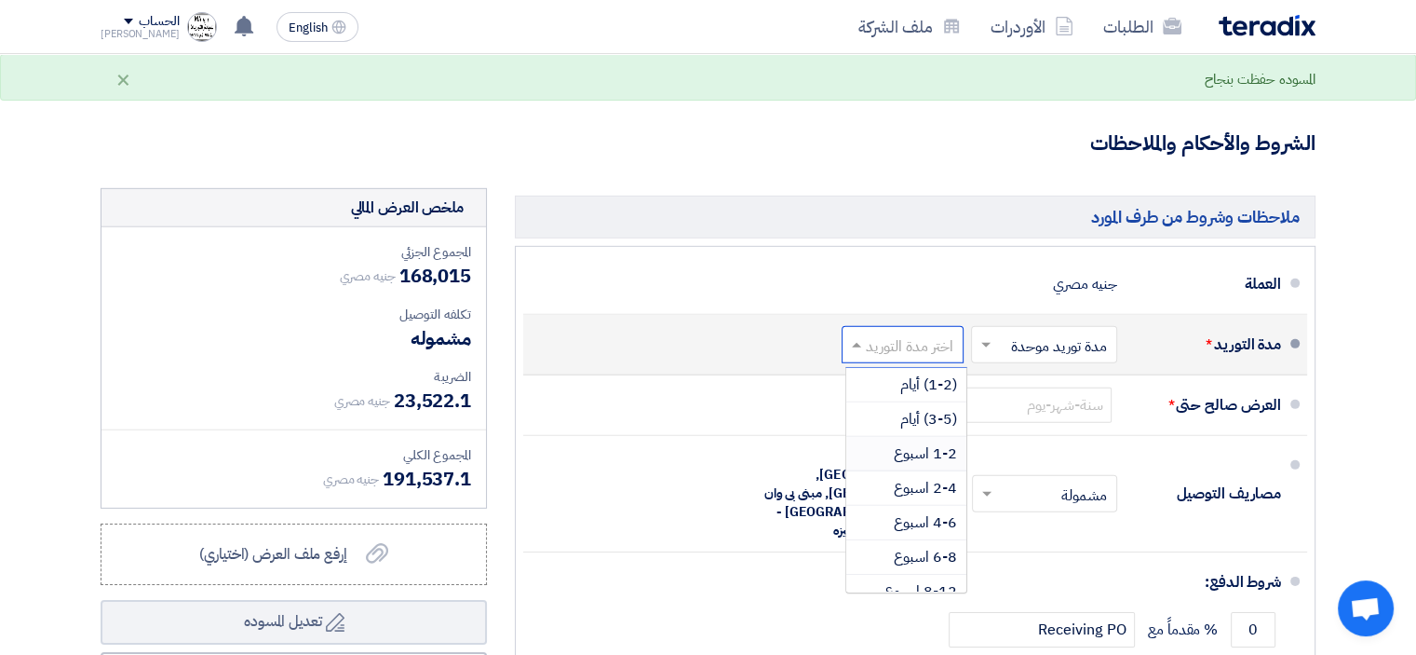
click at [936, 458] on span "1-2 اسبوع" at bounding box center [925, 453] width 63 height 22
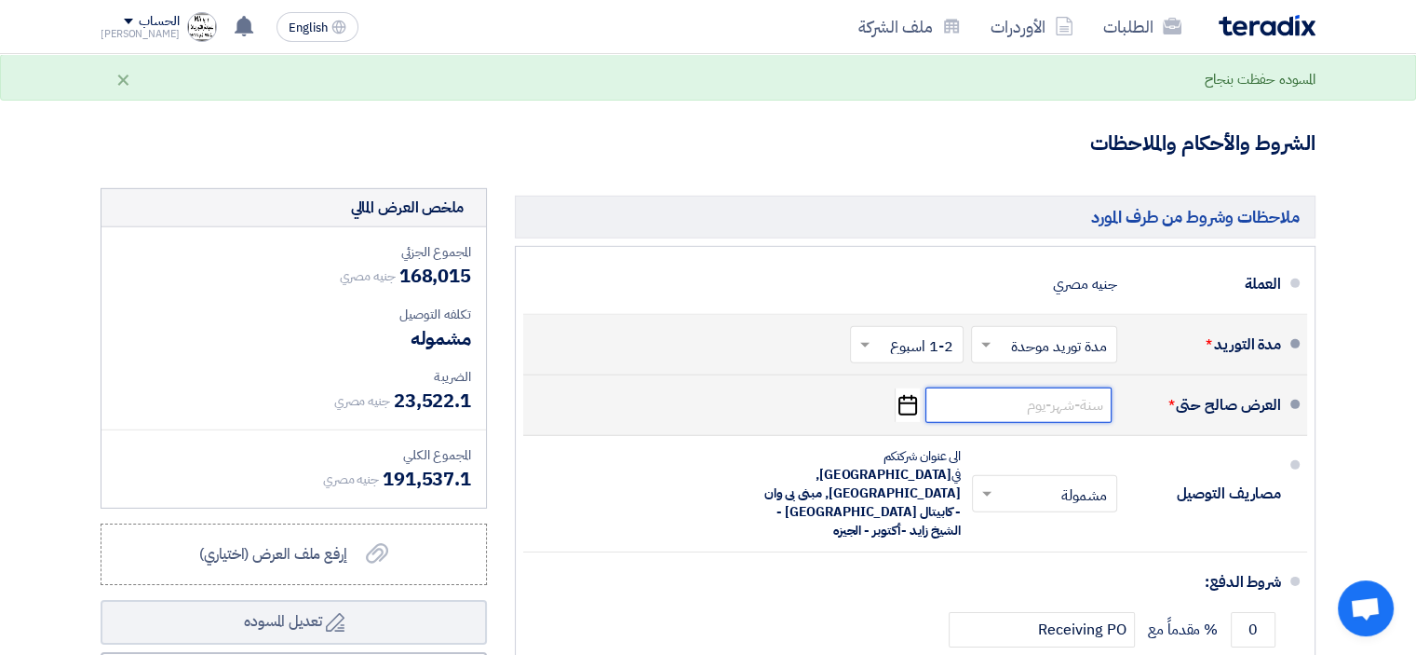
click at [1005, 420] on input at bounding box center [1019, 404] width 186 height 35
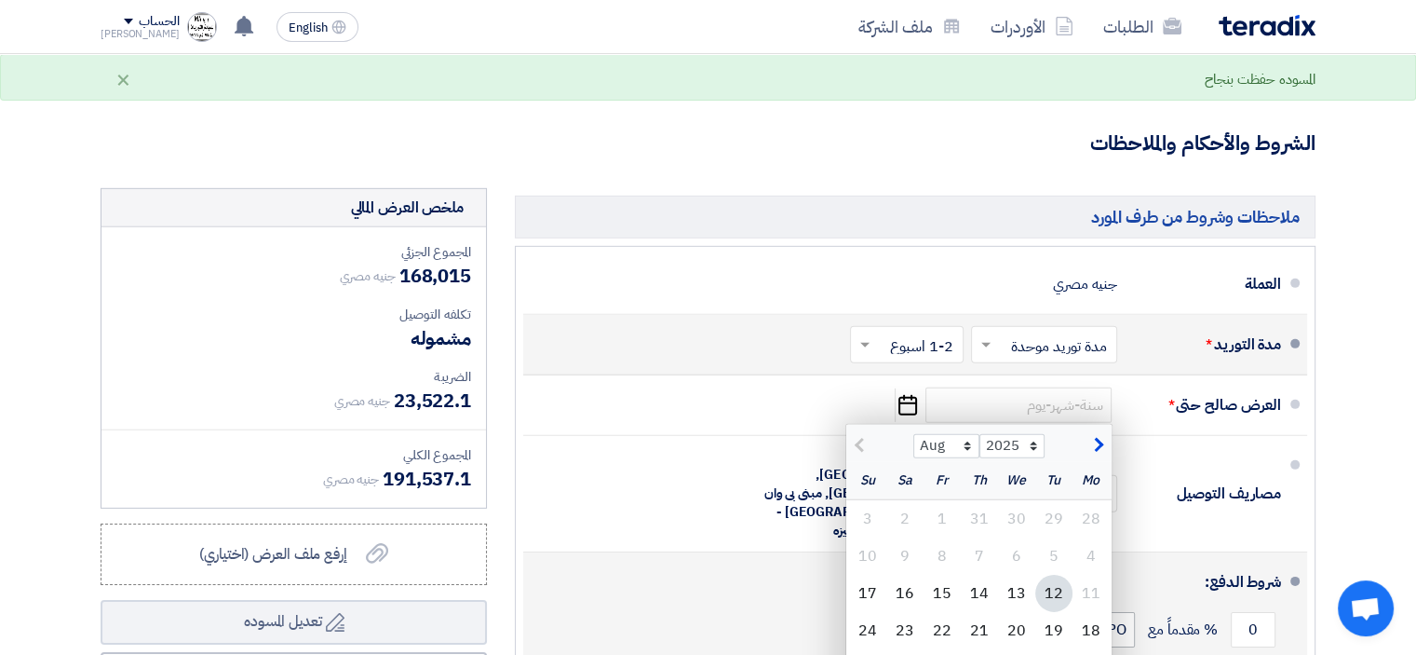
click at [992, 600] on div "14" at bounding box center [979, 593] width 37 height 37
type input "[DATE]"
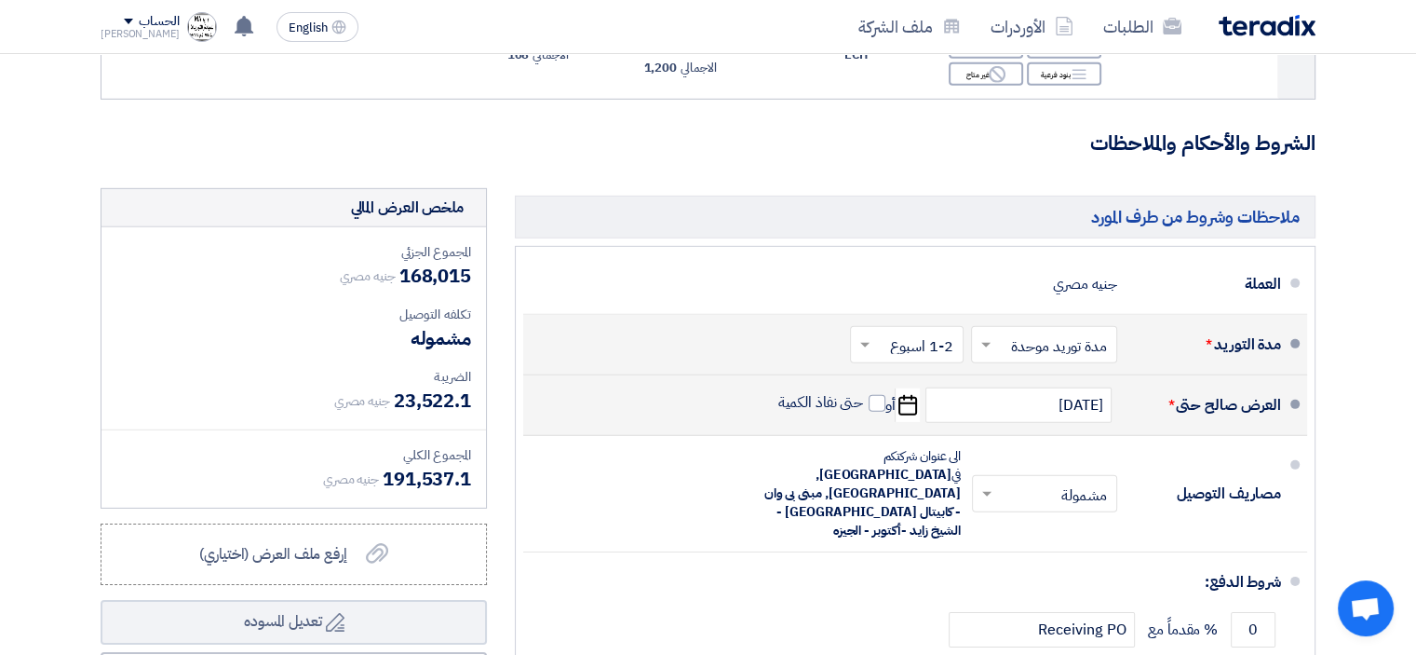
scroll to position [5774, 0]
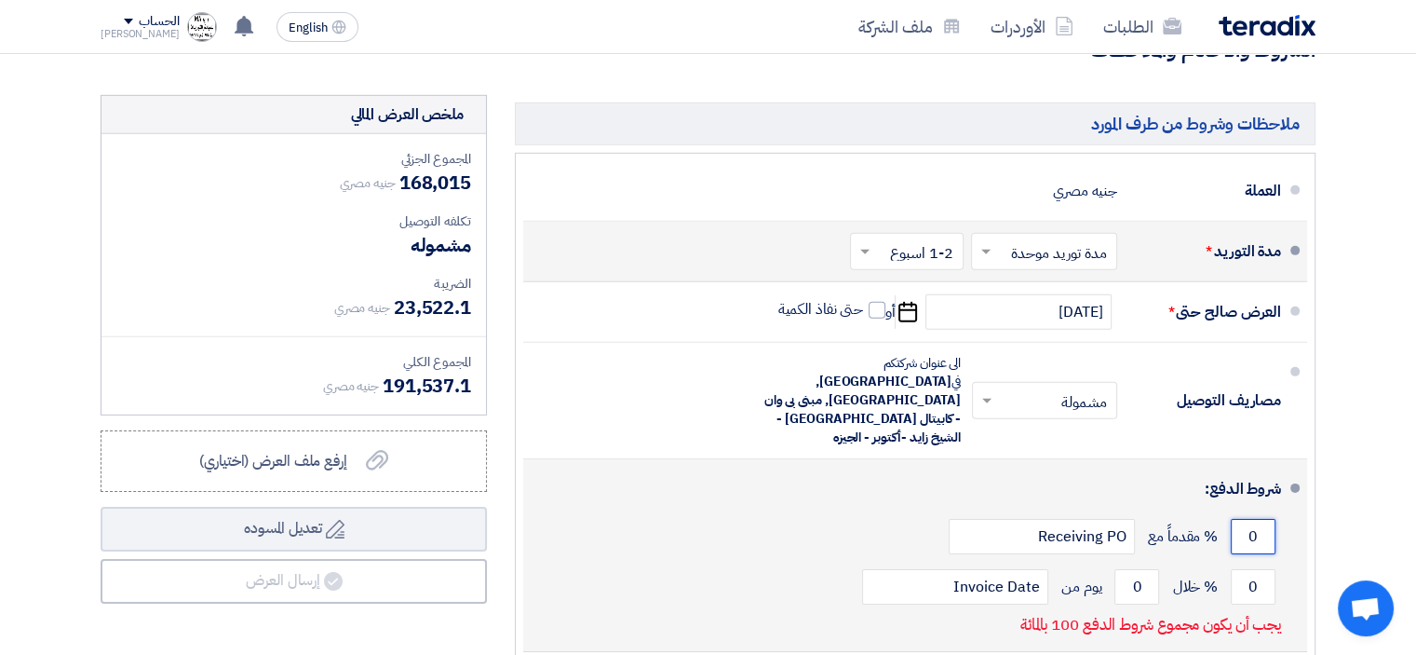
click at [1248, 519] on input "0" at bounding box center [1253, 536] width 45 height 35
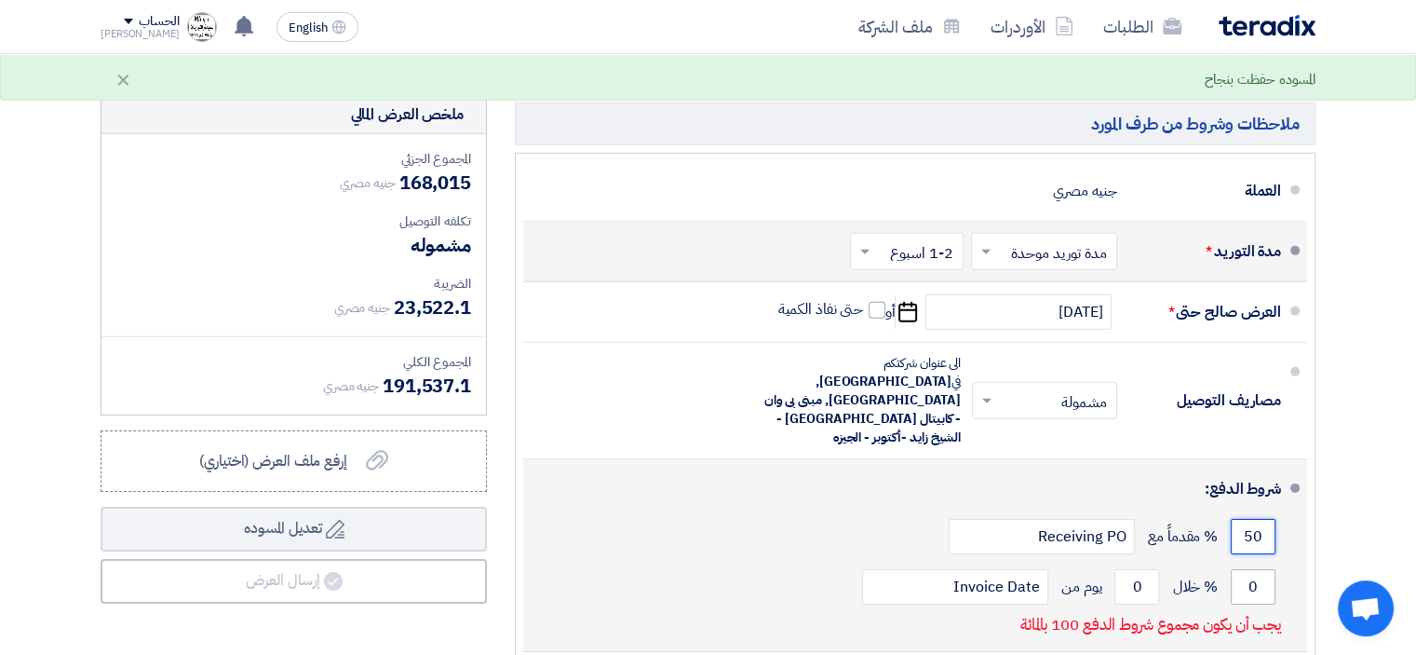
type input "50"
click at [1252, 569] on input "0" at bounding box center [1253, 586] width 45 height 35
type input "50"
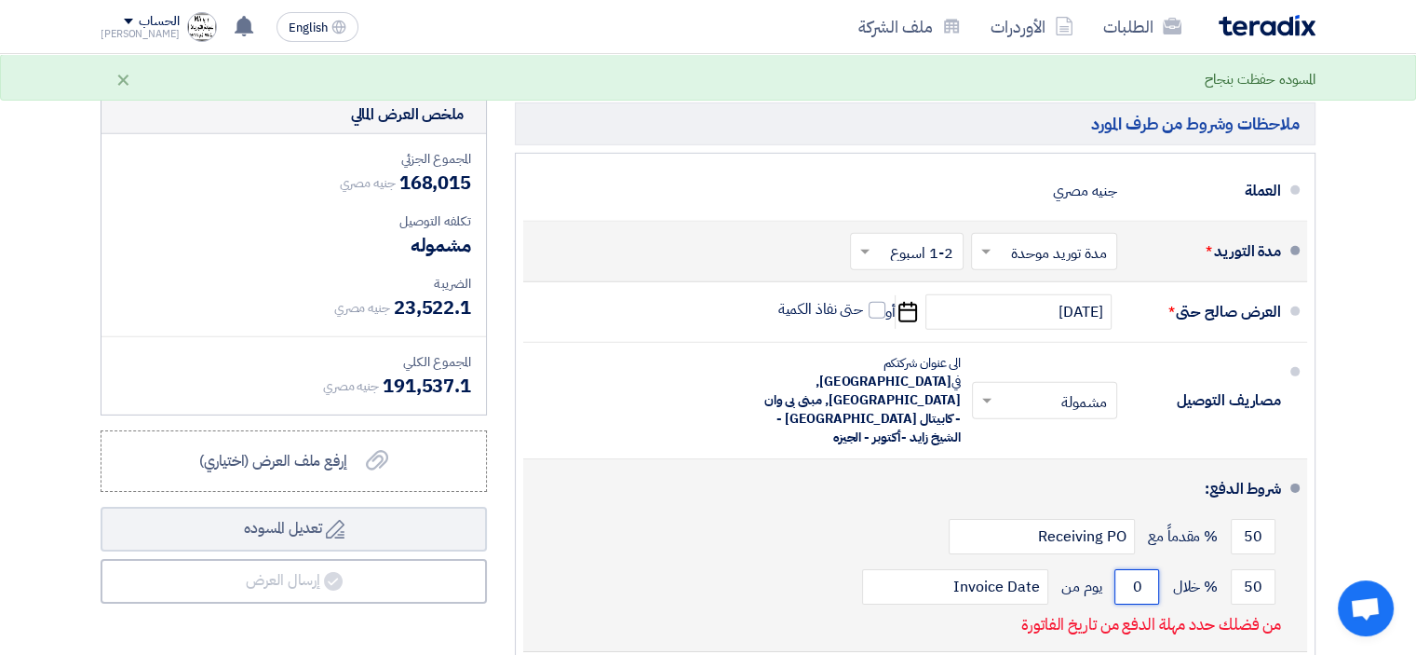
click at [1132, 569] on input "0" at bounding box center [1137, 586] width 45 height 35
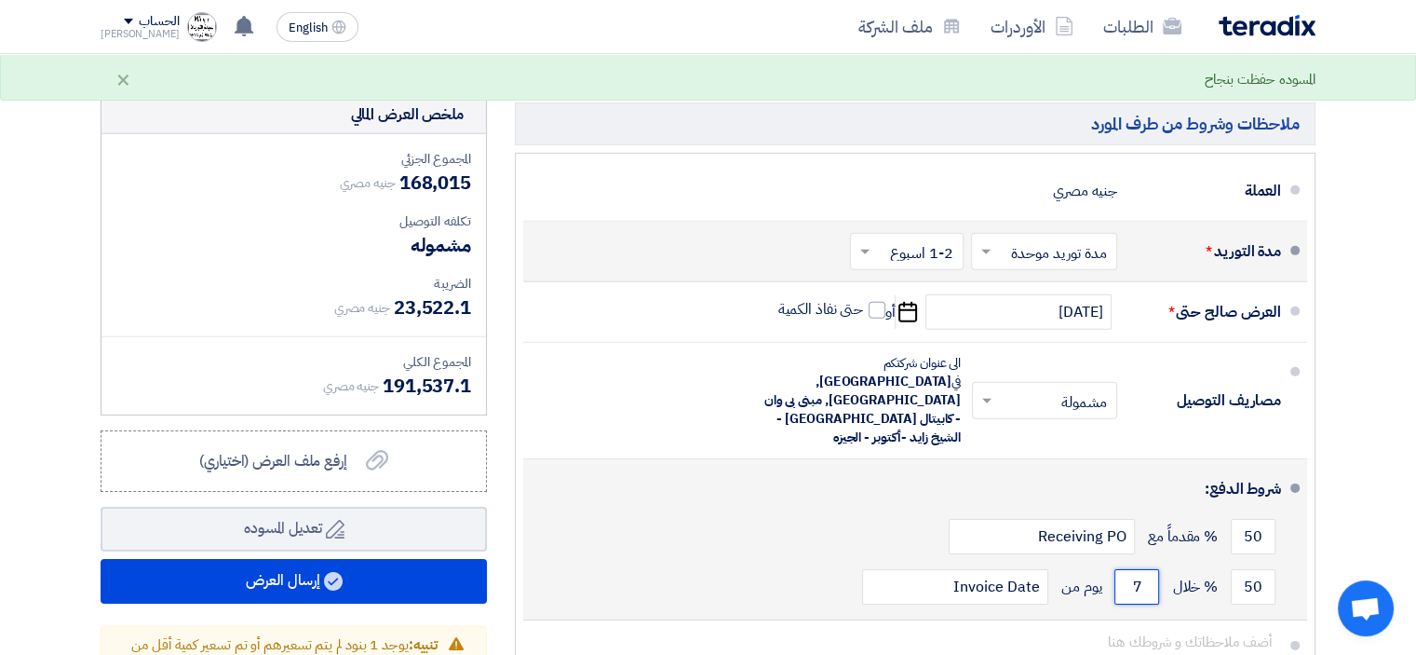
type input "7"
click at [101, 507] on button "Draft تعديل المسوده" at bounding box center [294, 529] width 386 height 45
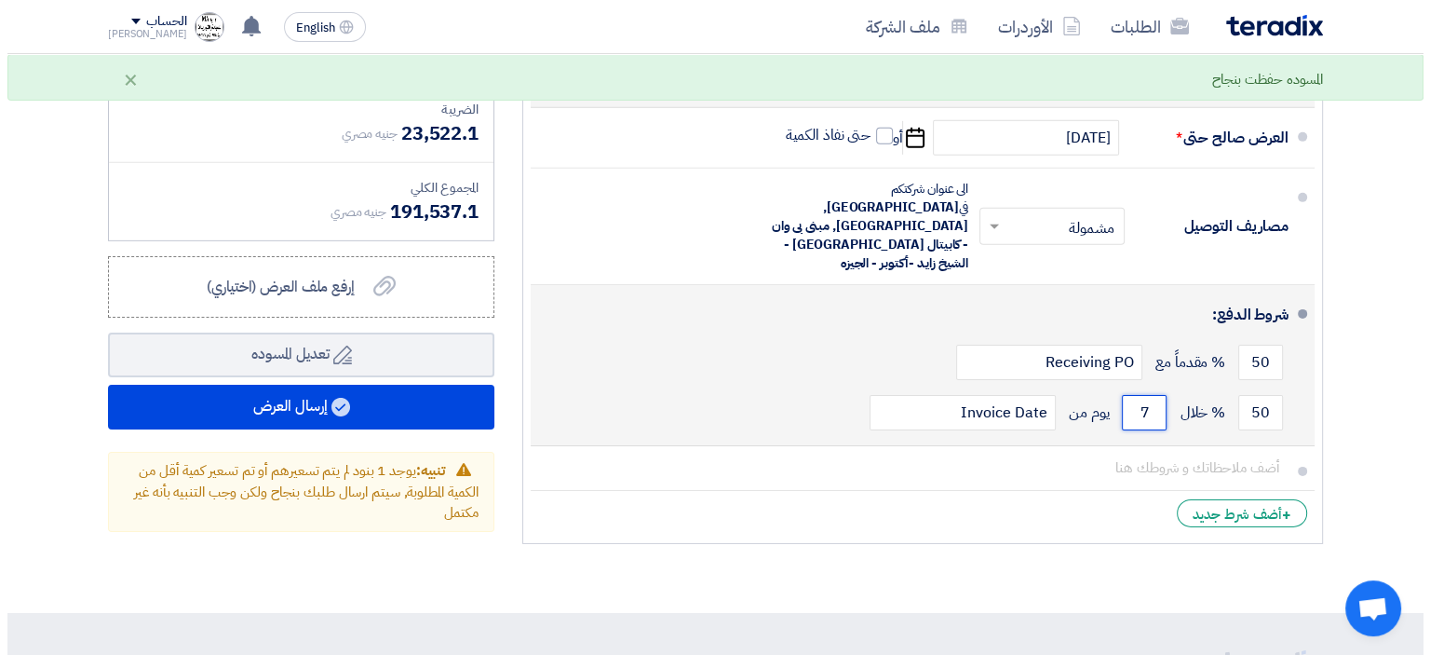
scroll to position [5960, 0]
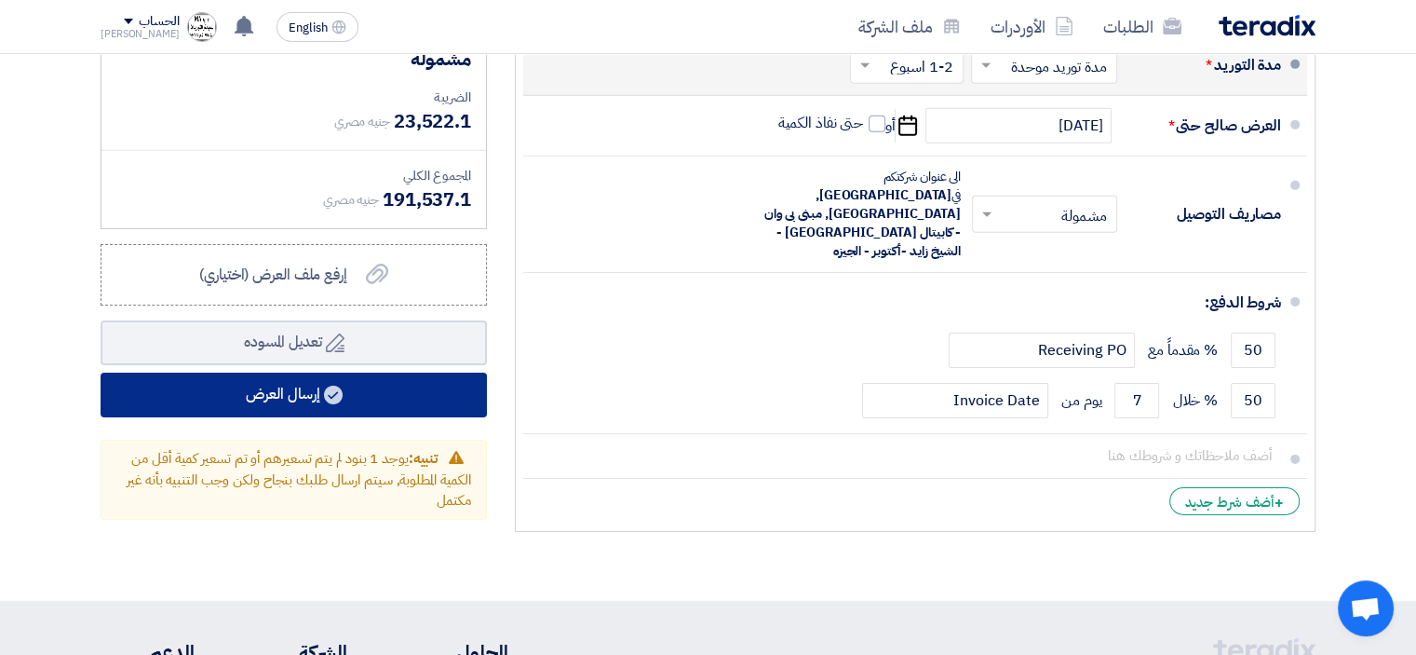
click at [310, 398] on button "إرسال العرض" at bounding box center [294, 395] width 386 height 45
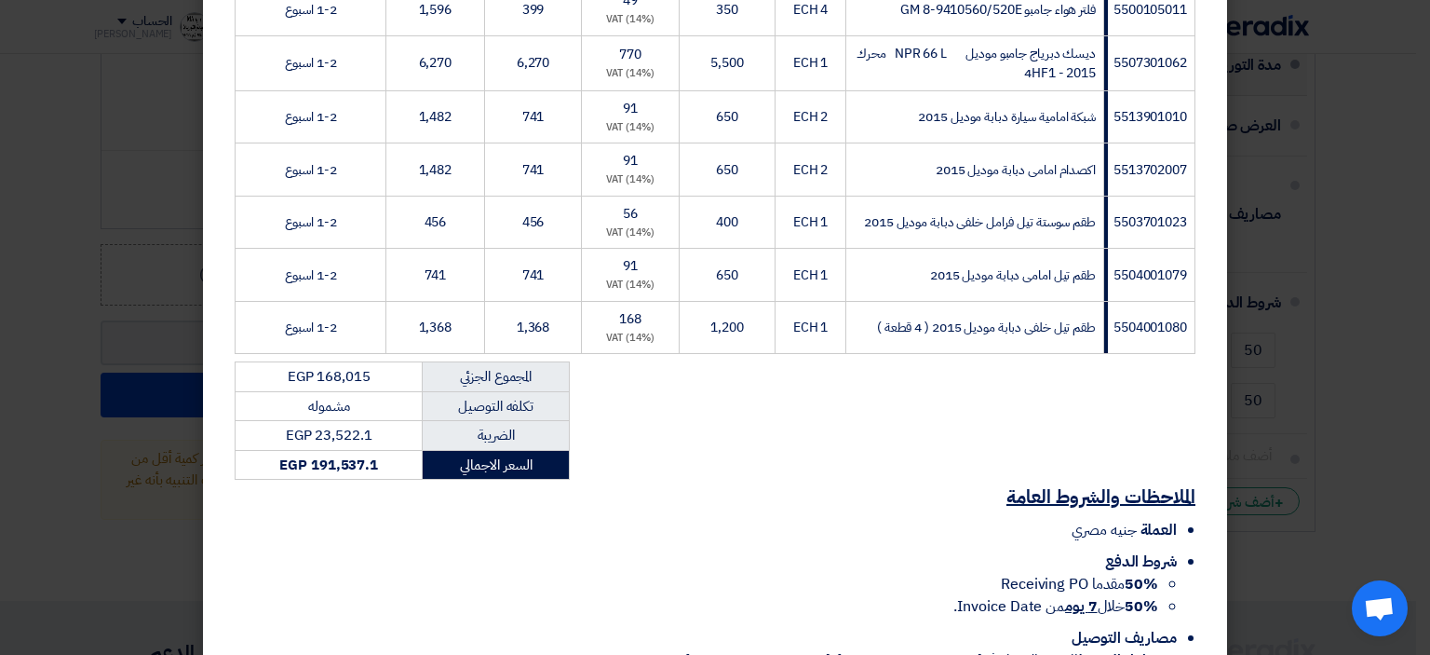
scroll to position [2611, 0]
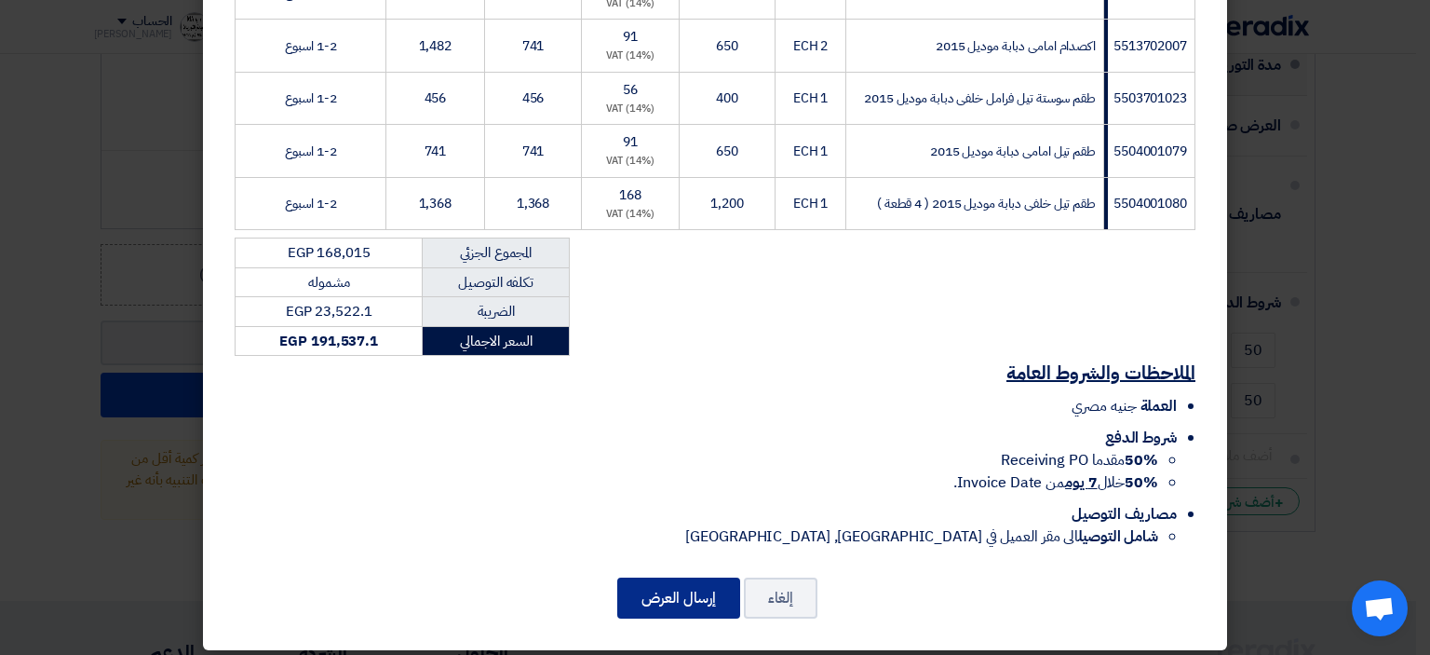
click at [698, 594] on button "إرسال العرض" at bounding box center [678, 597] width 123 height 41
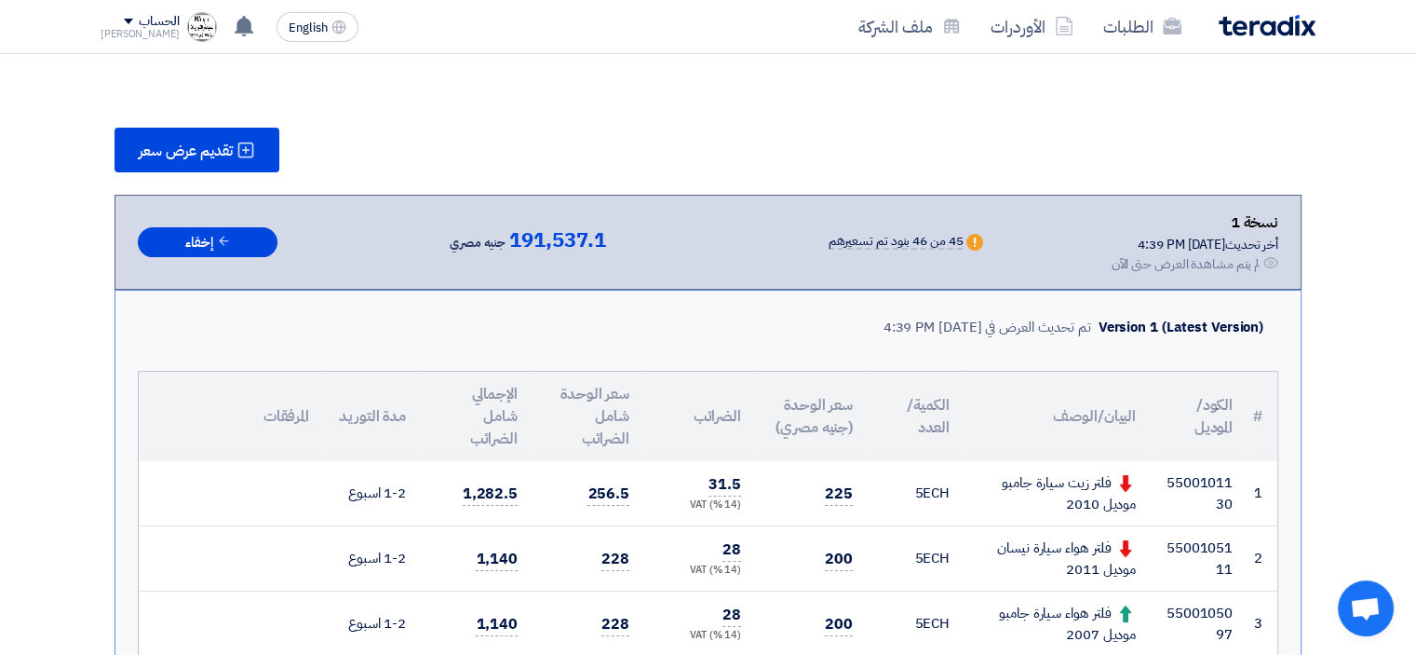
scroll to position [4140, 0]
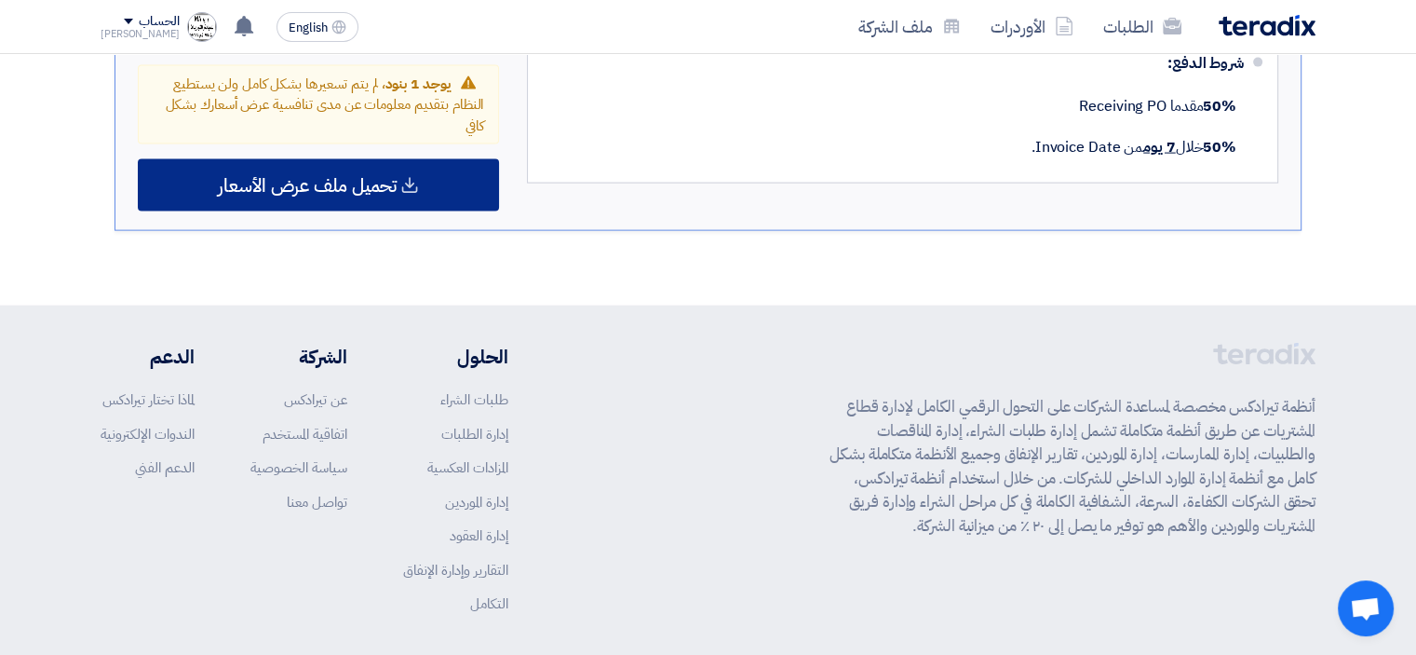
click at [373, 177] on span "تحميل ملف عرض الأسعار" at bounding box center [307, 185] width 179 height 17
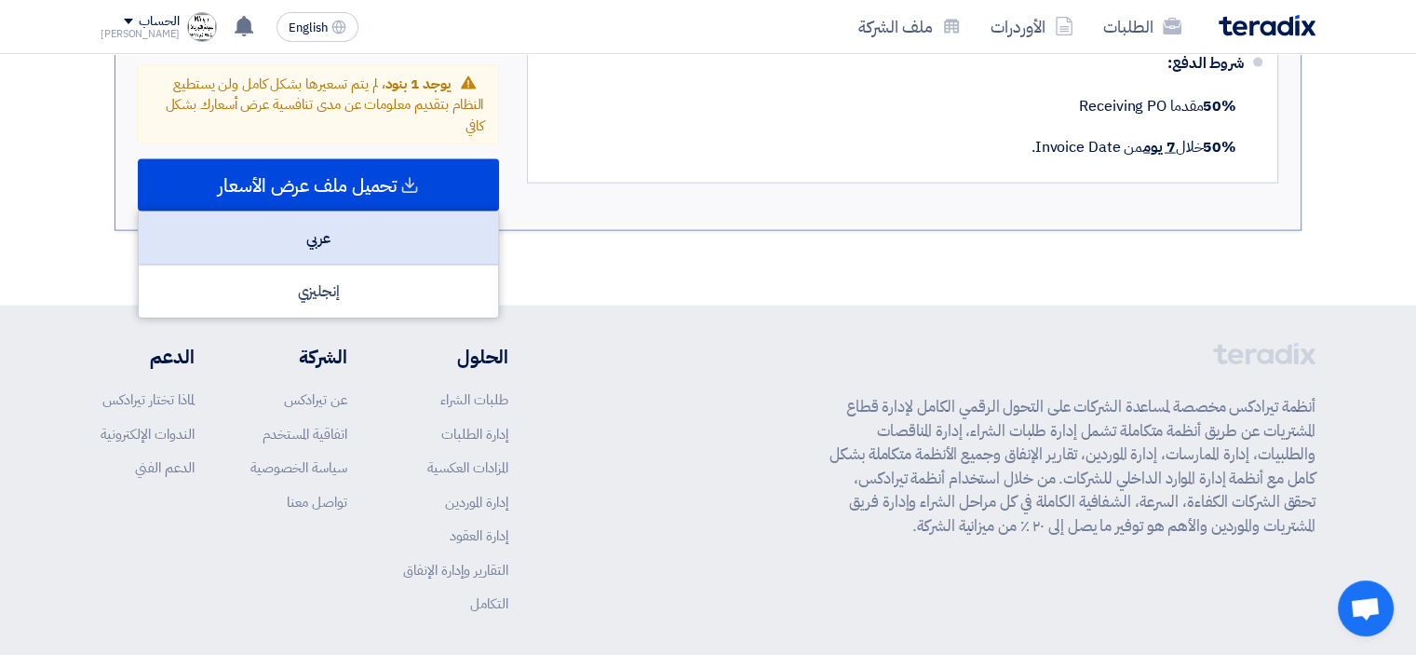
click at [335, 212] on div "عربي" at bounding box center [318, 238] width 359 height 53
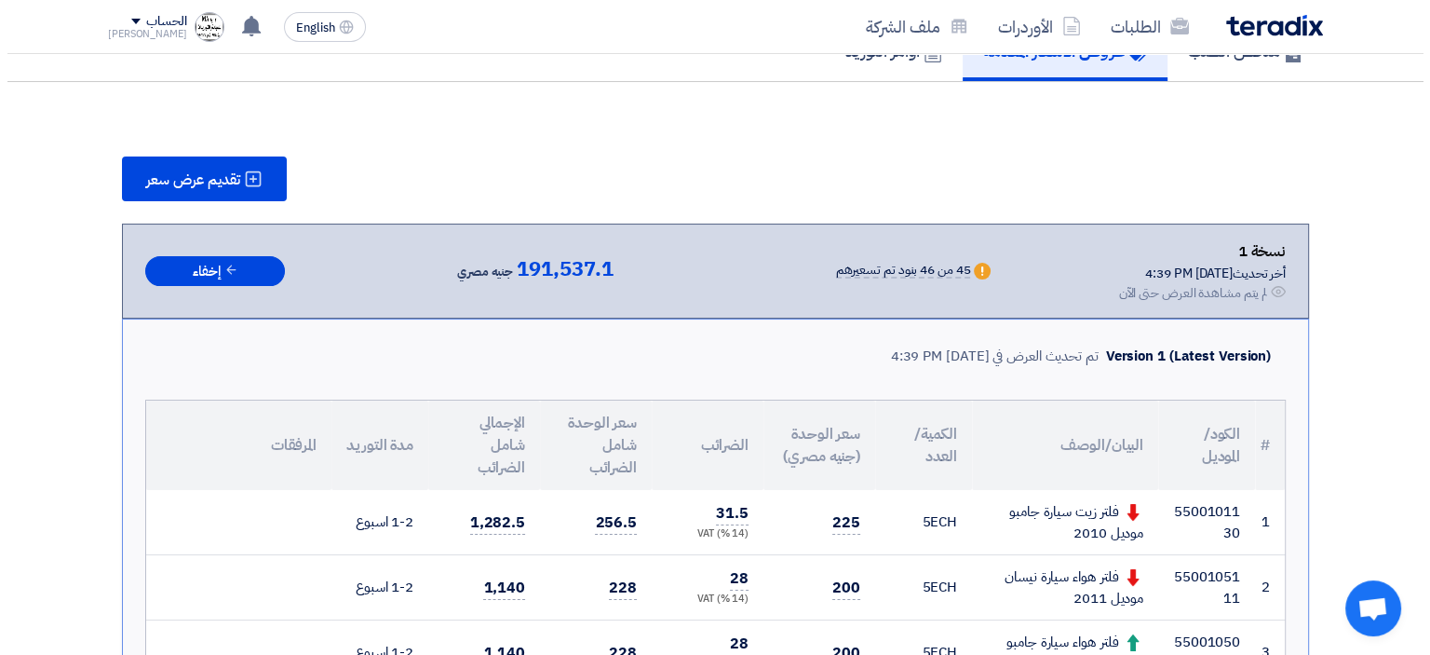
scroll to position [136, 0]
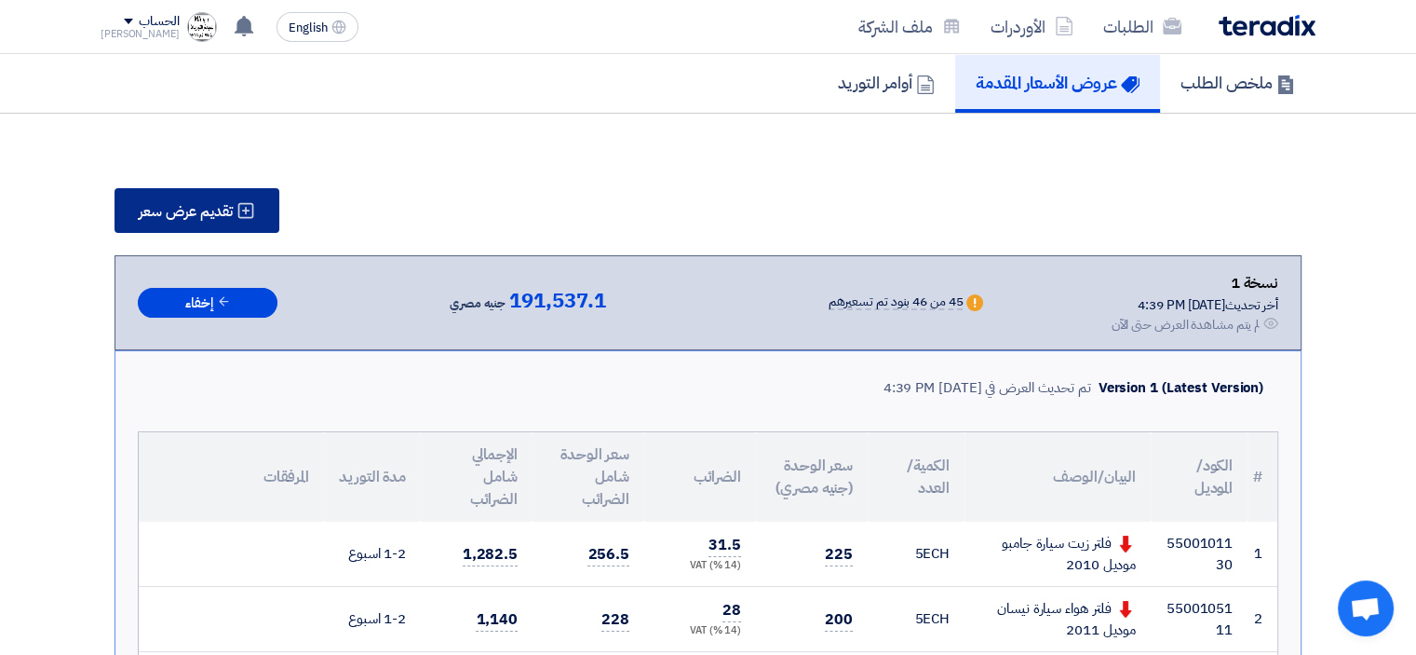
click at [223, 217] on span "تقديم عرض سعر" at bounding box center [186, 211] width 94 height 15
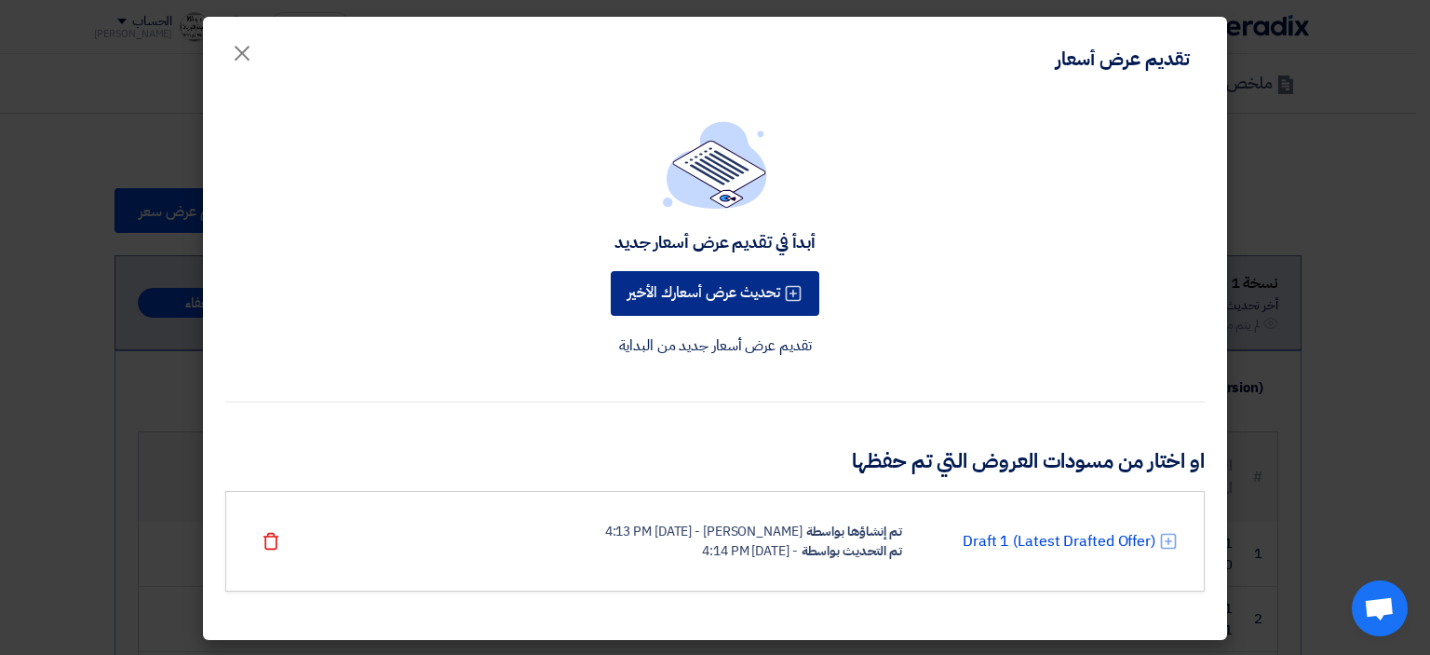
click at [732, 296] on button "تحديث عرض أسعارك الأخير" at bounding box center [715, 293] width 209 height 45
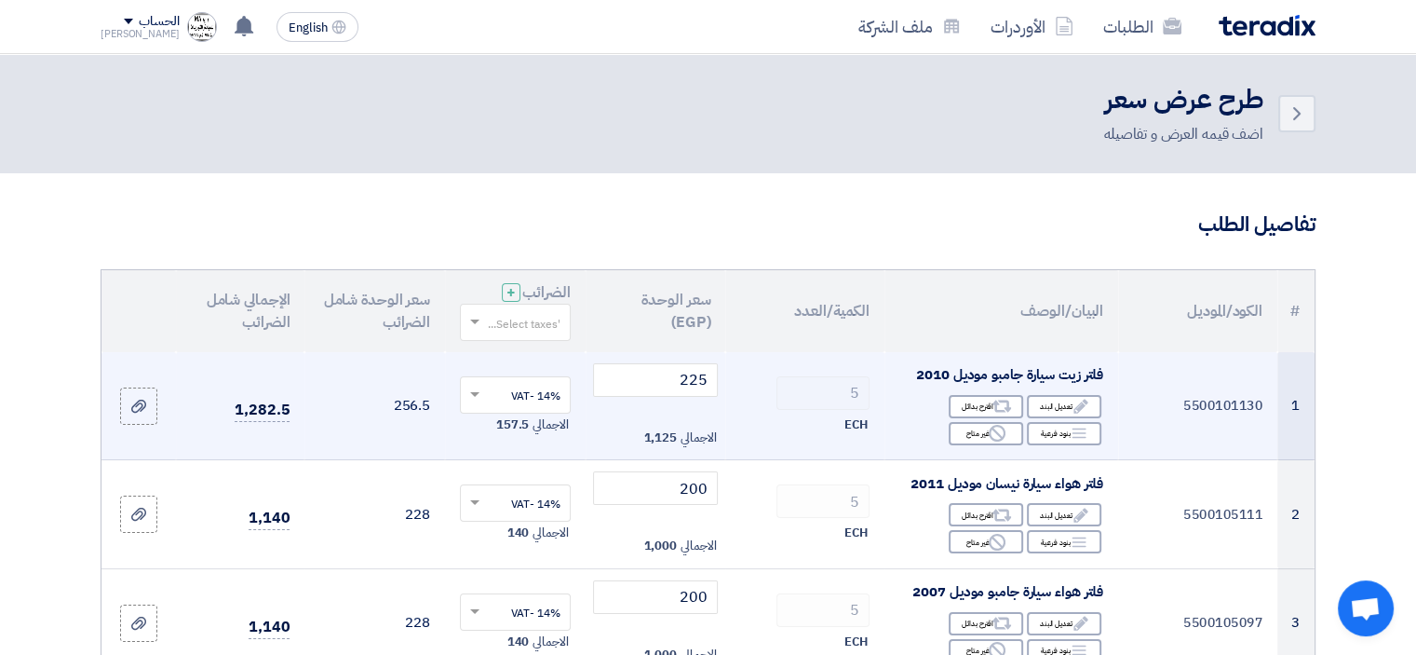
scroll to position [186, 0]
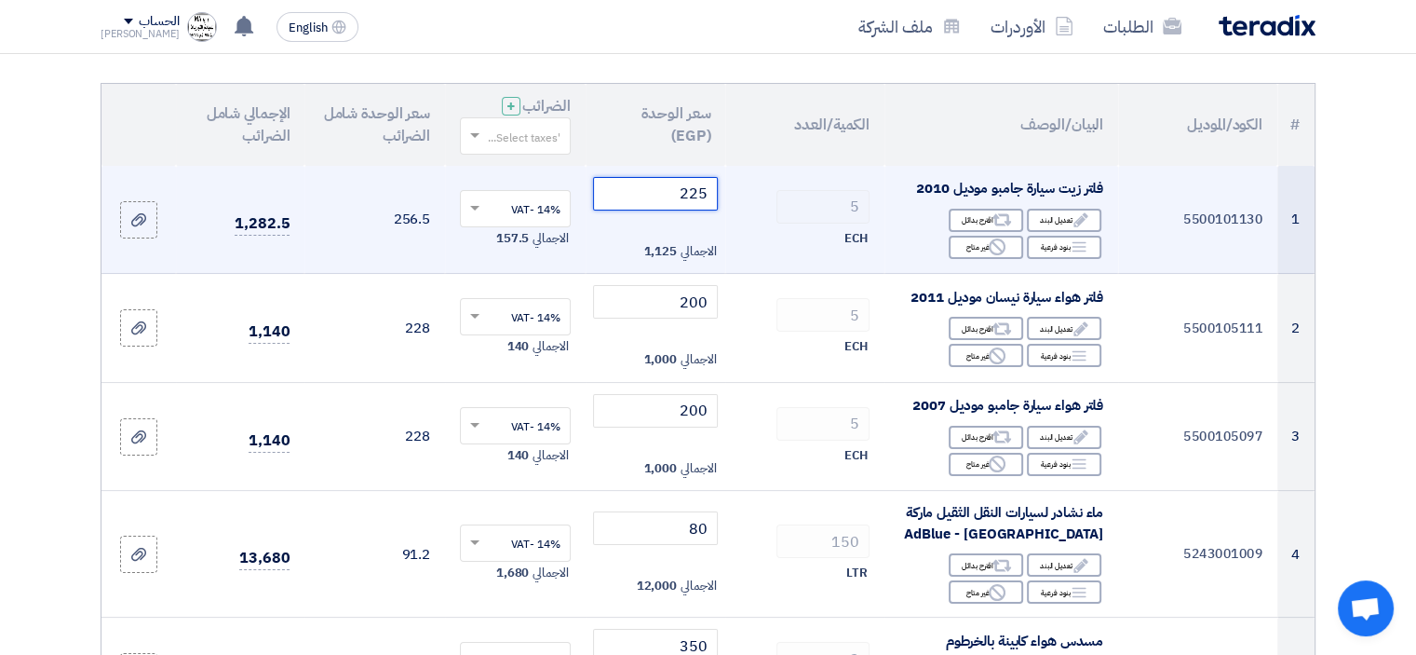
click at [680, 191] on input "225" at bounding box center [656, 194] width 126 height 34
click at [681, 191] on input "225" at bounding box center [656, 194] width 126 height 34
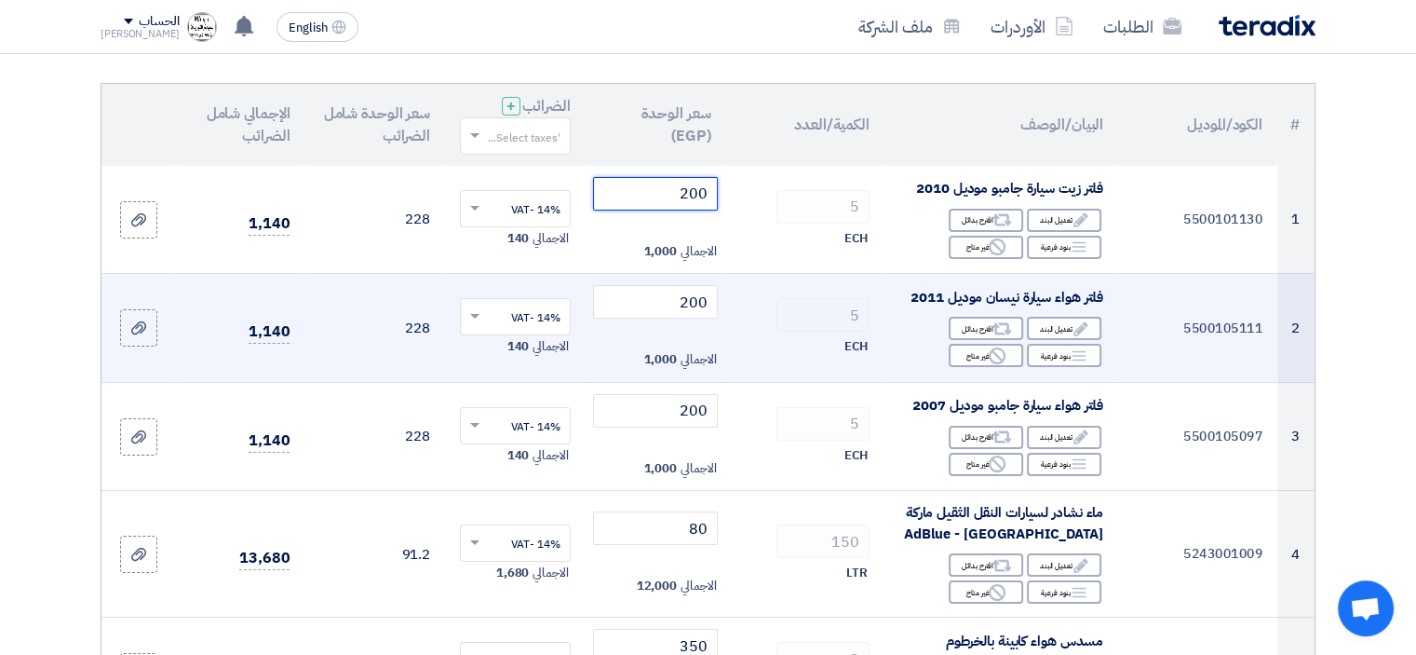
type input "200"
click at [738, 340] on td "5 ECH" at bounding box center [804, 328] width 159 height 109
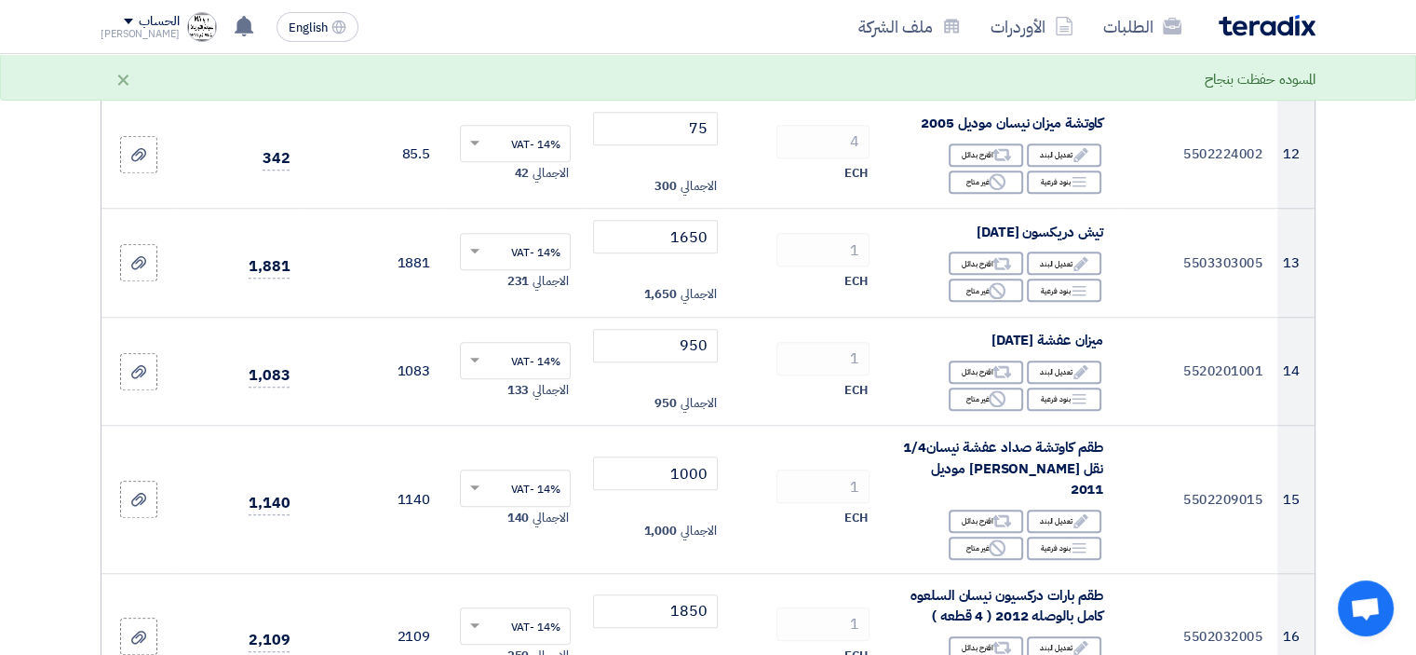
scroll to position [1583, 0]
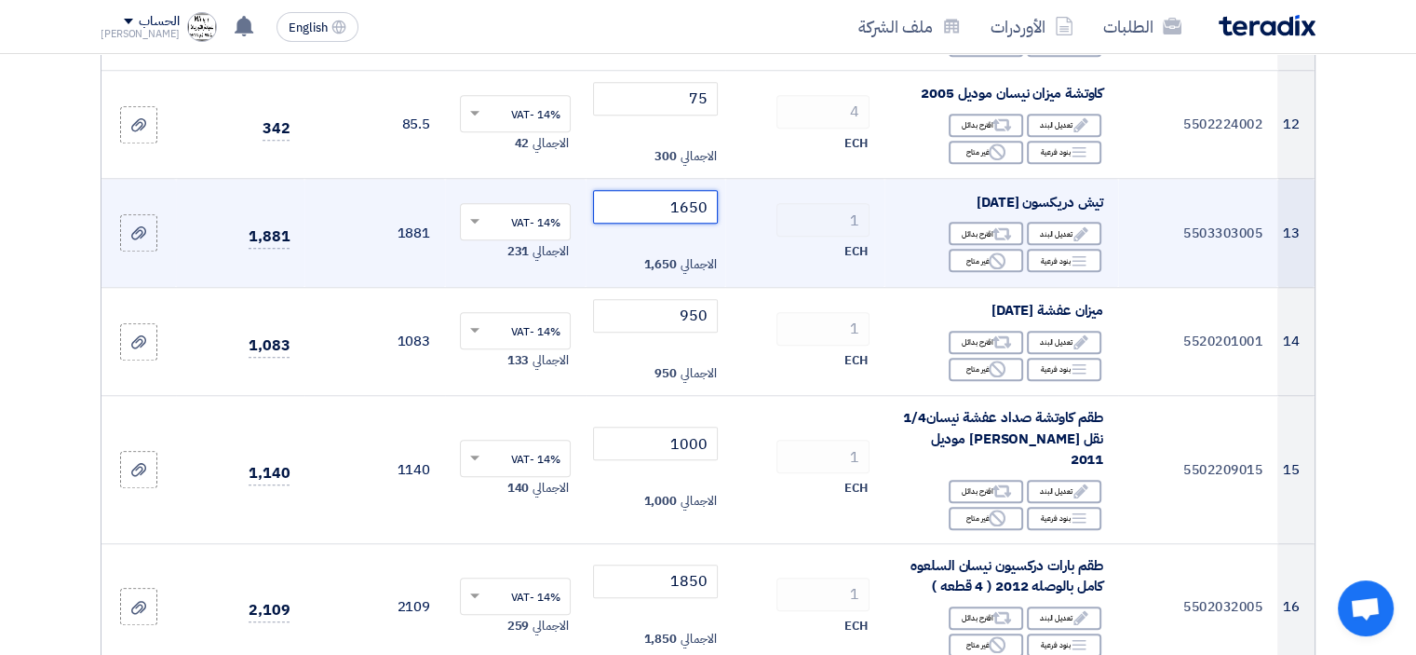
click at [664, 224] on input "1650" at bounding box center [656, 207] width 126 height 34
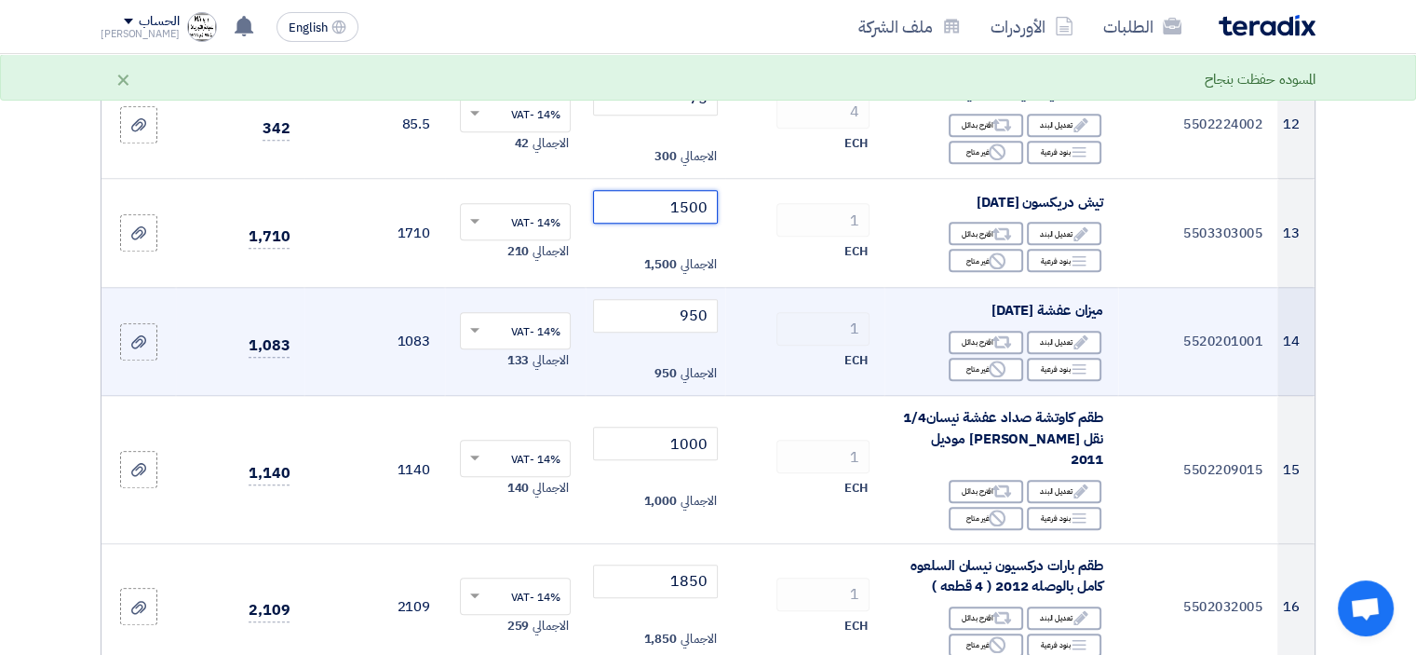
type input "1500"
click at [756, 360] on td "1 ECH" at bounding box center [804, 341] width 159 height 109
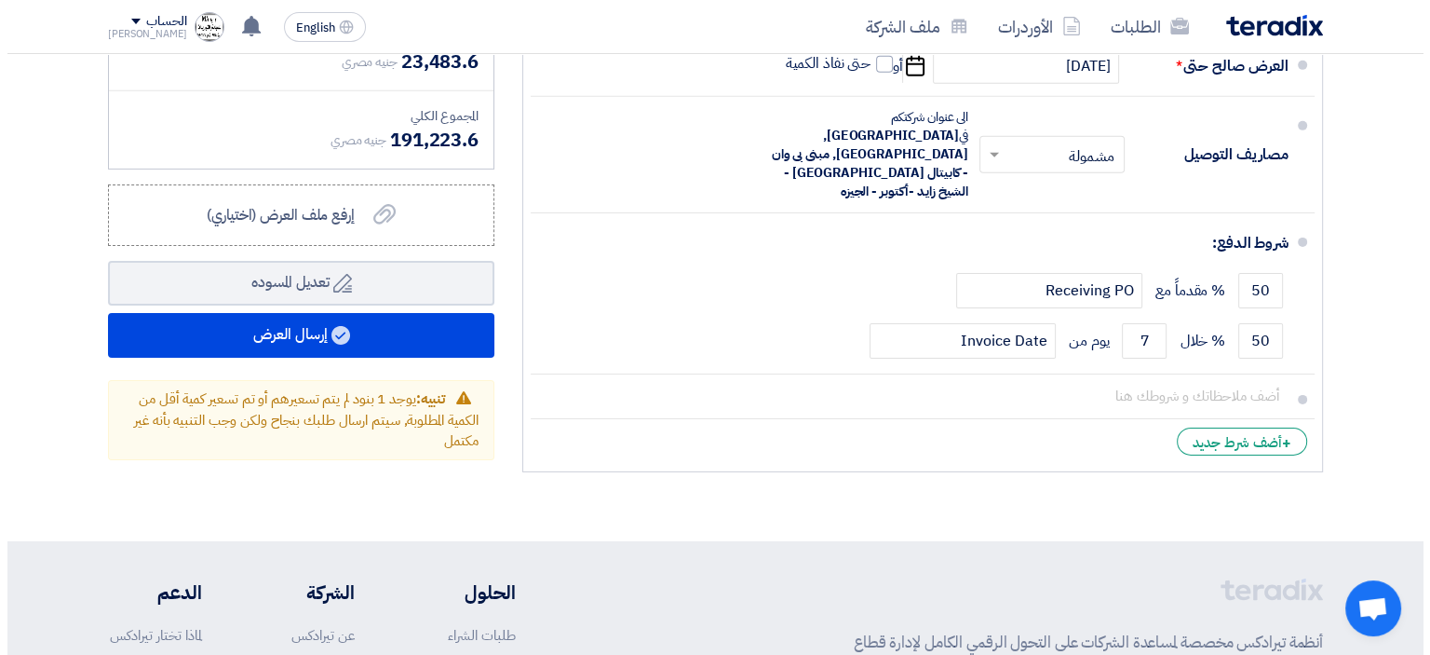
scroll to position [6146, 0]
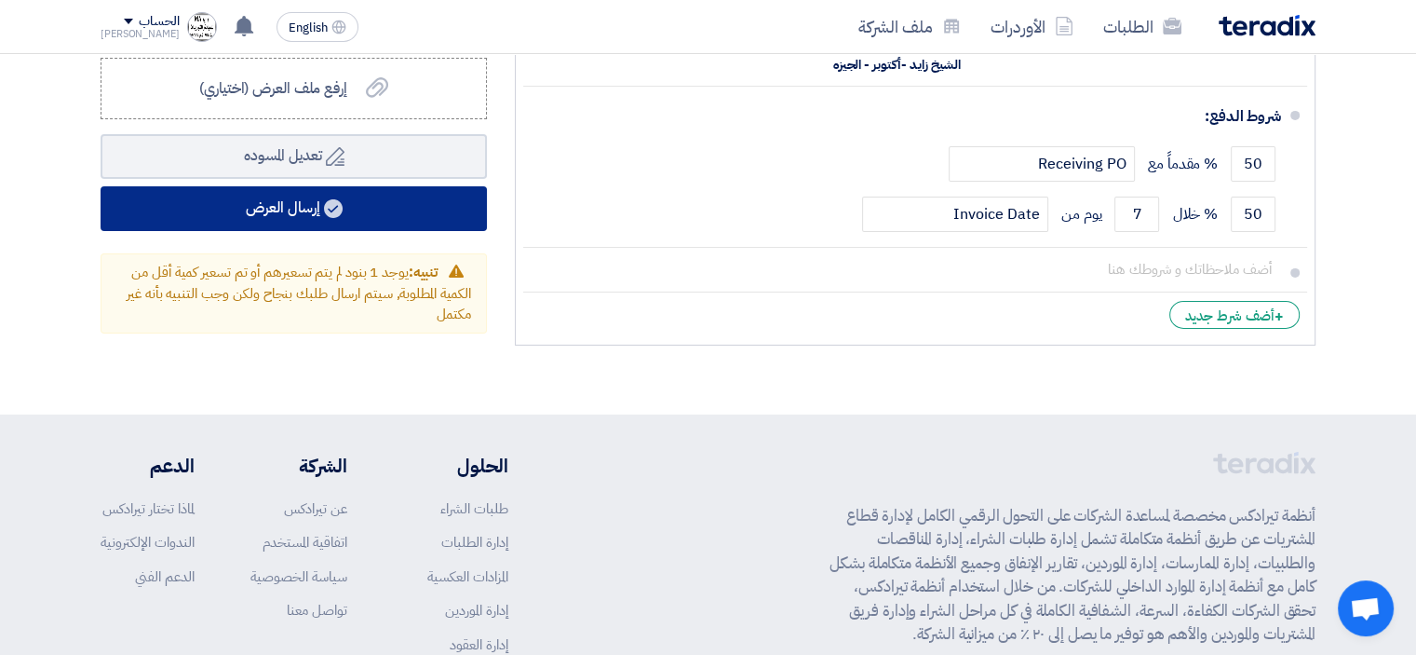
click at [292, 219] on button "إرسال العرض" at bounding box center [294, 208] width 386 height 45
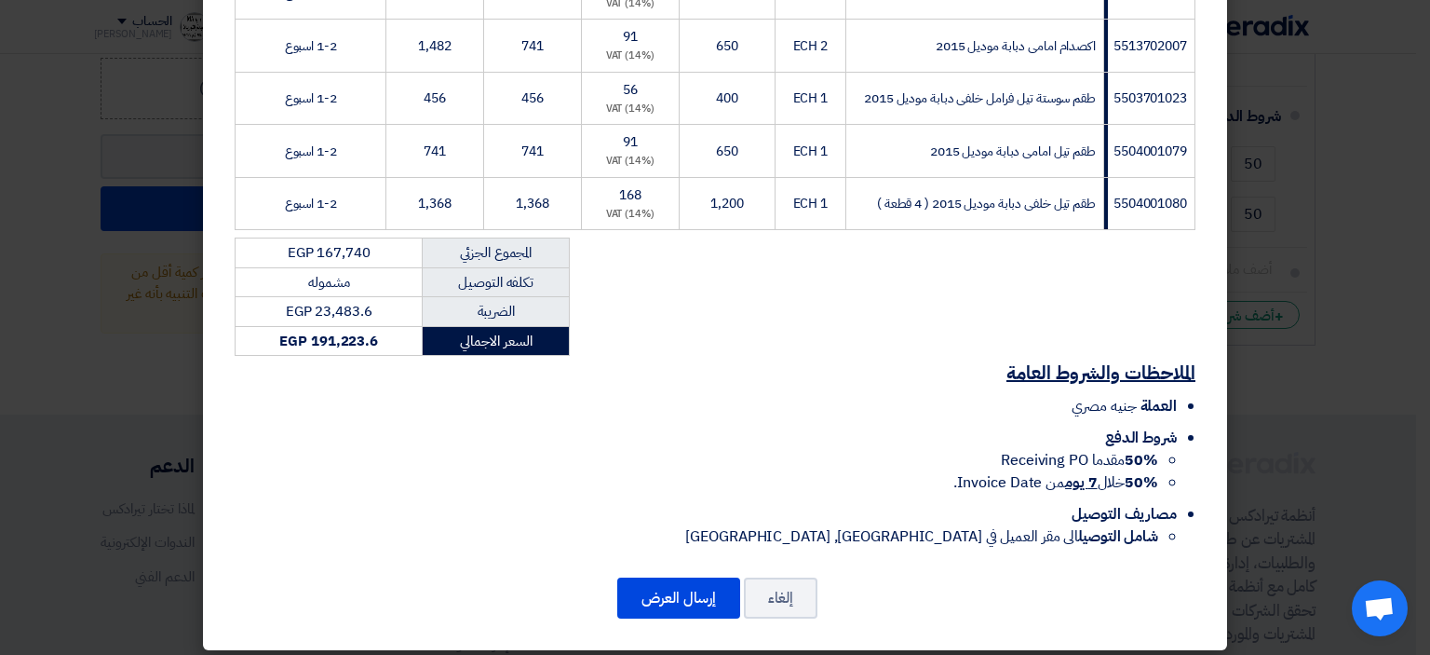
scroll to position [2611, 0]
click at [690, 591] on button "إرسال العرض" at bounding box center [678, 597] width 123 height 41
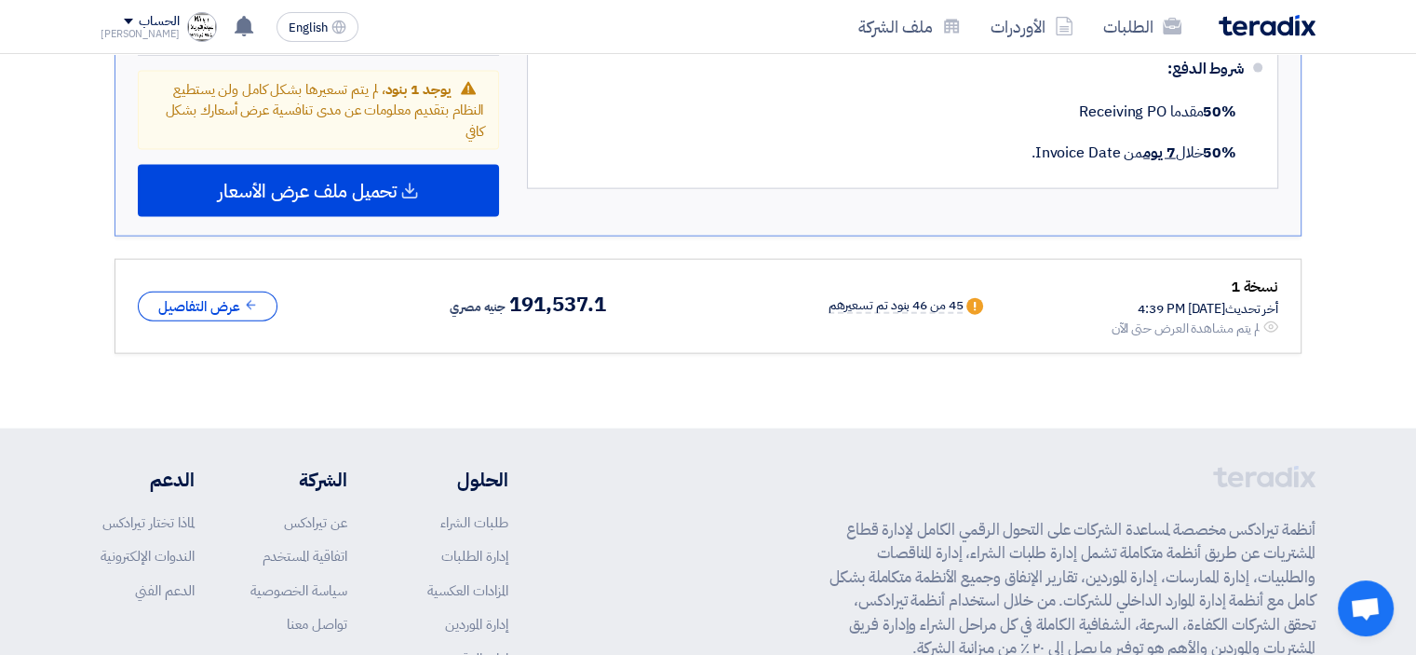
scroll to position [3885, 0]
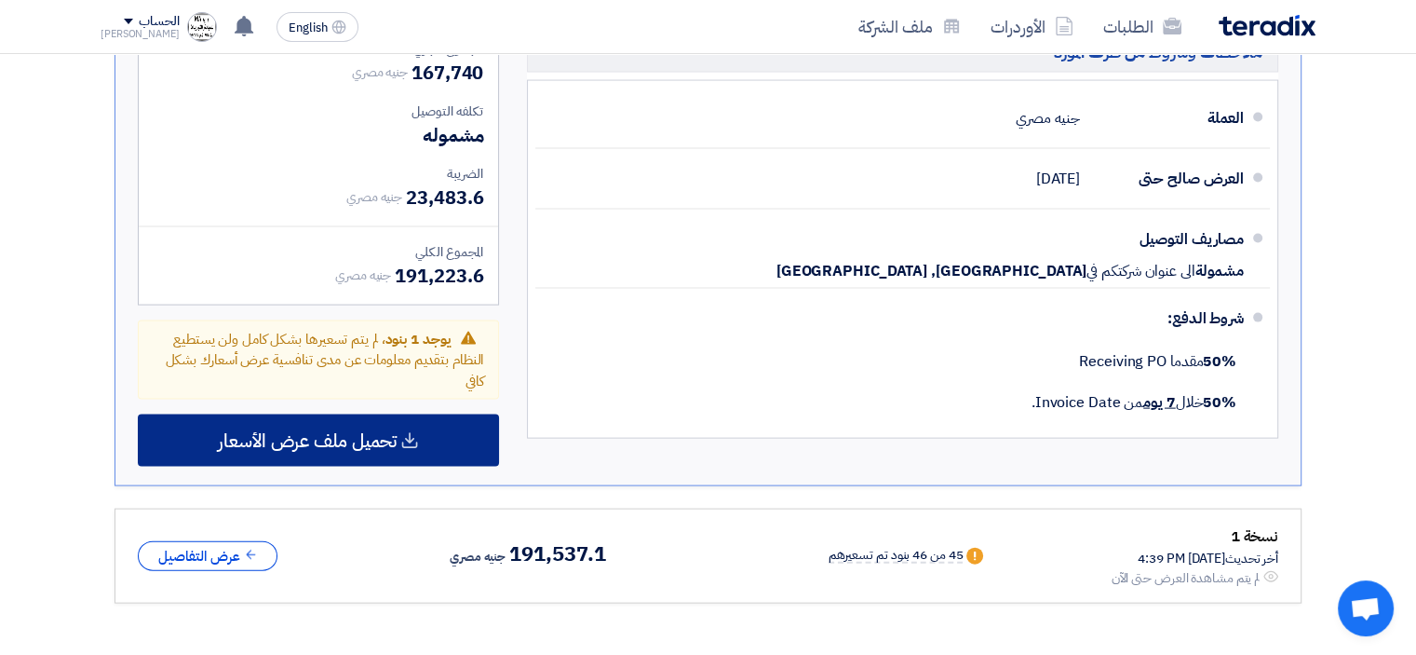
click at [352, 432] on span "تحميل ملف عرض الأسعار" at bounding box center [307, 440] width 179 height 17
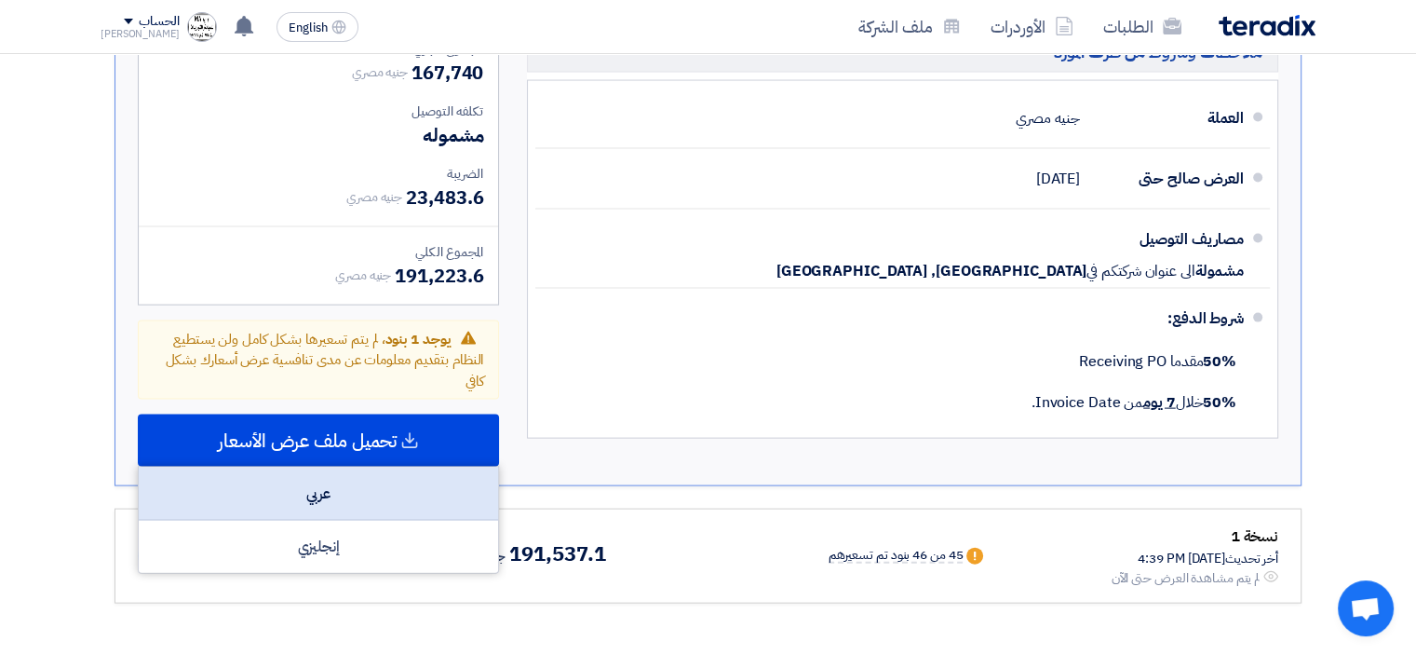
click at [357, 467] on div "عربي" at bounding box center [318, 493] width 359 height 53
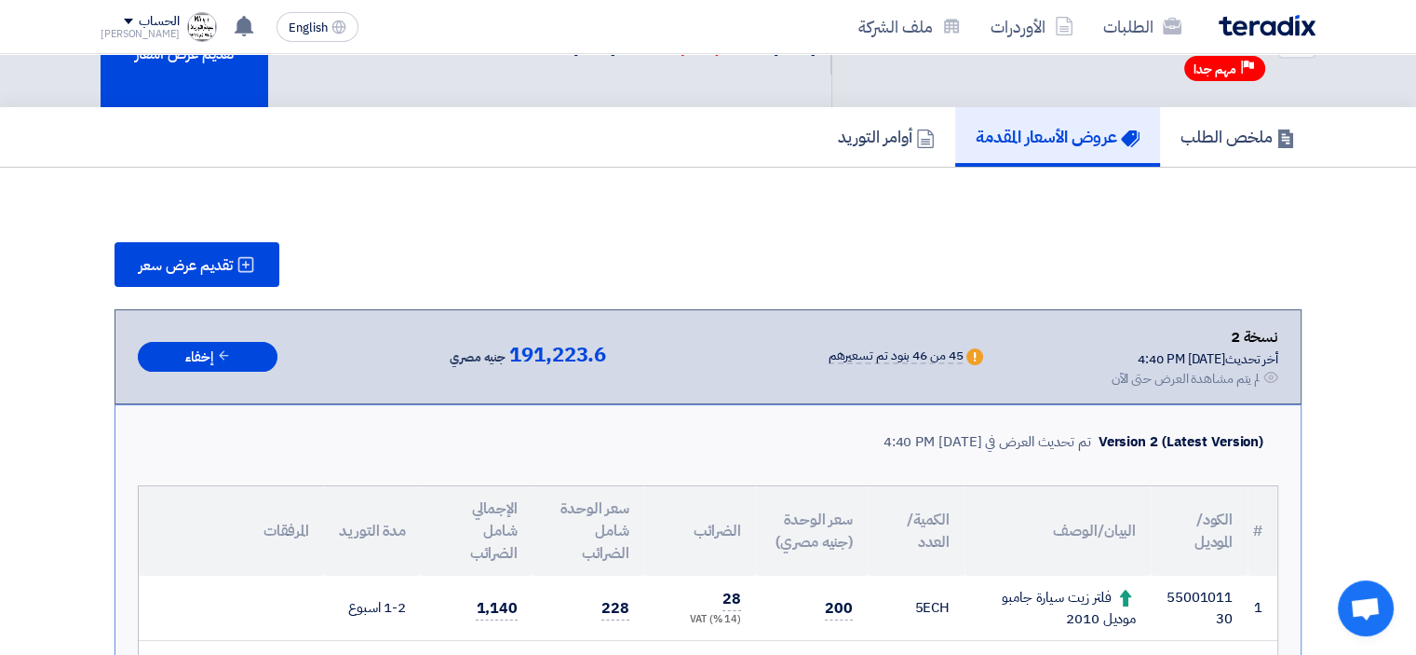
scroll to position [0, 0]
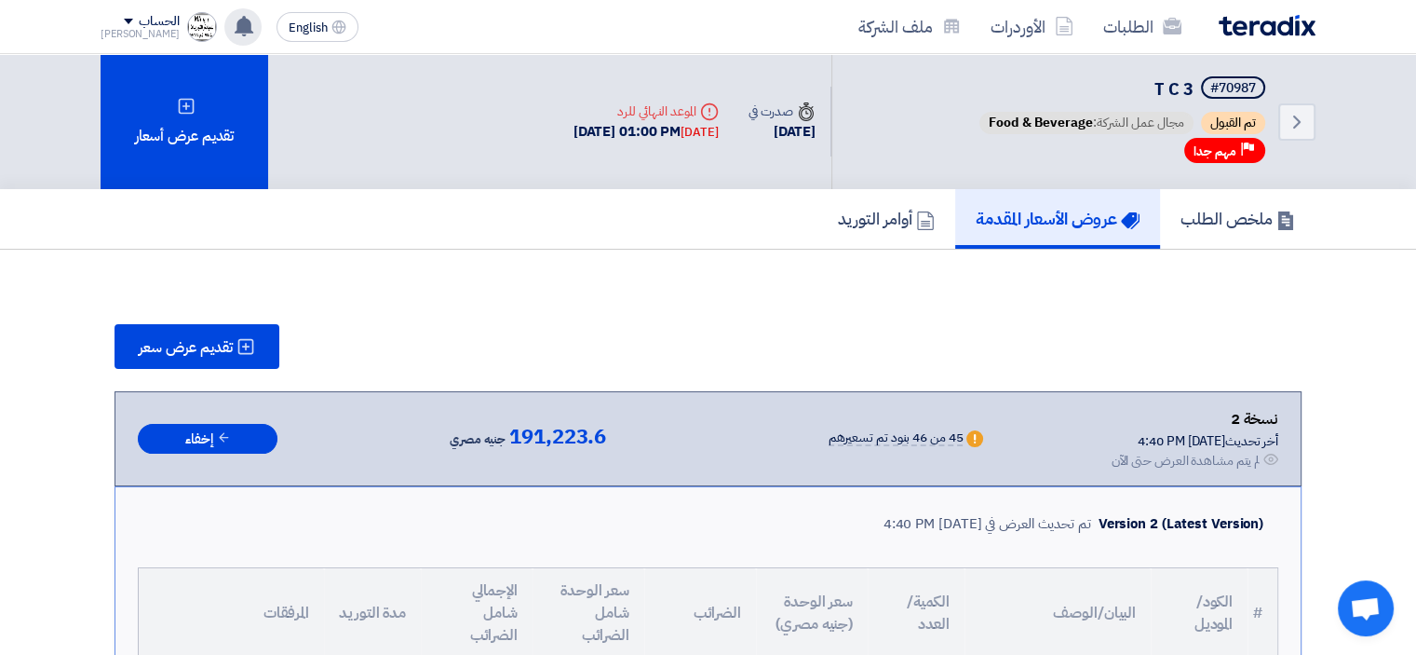
click at [235, 33] on use at bounding box center [244, 26] width 19 height 20
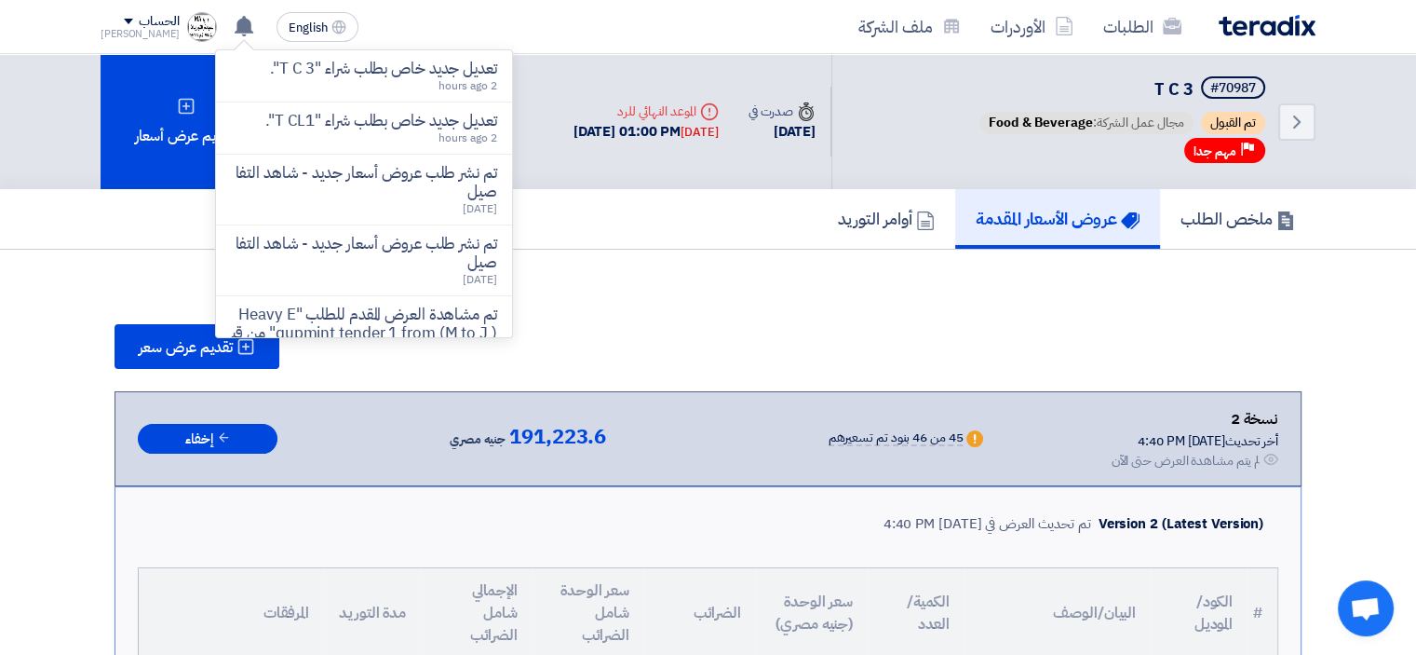
click at [318, 122] on p "تعديل جديد خاص بطلب شراء "T CL1"." at bounding box center [381, 121] width 232 height 19
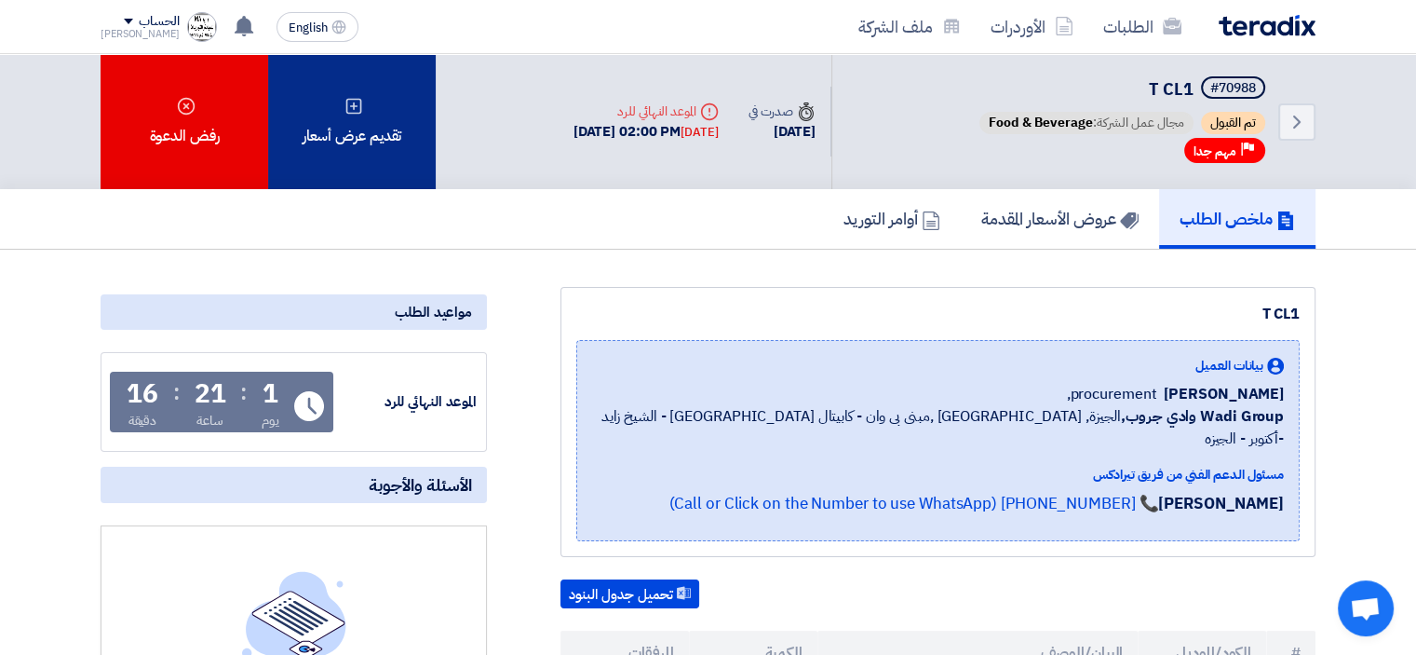
click at [339, 132] on div "تقديم عرض أسعار" at bounding box center [352, 121] width 168 height 135
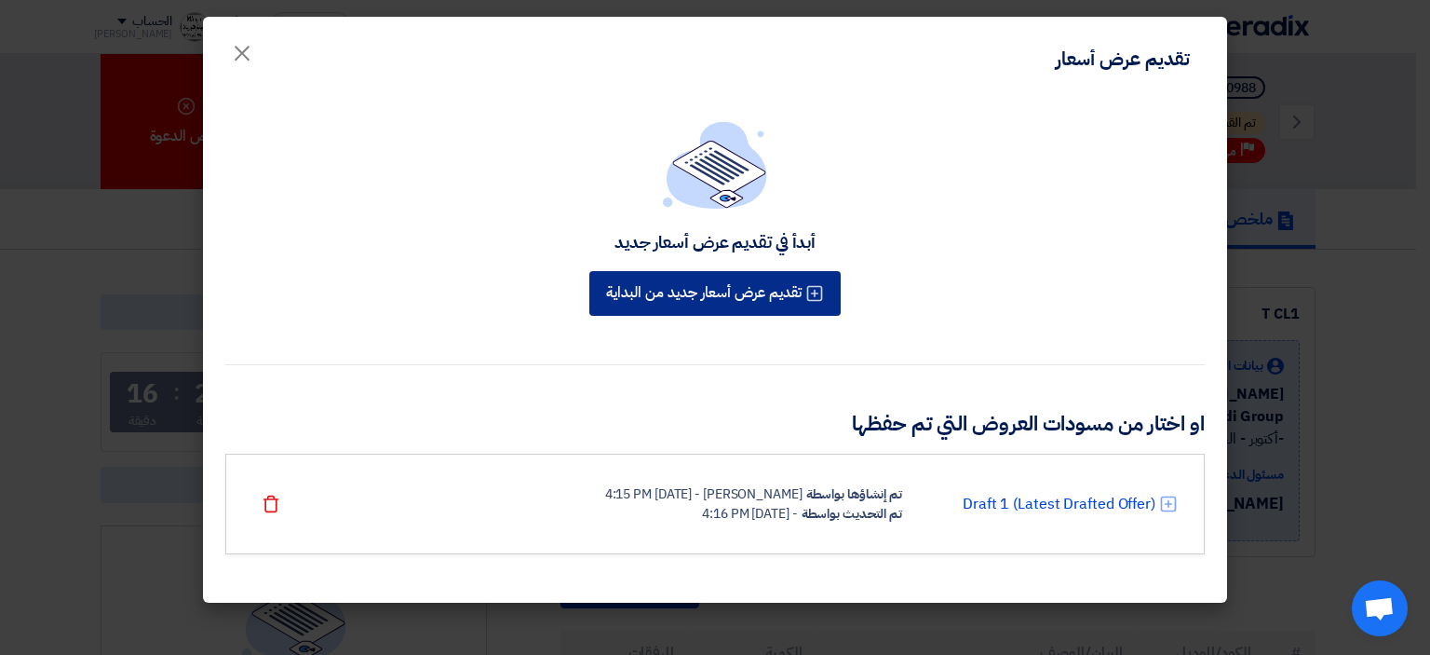
click at [725, 297] on button "تقديم عرض أسعار جديد من البداية" at bounding box center [714, 293] width 251 height 45
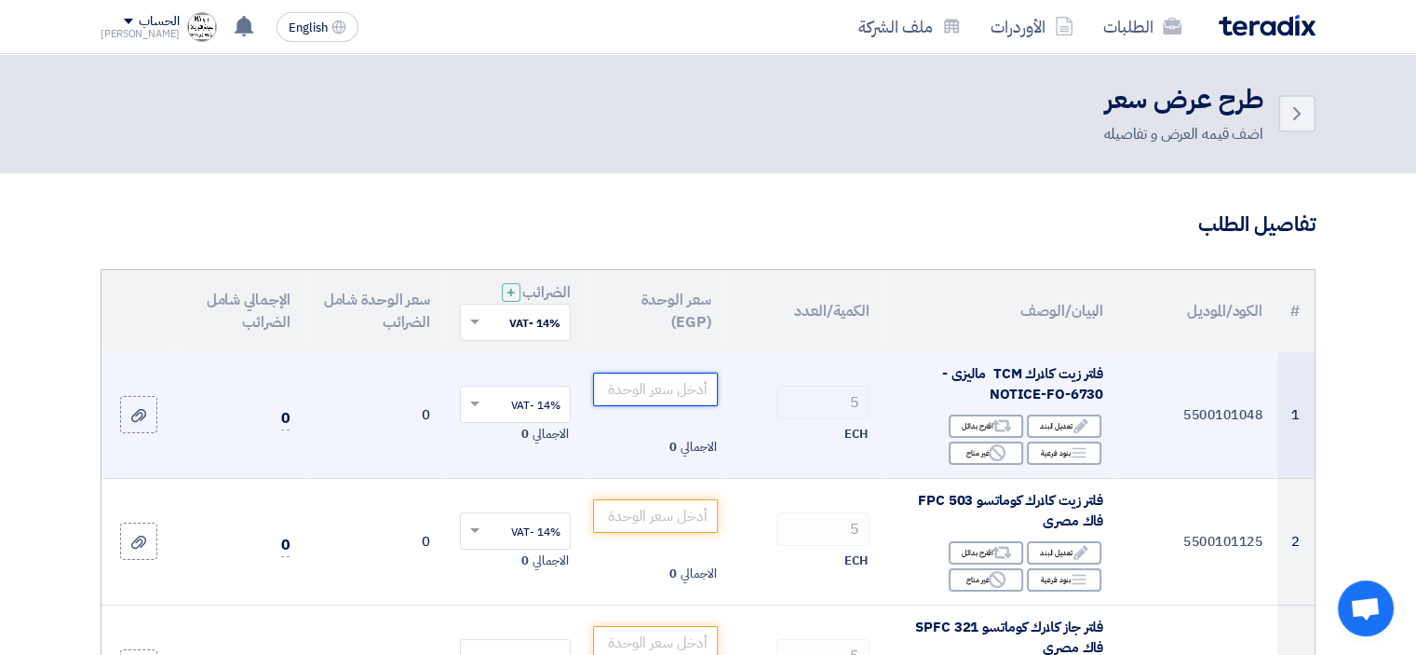
click at [673, 383] on input "number" at bounding box center [656, 390] width 126 height 34
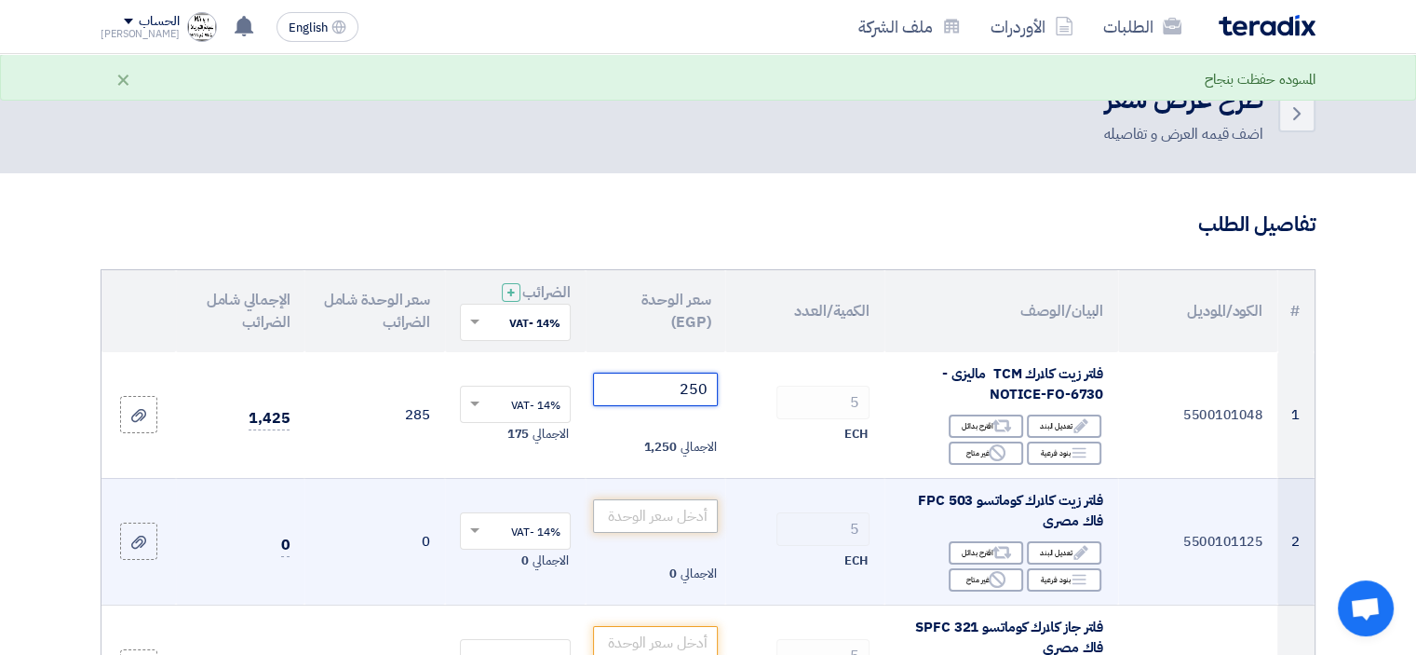
type input "250"
click at [660, 524] on input "number" at bounding box center [656, 516] width 126 height 34
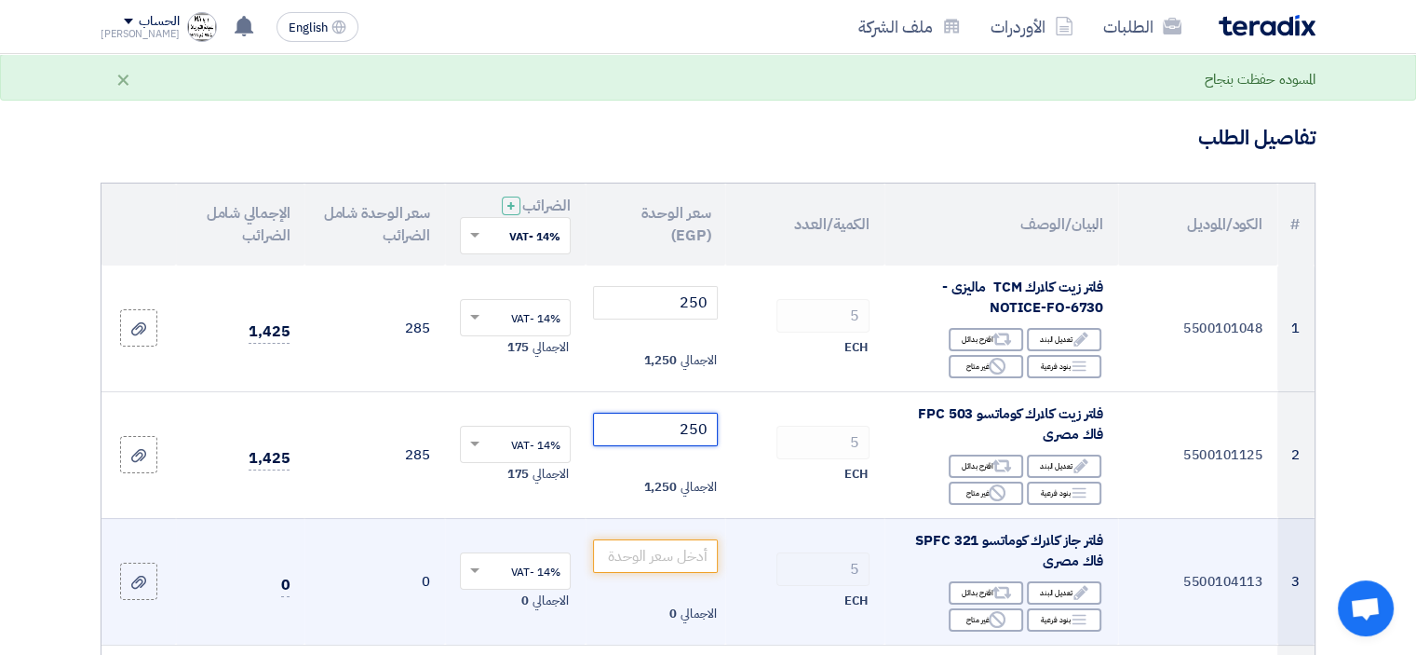
scroll to position [186, 0]
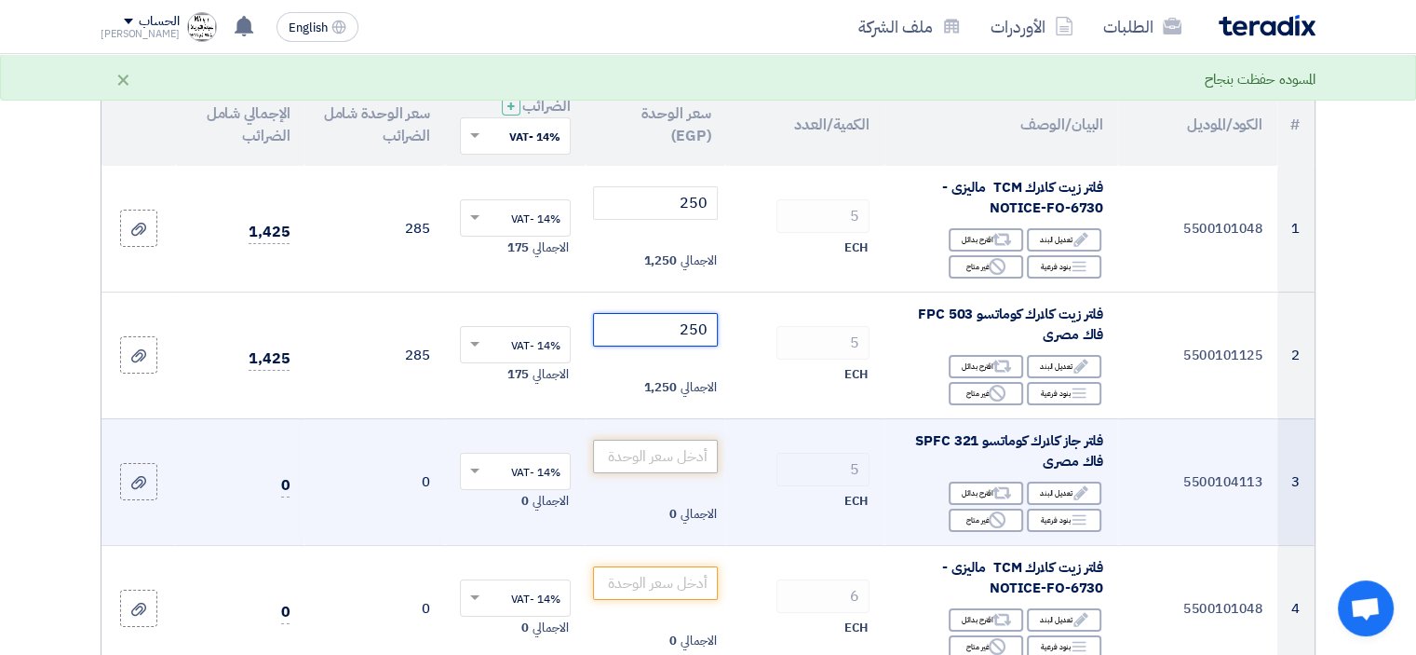
type input "250"
click at [689, 451] on input "number" at bounding box center [656, 457] width 126 height 34
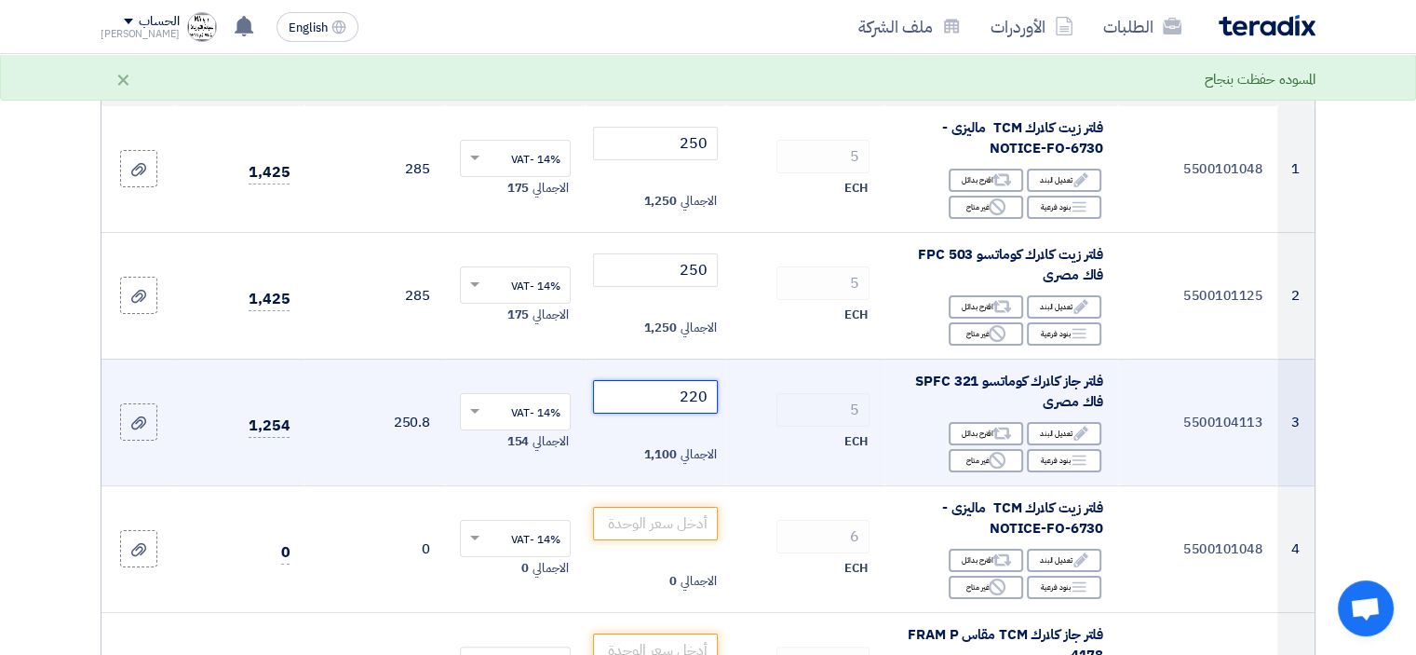
scroll to position [279, 0]
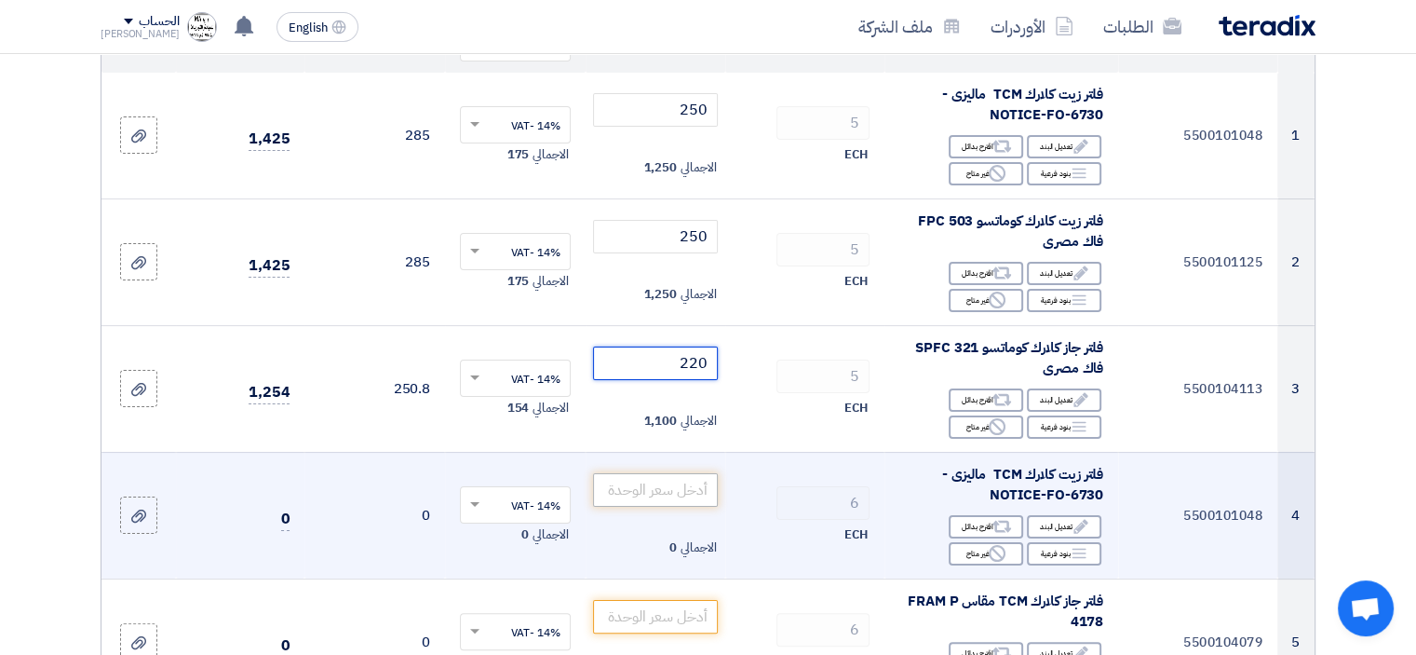
type input "220"
click at [671, 499] on input "number" at bounding box center [656, 490] width 126 height 34
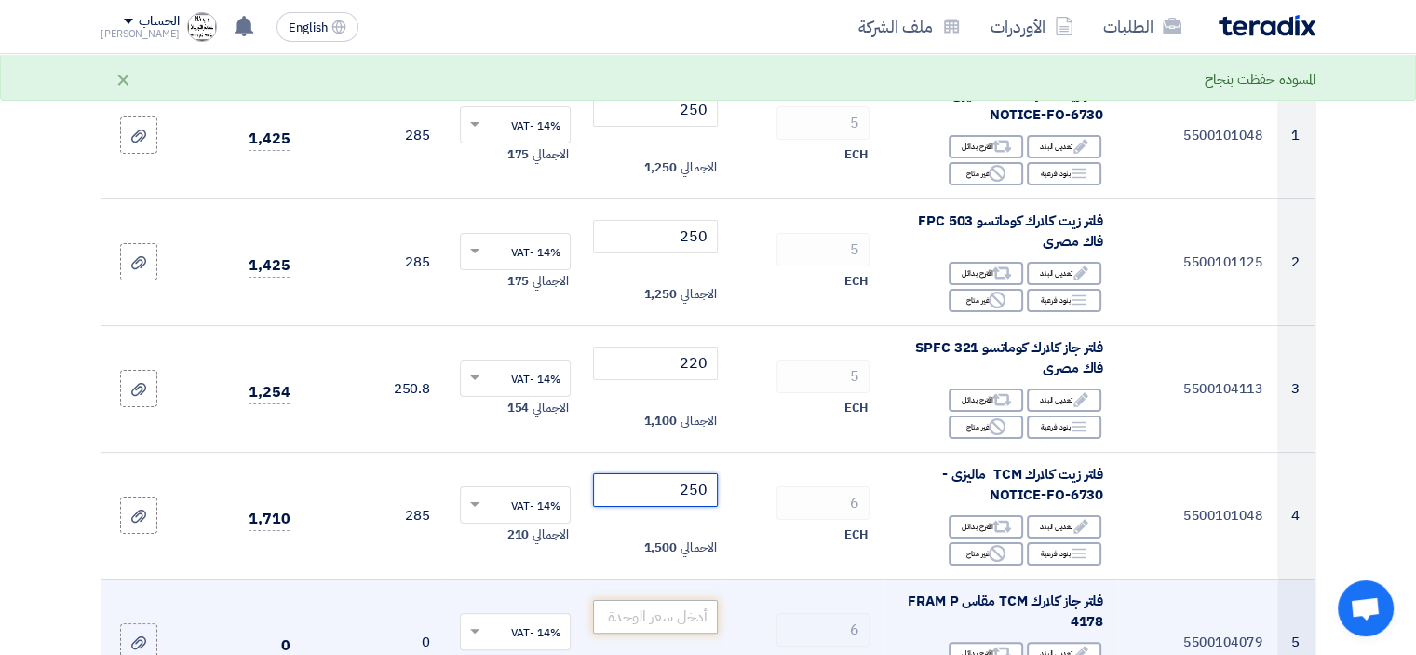
type input "250"
click at [654, 627] on input "number" at bounding box center [656, 617] width 126 height 34
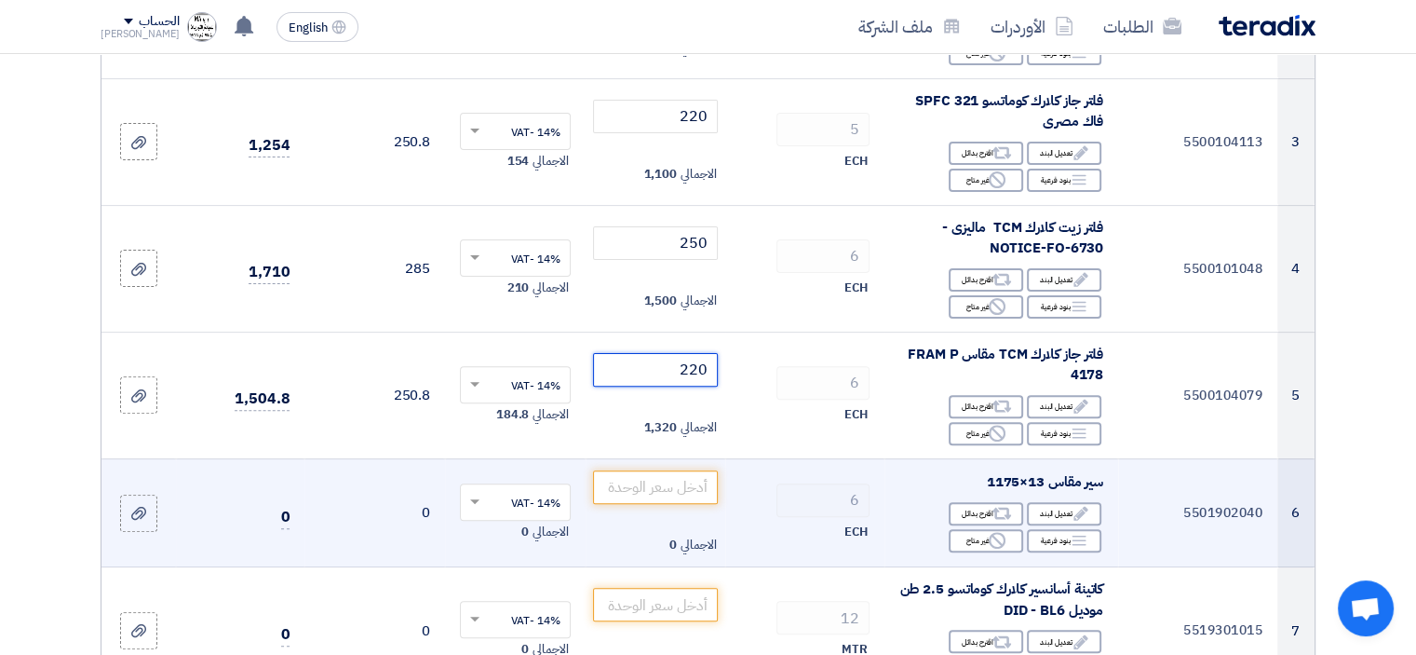
scroll to position [559, 0]
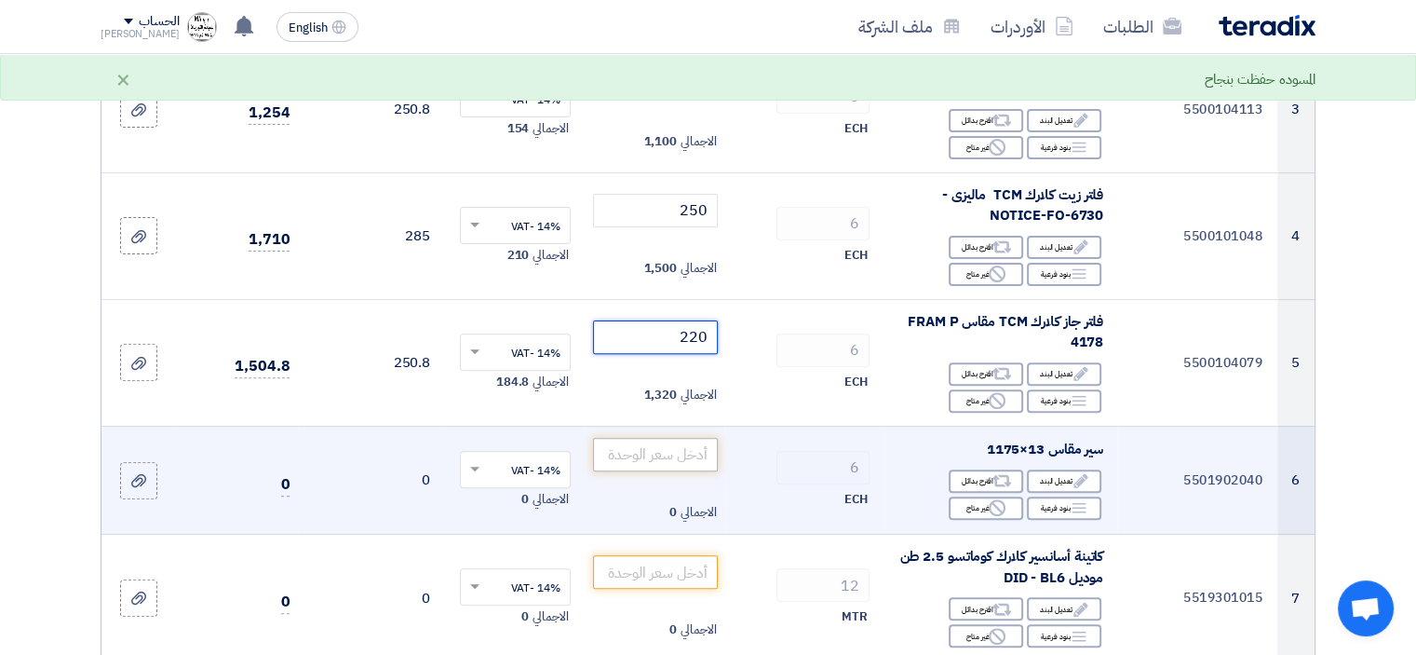
type input "220"
click at [704, 451] on input "number" at bounding box center [656, 455] width 126 height 34
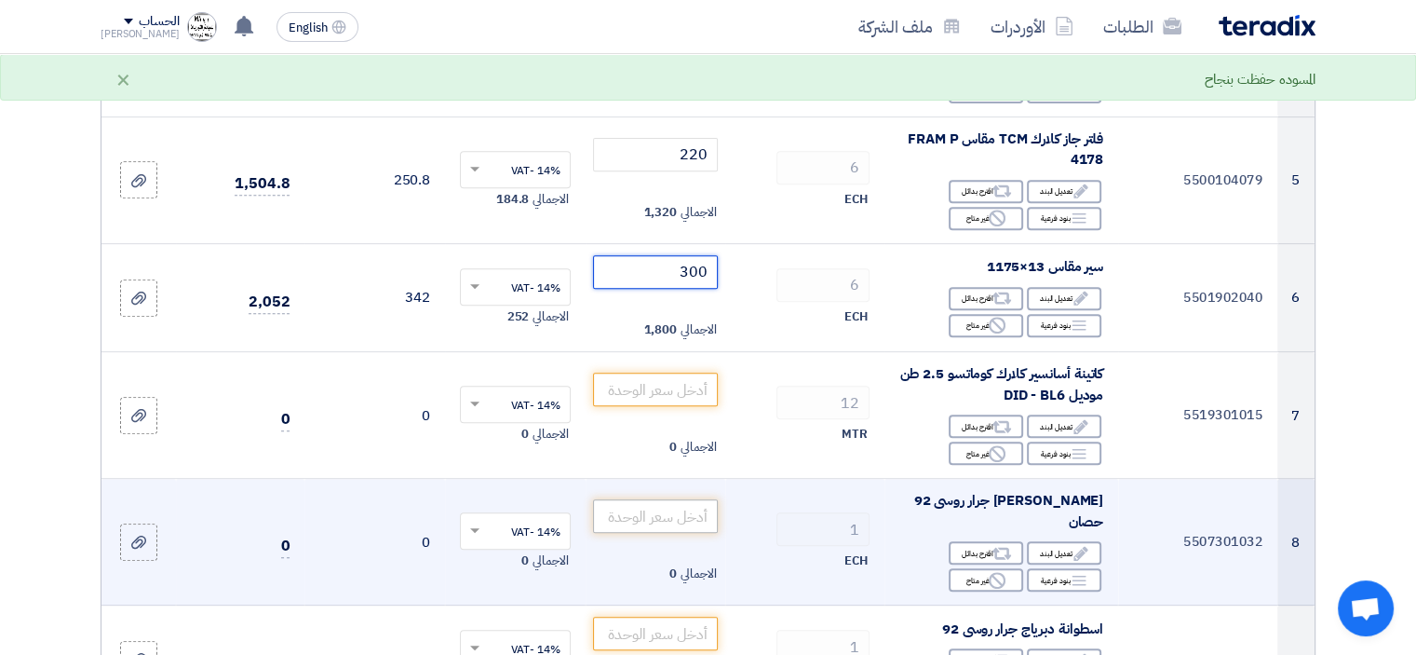
scroll to position [745, 0]
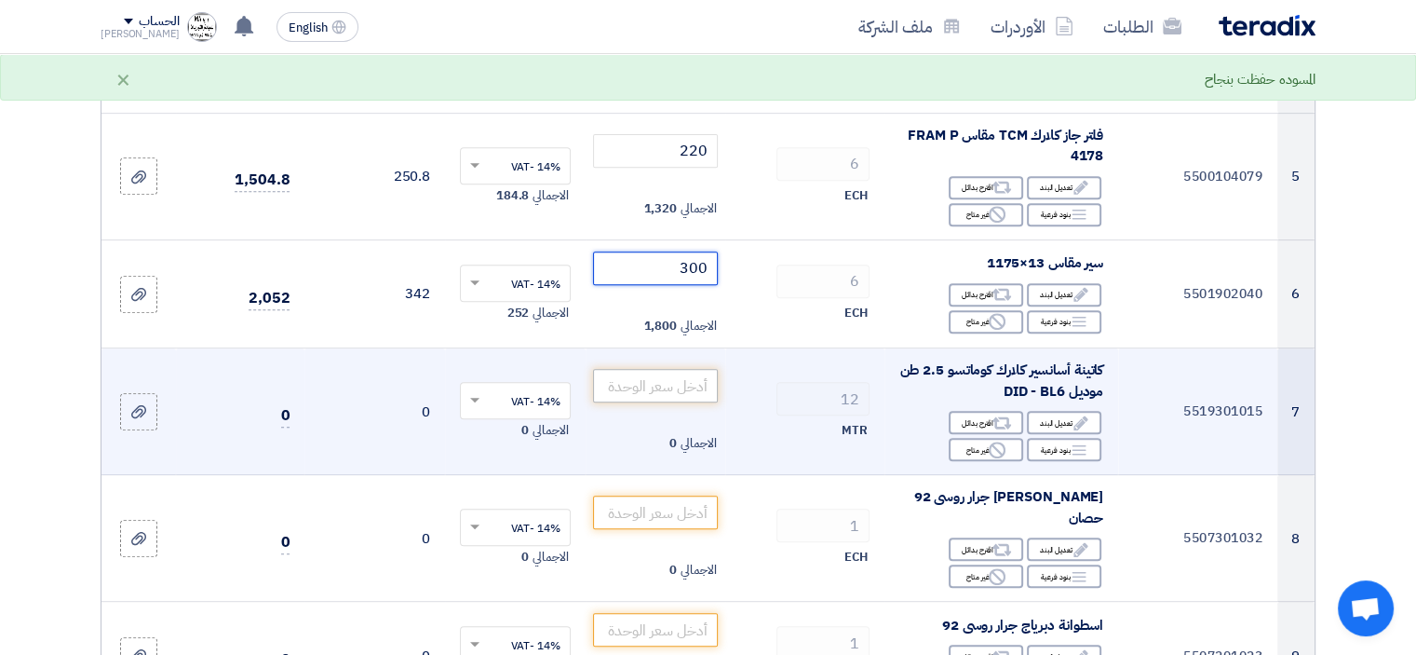
type input "300"
click at [678, 388] on input "number" at bounding box center [656, 386] width 126 height 34
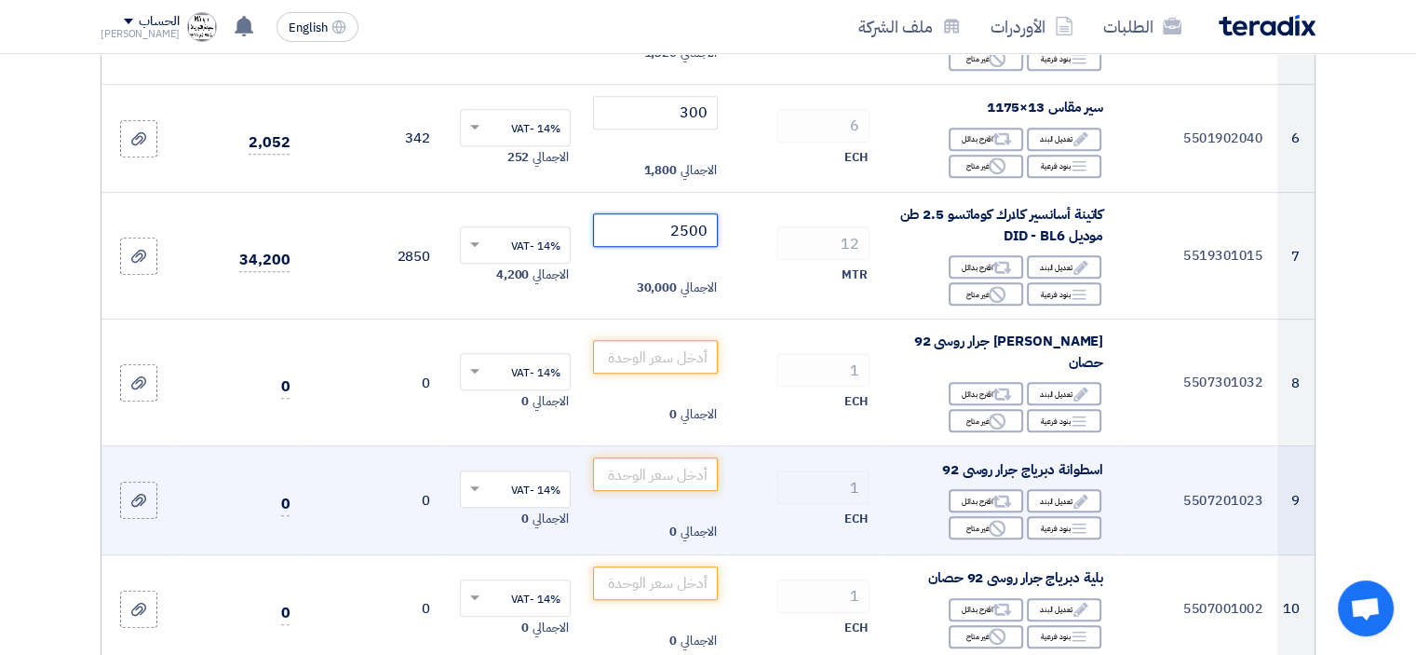
scroll to position [931, 0]
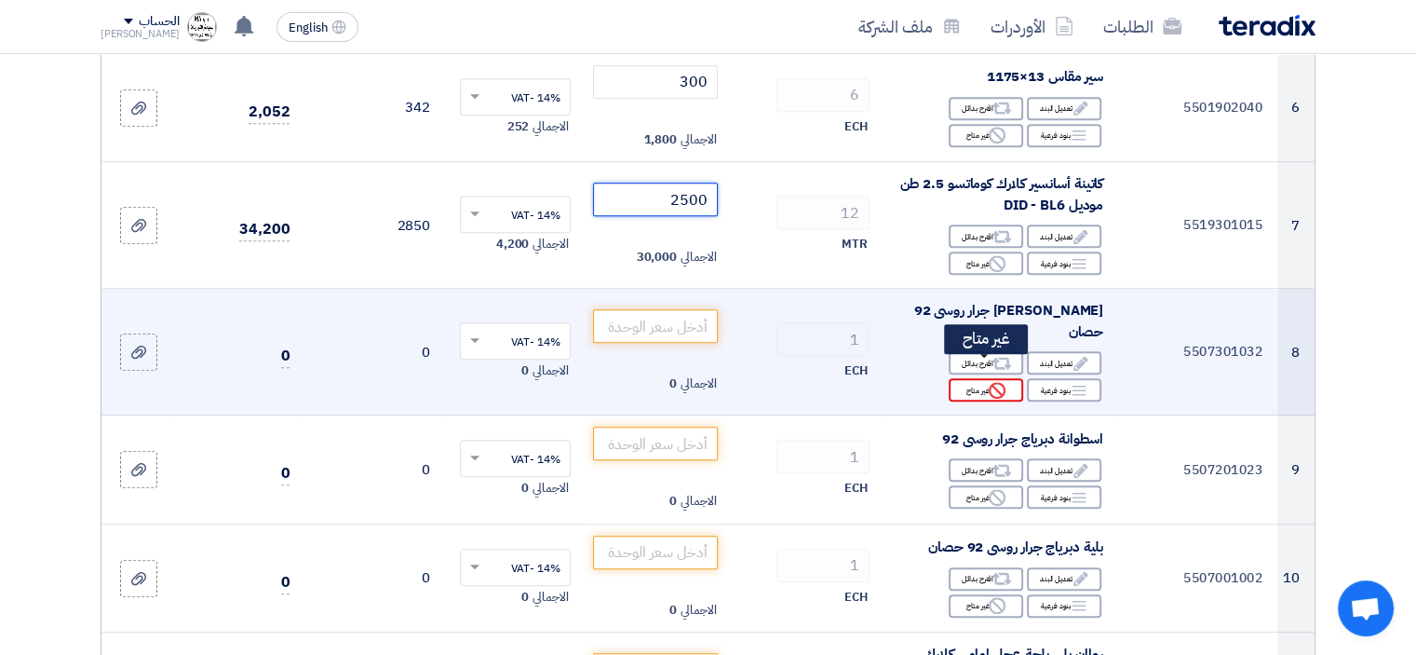
type input "2500"
click at [982, 378] on div "Reject غير متاح" at bounding box center [986, 389] width 75 height 23
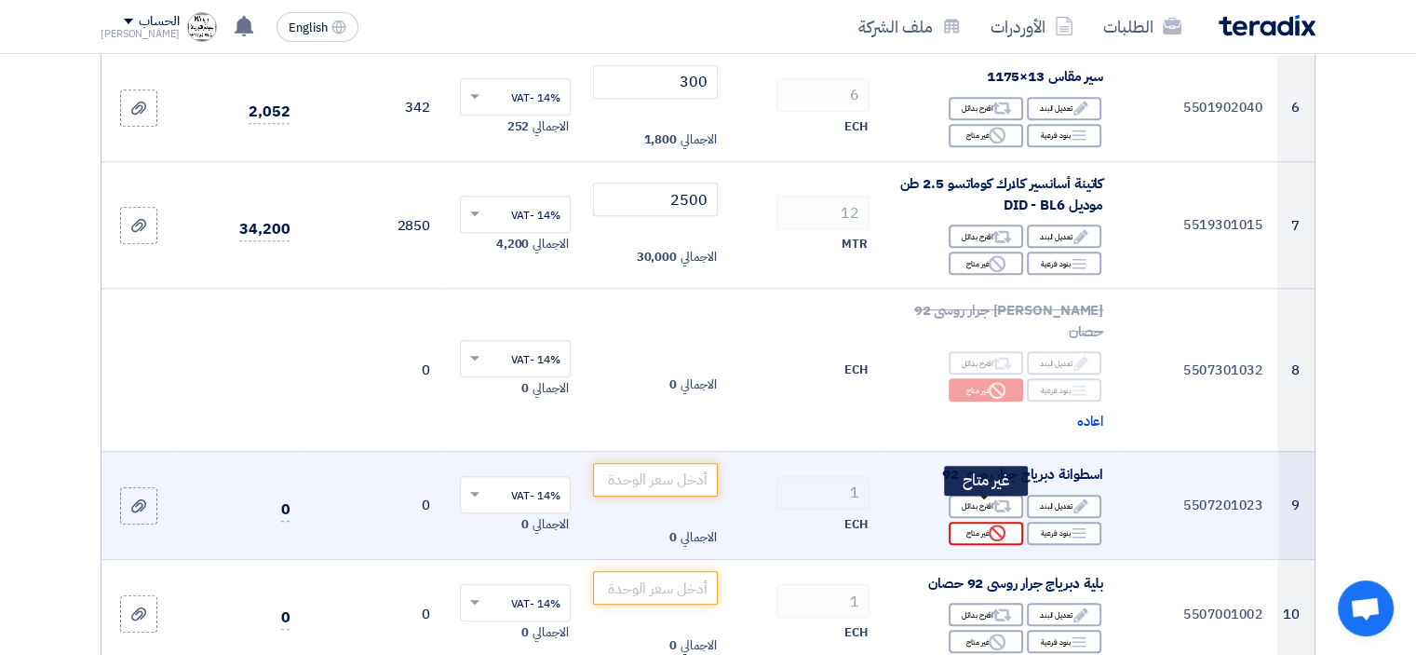
click at [980, 522] on div "Reject غير متاح" at bounding box center [986, 533] width 75 height 23
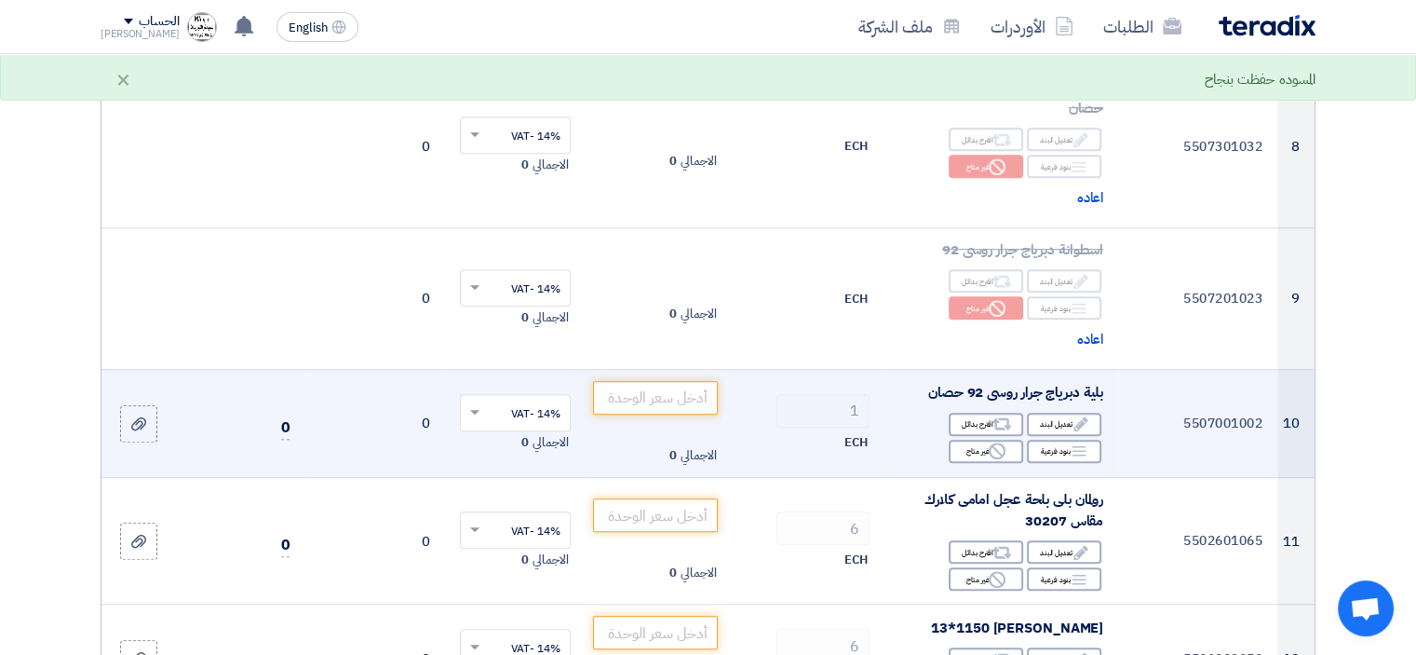
scroll to position [1211, 0]
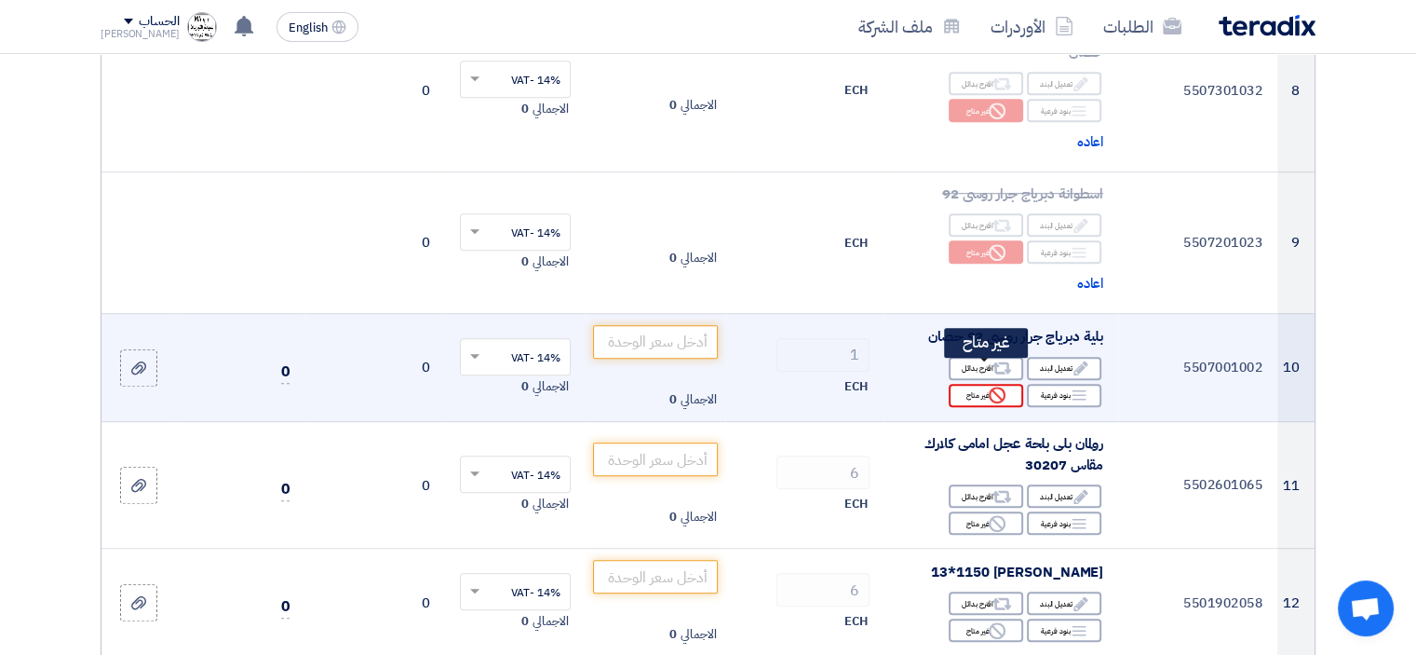
click at [981, 384] on div "Reject غير متاح" at bounding box center [986, 395] width 75 height 23
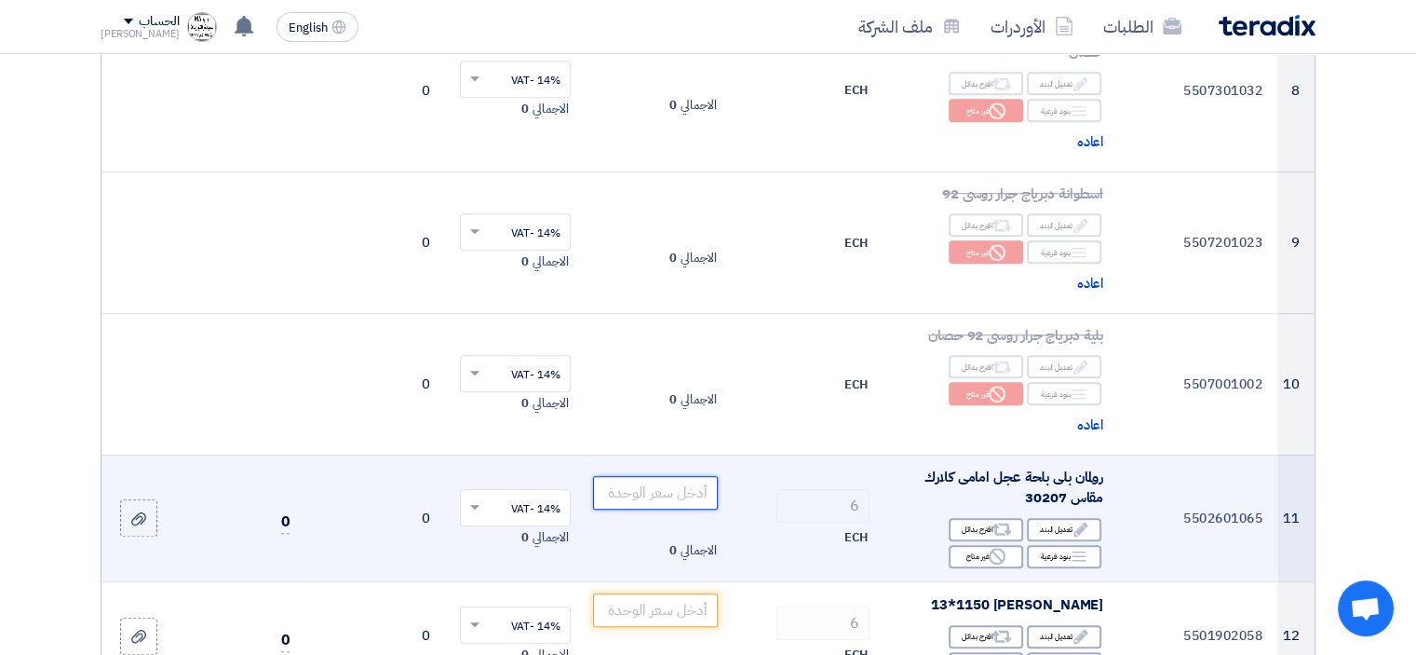
click at [679, 476] on input "number" at bounding box center [656, 493] width 126 height 34
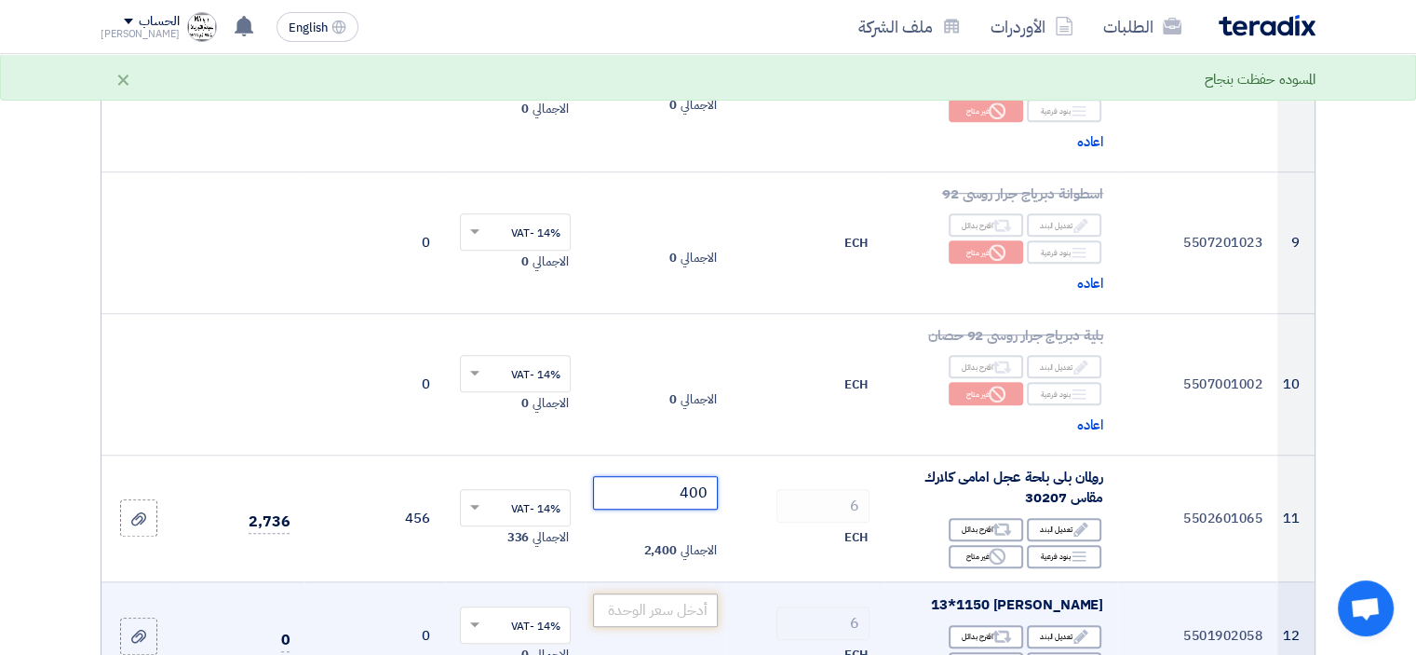
type input "400"
click at [685, 593] on input "number" at bounding box center [656, 610] width 126 height 34
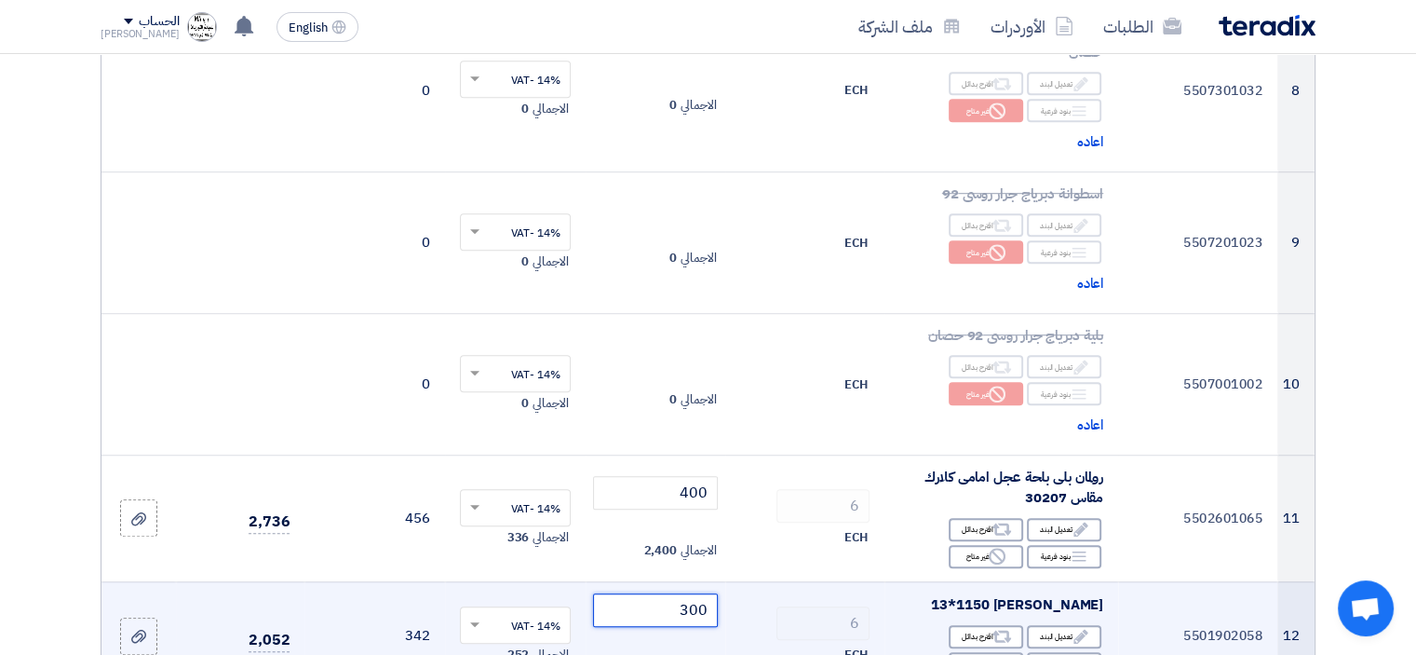
type input "300"
click at [765, 581] on td "6 ECH" at bounding box center [804, 635] width 159 height 109
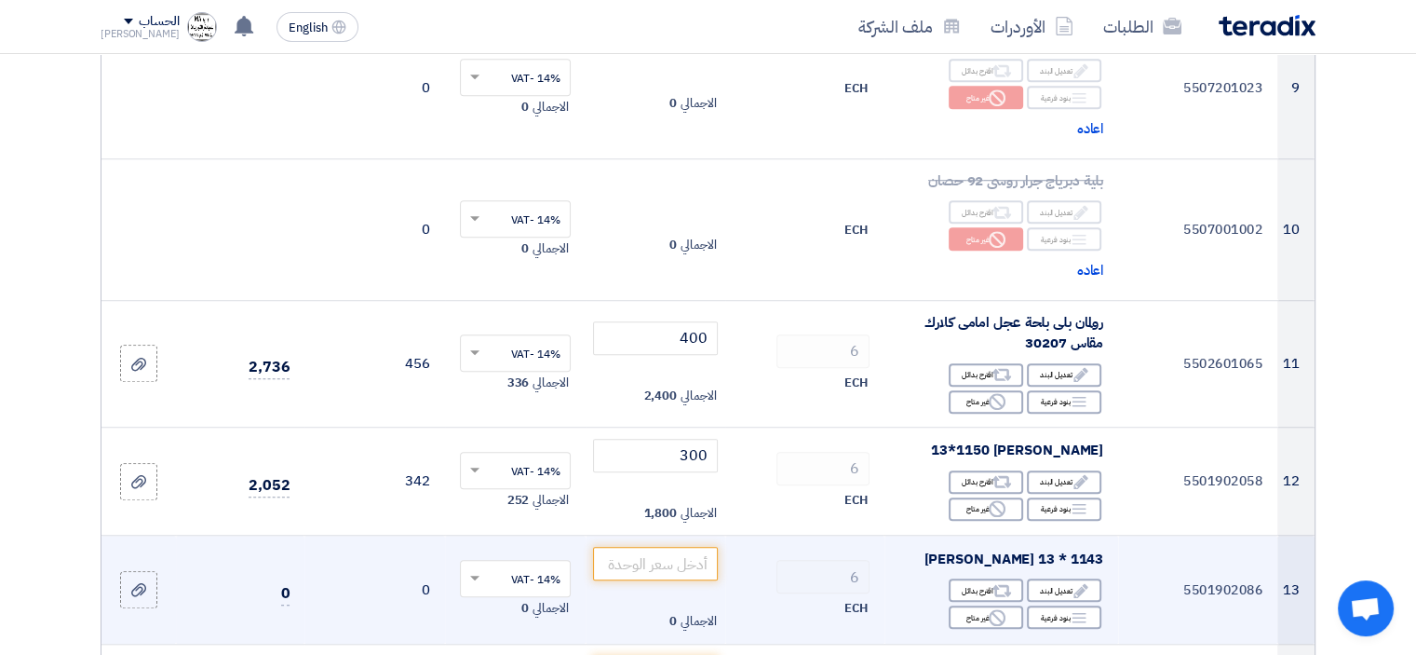
scroll to position [1397, 0]
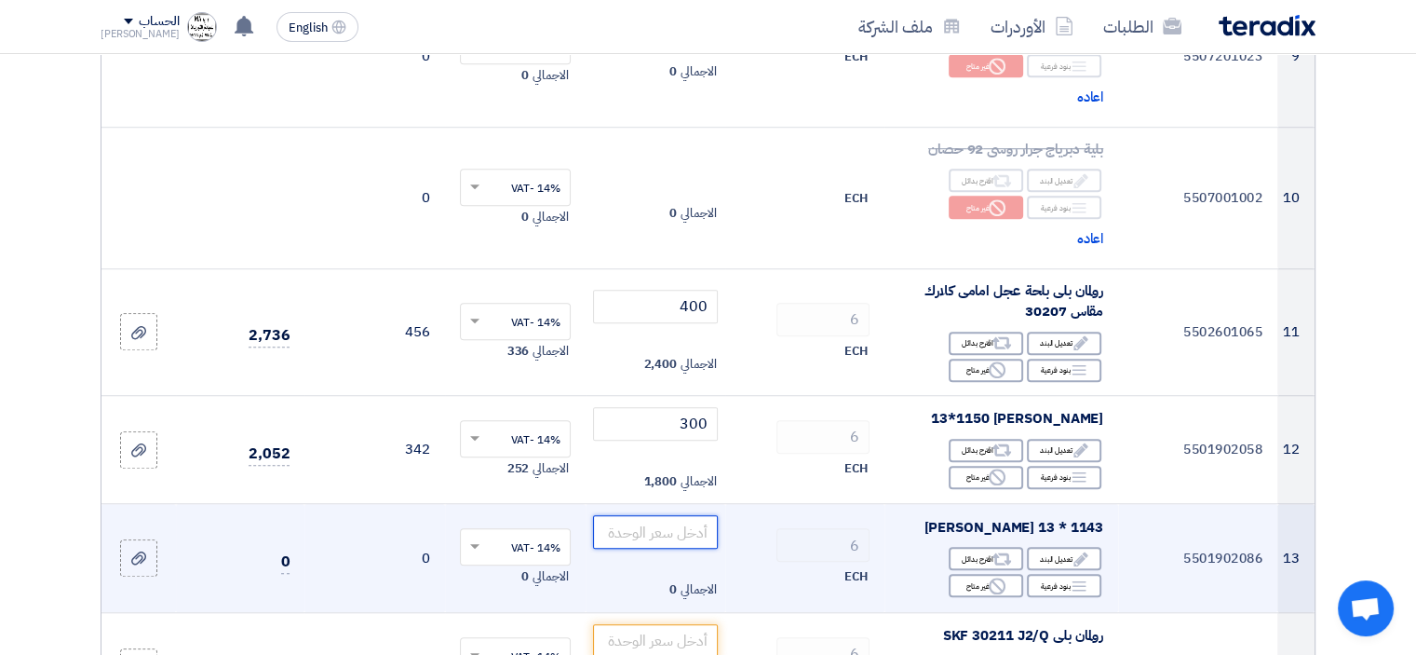
click at [699, 515] on input "number" at bounding box center [656, 532] width 126 height 34
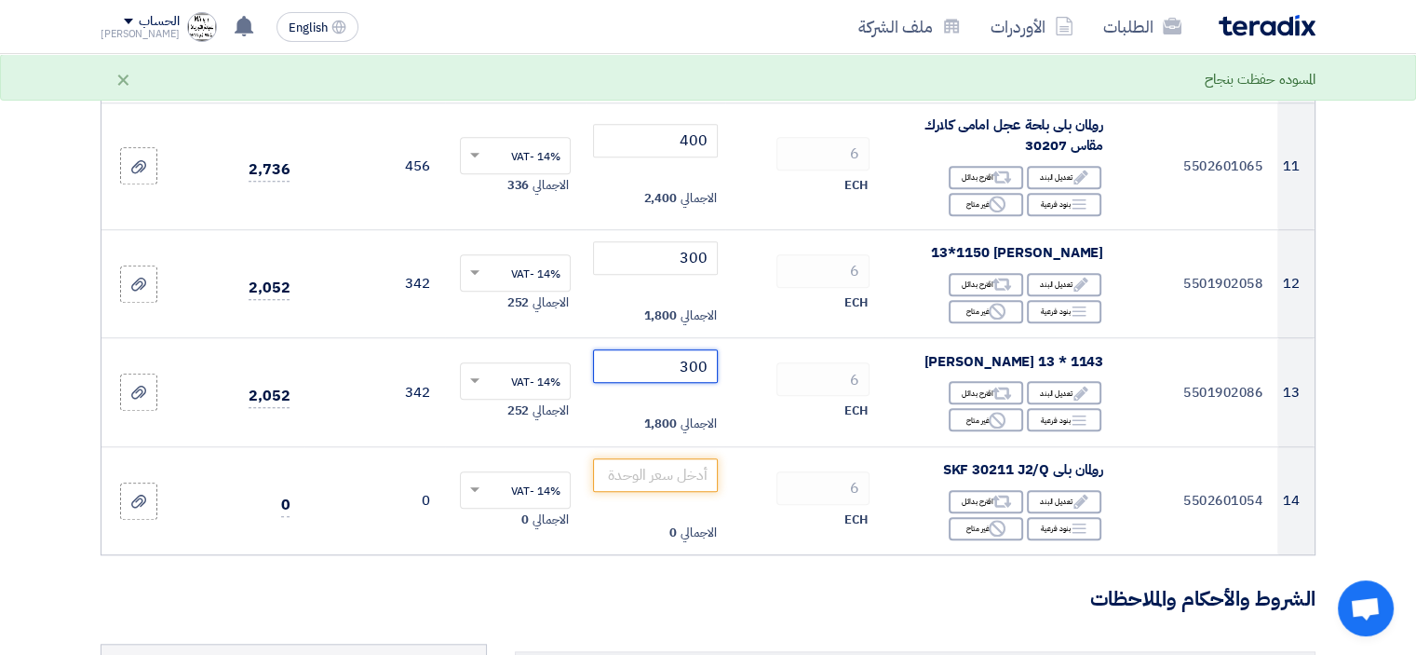
scroll to position [1583, 0]
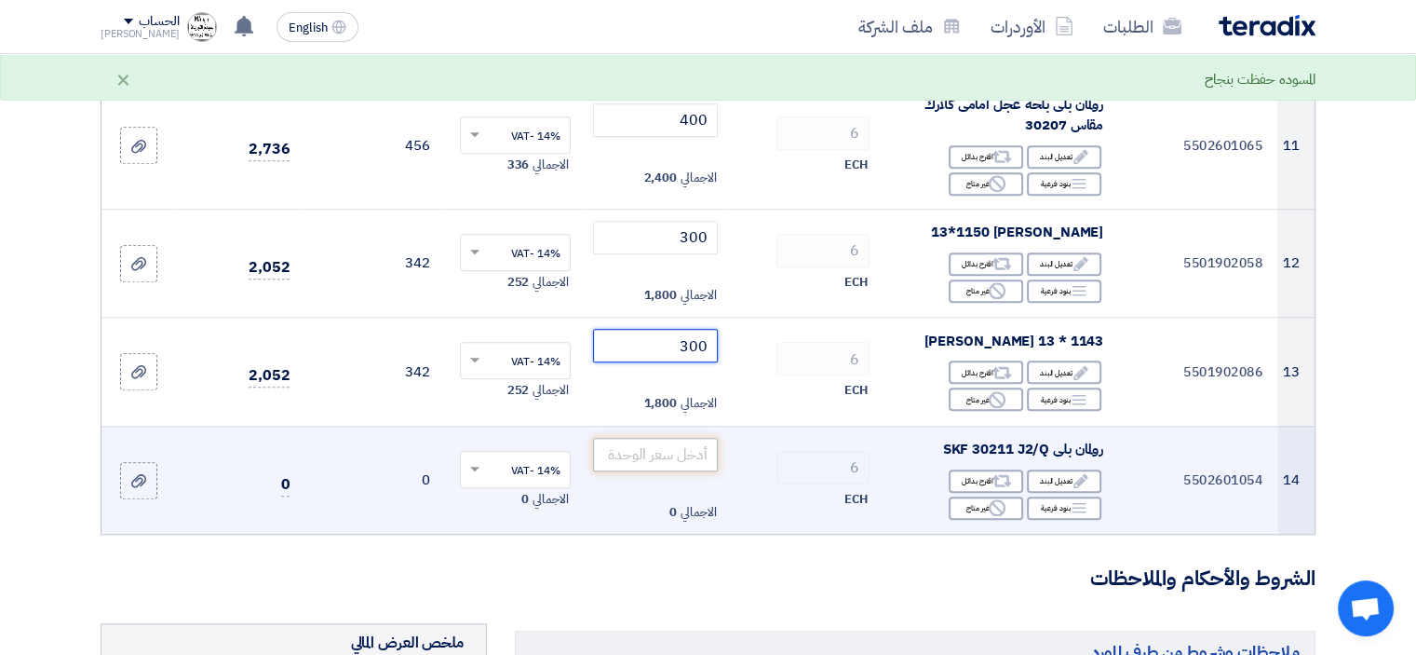
type input "300"
click at [674, 438] on input "number" at bounding box center [656, 455] width 126 height 34
type input "650"
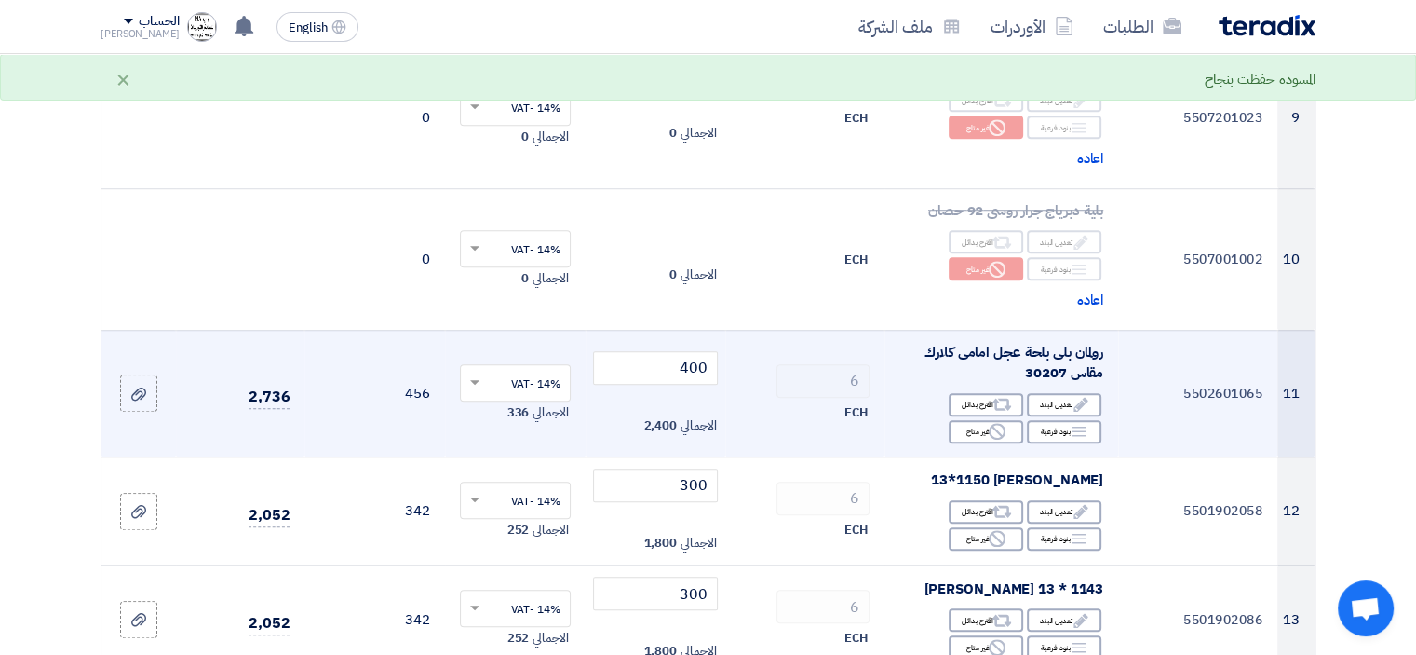
scroll to position [1304, 0]
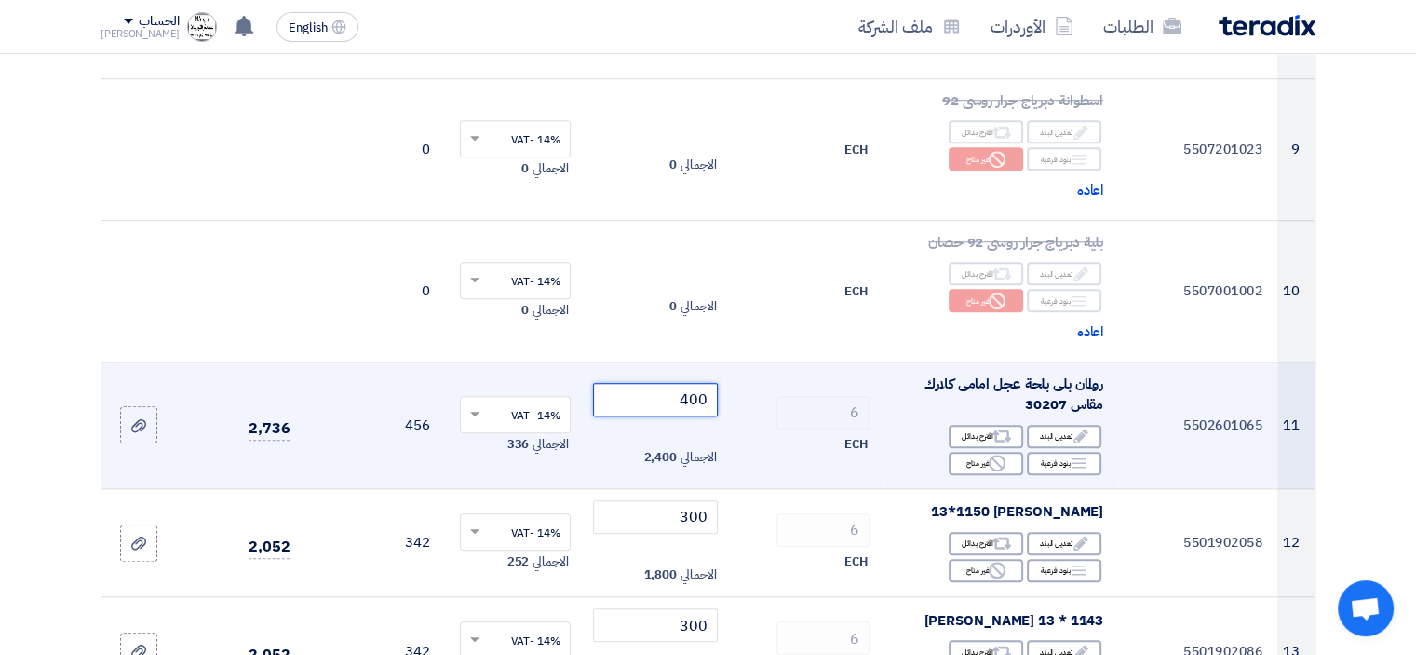
click at [680, 383] on input "400" at bounding box center [656, 400] width 126 height 34
type input "450"
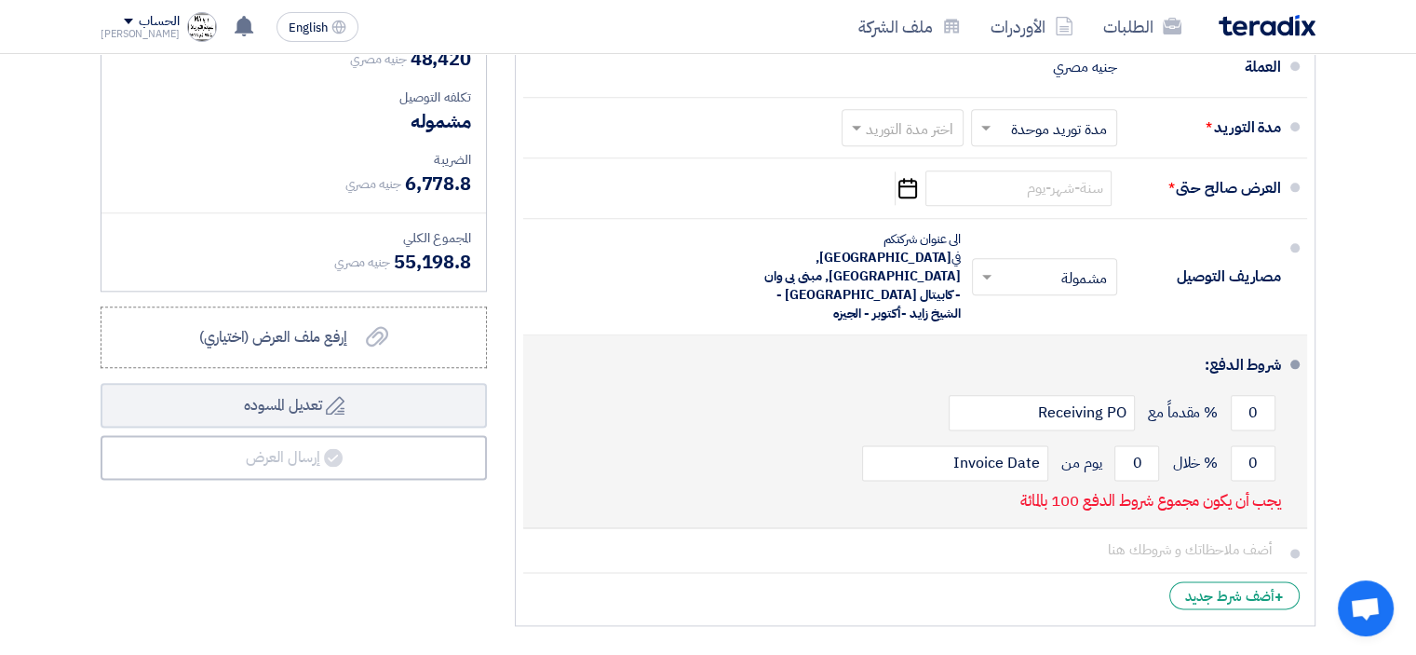
scroll to position [2049, 0]
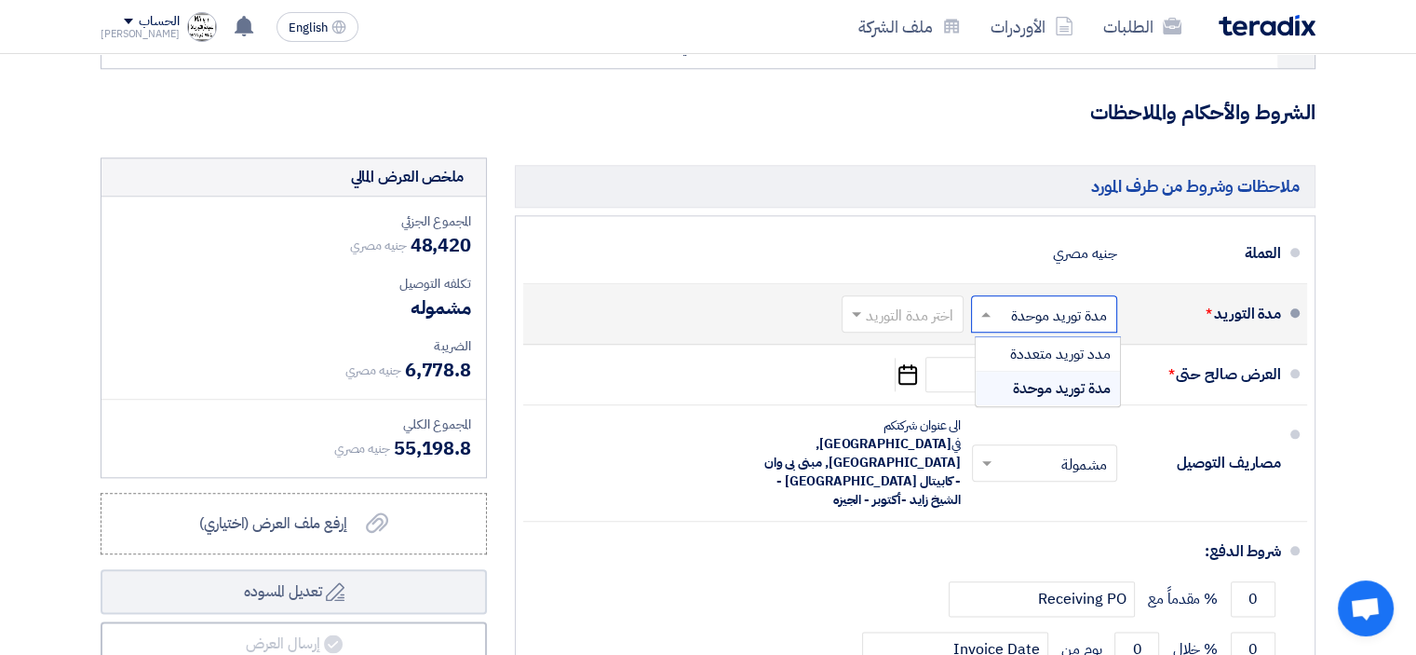
click at [989, 305] on span at bounding box center [983, 314] width 23 height 19
click at [990, 305] on span at bounding box center [983, 314] width 23 height 19
click at [887, 302] on input "text" at bounding box center [899, 315] width 113 height 27
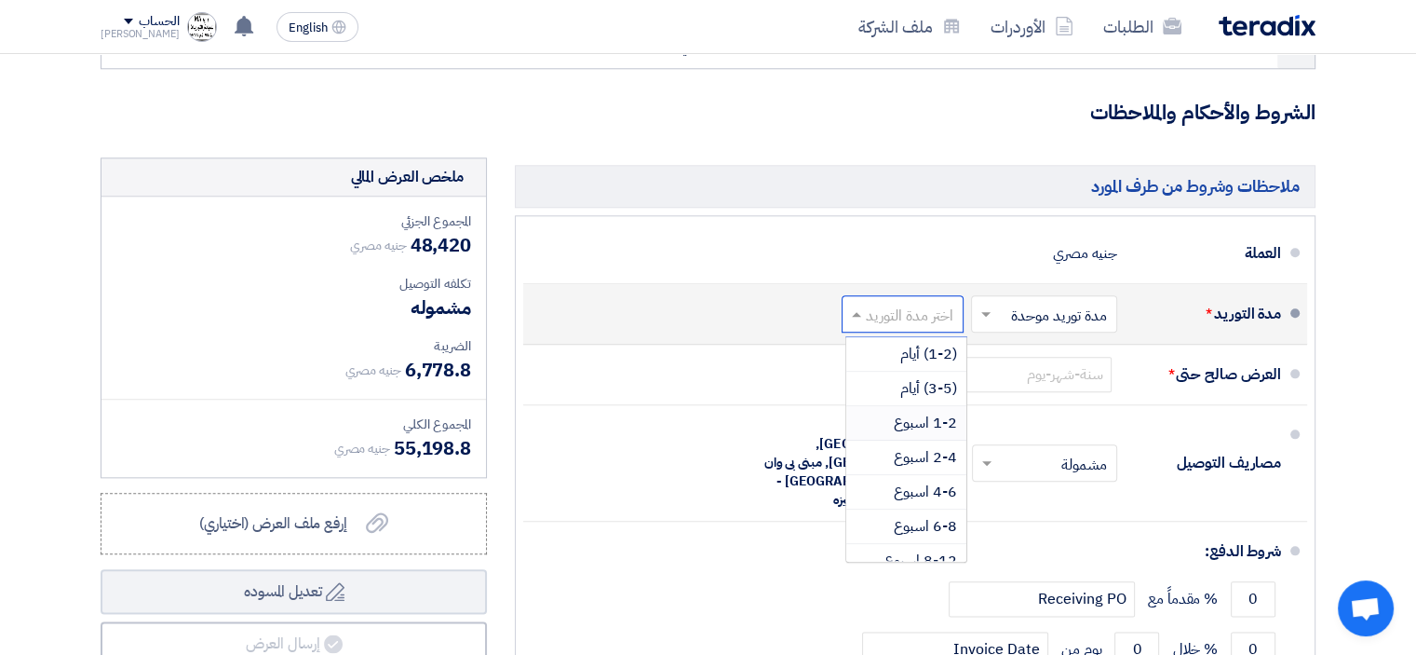
click at [920, 412] on span "1-2 اسبوع" at bounding box center [925, 423] width 63 height 22
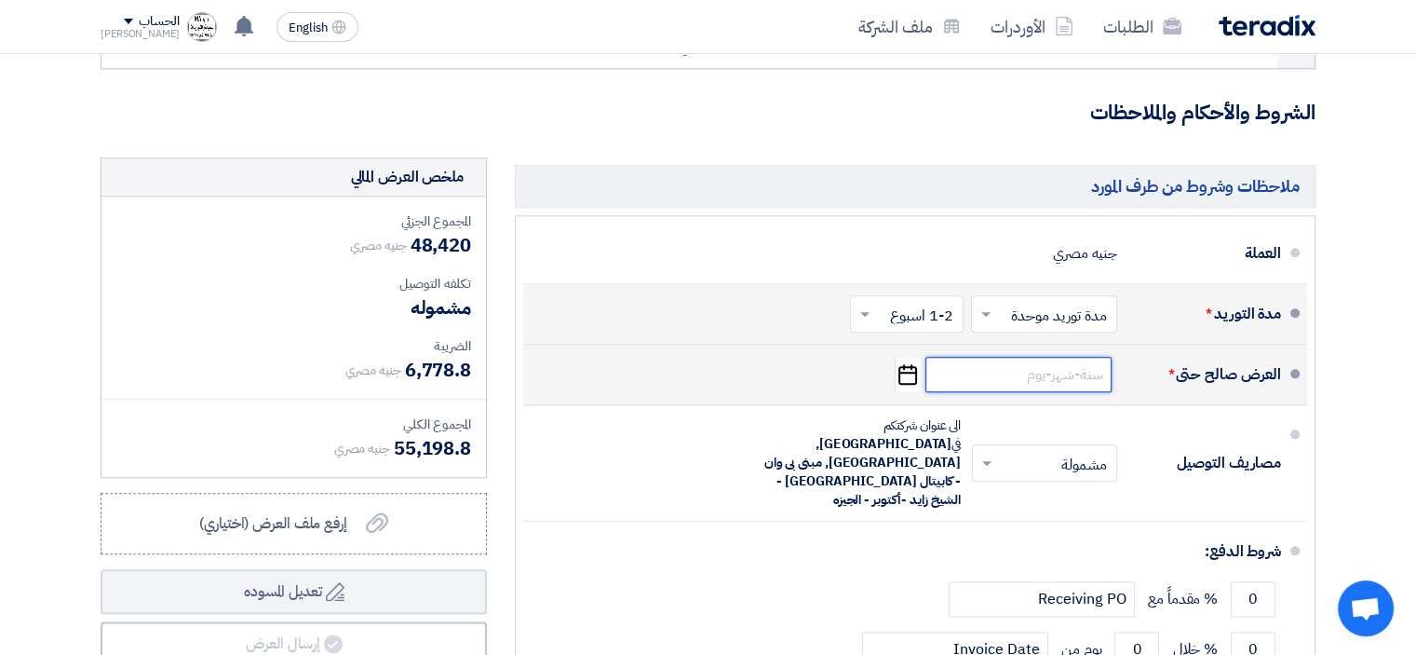
click at [1011, 357] on input at bounding box center [1019, 374] width 186 height 35
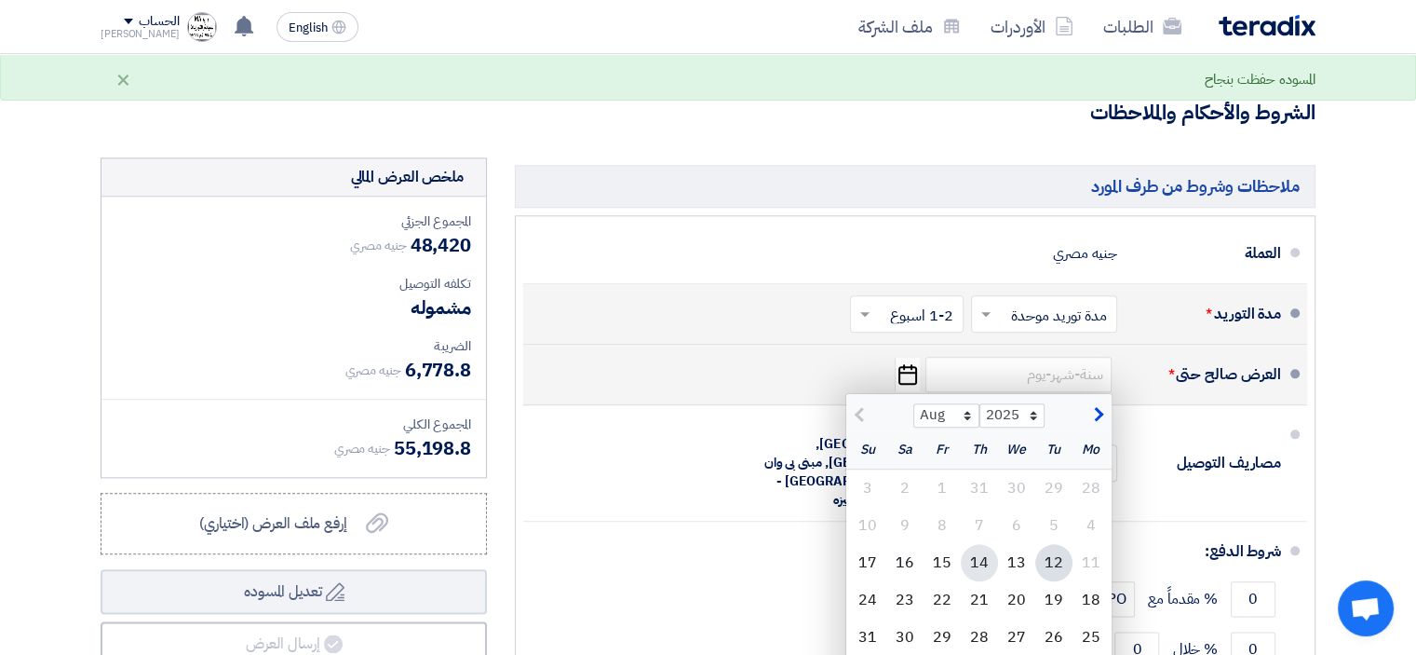
click at [987, 544] on div "14" at bounding box center [979, 562] width 37 height 37
type input "[DATE]"
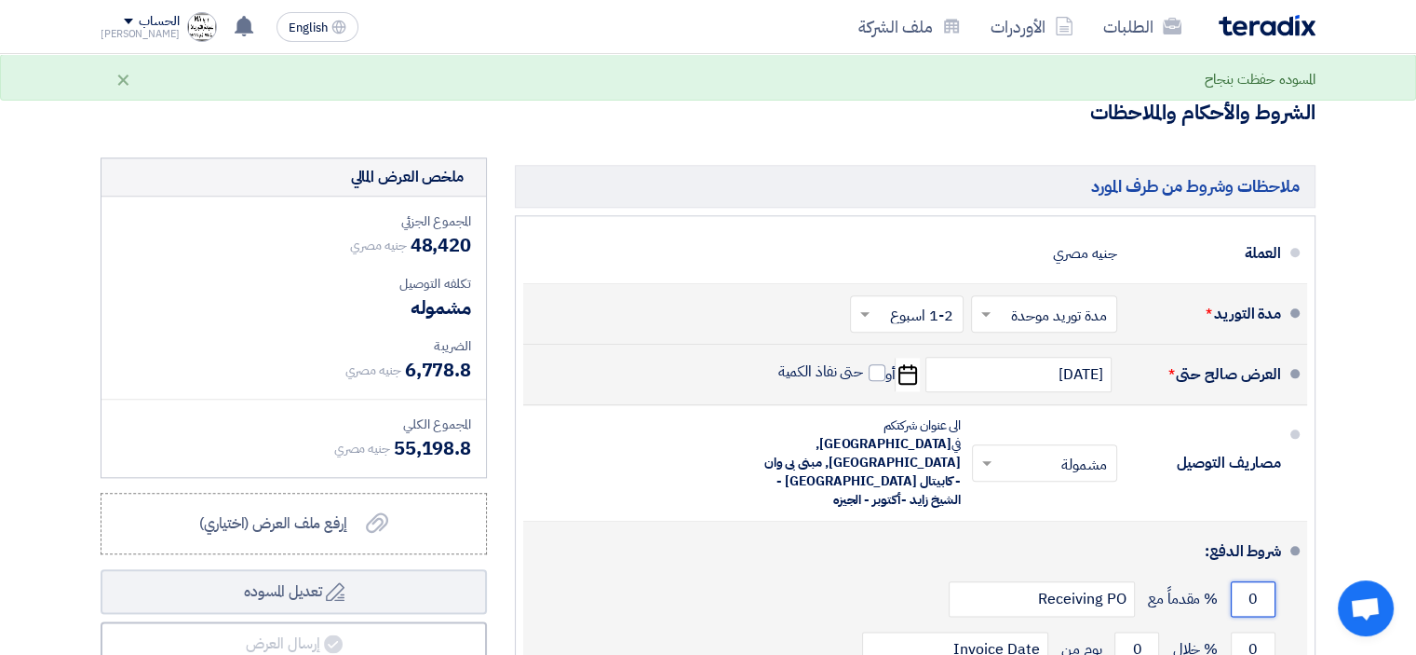
click at [1247, 581] on input "0" at bounding box center [1253, 598] width 45 height 35
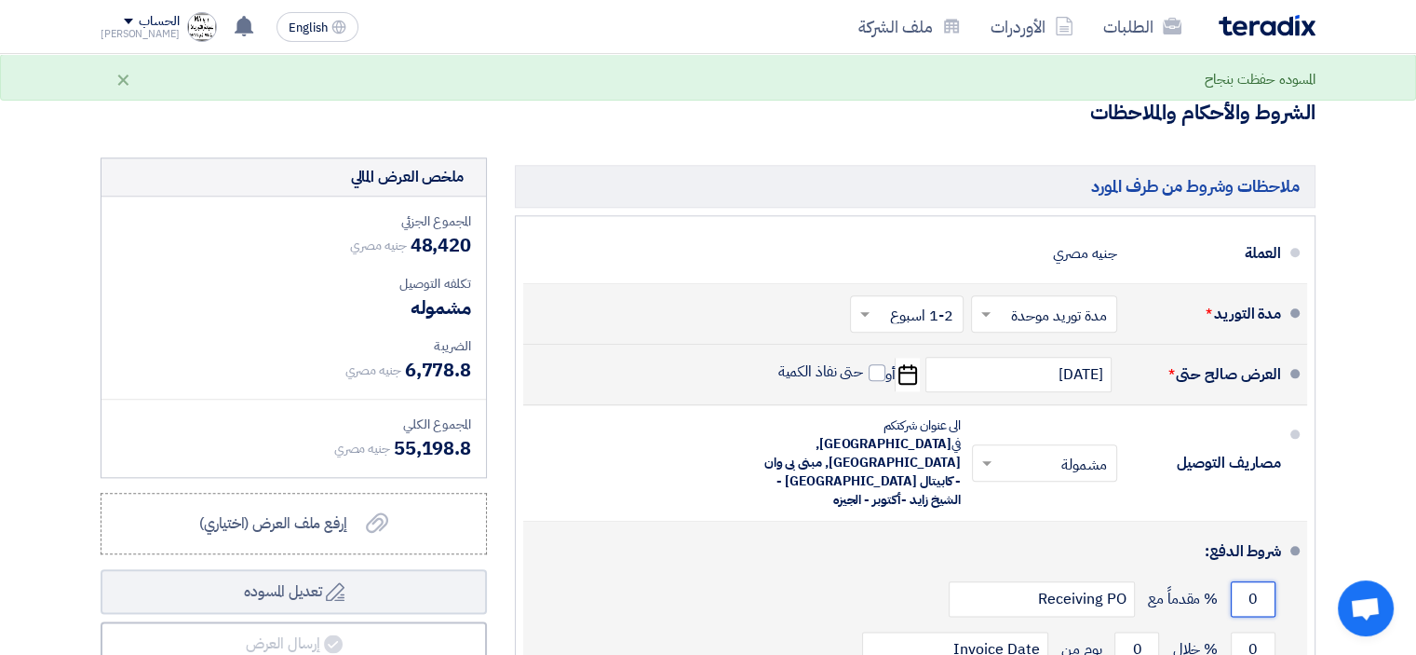
click at [1252, 581] on input "0" at bounding box center [1253, 598] width 45 height 35
click at [1247, 581] on input "0" at bounding box center [1253, 598] width 45 height 35
click at [1250, 581] on input "0" at bounding box center [1253, 598] width 45 height 35
click at [1251, 581] on input "0" at bounding box center [1253, 598] width 45 height 35
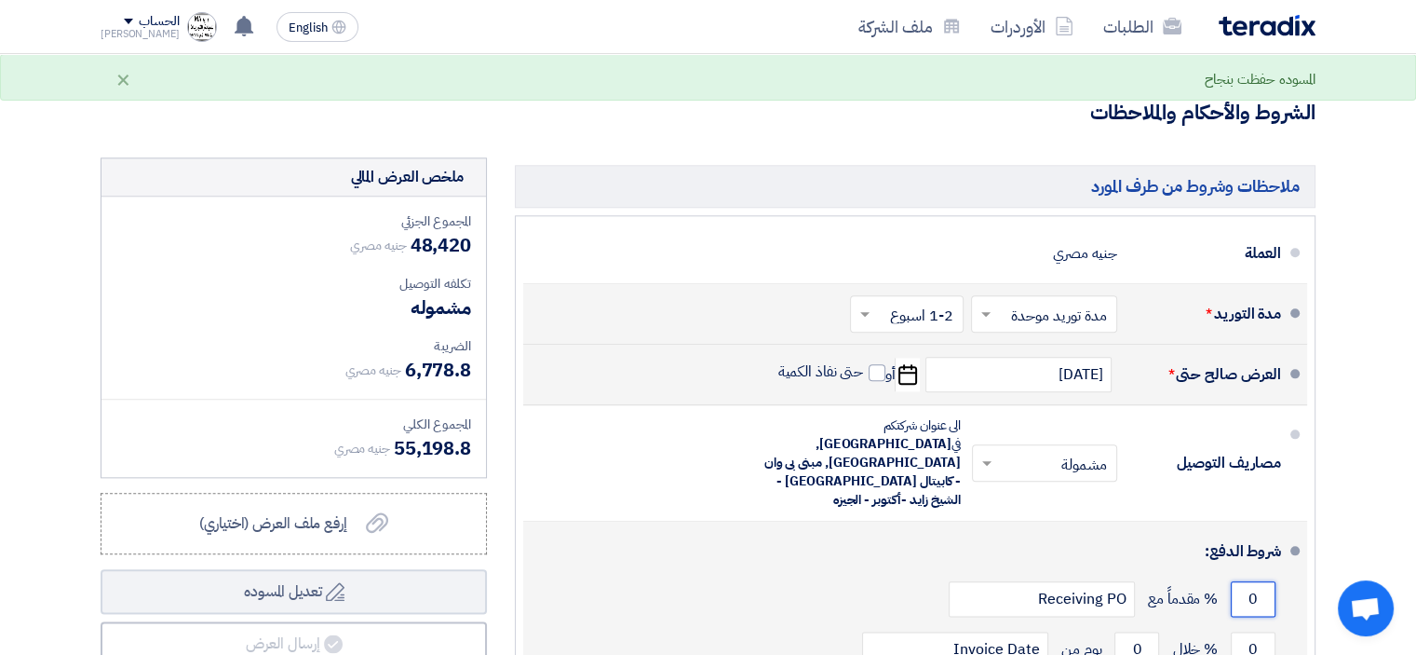
click at [1252, 581] on input "0" at bounding box center [1253, 598] width 45 height 35
click at [1253, 581] on input "0" at bounding box center [1253, 598] width 45 height 35
type input "50"
click at [1252, 631] on input "0" at bounding box center [1253, 648] width 45 height 35
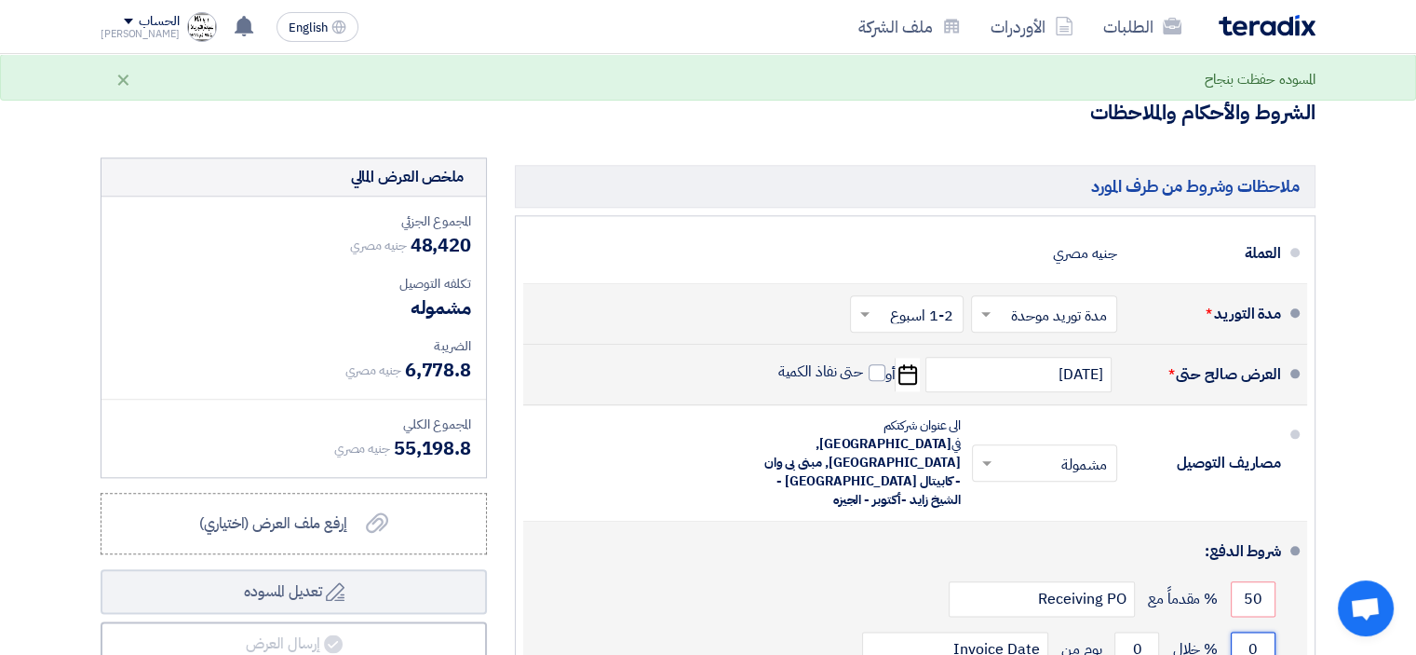
click at [1252, 631] on input "0" at bounding box center [1253, 648] width 45 height 35
type input "50"
click at [1125, 631] on input "0" at bounding box center [1137, 648] width 45 height 35
click at [1135, 631] on input "0" at bounding box center [1137, 648] width 45 height 35
click at [1136, 631] on input "0" at bounding box center [1137, 648] width 45 height 35
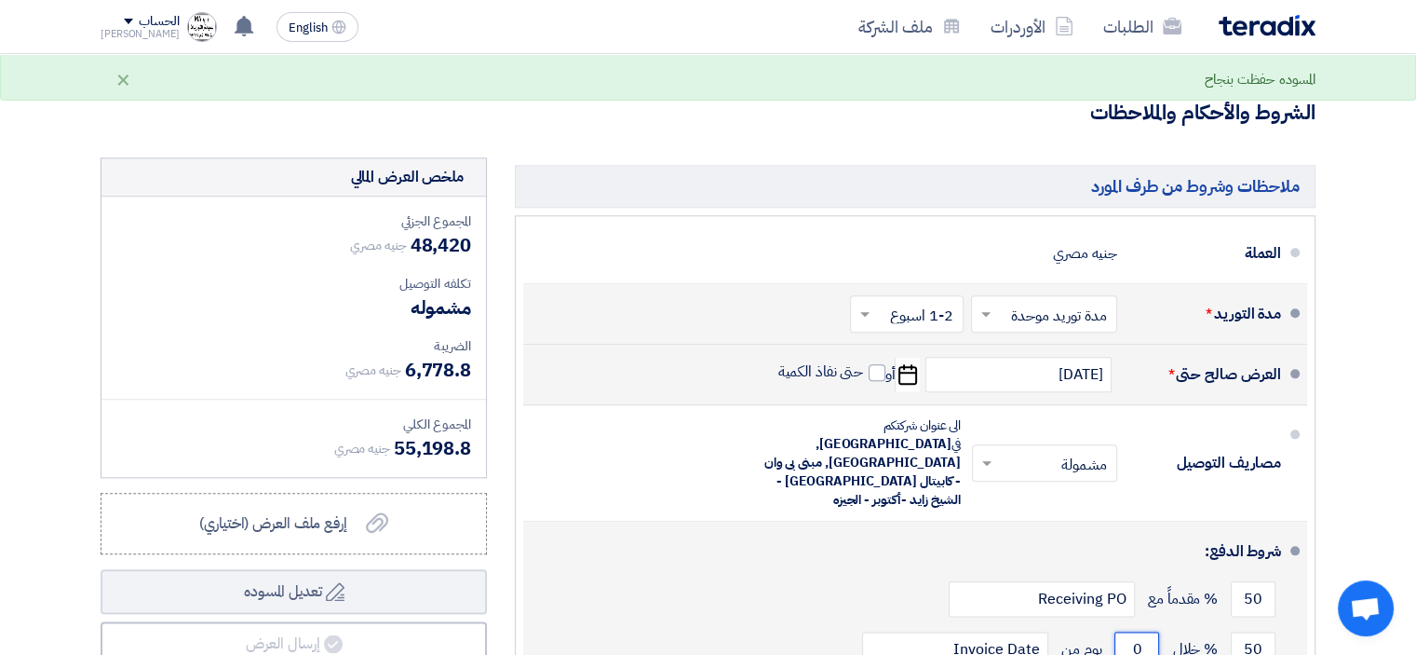
click at [1136, 631] on input "0" at bounding box center [1137, 648] width 45 height 35
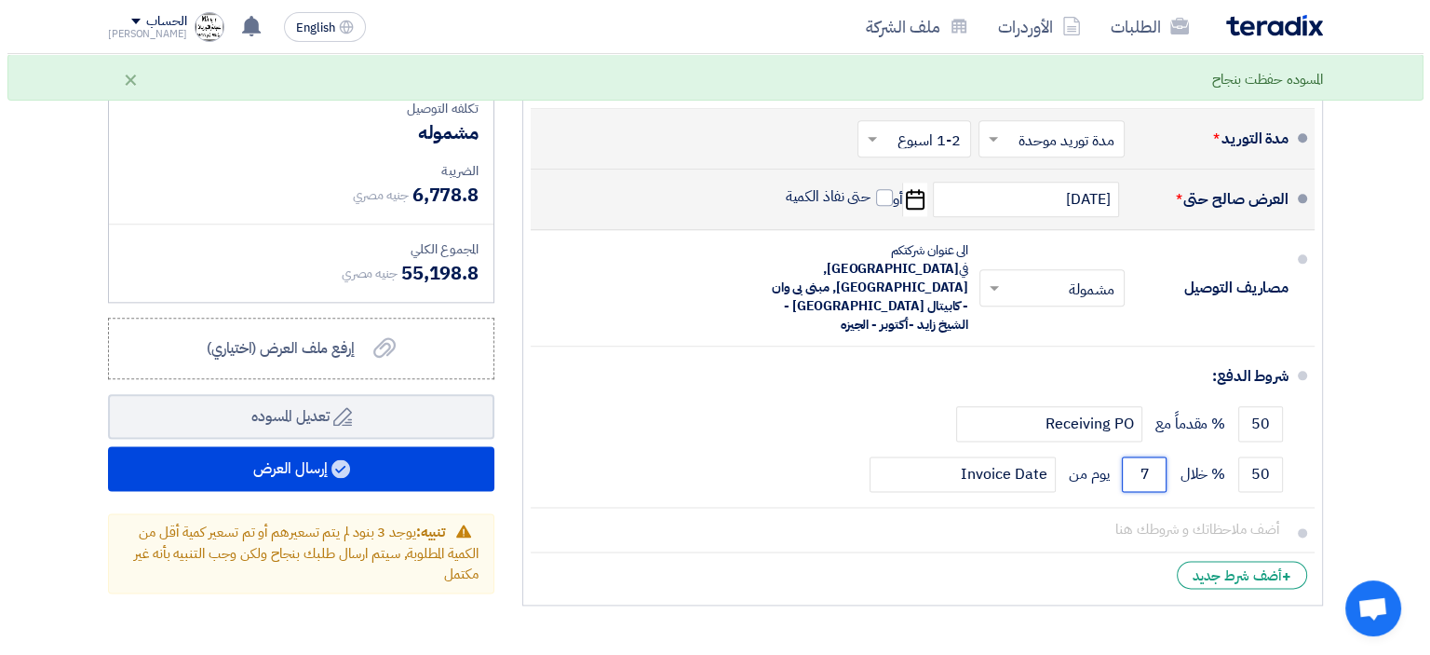
scroll to position [2235, 0]
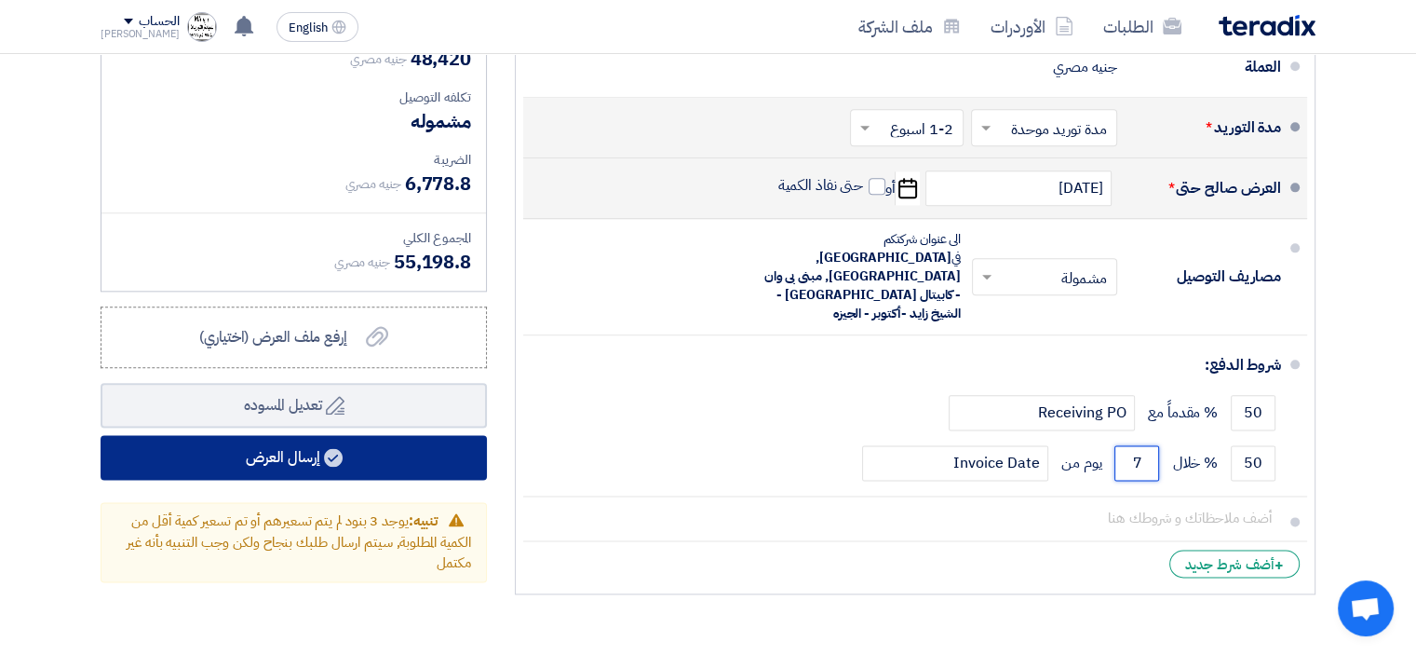
type input "7"
click at [291, 437] on button "إرسال العرض" at bounding box center [294, 457] width 386 height 45
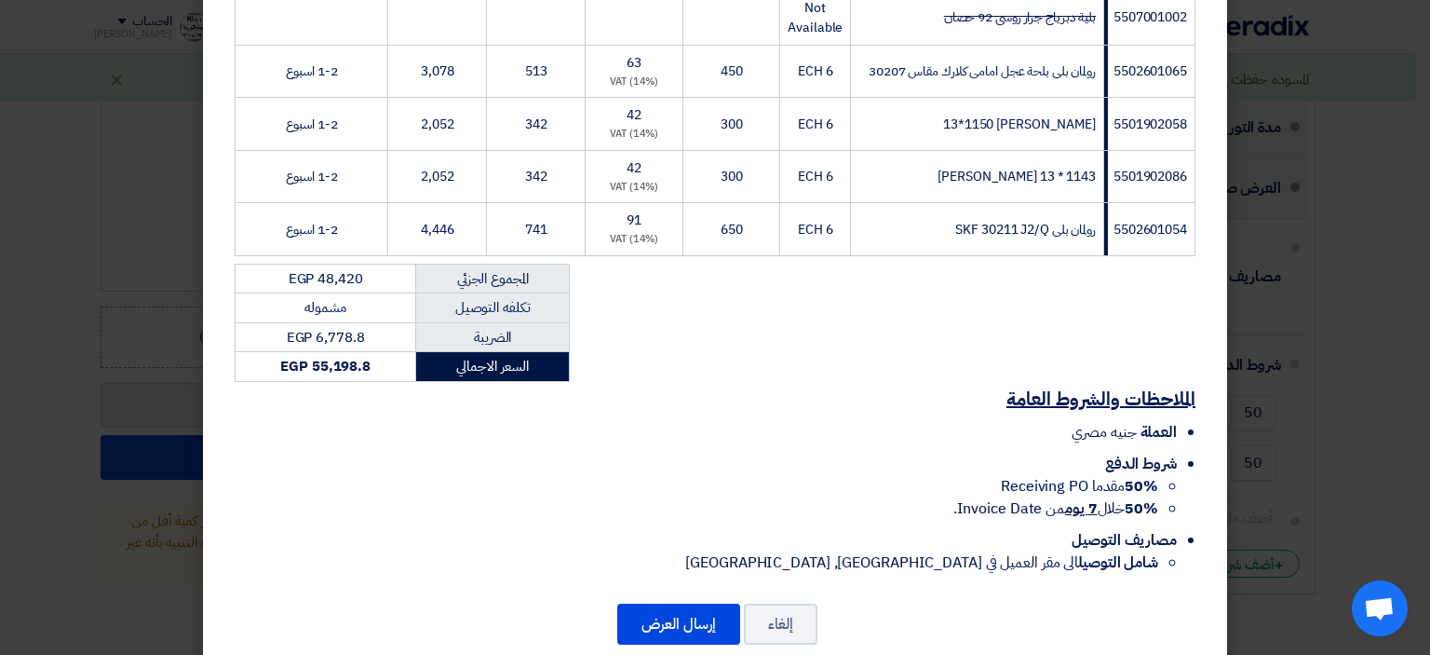
scroll to position [929, 0]
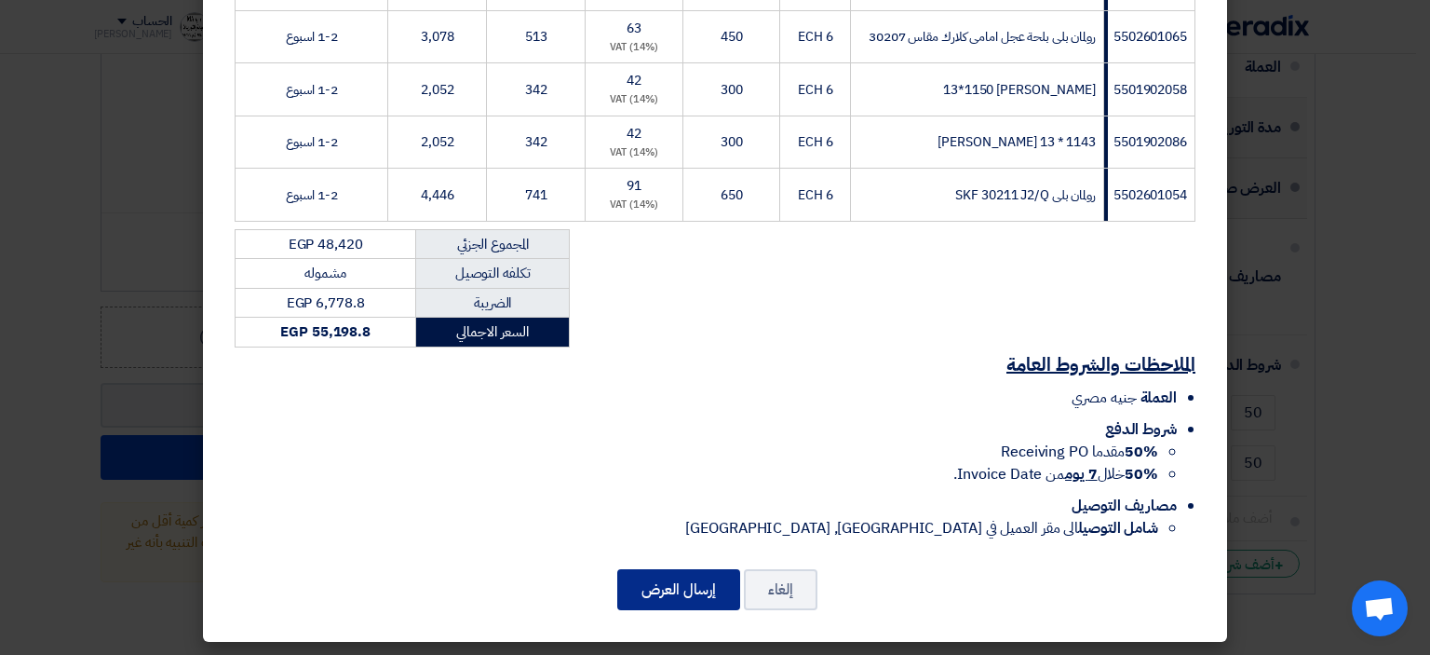
click at [682, 588] on button "إرسال العرض" at bounding box center [678, 589] width 123 height 41
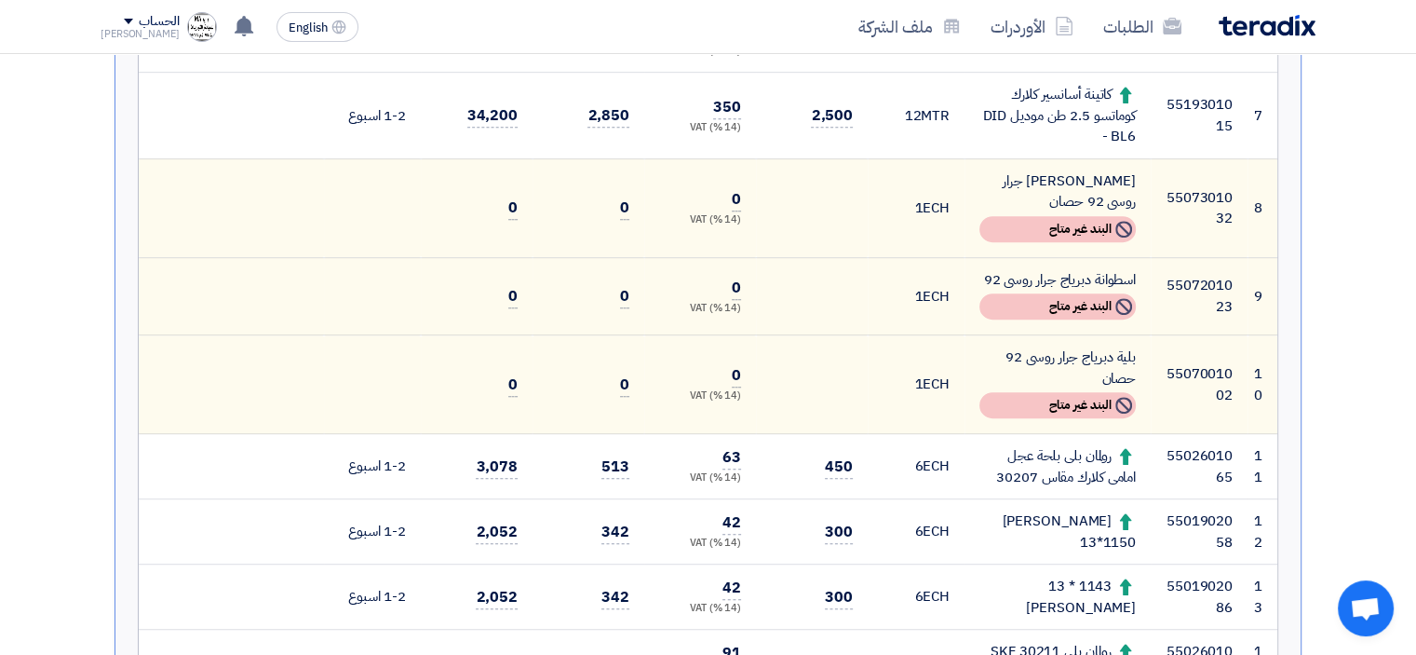
scroll to position [1162, 0]
